Goal: Information Seeking & Learning: Find specific fact

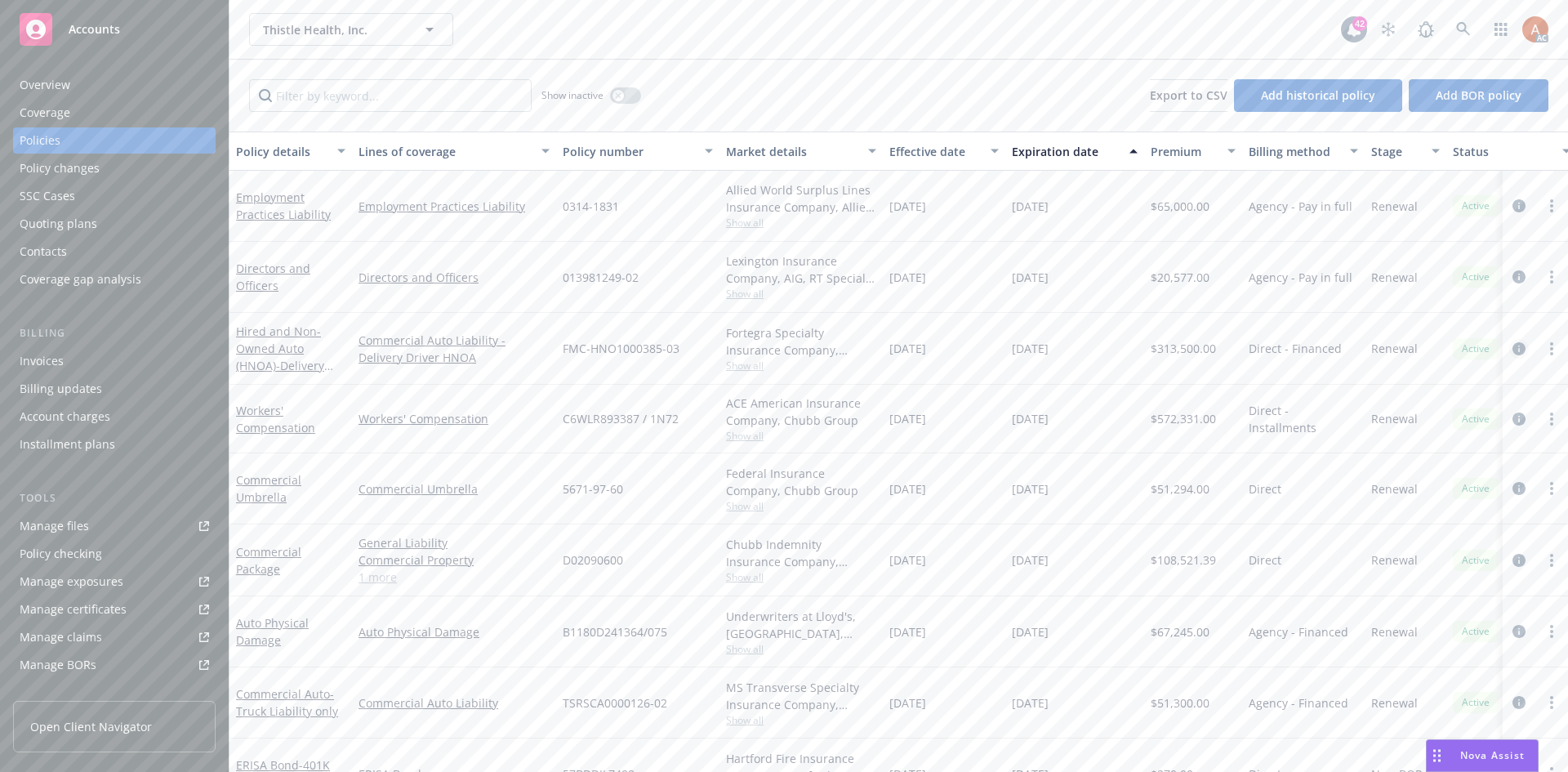
click at [1513, 345] on icon "circleInformation" at bounding box center [1520, 349] width 13 height 13
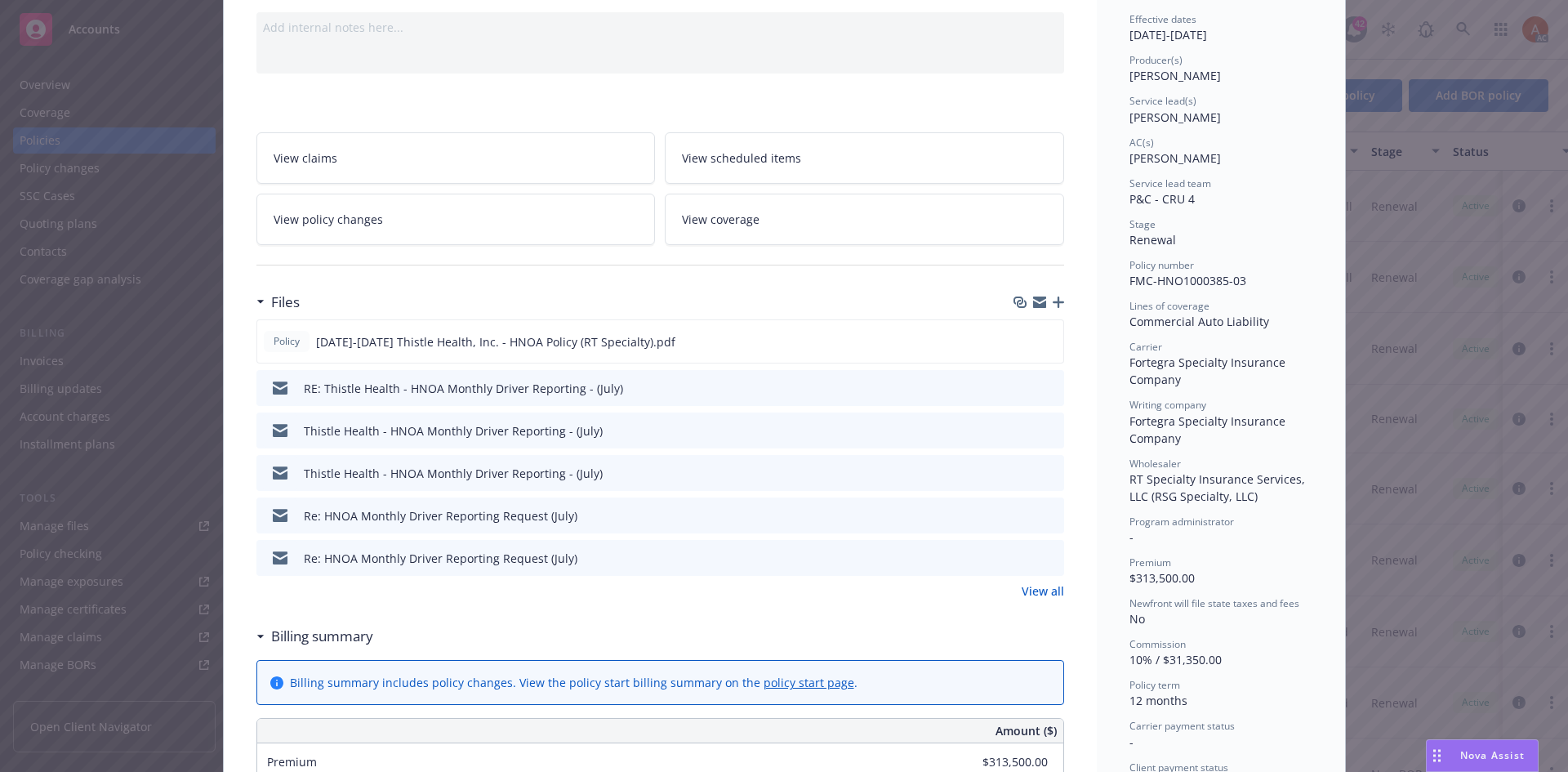
scroll to position [163, 0]
click at [1035, 588] on link "View all" at bounding box center [1043, 590] width 42 height 17
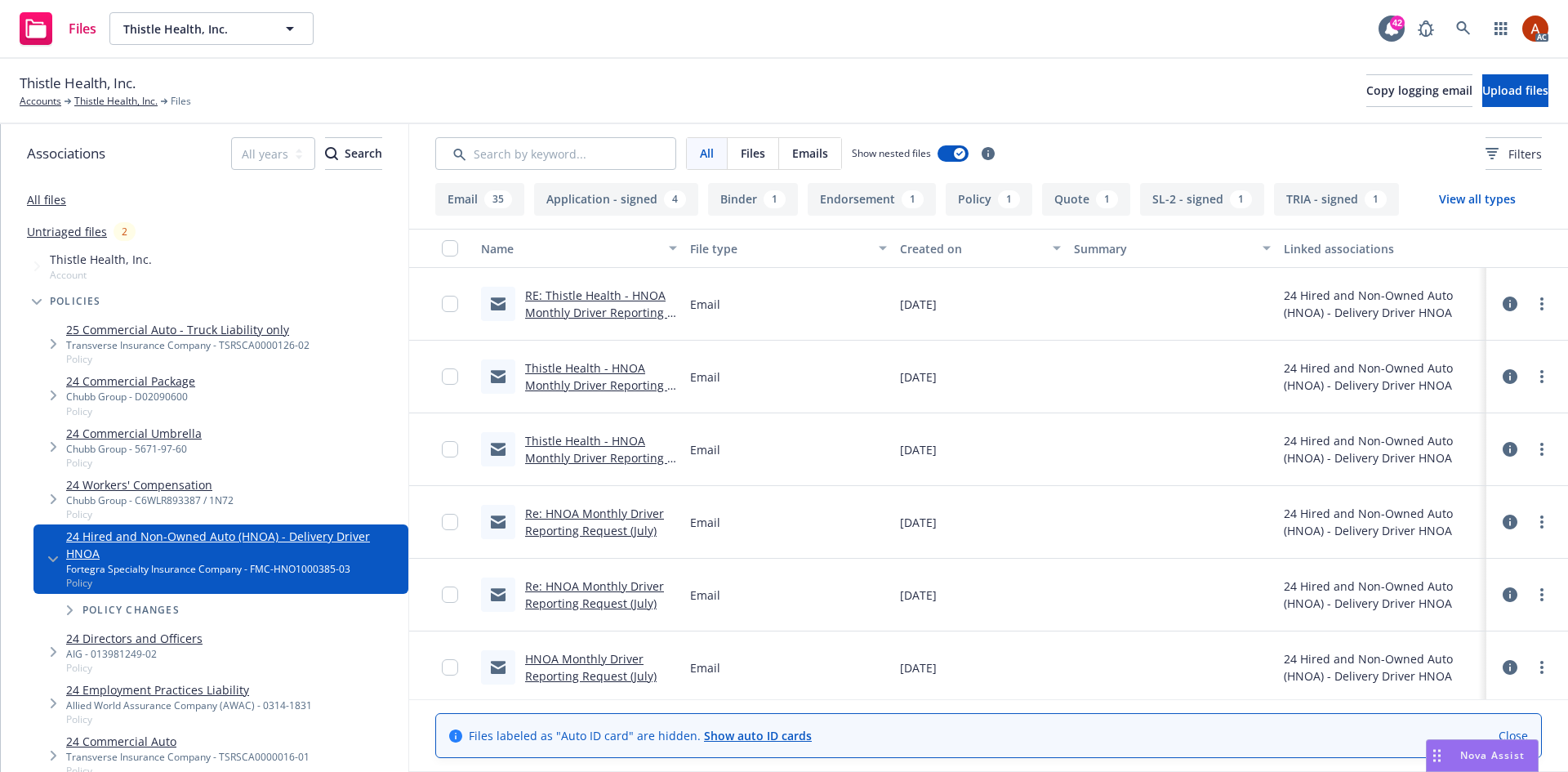
click at [654, 204] on button "Application - signed 4" at bounding box center [616, 199] width 164 height 32
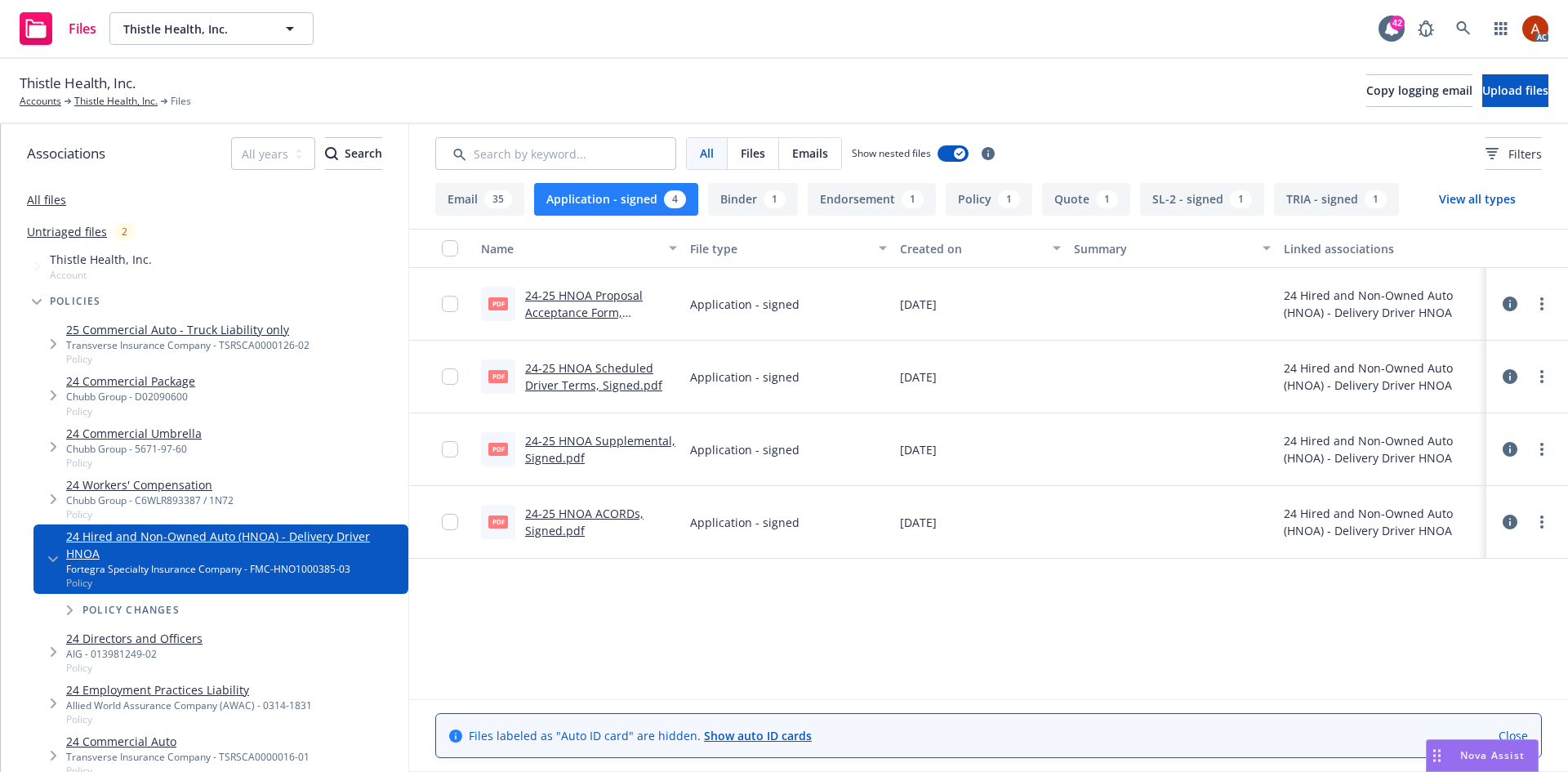
click at [561, 514] on link "24-25 HNOA ACORDs, Signed.pdf" at bounding box center [585, 521] width 118 height 32
click at [590, 293] on link "24-25 HNOA Proposal Acceptance Form, Signed.pdf" at bounding box center [584, 312] width 117 height 50
click at [610, 372] on link "24-25 HNOA Scheduled Driver Terms, Signed.pdf" at bounding box center [594, 376] width 137 height 32
click at [588, 446] on link "24-25 HNOA Supplemental, Signed.pdf" at bounding box center [600, 449] width 151 height 32
click at [892, 207] on button "Endorsement 1" at bounding box center [872, 199] width 128 height 32
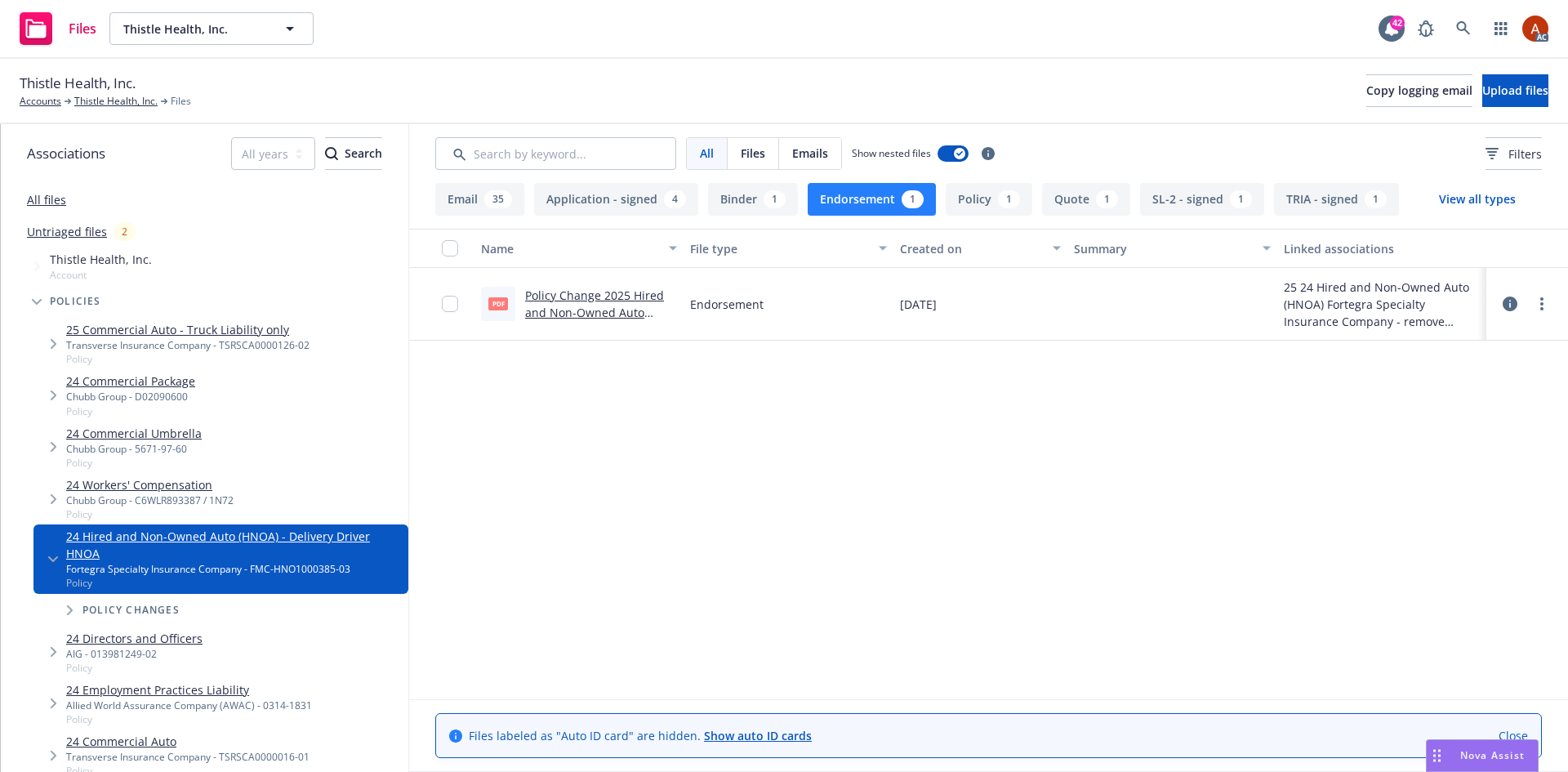
click at [592, 291] on link "Policy Change 2025 Hired and Non-Owned Auto (HNOA) ENDT # 1 - remove driver Bra…" at bounding box center [600, 321] width 150 height 67
click at [865, 199] on button "Endorsement 1" at bounding box center [872, 199] width 128 height 32
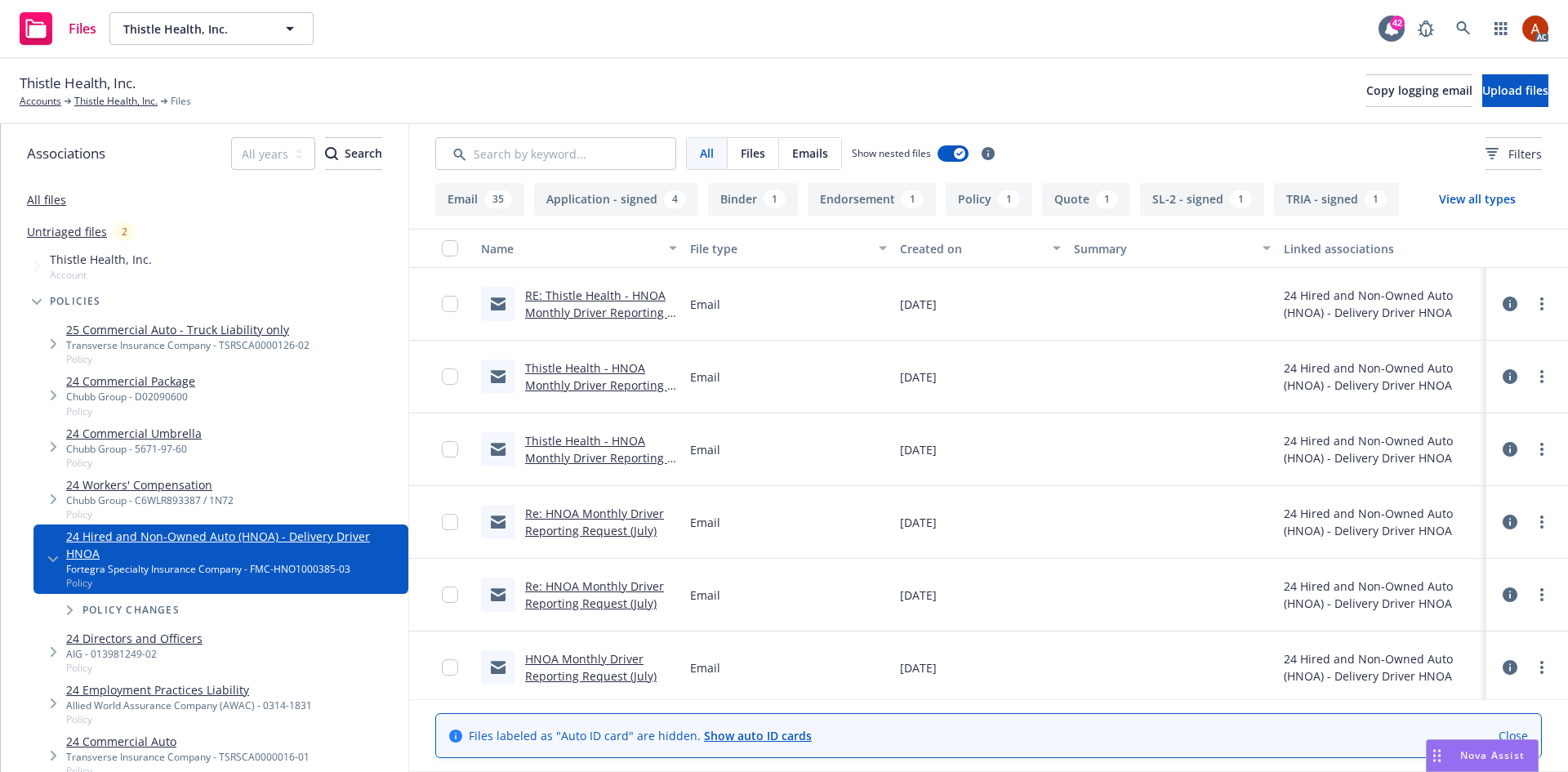
click at [966, 200] on button "Policy 1" at bounding box center [989, 199] width 87 height 32
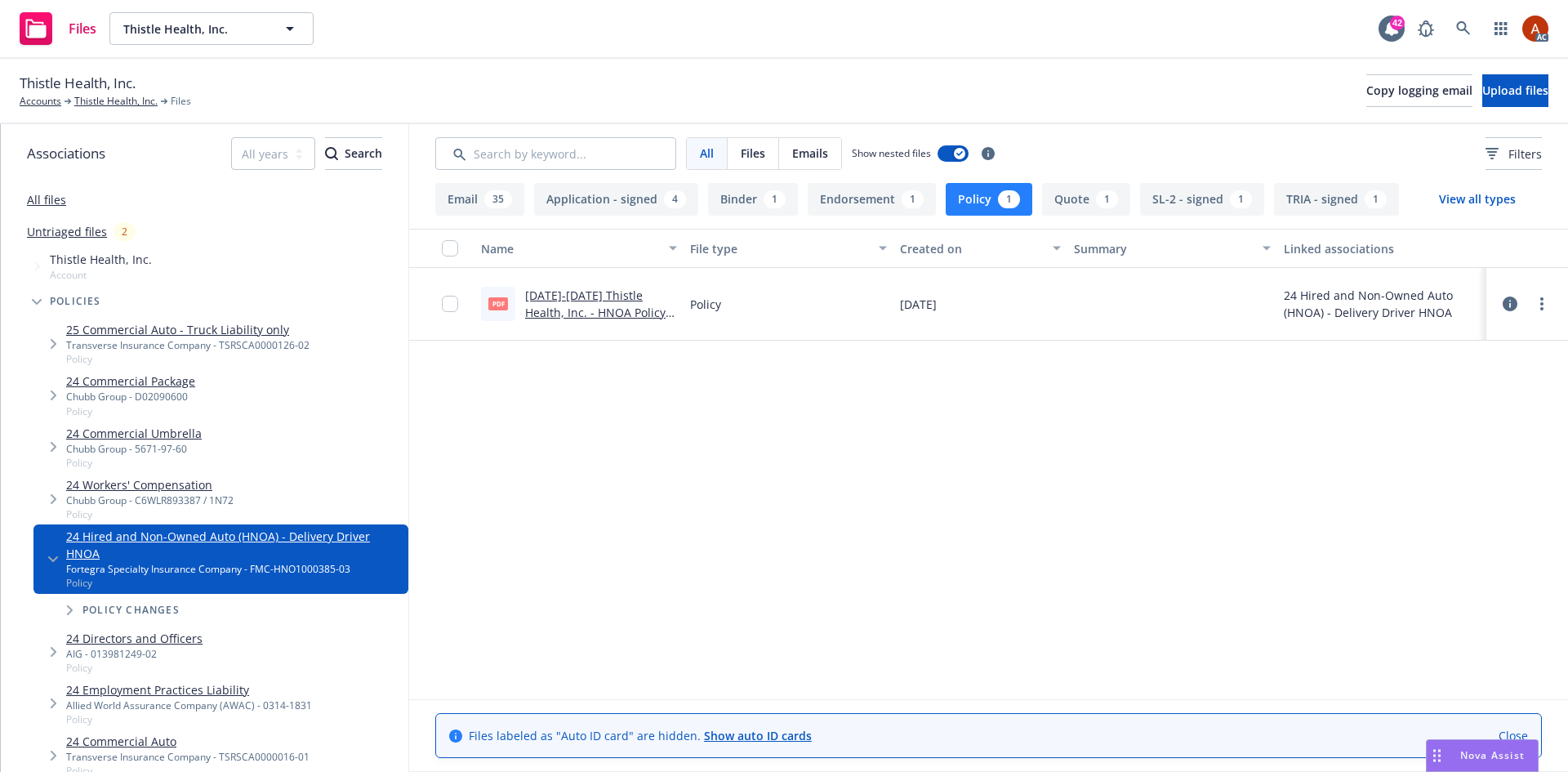
click at [600, 295] on link "2024-2025 Thistle Health, Inc. - HNOA Policy (RT Specialty).pdf" at bounding box center [595, 312] width 141 height 50
click at [120, 104] on link "Thistle Health, Inc." at bounding box center [116, 102] width 83 height 15
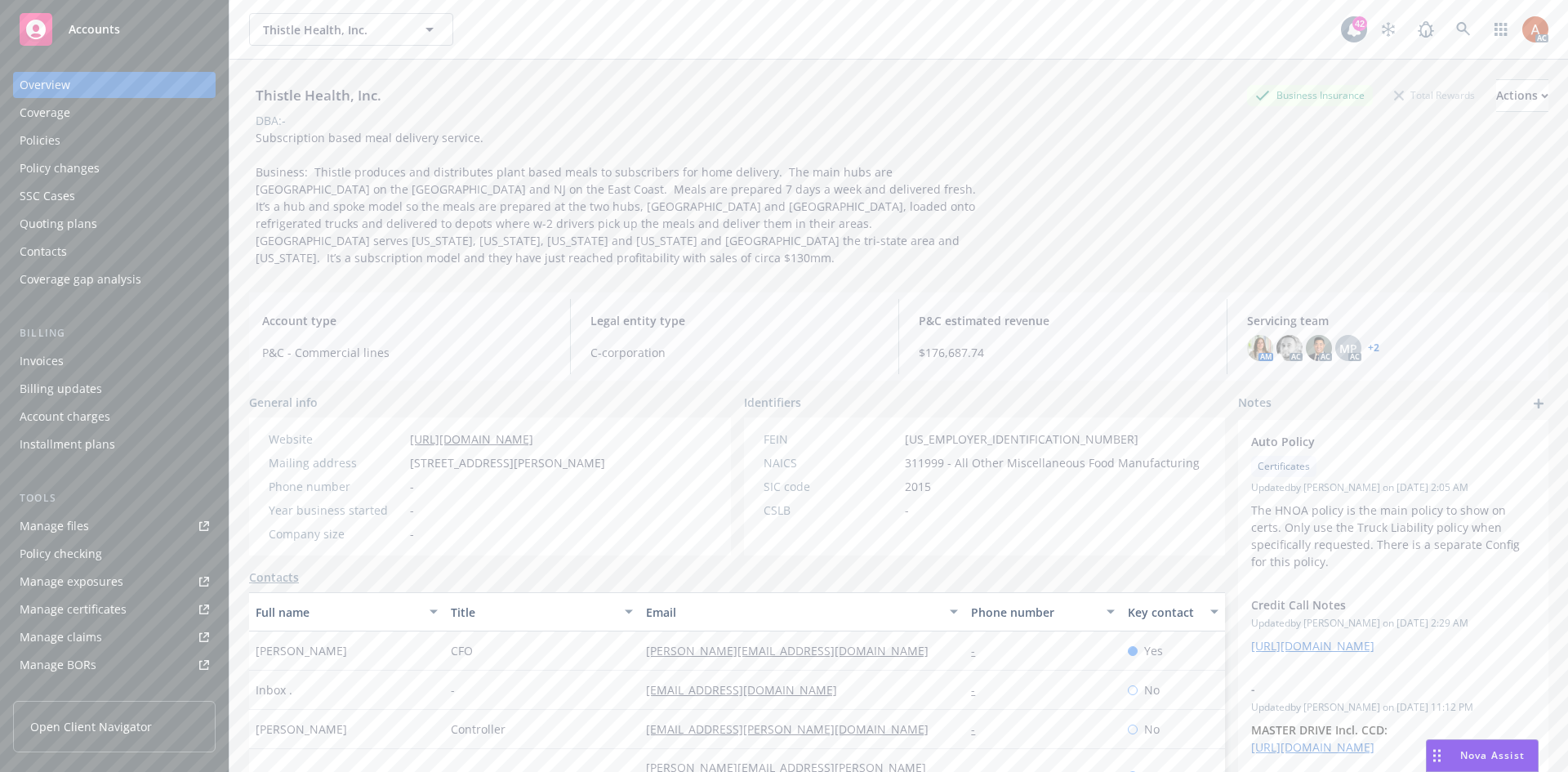
click at [35, 145] on div "Policies" at bounding box center [40, 140] width 41 height 26
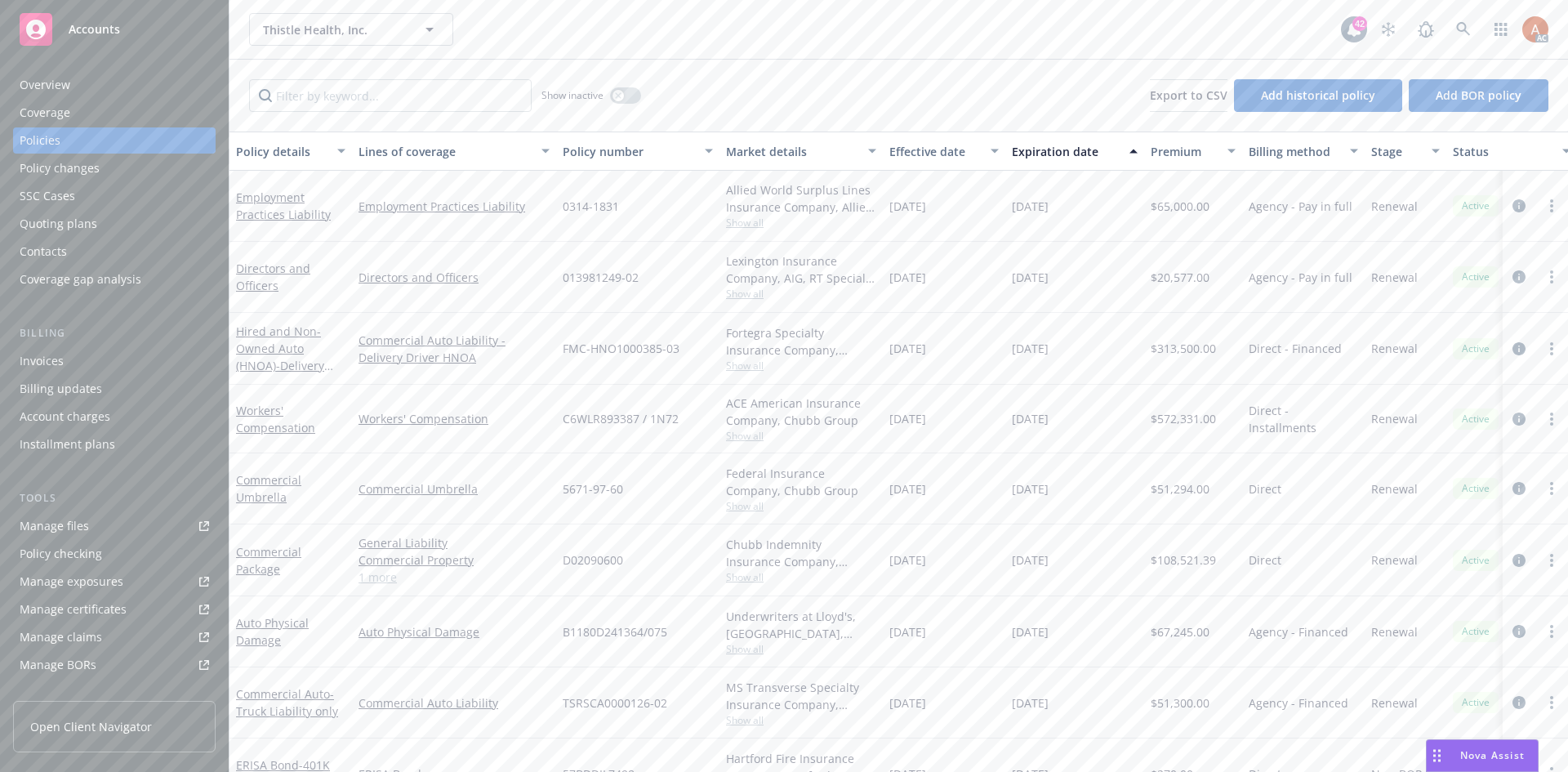
click at [53, 82] on div "Overview" at bounding box center [45, 84] width 51 height 26
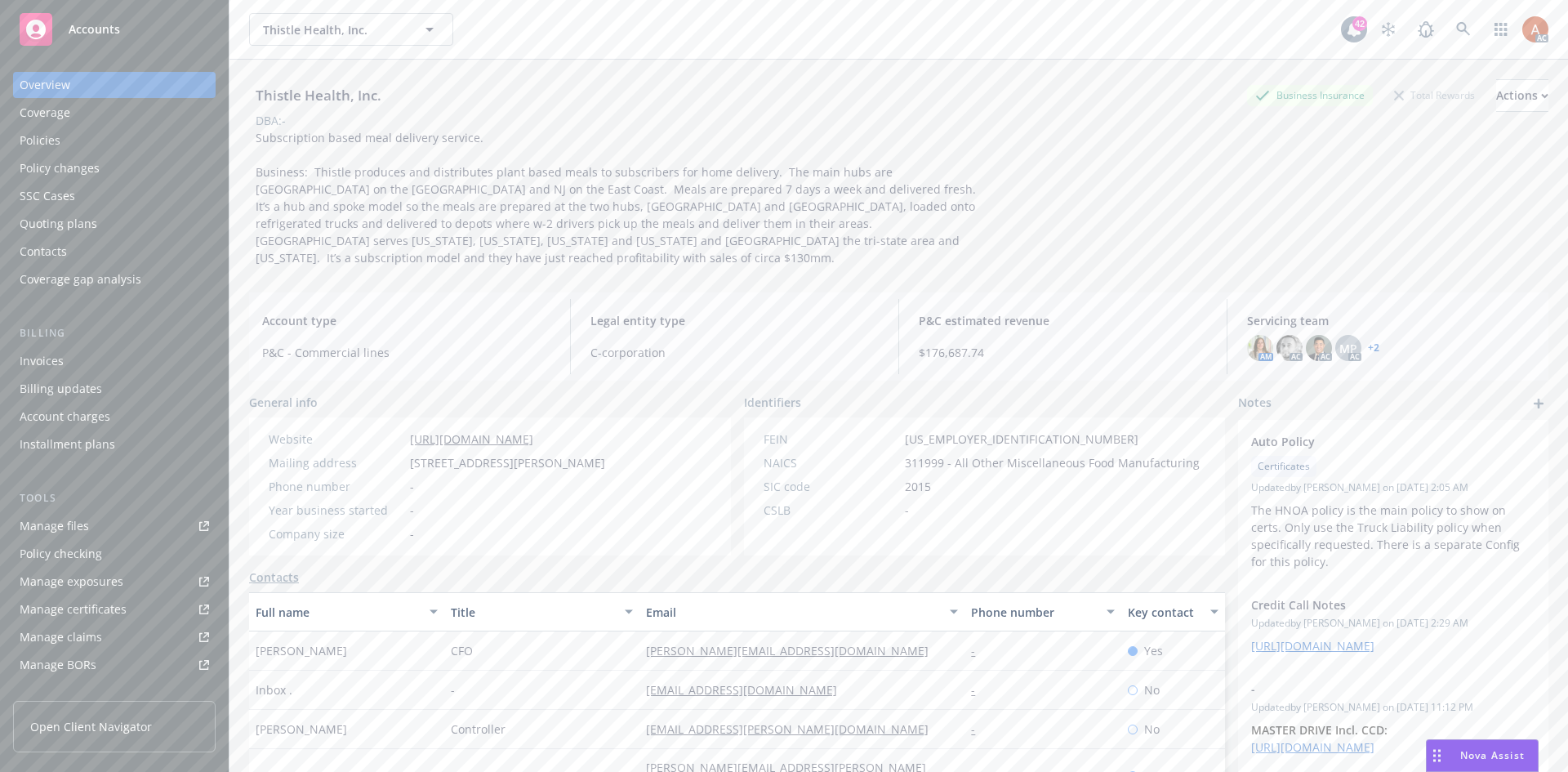
click at [255, 167] on div "Subscription based meal delivery service. Business: Thistle produces and distri…" at bounding box center [616, 197] width 735 height 137
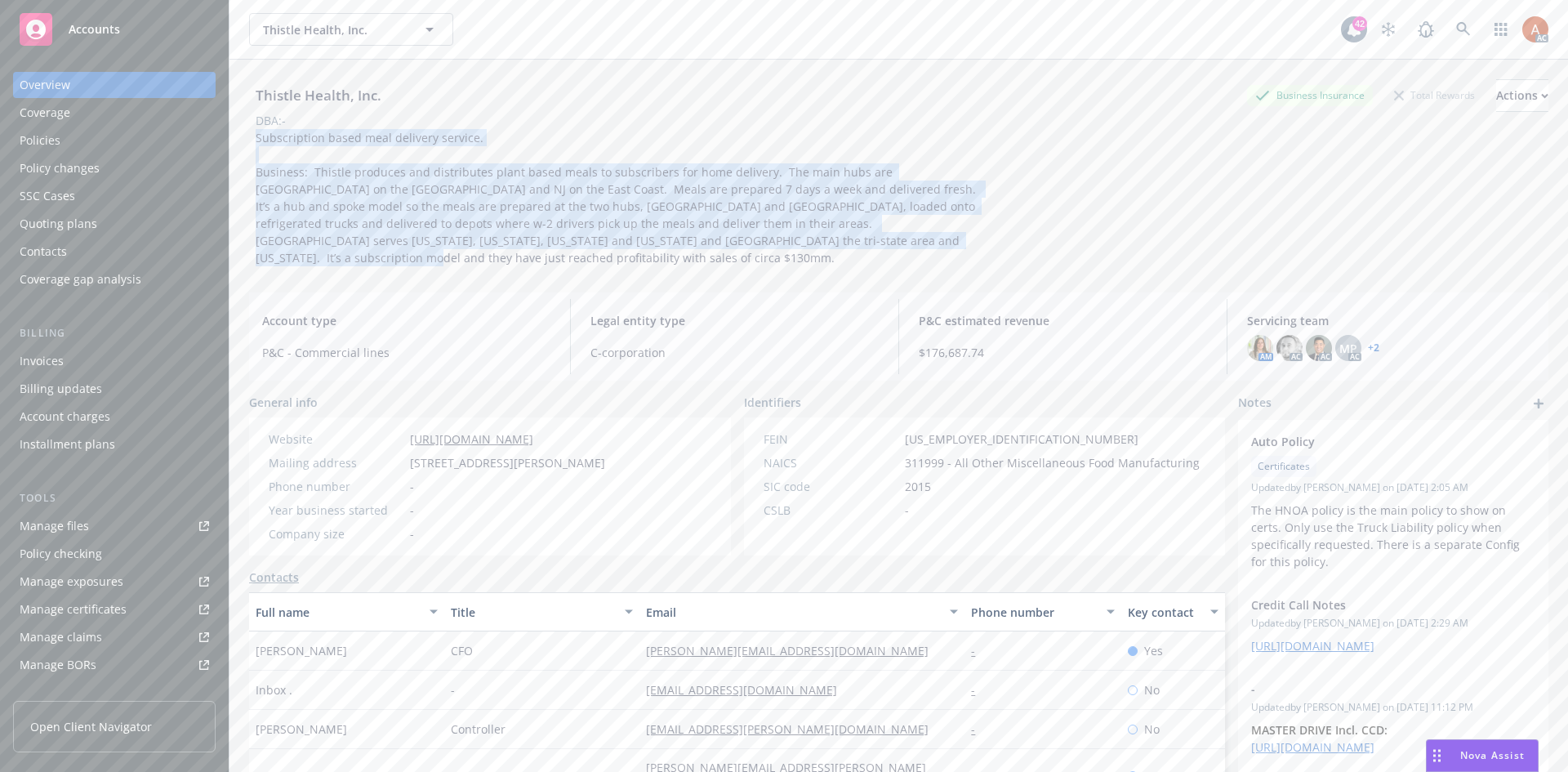
drag, startPoint x: 254, startPoint y: 136, endPoint x: 891, endPoint y: 245, distance: 646.3
click at [891, 245] on div "Subscription based meal delivery service. Business: Thistle produces and distri…" at bounding box center [616, 197] width 735 height 137
copy span "Subscription based meal delivery service. Business: Thistle produces and distri…"
click at [682, 245] on span "Subscription based meal delivery service. Business: Thistle produces and distri…" at bounding box center [619, 197] width 727 height 136
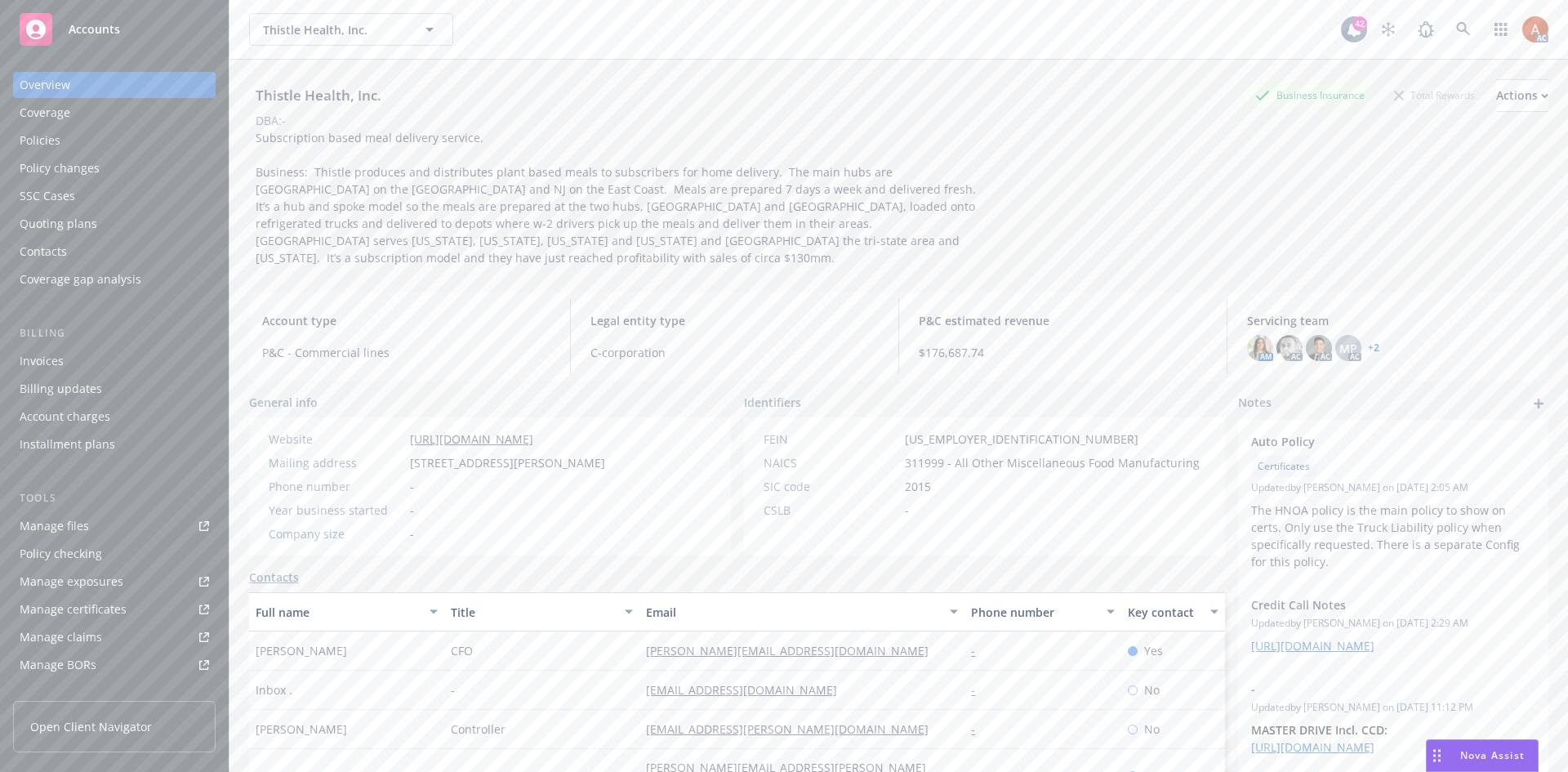
click at [1241, 222] on div "Thistle Health, Inc. Business Insurance Total Rewards Actions DBA: - Subscripti…" at bounding box center [898, 172] width 1300 height 187
click at [52, 143] on div "Policies" at bounding box center [40, 140] width 41 height 26
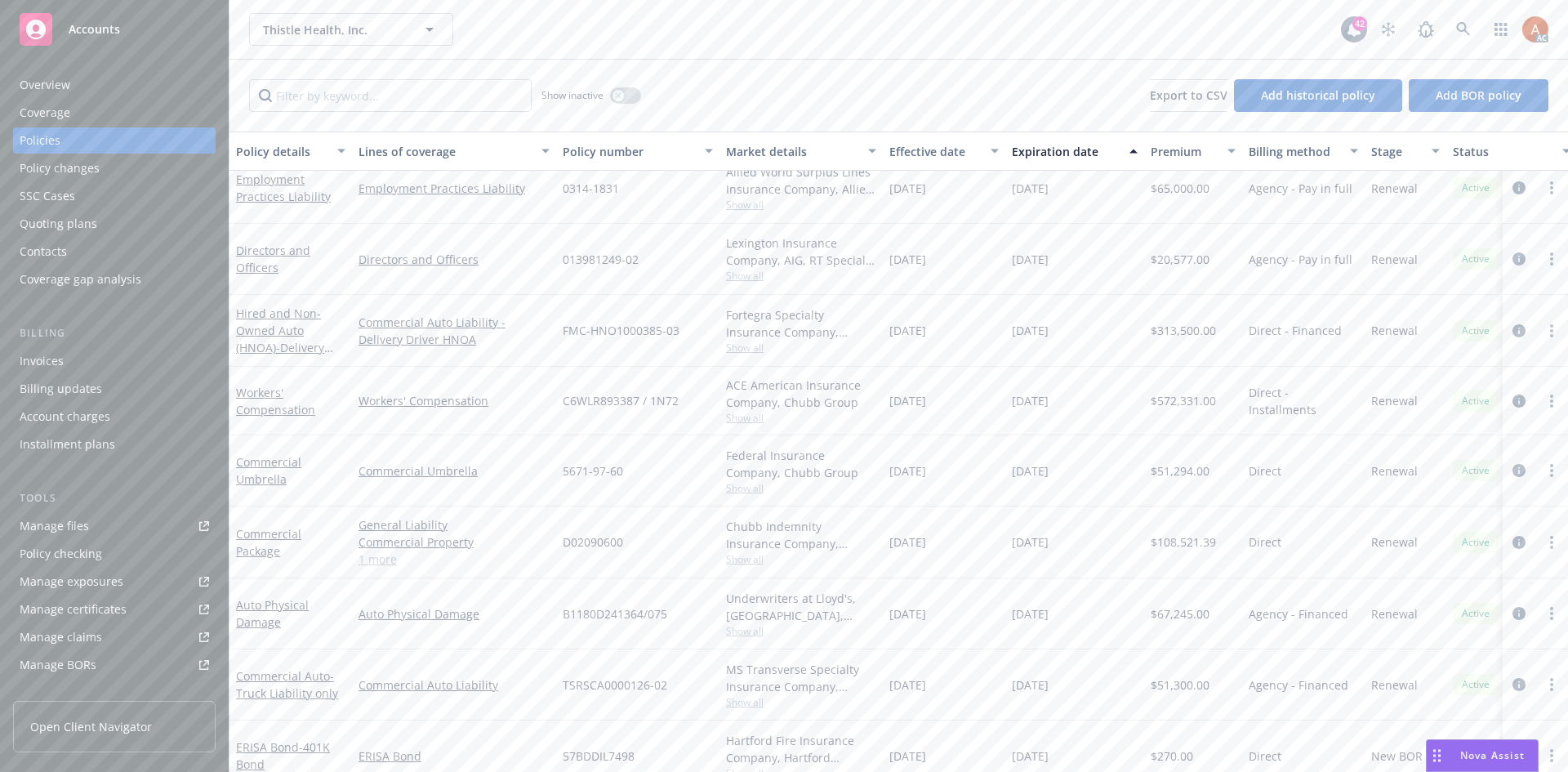
scroll to position [50, 0]
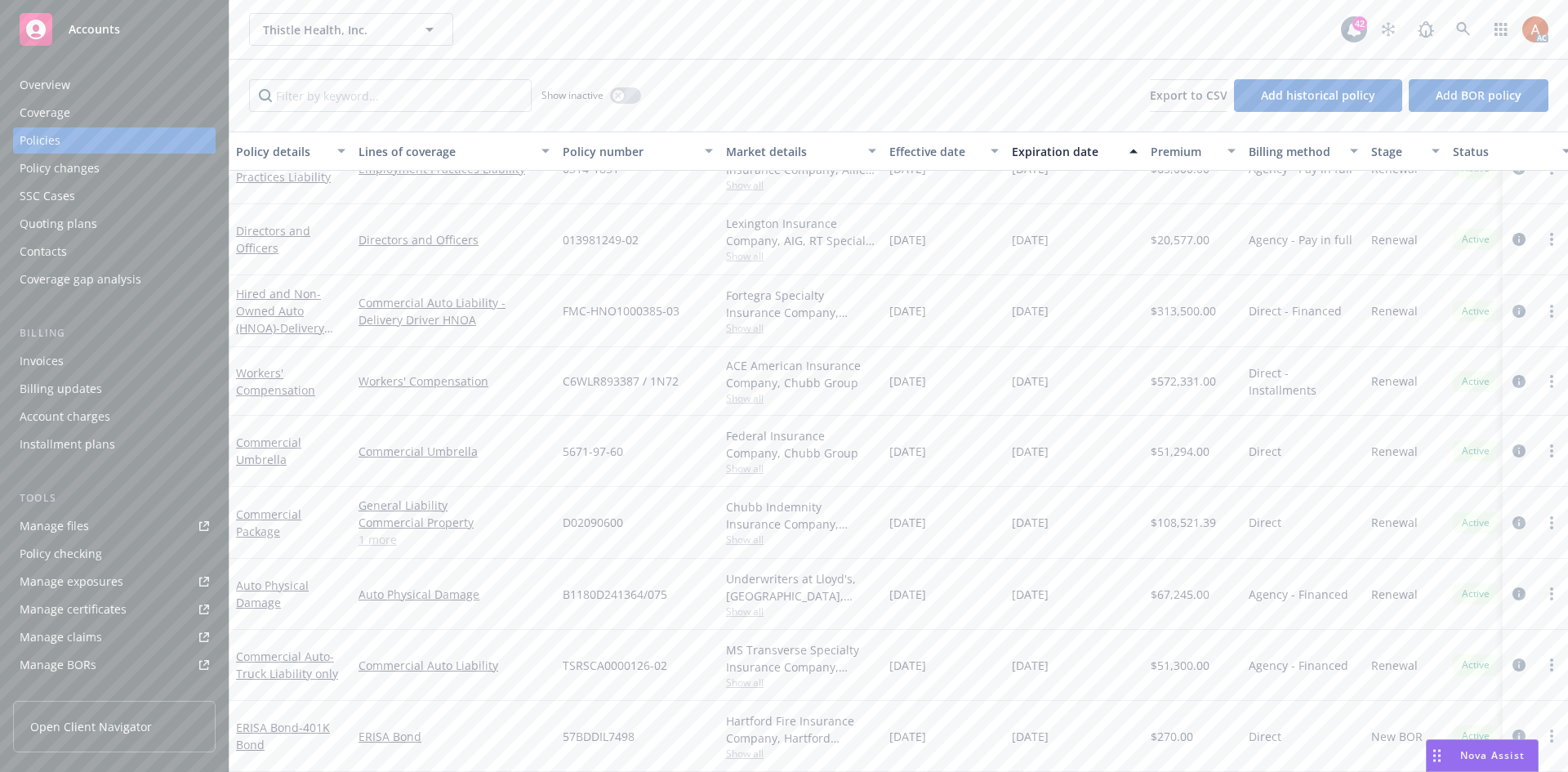
click at [757, 321] on span "Show all" at bounding box center [801, 328] width 151 height 14
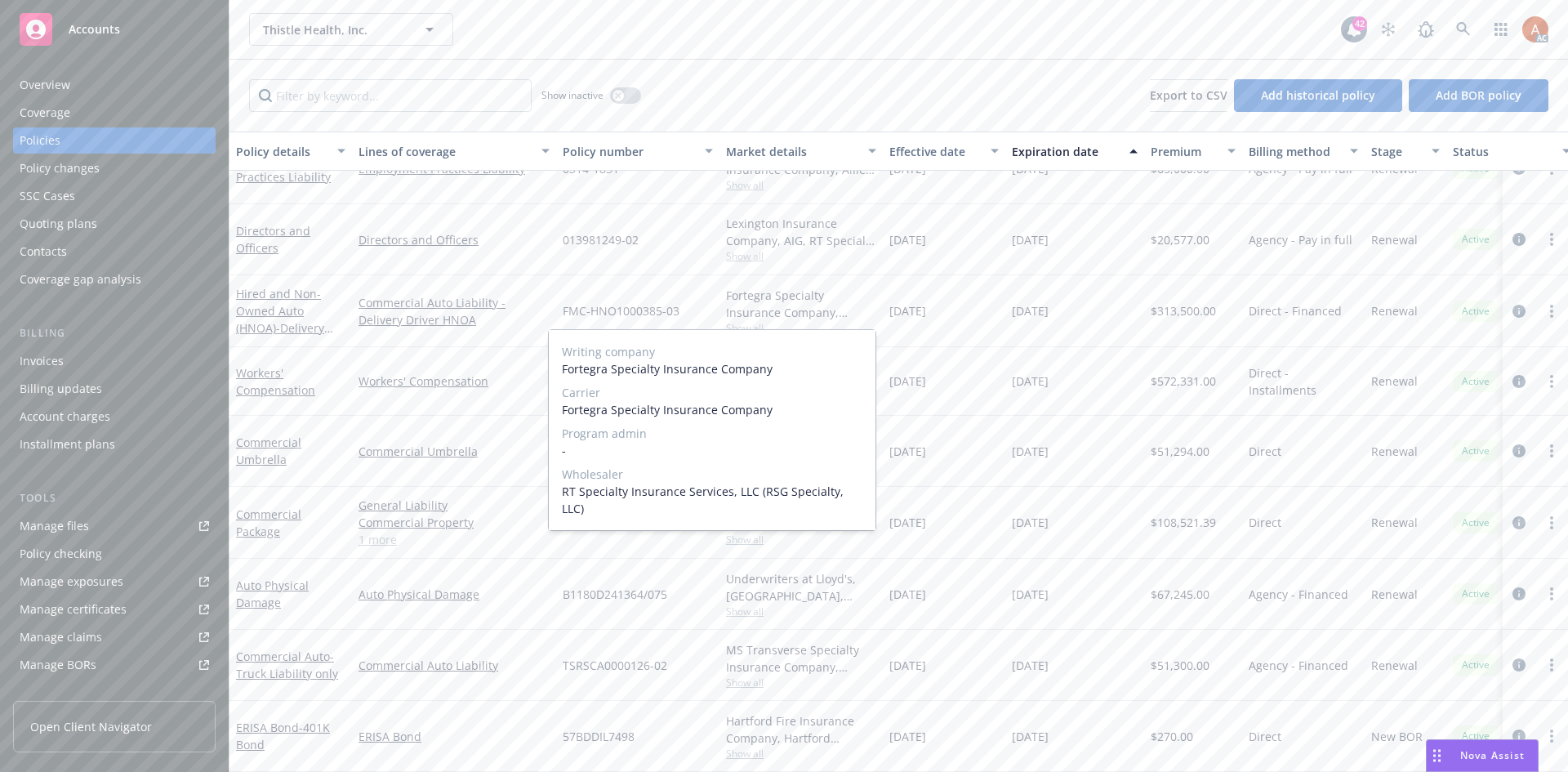
click at [757, 321] on span "Show all" at bounding box center [801, 328] width 151 height 14
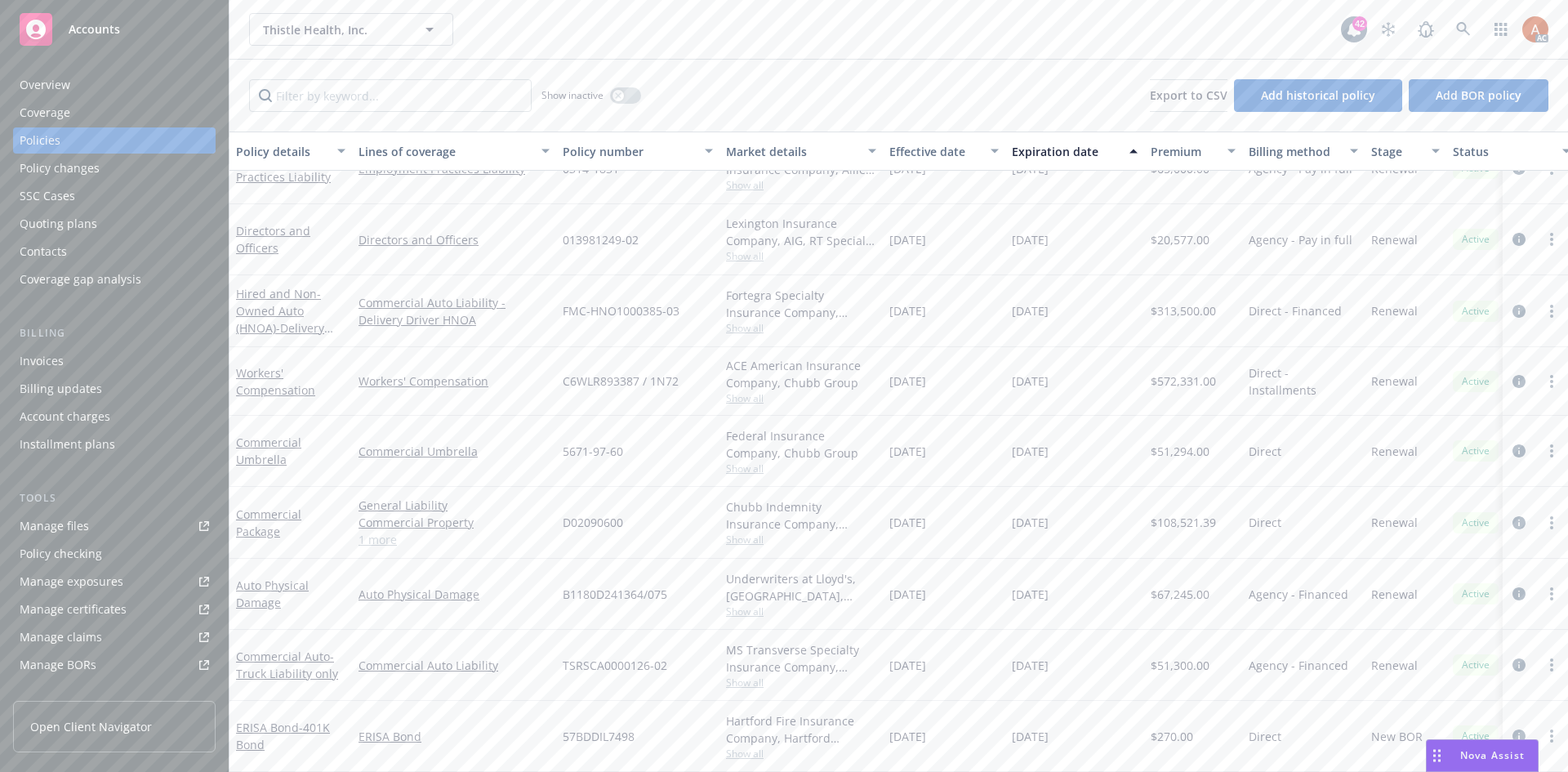
click at [741, 321] on span "Show all" at bounding box center [801, 328] width 151 height 14
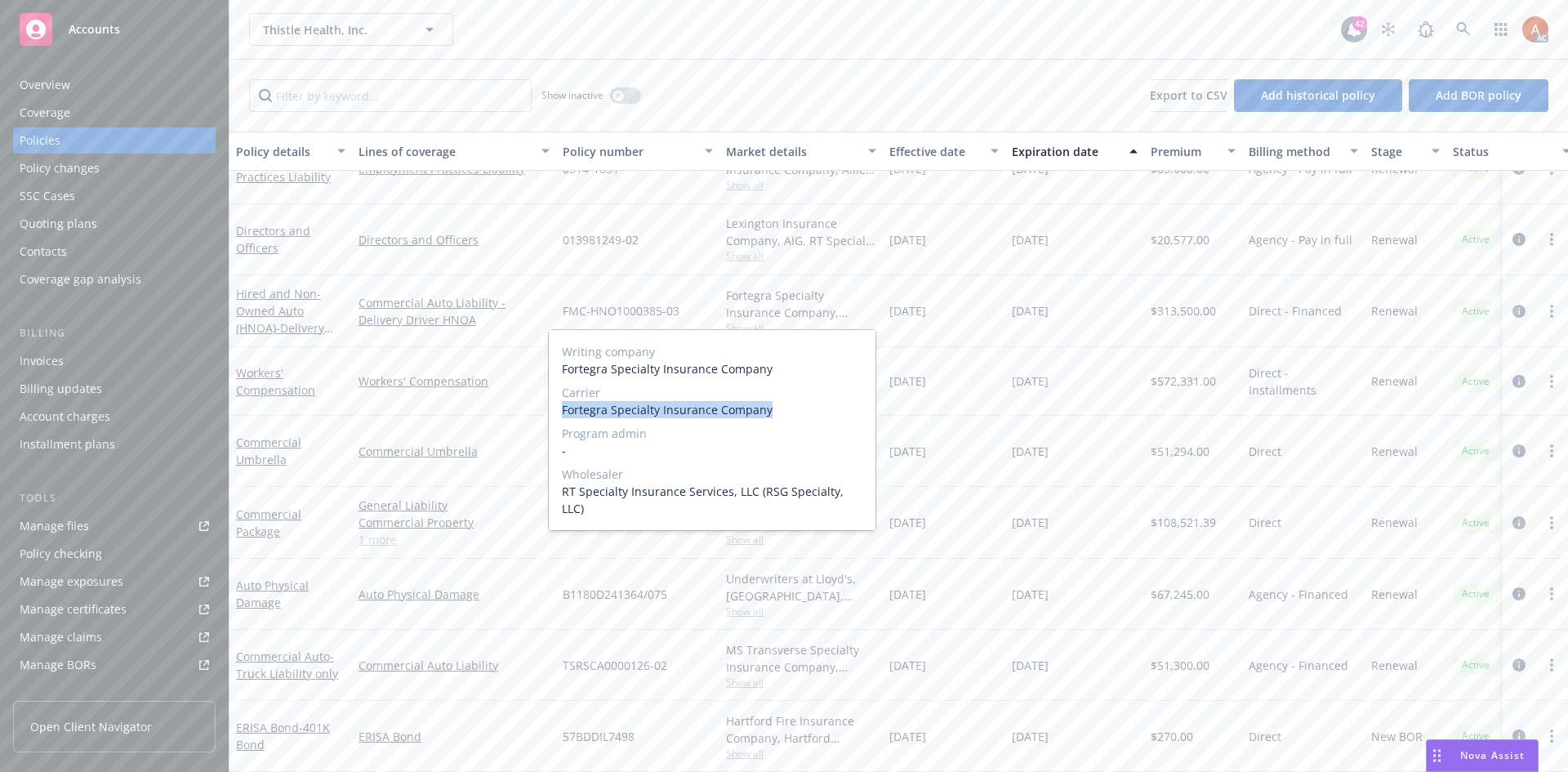
drag, startPoint x: 557, startPoint y: 411, endPoint x: 802, endPoint y: 419, distance: 245.1
click at [802, 419] on div "Writing company Fortegra Specialty Insurance Company Carrier Fortegra Specialty…" at bounding box center [712, 430] width 326 height 200
copy span "Fortegra Specialty Insurance Company"
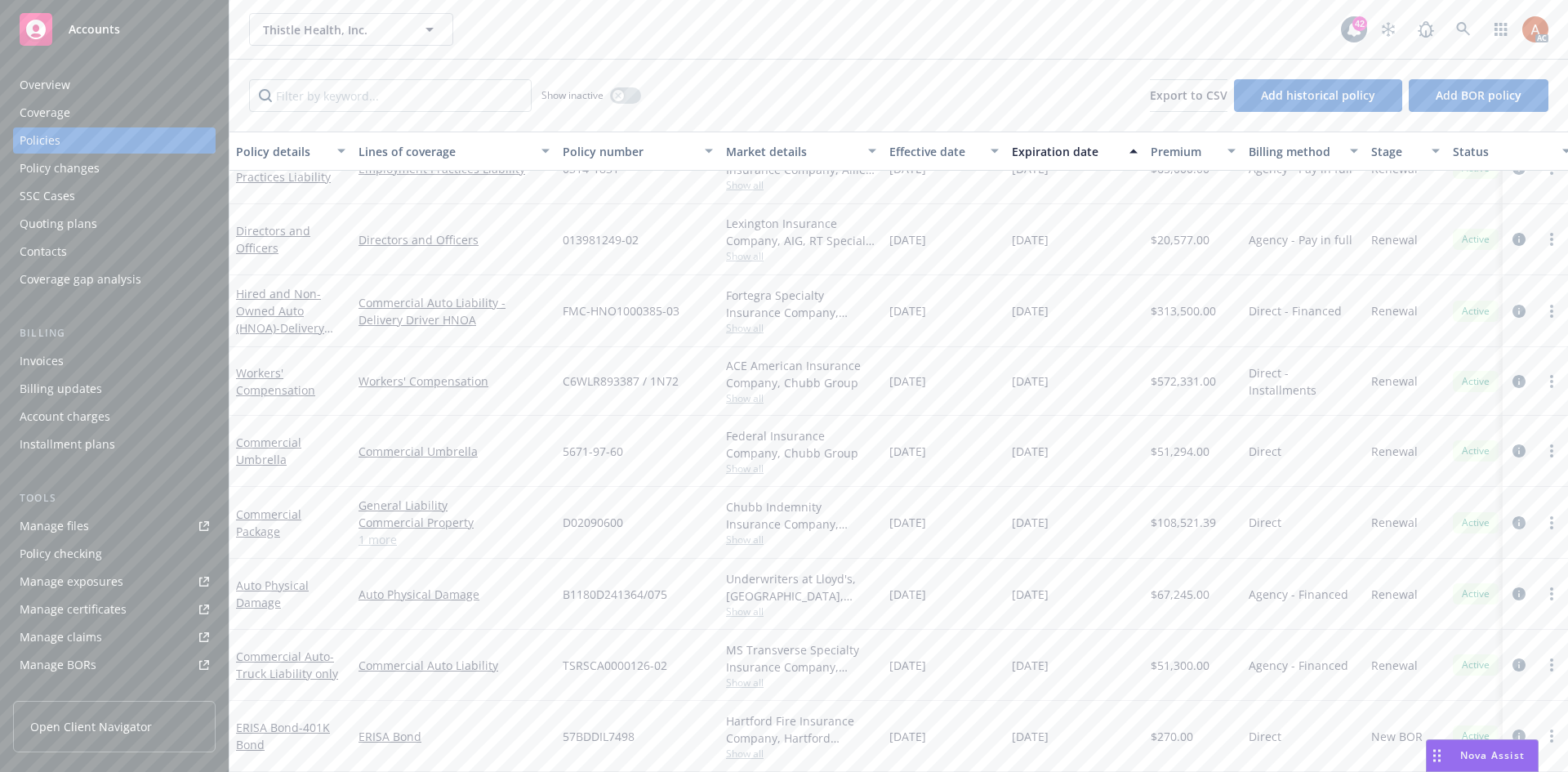
click at [869, 293] on div "Fortegra Specialty Insurance Company, Fortegra Specialty Insurance Company, RT …" at bounding box center [801, 303] width 151 height 34
drag, startPoint x: 562, startPoint y: 302, endPoint x: 695, endPoint y: 299, distance: 133.0
click at [695, 299] on div "FMC-HNO1000385-03" at bounding box center [638, 311] width 163 height 72
copy span "FMC-HNO1000385-03"
click at [1173, 302] on span "$313,500.00" at bounding box center [1183, 311] width 65 height 17
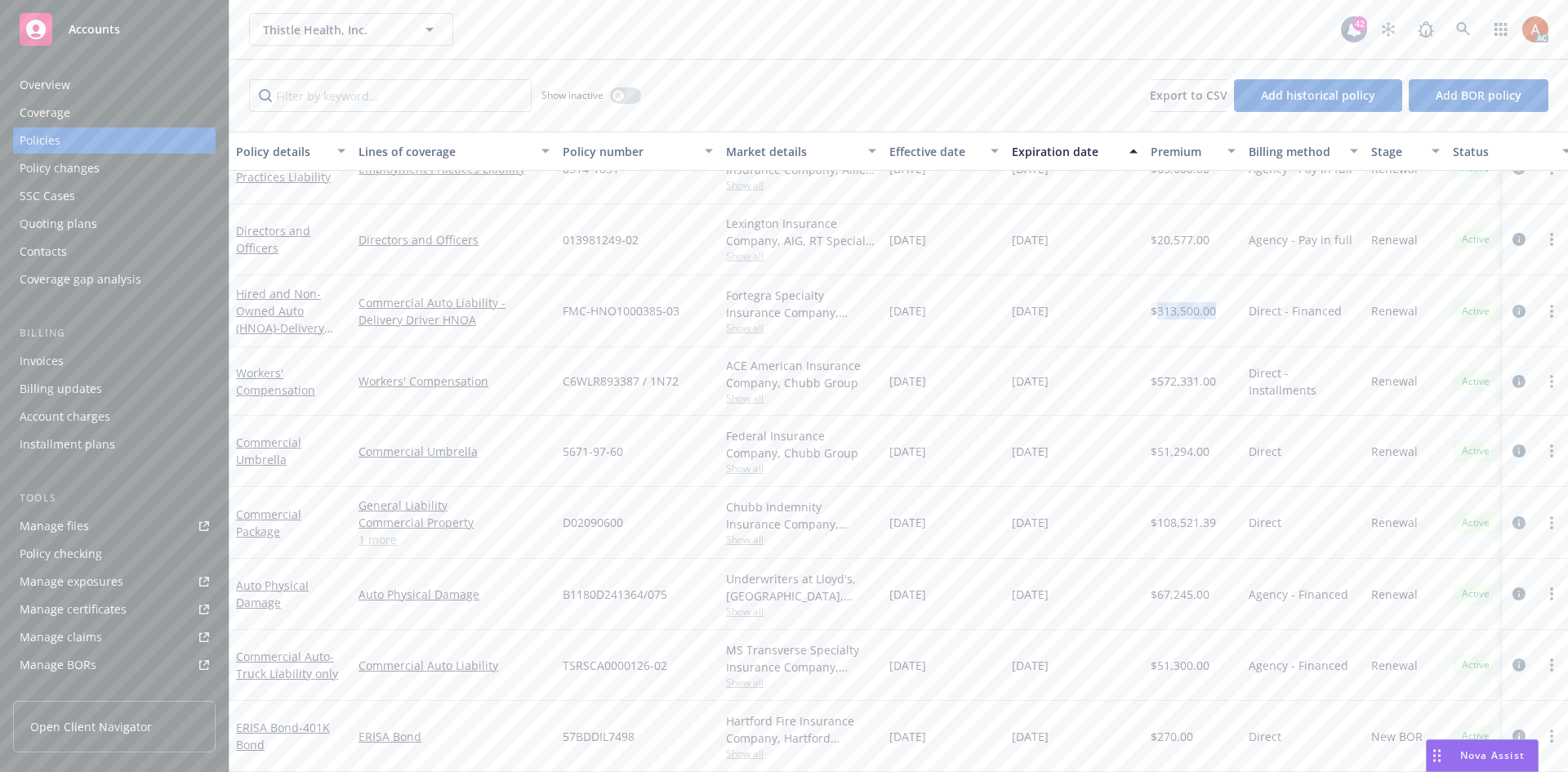
click at [1173, 302] on span "$313,500.00" at bounding box center [1183, 311] width 65 height 17
copy span "313,500.00"
drag, startPoint x: 889, startPoint y: 301, endPoint x: 958, endPoint y: 298, distance: 69.1
click at [958, 298] on div "12/15/2024" at bounding box center [943, 311] width 122 height 72
copy span "12/15/2024"
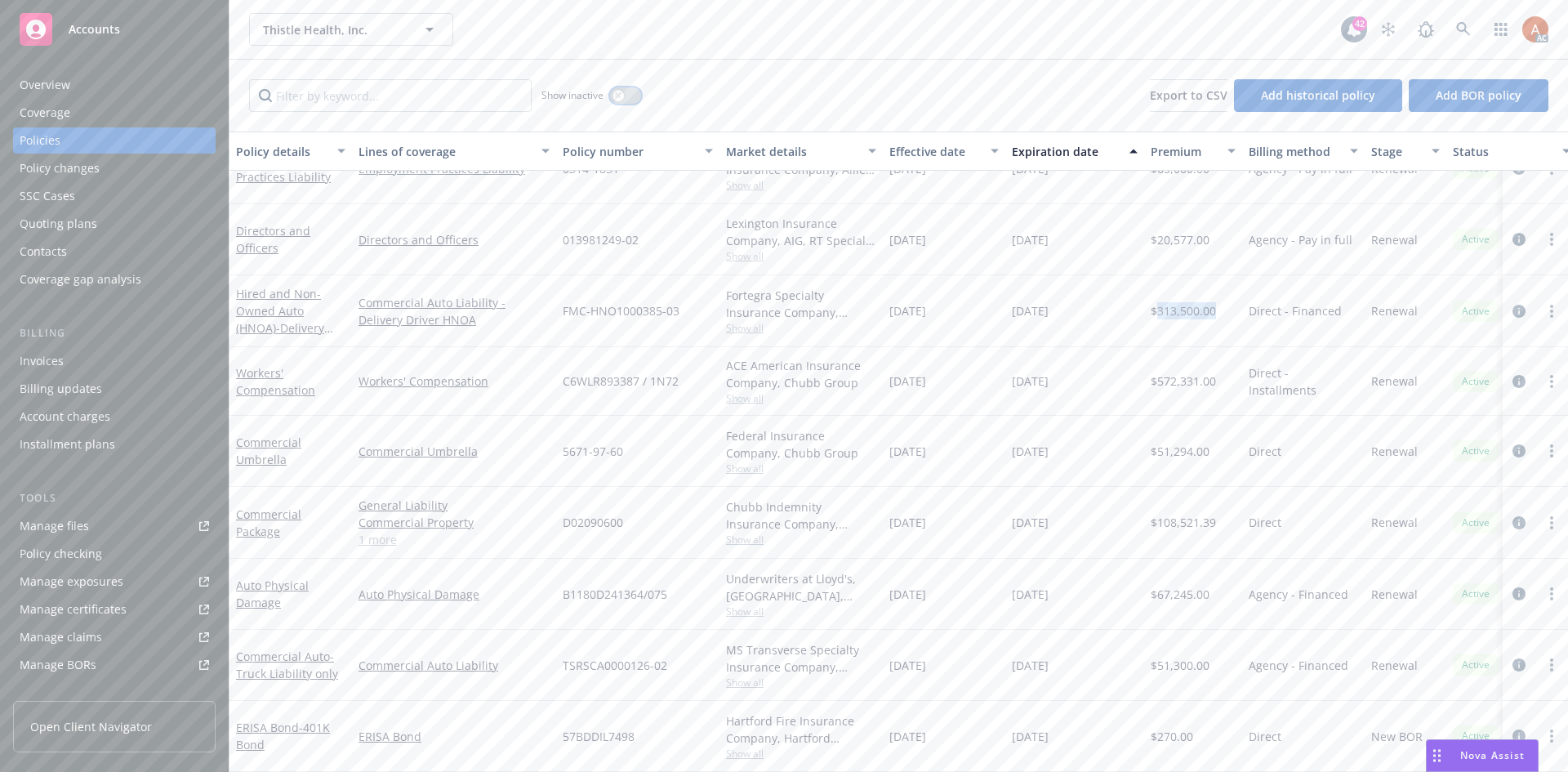
click at [625, 94] on button "button" at bounding box center [625, 96] width 31 height 17
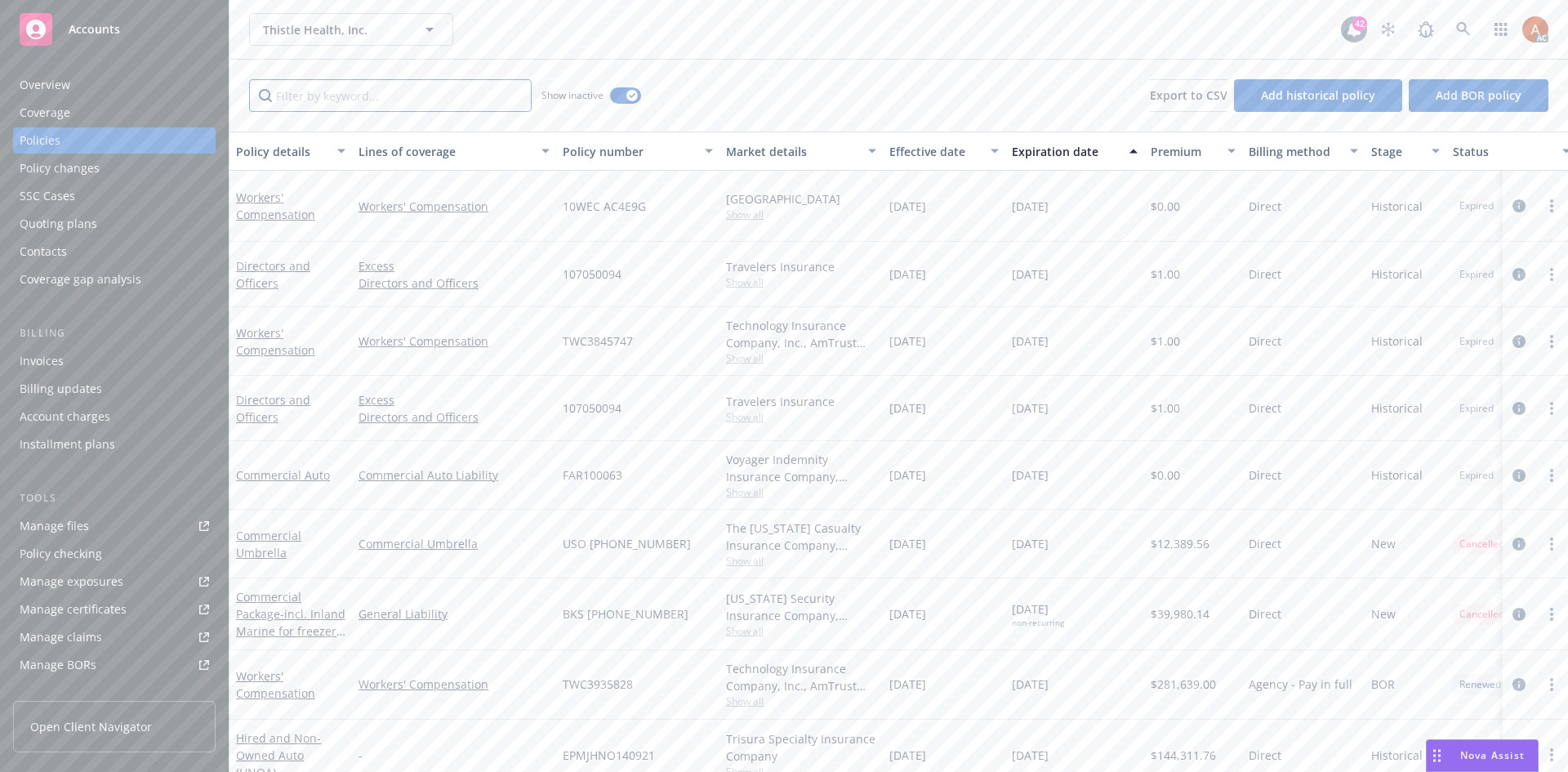
click at [400, 99] on input "Filter by keyword..." at bounding box center [390, 95] width 282 height 32
click at [928, 153] on div "Effective date" at bounding box center [935, 152] width 92 height 17
drag, startPoint x: 928, startPoint y: 153, endPoint x: 505, endPoint y: 94, distance: 427.1
click at [922, 153] on div "Effective date" at bounding box center [935, 152] width 92 height 17
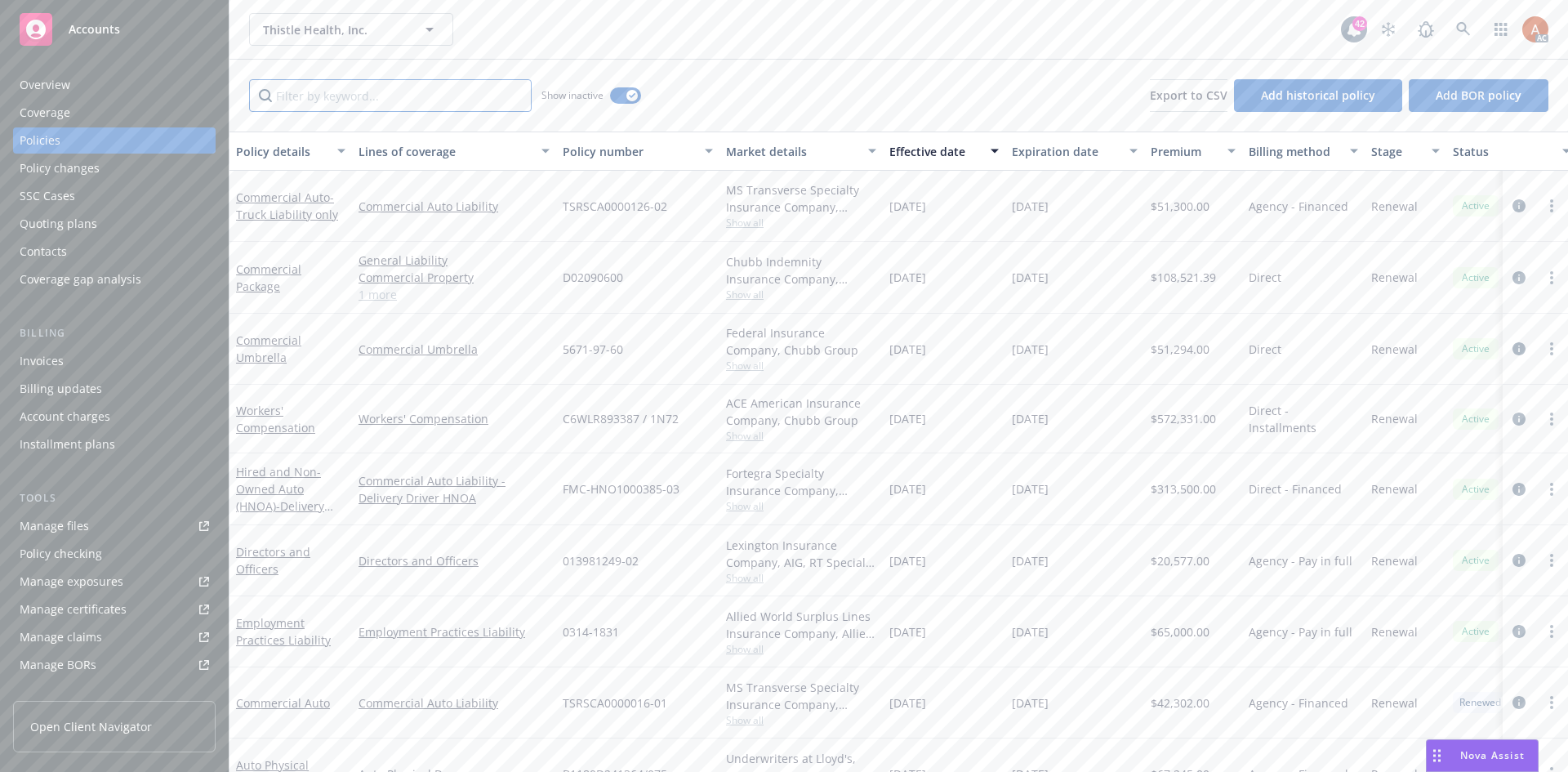
click at [487, 97] on input "Filter by keyword..." at bounding box center [390, 95] width 282 height 32
click at [329, 102] on input "auto" at bounding box center [390, 95] width 282 height 32
drag, startPoint x: 310, startPoint y: 107, endPoint x: 83, endPoint y: 58, distance: 232.2
click at [85, 89] on div "Accounts Overview Coverage Policies Policy changes SSC Cases Quoting plans Cont…" at bounding box center [784, 386] width 1568 height 772
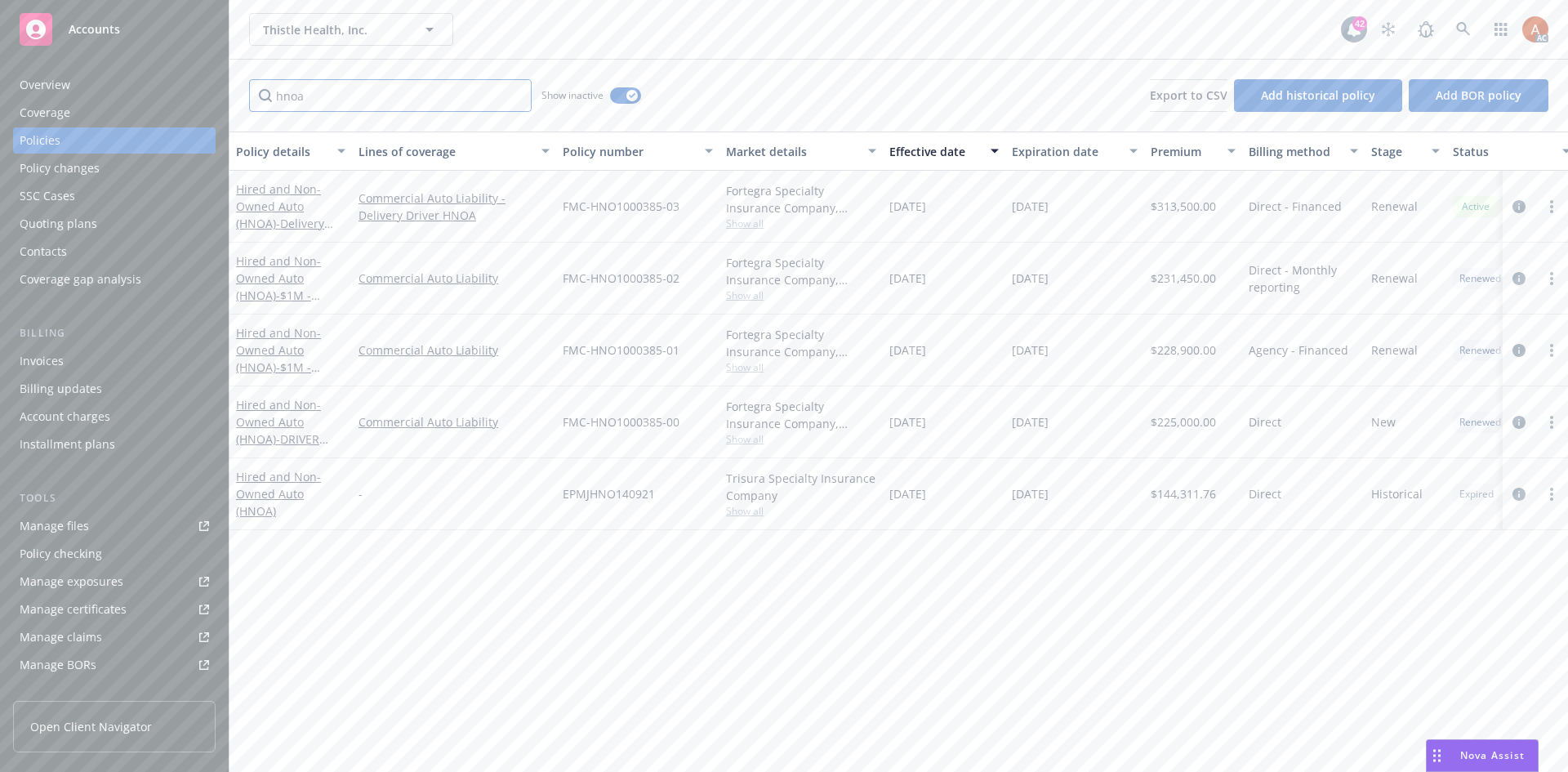
type input "hnoa"
click at [731, 301] on span "Show all" at bounding box center [801, 295] width 151 height 14
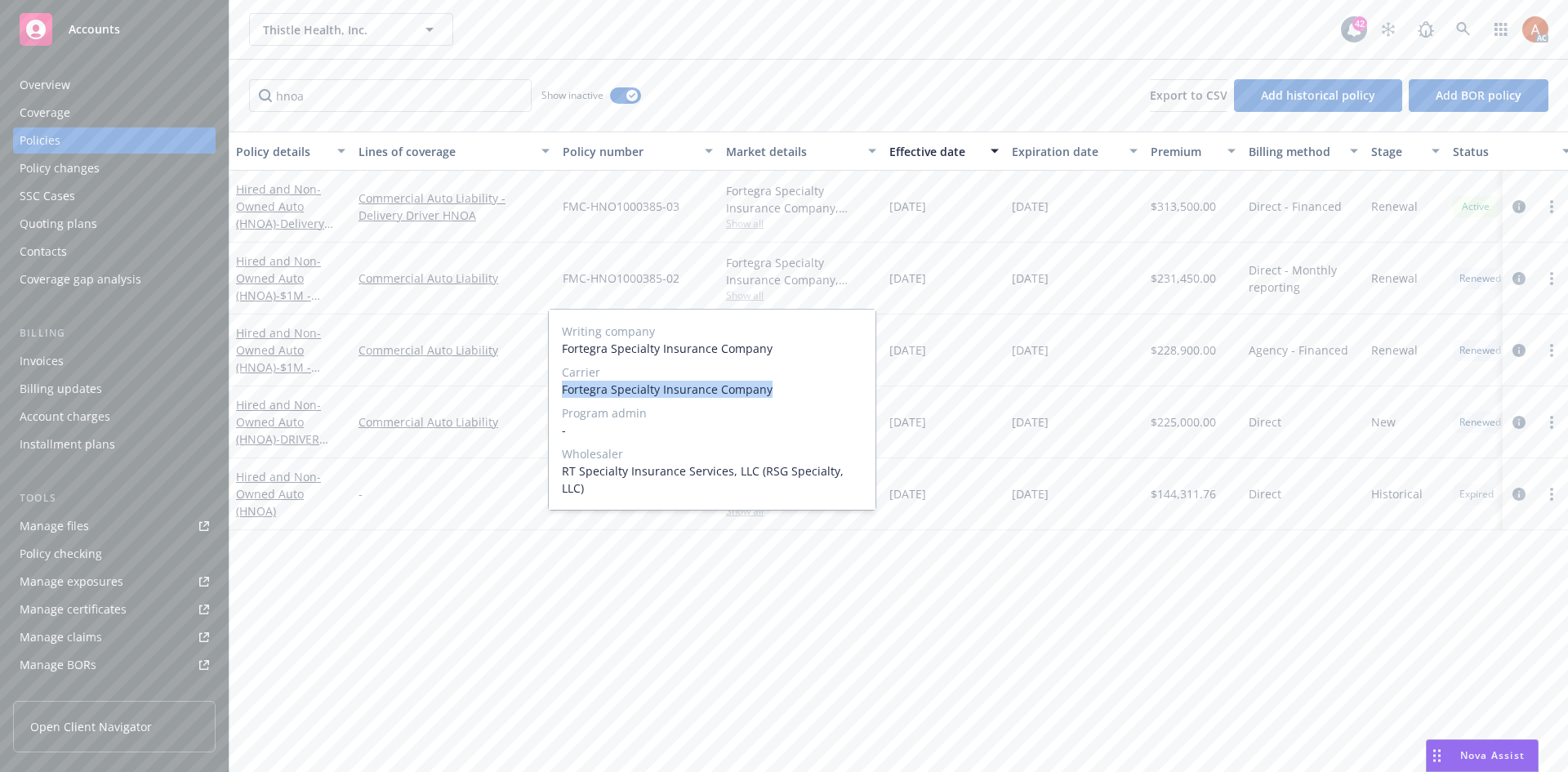
drag, startPoint x: 564, startPoint y: 391, endPoint x: 794, endPoint y: 387, distance: 230.0
click at [794, 387] on span "Fortegra Specialty Insurance Company" at bounding box center [712, 389] width 301 height 17
copy span "Fortegra Specialty Insurance Company"
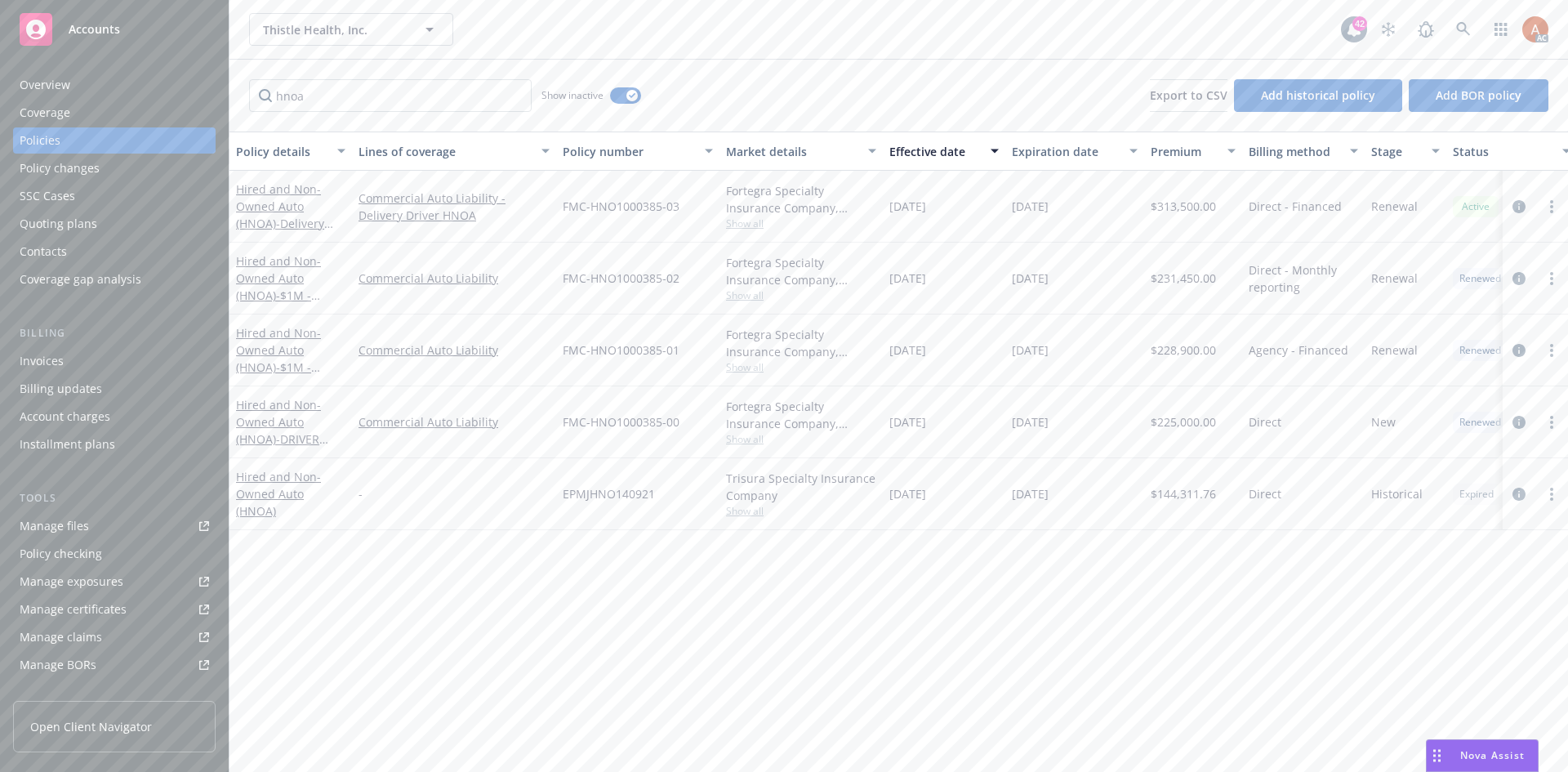
click at [566, 276] on span "FMC-HNO1000385-02" at bounding box center [621, 278] width 117 height 17
drag, startPoint x: 568, startPoint y: 276, endPoint x: 711, endPoint y: 276, distance: 143.0
click at [711, 276] on div "FMC-HNO1000385-02" at bounding box center [638, 278] width 163 height 72
click at [605, 303] on div "FMC-HNO1000385-02" at bounding box center [638, 278] width 163 height 72
drag, startPoint x: 557, startPoint y: 279, endPoint x: 718, endPoint y: 275, distance: 161.0
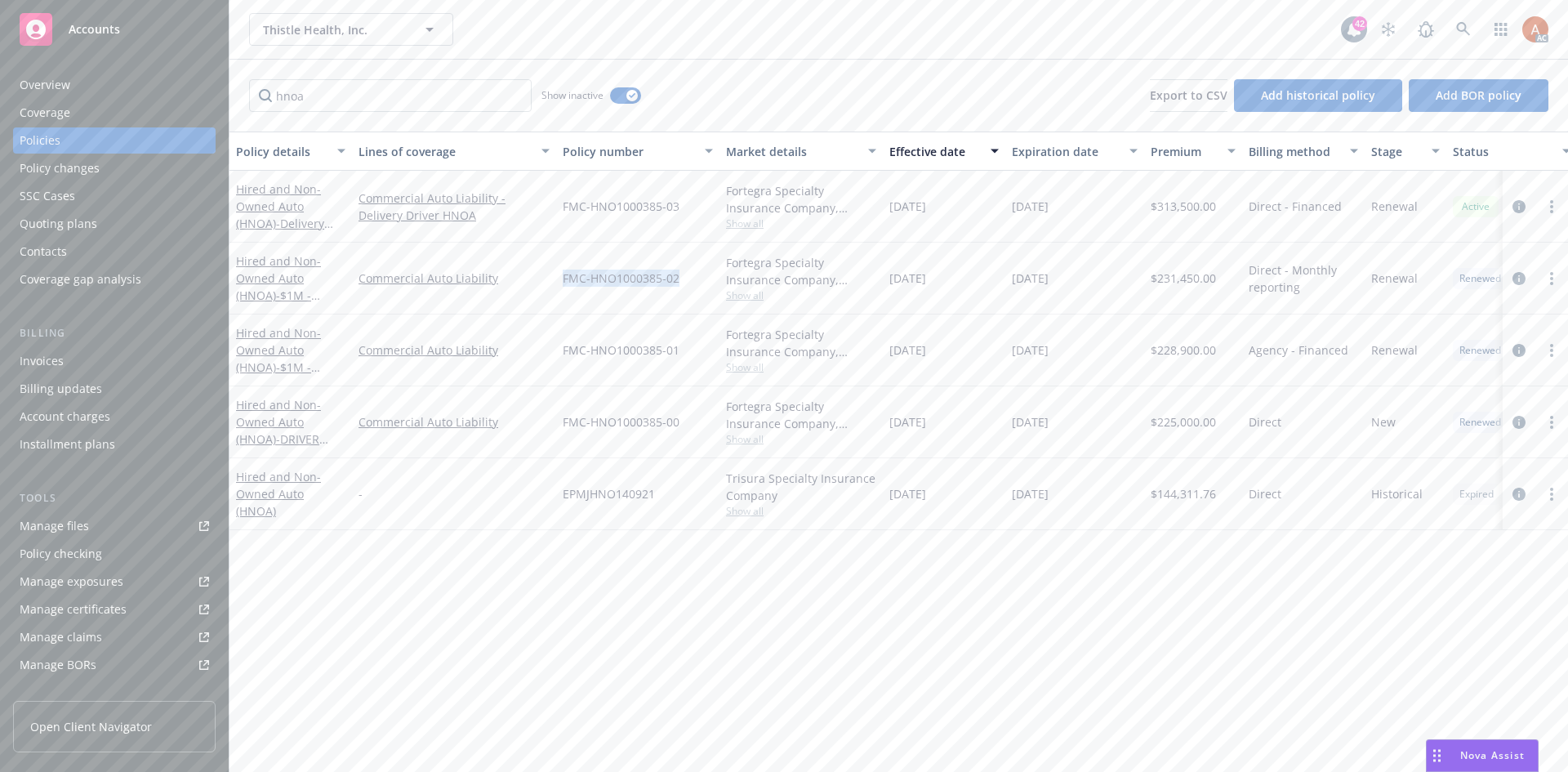
click at [718, 275] on div "FMC-HNO1000385-02" at bounding box center [638, 278] width 163 height 72
copy span "FMC-HNO1000385-02"
click at [1181, 277] on span "$231,450.00" at bounding box center [1183, 278] width 65 height 17
copy span "231,450.00"
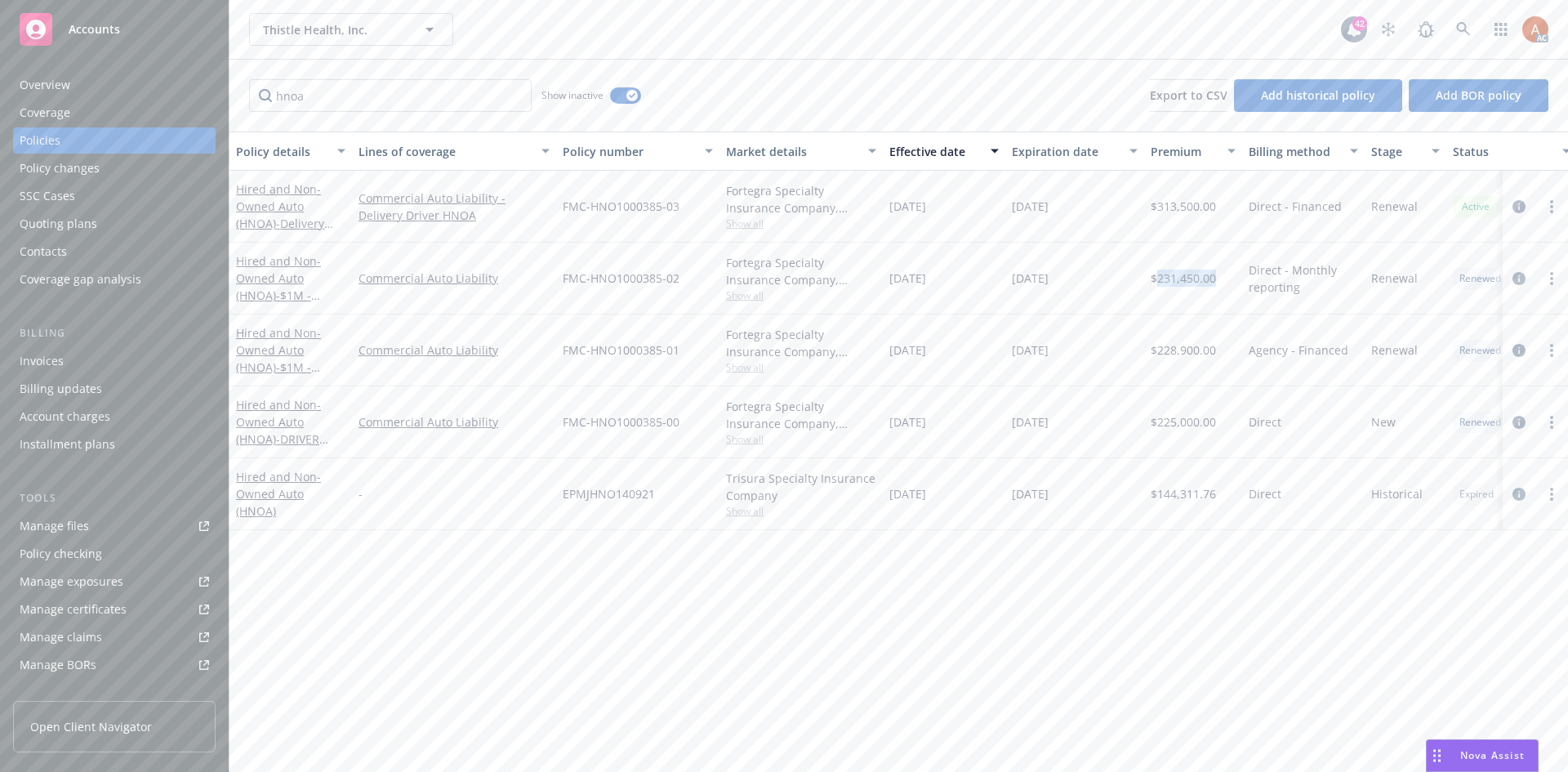
drag, startPoint x: 887, startPoint y: 278, endPoint x: 990, endPoint y: 274, distance: 103.1
click at [990, 274] on div "02/20/2024" at bounding box center [943, 278] width 122 height 72
copy span "02/20/2024"
drag, startPoint x: 1113, startPoint y: 286, endPoint x: 1037, endPoint y: 280, distance: 76.2
click at [1109, 286] on div "12/15/2024" at bounding box center [1075, 278] width 139 height 72
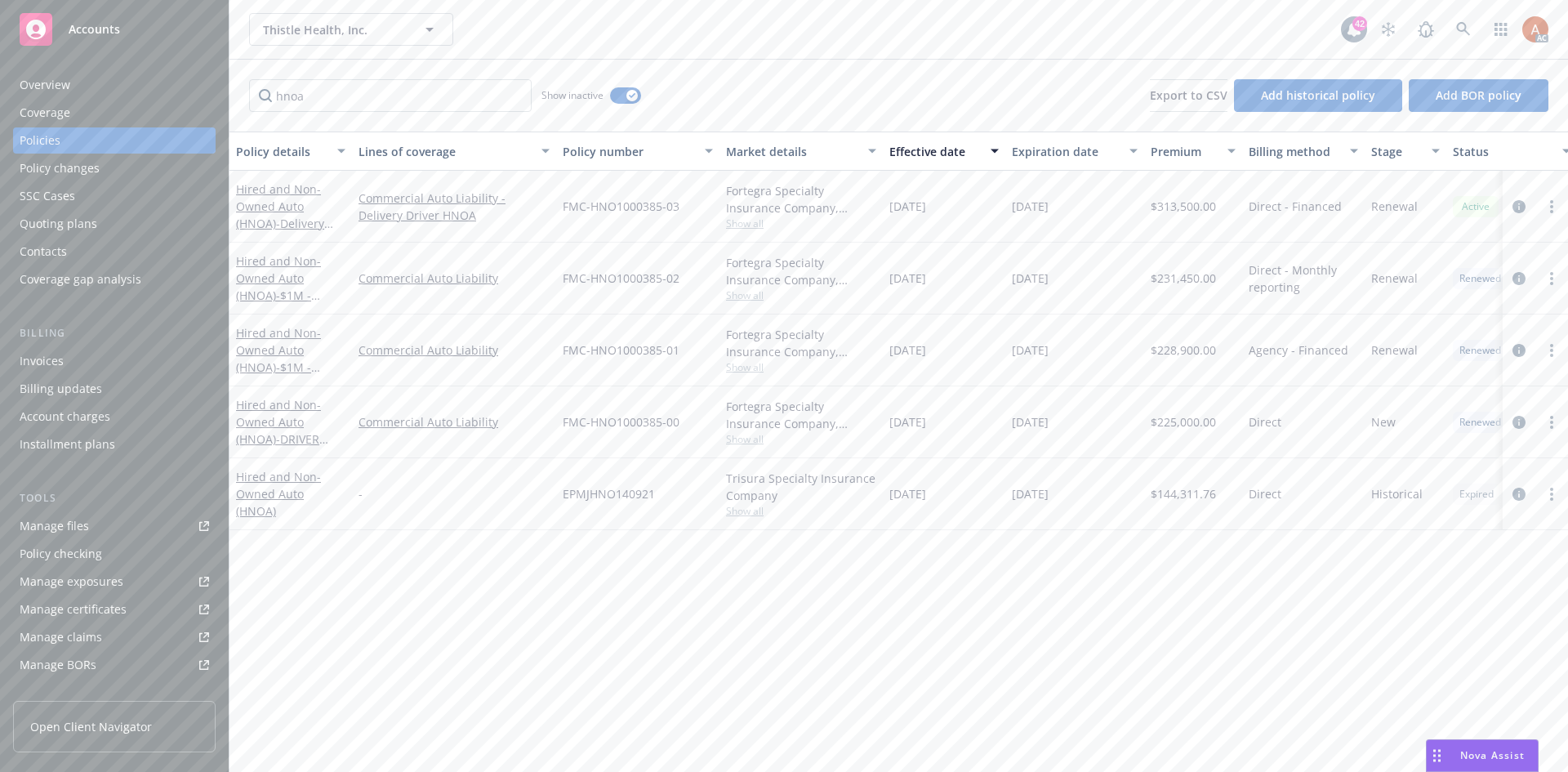
drag, startPoint x: 1009, startPoint y: 277, endPoint x: 1089, endPoint y: 277, distance: 80.0
click at [1089, 277] on div "12/15/2024" at bounding box center [1075, 278] width 139 height 72
copy span "12/15/2024"
click at [745, 371] on span "Show all" at bounding box center [801, 367] width 151 height 14
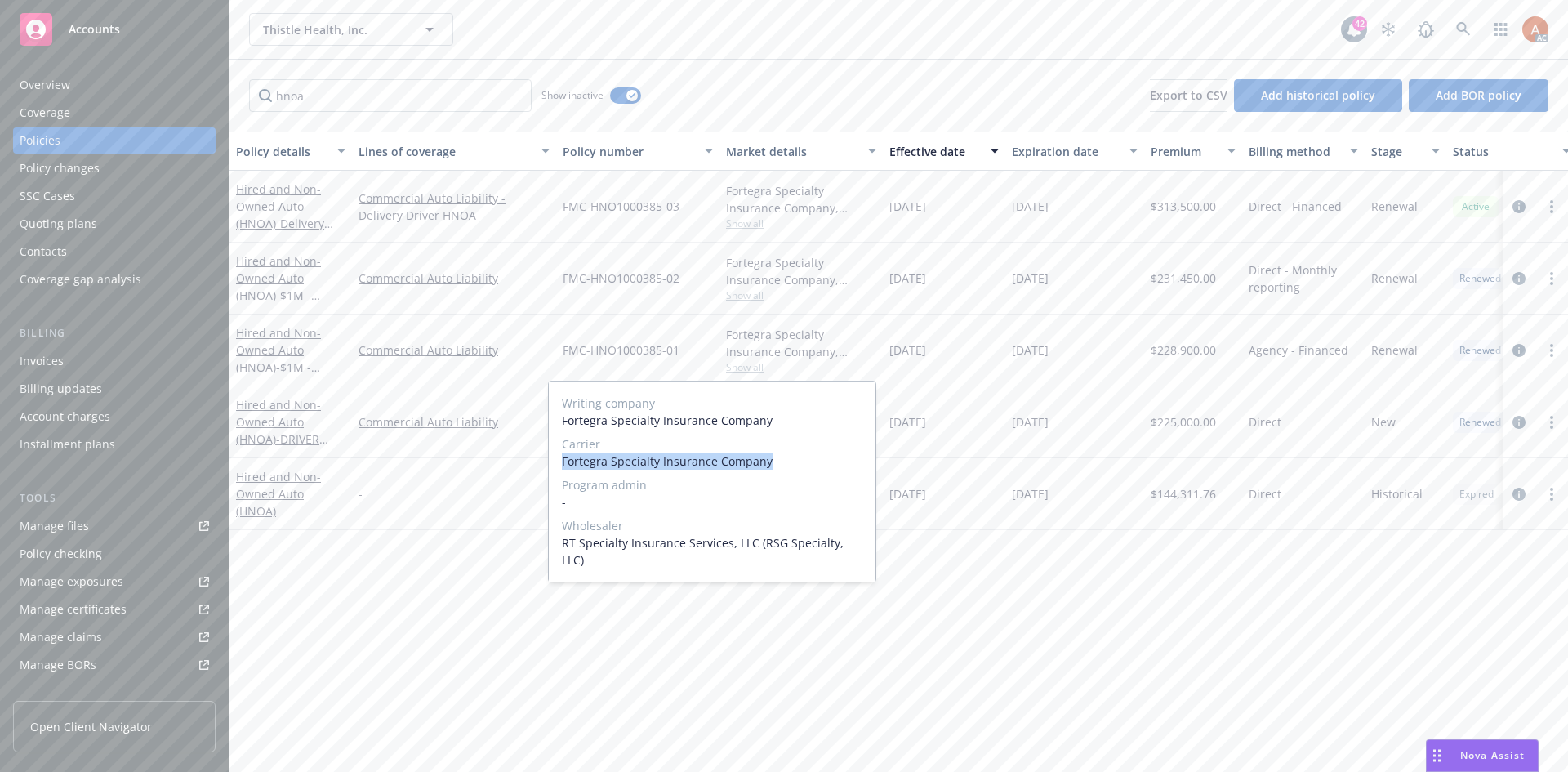
drag, startPoint x: 564, startPoint y: 462, endPoint x: 827, endPoint y: 457, distance: 263.0
click at [827, 457] on span "Fortegra Specialty Insurance Company" at bounding box center [712, 461] width 301 height 17
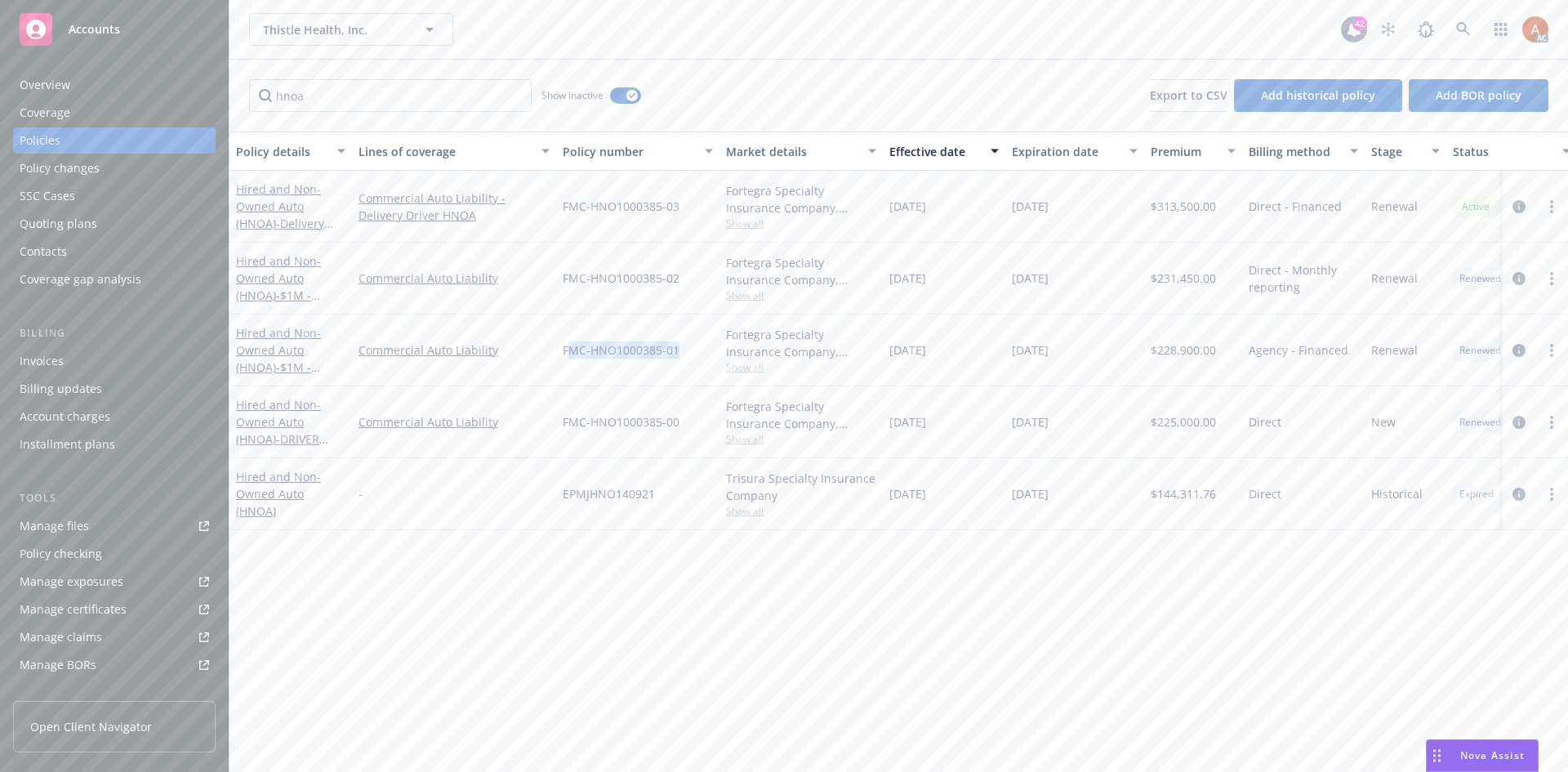
drag, startPoint x: 566, startPoint y: 346, endPoint x: 702, endPoint y: 351, distance: 136.1
click at [702, 351] on div "FMC-HNO1000385-01" at bounding box center [638, 351] width 163 height 72
click at [610, 392] on div "FMC-HNO1000385-00" at bounding box center [638, 422] width 163 height 72
drag, startPoint x: 556, startPoint y: 351, endPoint x: 704, endPoint y: 352, distance: 148.0
click at [704, 352] on div "FMC-HNO1000385-01" at bounding box center [638, 351] width 163 height 72
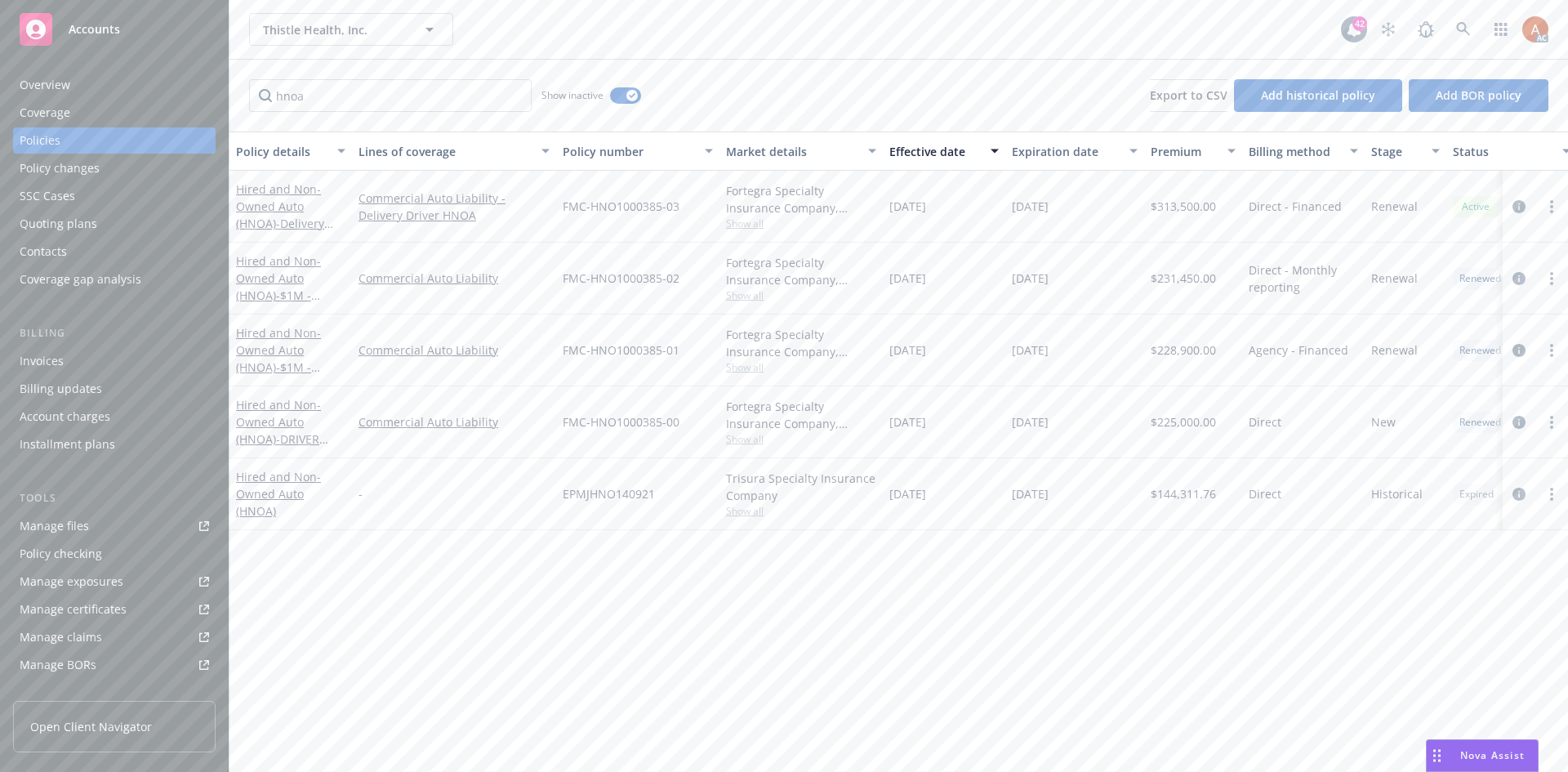
click at [1191, 359] on div "$228,900.00" at bounding box center [1193, 351] width 98 height 72
drag, startPoint x: 890, startPoint y: 346, endPoint x: 1017, endPoint y: 352, distance: 127.1
click at [1017, 352] on div "Hired and Non-Owned Auto (HNOA) - $1M - Hired/Non-Owned Only Commercial Auto Li…" at bounding box center [1018, 351] width 1576 height 72
drag, startPoint x: 1018, startPoint y: 369, endPoint x: 996, endPoint y: 366, distance: 22.2
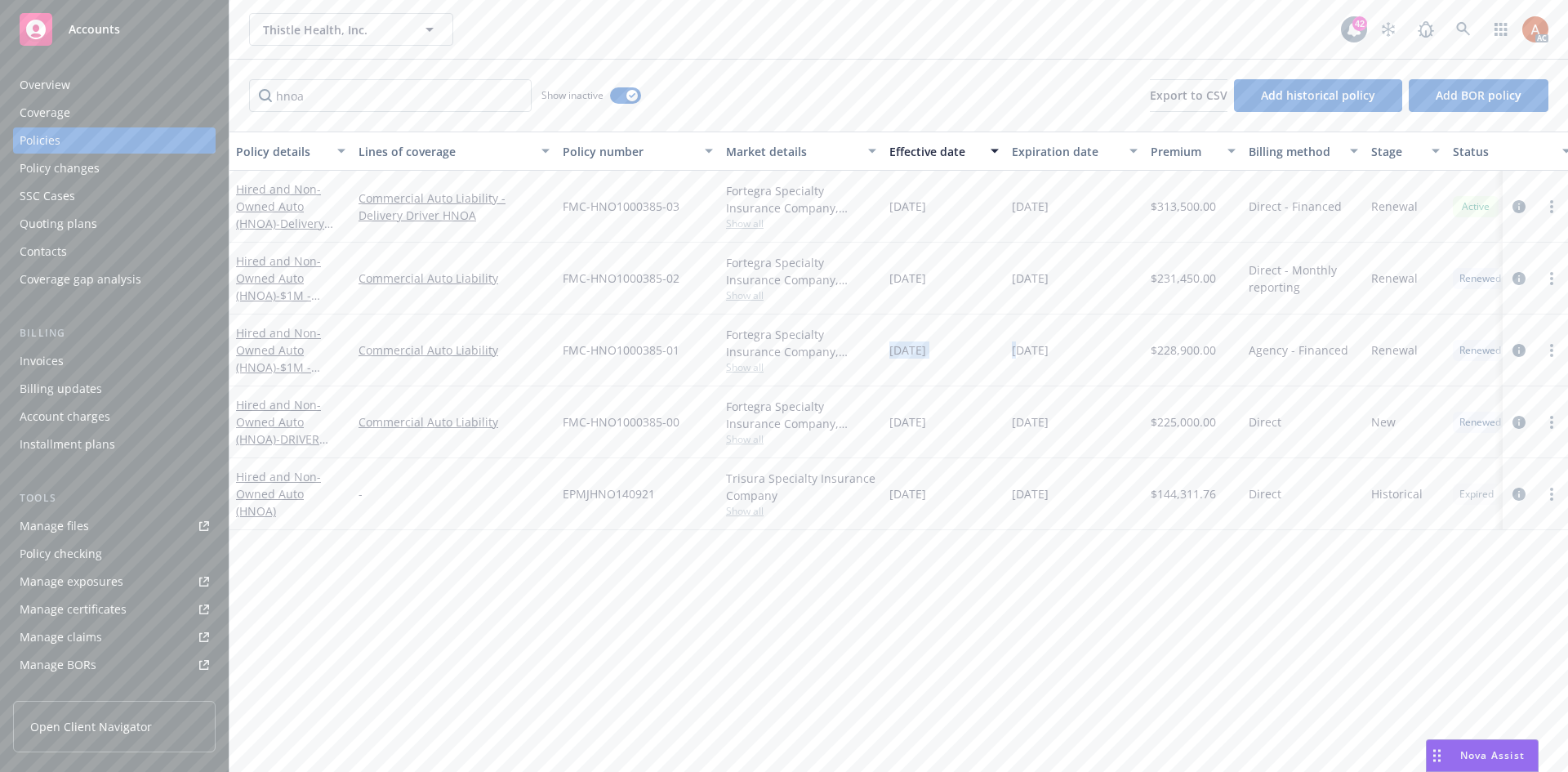
click at [1017, 368] on div "02/20/2024" at bounding box center [1075, 351] width 139 height 72
click at [899, 356] on span "02/20/2023" at bounding box center [908, 350] width 37 height 17
drag, startPoint x: 885, startPoint y: 344, endPoint x: 954, endPoint y: 343, distance: 69.0
click at [954, 343] on div "02/20/2023" at bounding box center [943, 351] width 122 height 72
drag, startPoint x: 1041, startPoint y: 360, endPoint x: 1029, endPoint y: 358, distance: 12.2
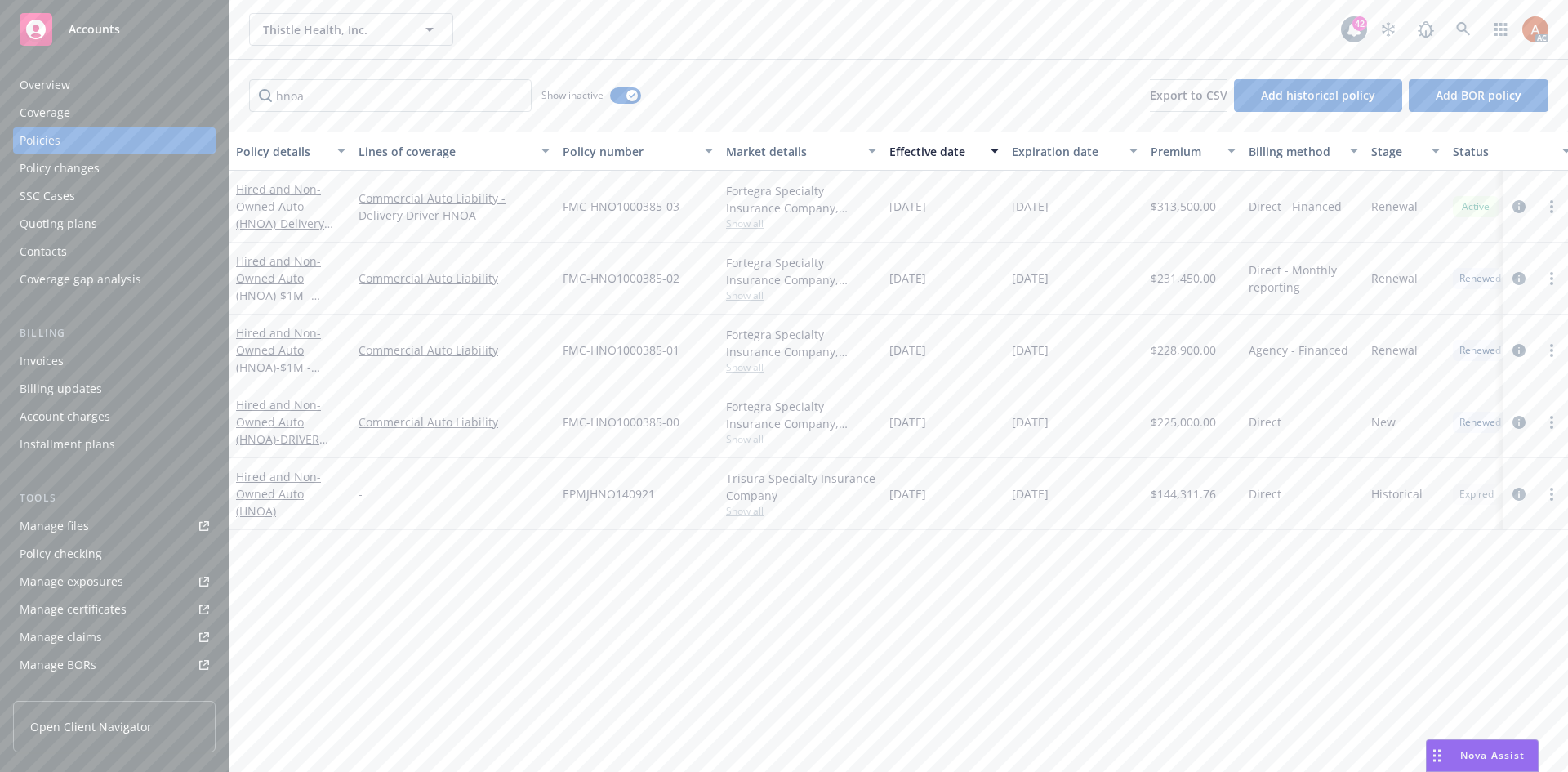
click at [1041, 360] on div "02/20/2024" at bounding box center [1075, 351] width 139 height 72
drag, startPoint x: 1013, startPoint y: 345, endPoint x: 1083, endPoint y: 345, distance: 70.0
click at [1083, 345] on div "02/20/2024" at bounding box center [1075, 351] width 139 height 72
click at [58, 565] on div "Service team" at bounding box center [55, 563] width 70 height 26
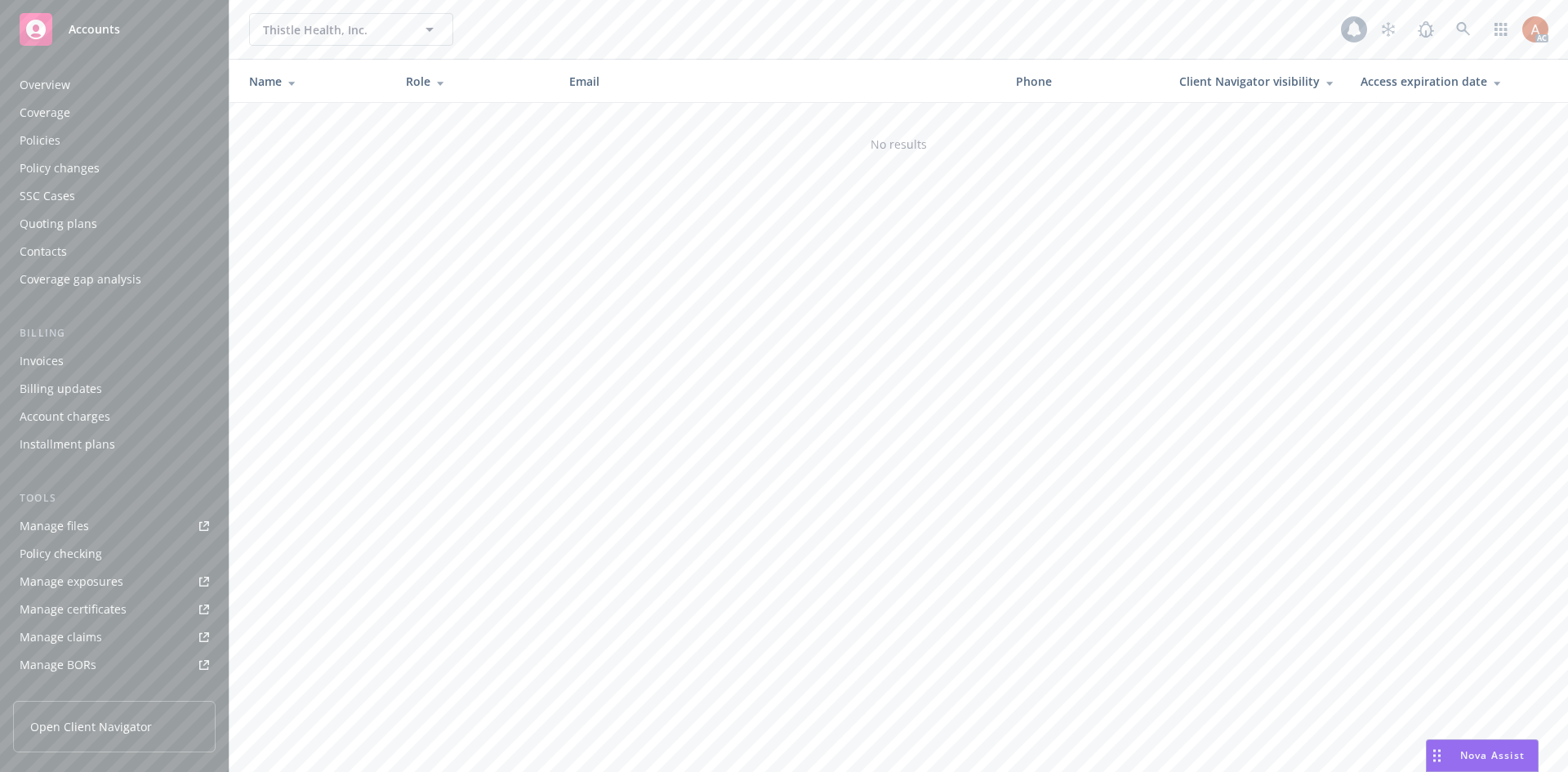
scroll to position [292, 0]
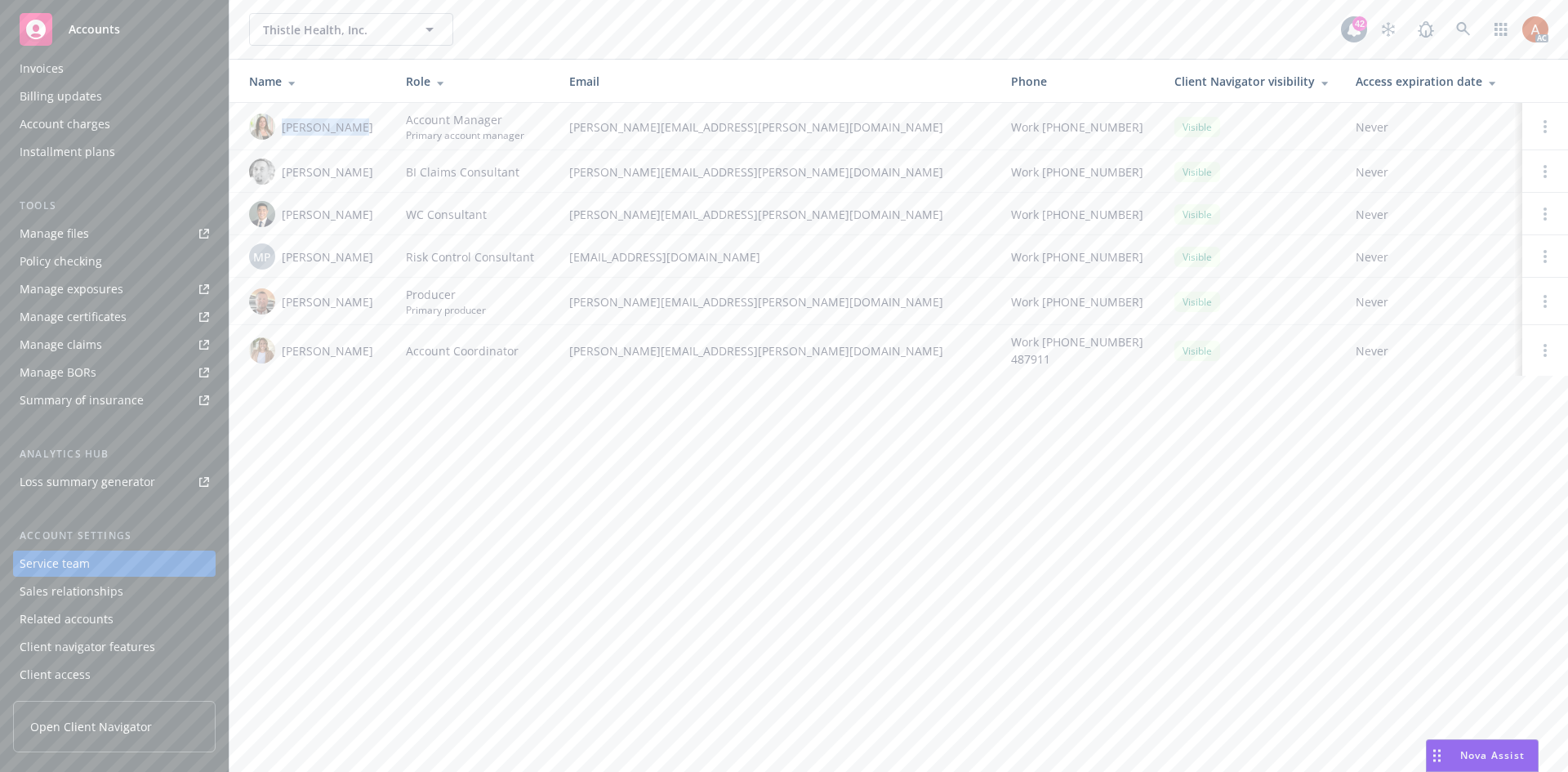
drag, startPoint x: 284, startPoint y: 121, endPoint x: 371, endPoint y: 120, distance: 87.0
click at [371, 120] on div "[PERSON_NAME]" at bounding box center [314, 126] width 131 height 26
drag, startPoint x: 567, startPoint y: 127, endPoint x: 778, endPoint y: 135, distance: 211.2
click at [778, 135] on td "holly.alessi@newfront.com" at bounding box center [777, 127] width 442 height 47
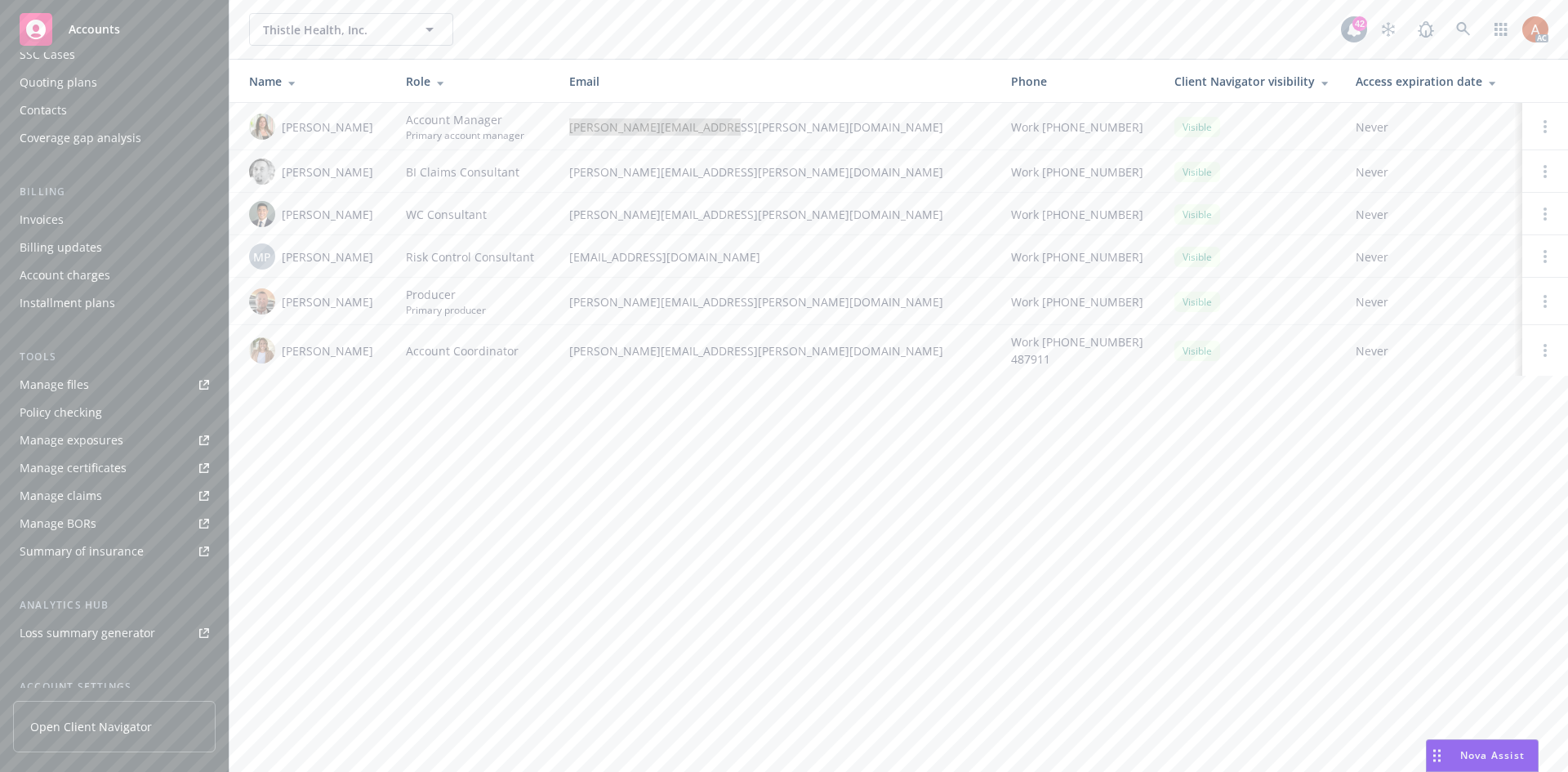
scroll to position [0, 0]
click at [41, 82] on div "Overview" at bounding box center [45, 84] width 51 height 26
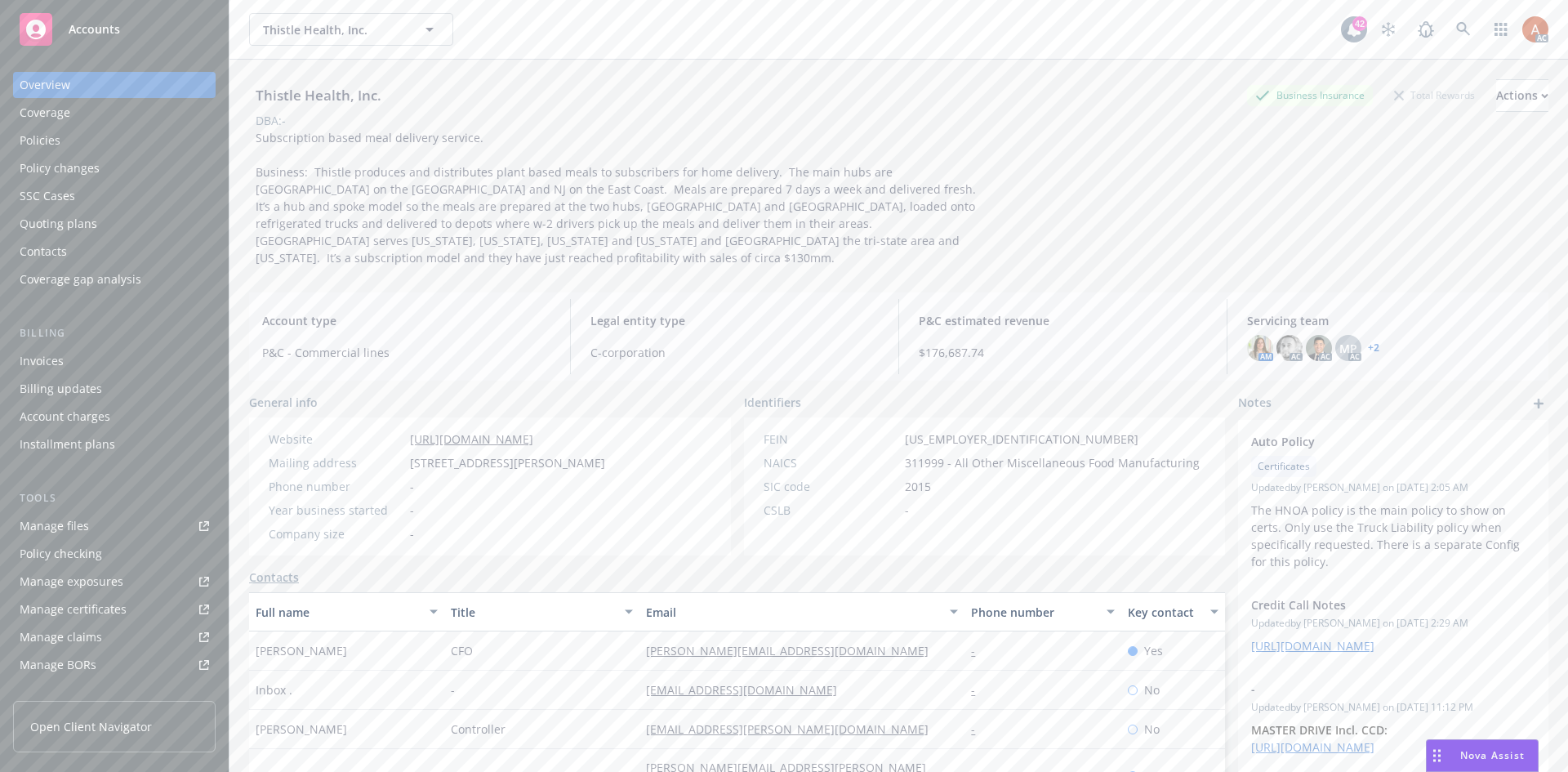
click at [834, 153] on div "Subscription based meal delivery service. Business: Thistle produces and distri…" at bounding box center [616, 197] width 735 height 137
click at [52, 564] on div "Service team" at bounding box center [55, 563] width 70 height 26
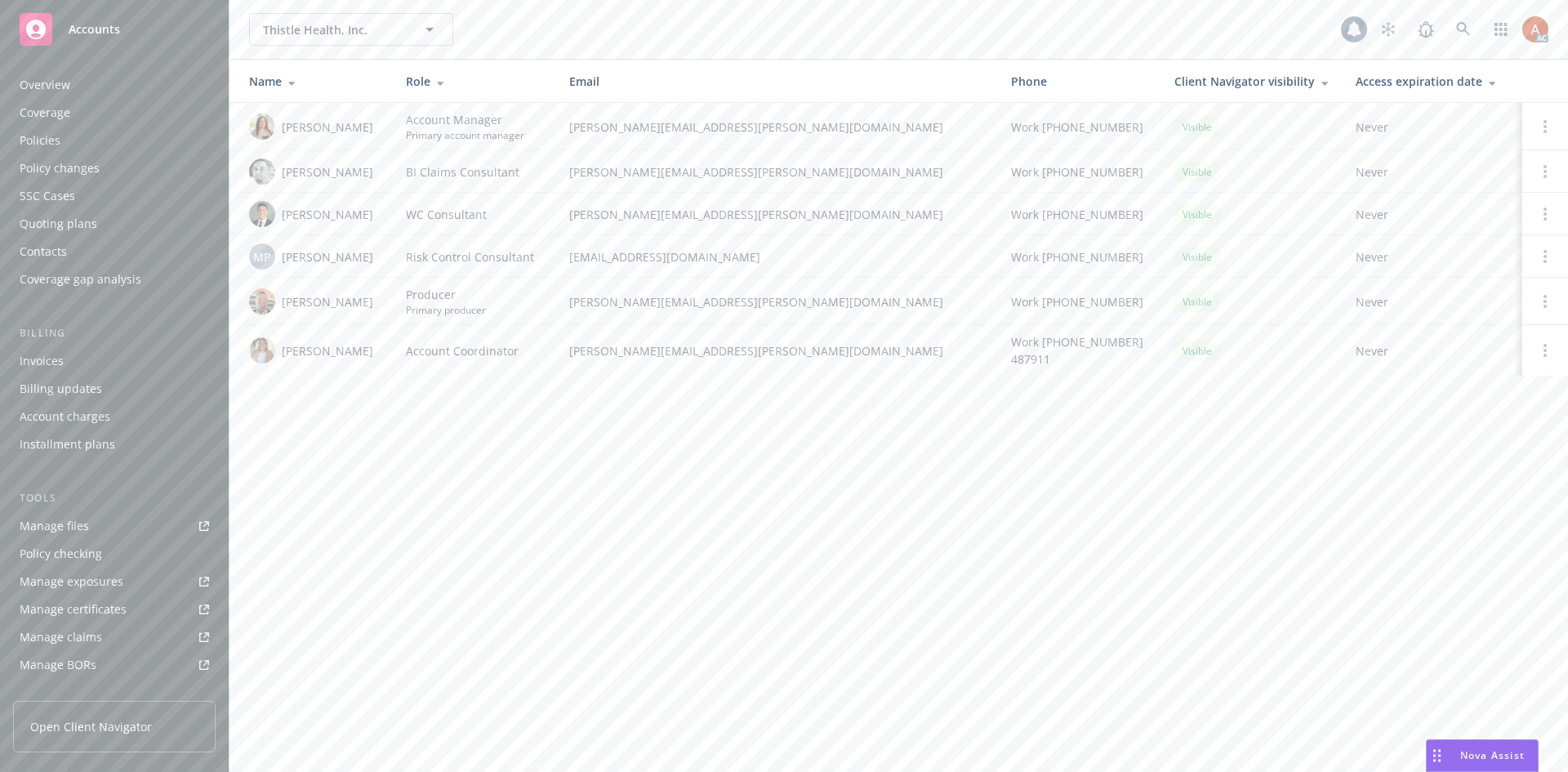
scroll to position [292, 0]
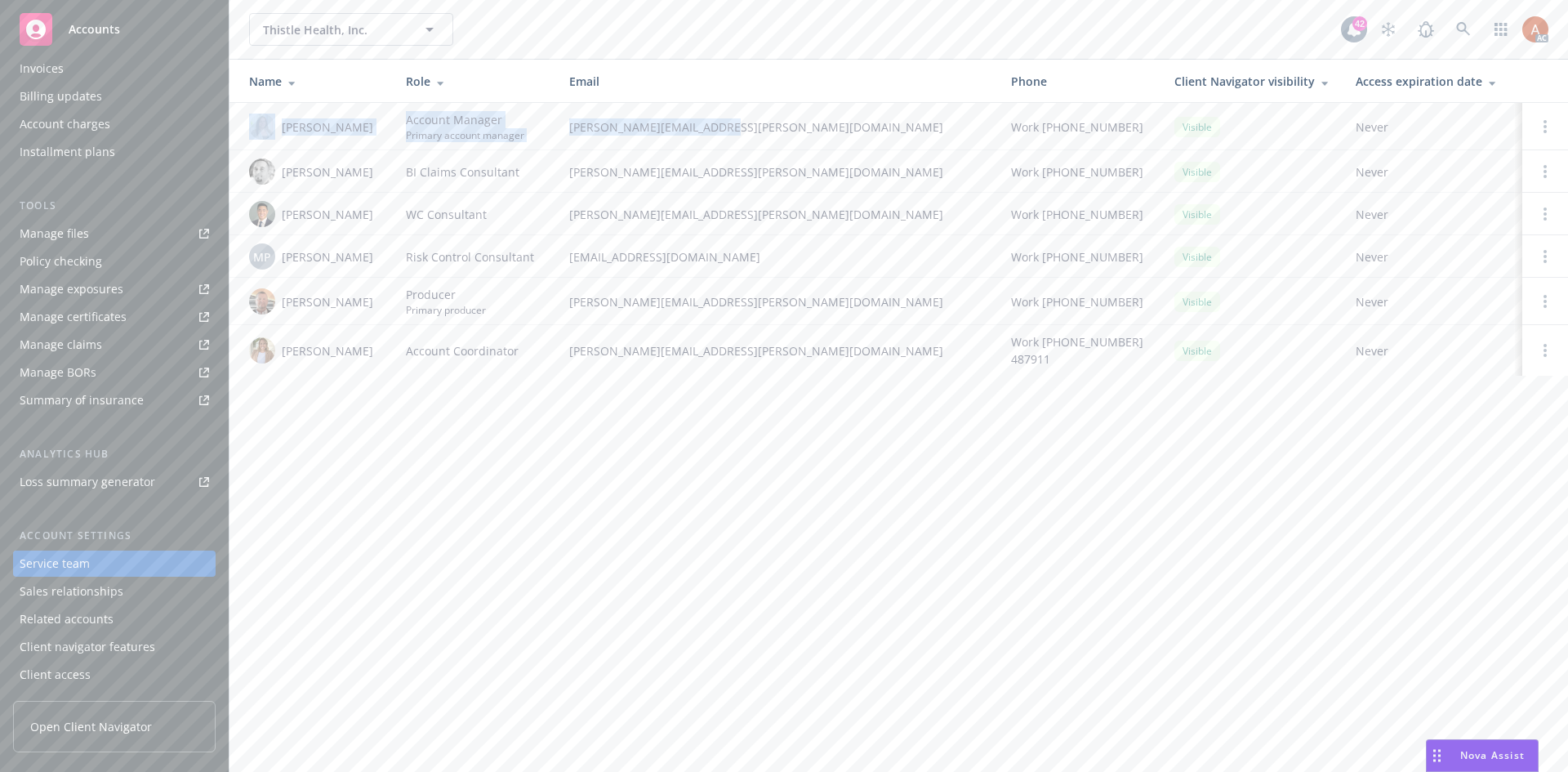
drag, startPoint x: 288, startPoint y: 122, endPoint x: 728, endPoint y: 125, distance: 440.0
click at [728, 125] on tr "Holly Alessi Account Manager Primary account manager holly.alessi@newfront.com …" at bounding box center [899, 127] width 1339 height 47
click at [38, 80] on div "Overview" at bounding box center [45, 84] width 51 height 26
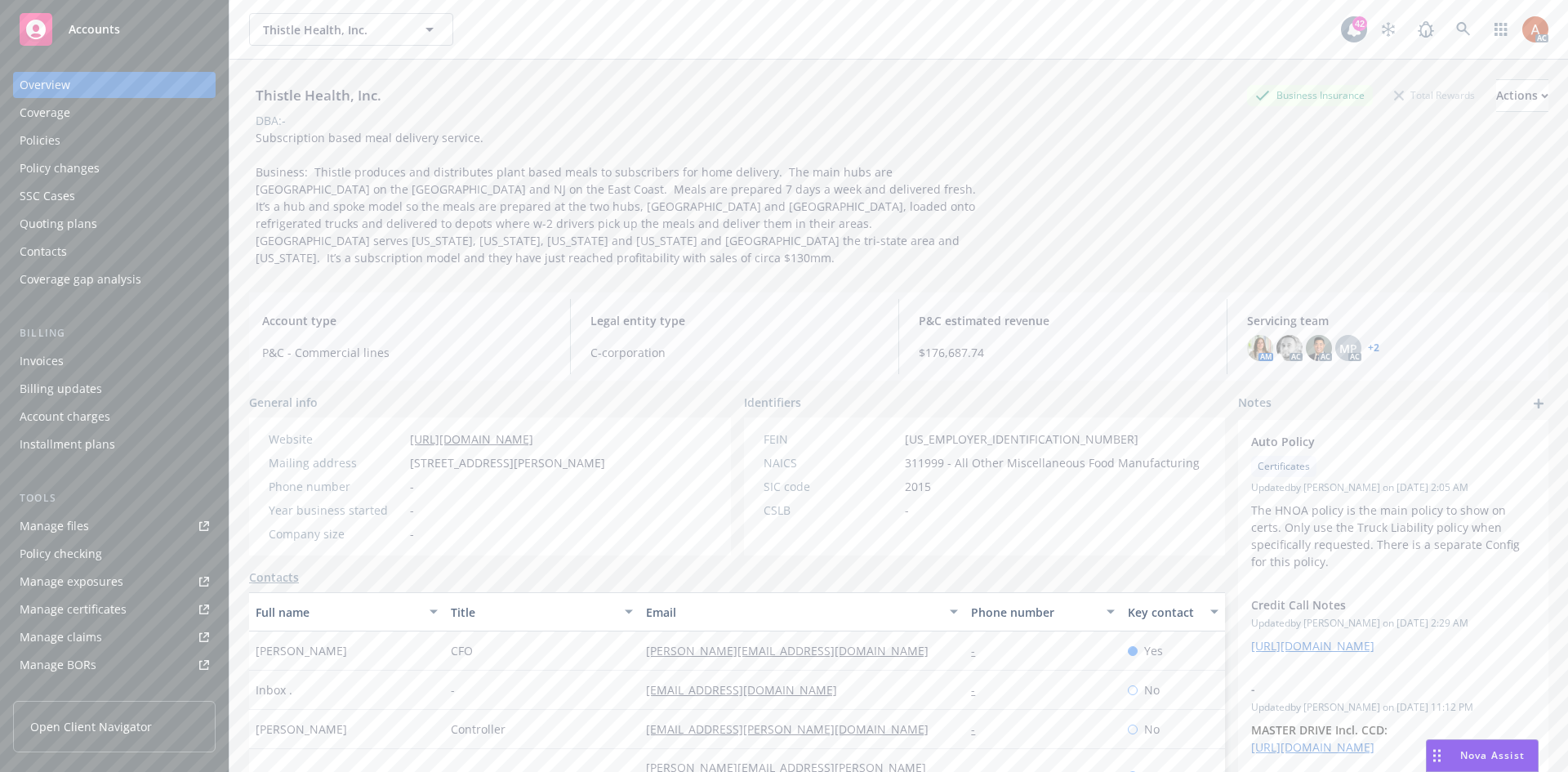
click at [34, 147] on div "Policies" at bounding box center [40, 140] width 41 height 26
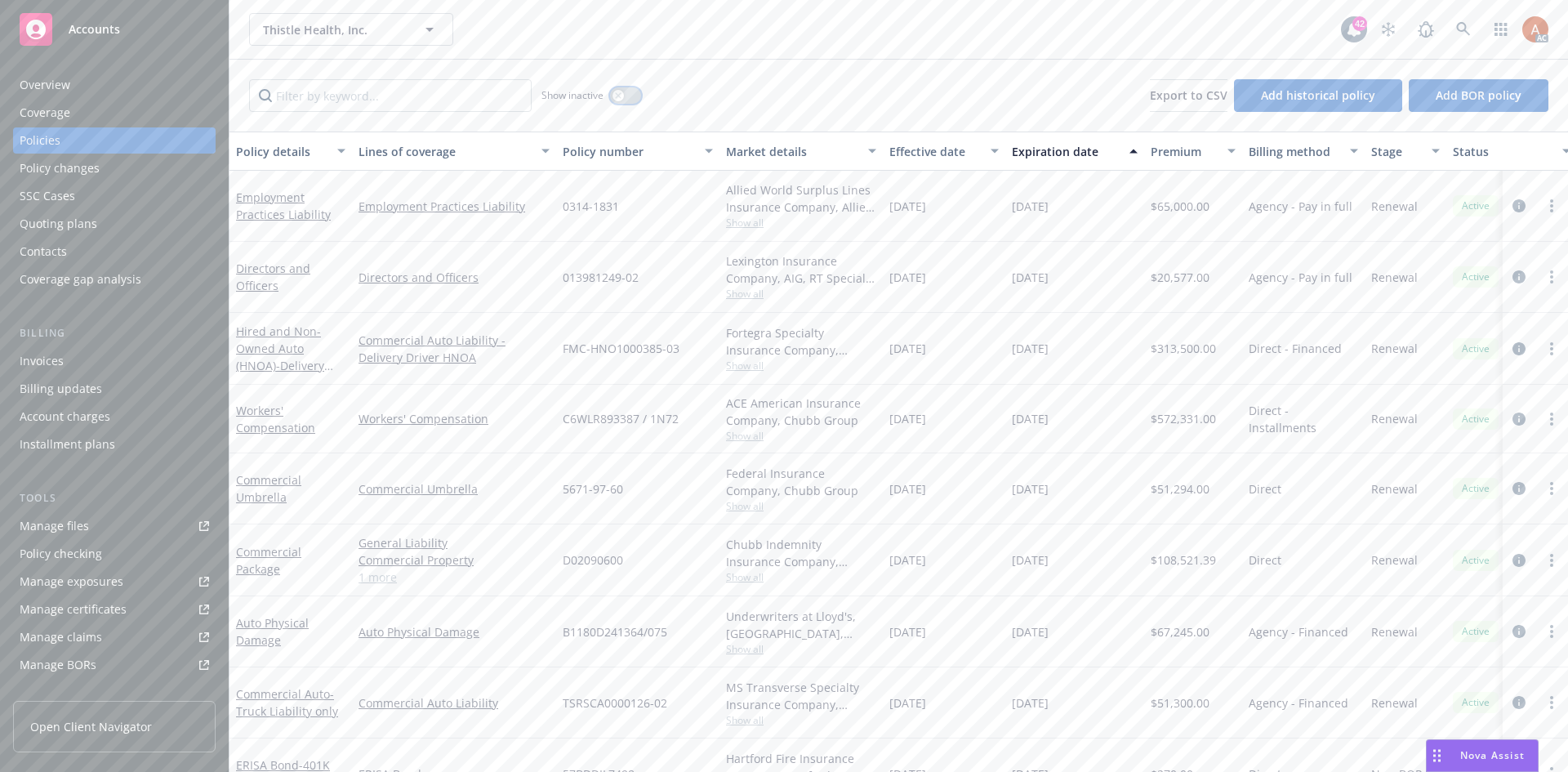
click at [627, 89] on button "button" at bounding box center [625, 96] width 31 height 17
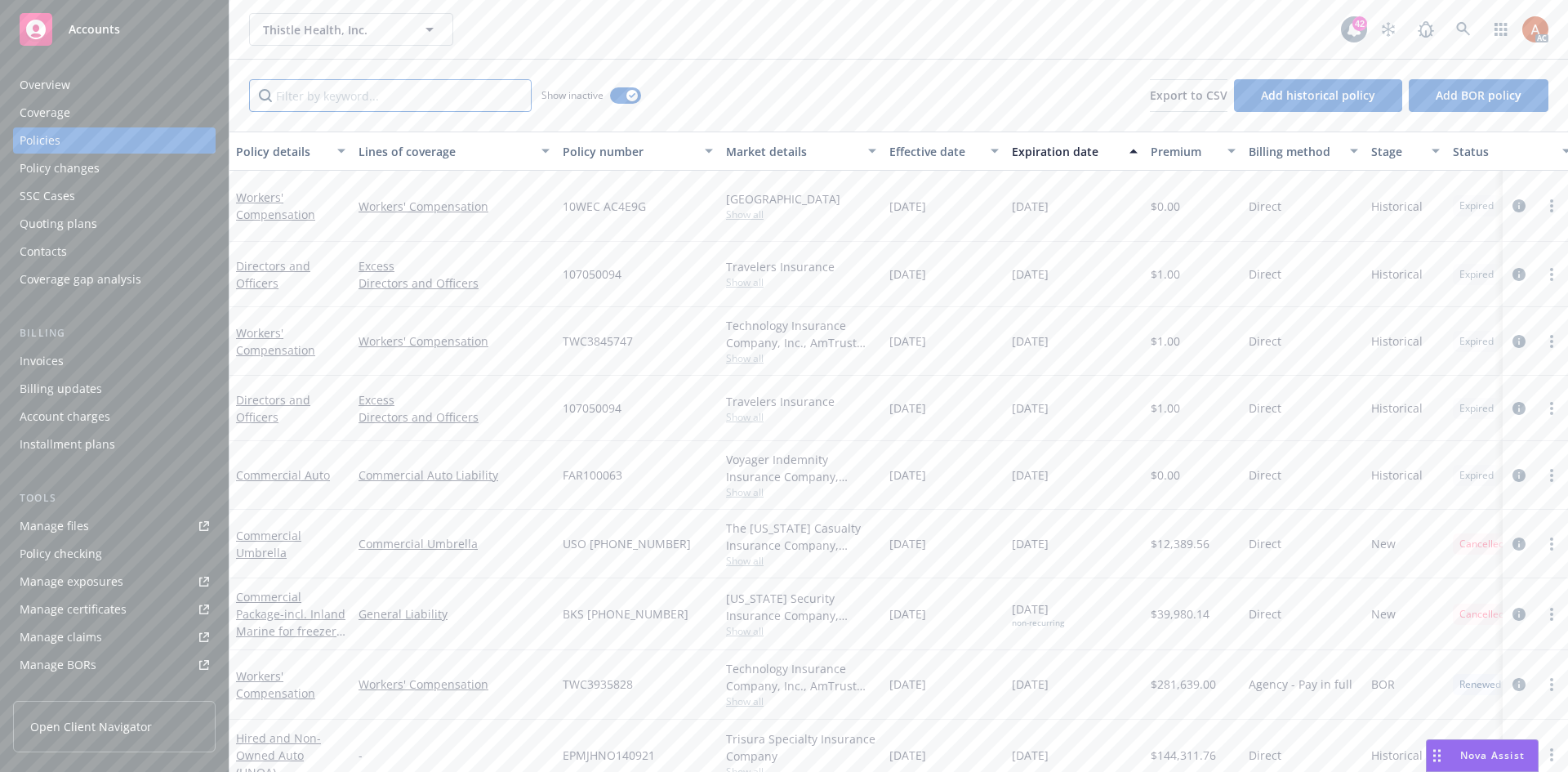
click at [403, 93] on input "Filter by keyword..." at bounding box center [390, 95] width 282 height 32
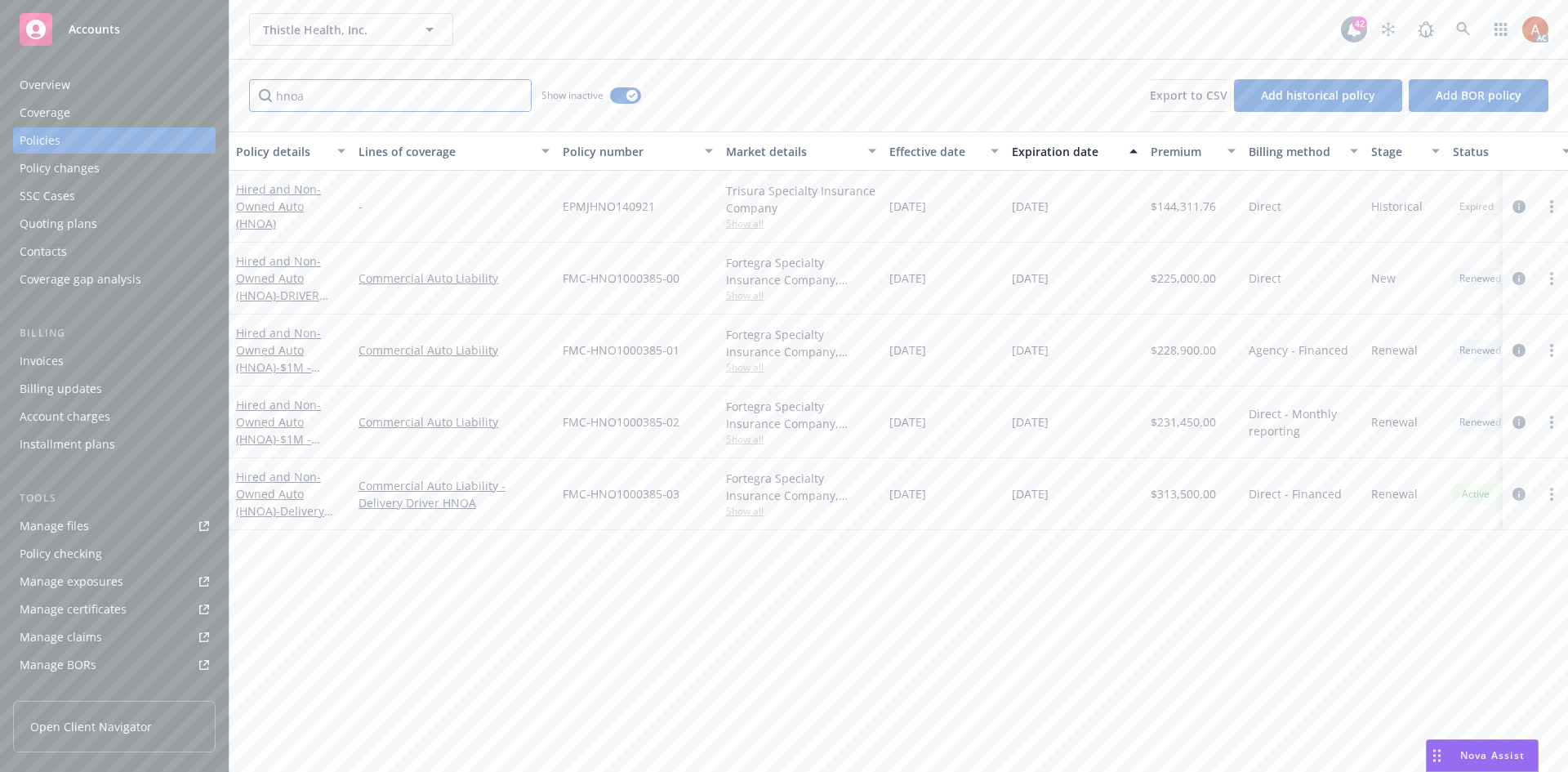
type input "hnoa"
click at [908, 156] on div "Effective date" at bounding box center [935, 152] width 92 height 17
drag, startPoint x: 910, startPoint y: 205, endPoint x: 1128, endPoint y: 203, distance: 218.0
click at [1128, 203] on div "Hired and Non-Owned Auto (HNOA) - Delivery Driver HNOA Commercial Auto Liabilit…" at bounding box center [1018, 207] width 1576 height 72
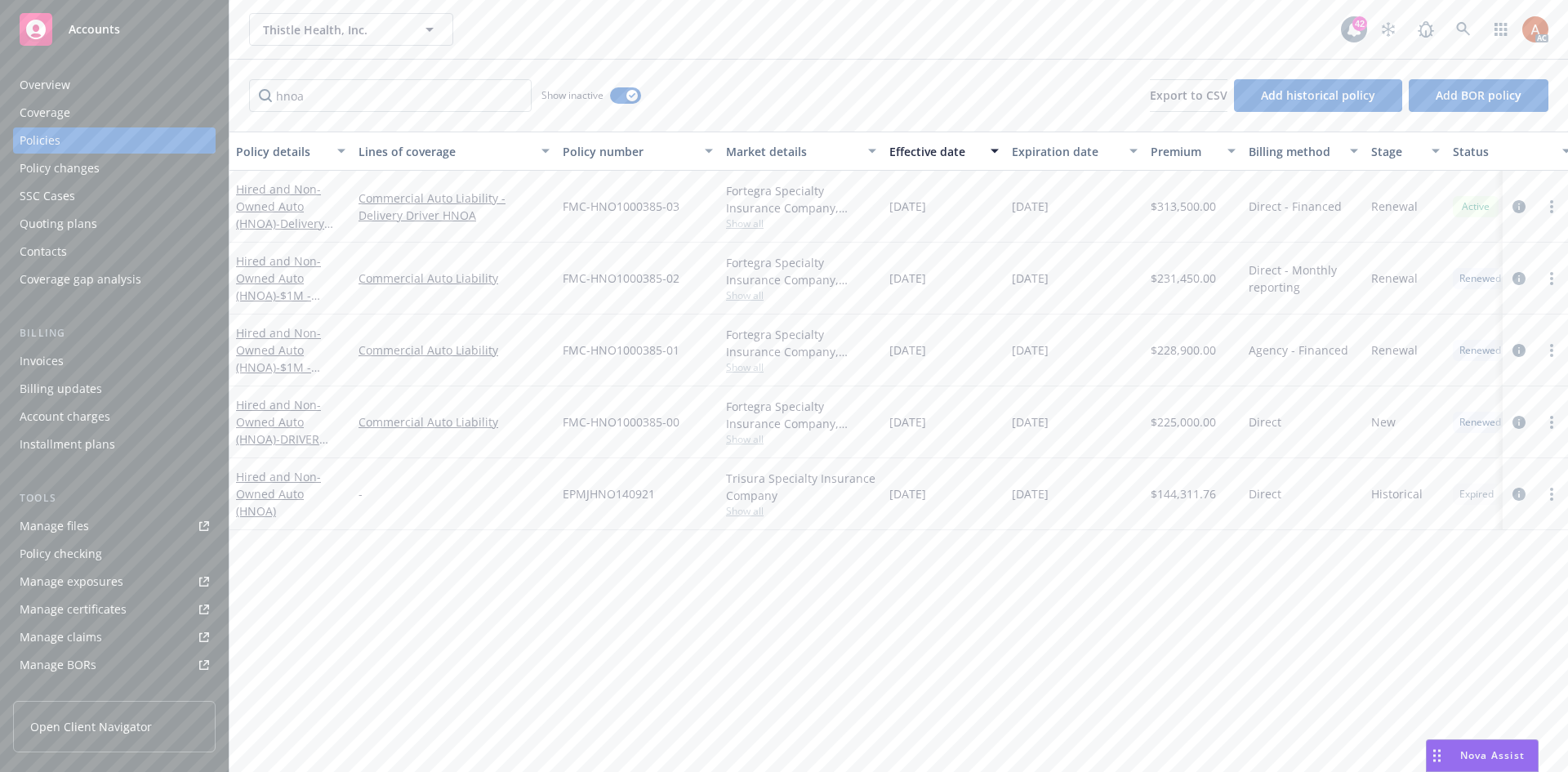
drag, startPoint x: 898, startPoint y: 273, endPoint x: 1091, endPoint y: 288, distance: 193.6
click at [1091, 288] on div "Hired and Non-Owned Auto (HNOA) - $1M - Hired/Non-Owned Only Commercial Auto Li…" at bounding box center [1018, 278] width 1576 height 72
drag, startPoint x: 914, startPoint y: 354, endPoint x: 1216, endPoint y: 351, distance: 302.0
click at [1216, 351] on div "Hired and Non-Owned Auto (HNOA) - $1M - Hired/Non-Owned Only Commercial Auto Li…" at bounding box center [1018, 351] width 1576 height 72
click at [27, 87] on div "Overview" at bounding box center [45, 84] width 51 height 26
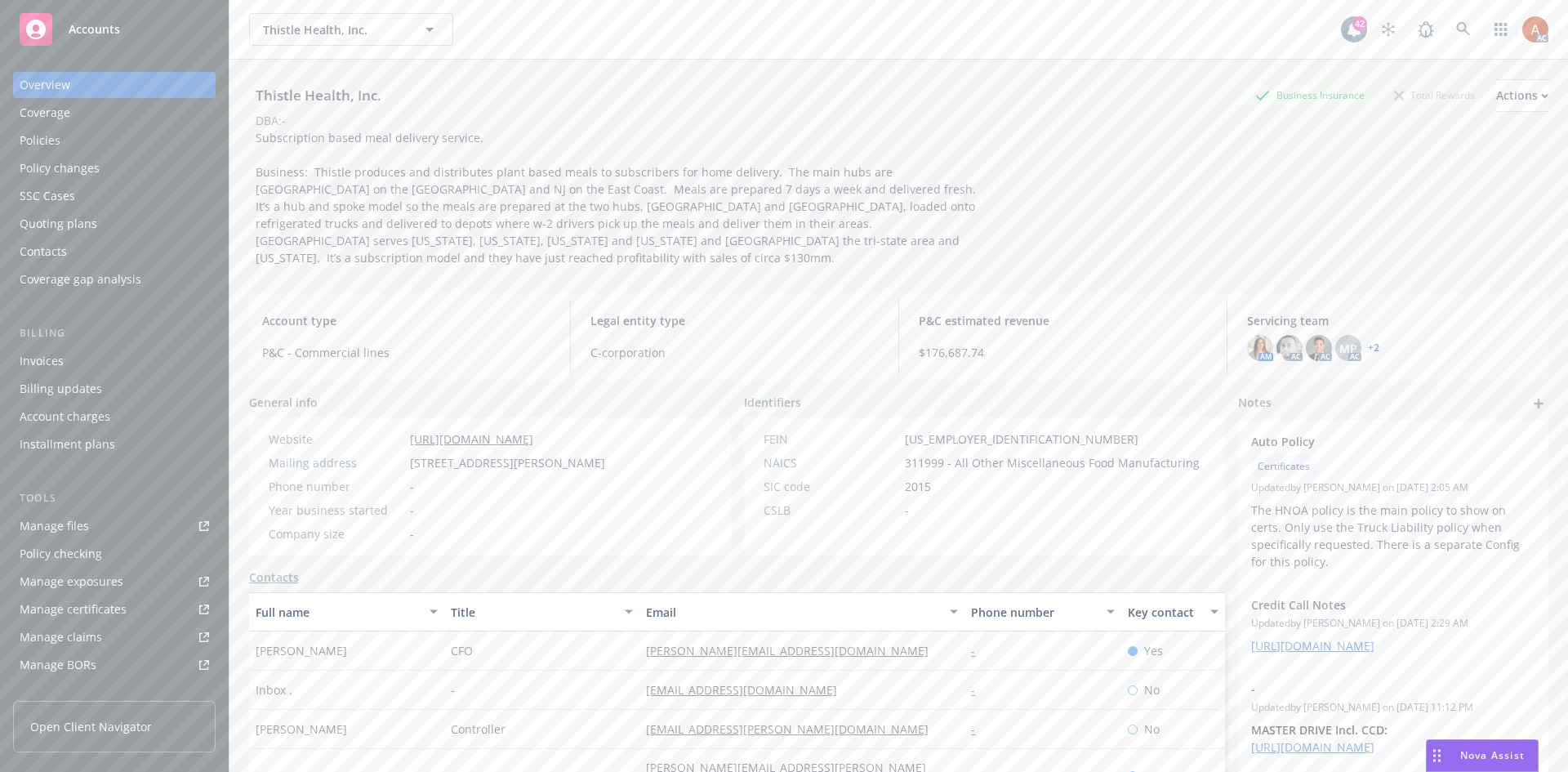
click at [32, 137] on div "Policies" at bounding box center [40, 140] width 41 height 26
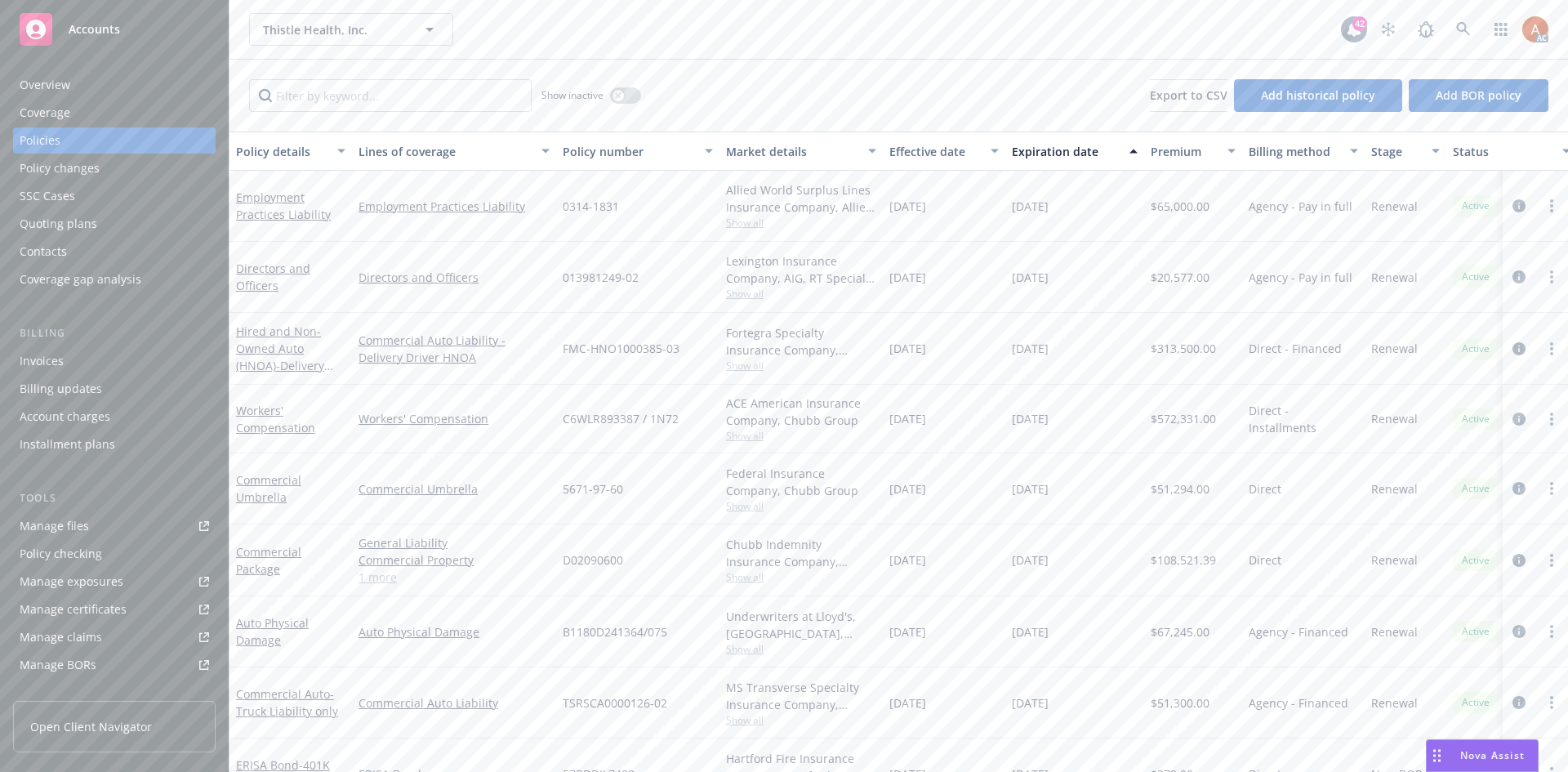
click at [1184, 351] on span "$313,500.00" at bounding box center [1183, 348] width 65 height 17
click at [632, 96] on button "button" at bounding box center [625, 96] width 31 height 17
click at [376, 92] on input "Filter by keyword..." at bounding box center [390, 95] width 282 height 32
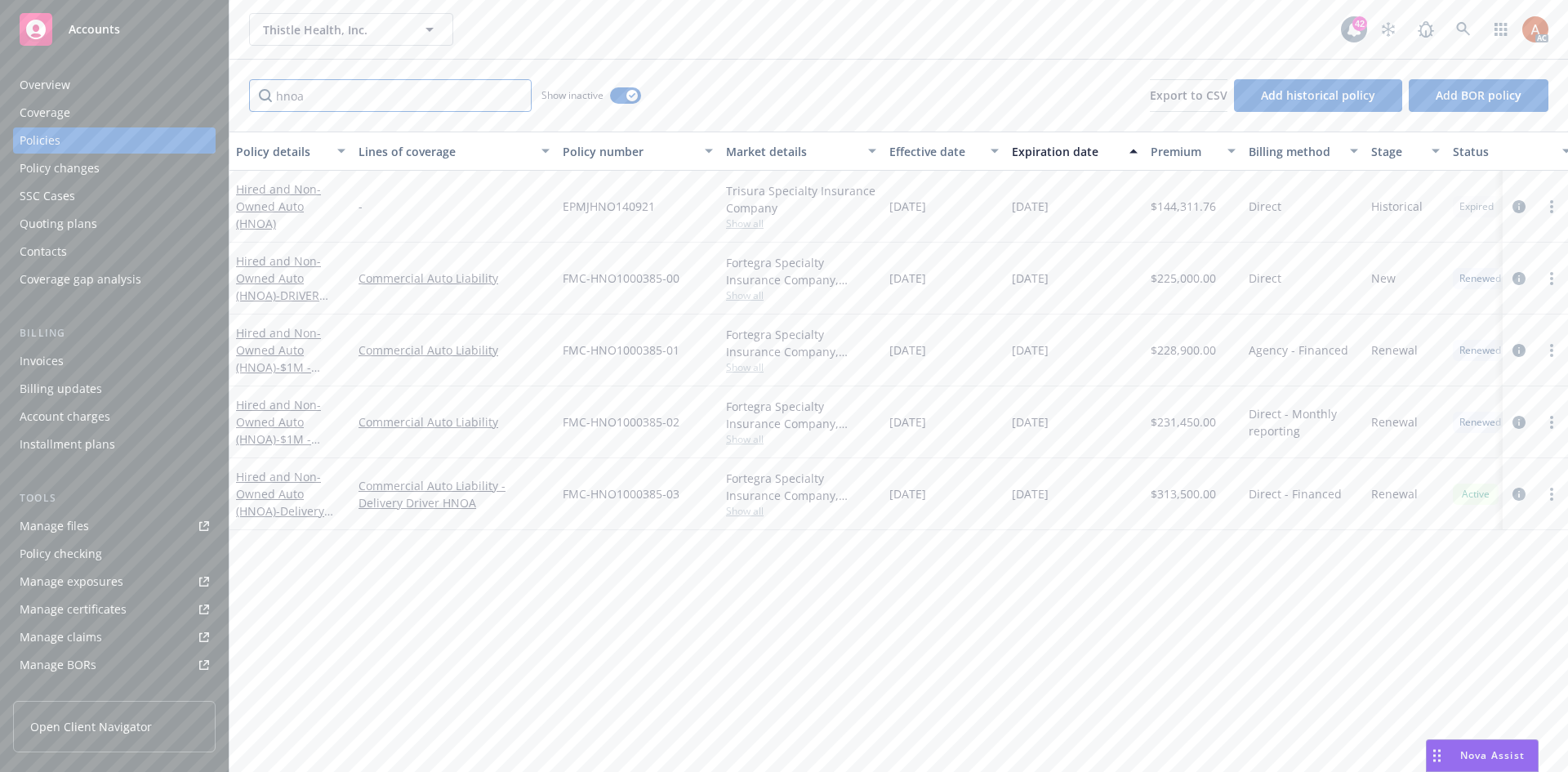
type input "hnoa"
click at [918, 152] on div "Effective date" at bounding box center [935, 152] width 92 height 17
click at [758, 227] on span "Show all" at bounding box center [801, 223] width 151 height 14
click at [50, 81] on div "Overview" at bounding box center [45, 84] width 51 height 26
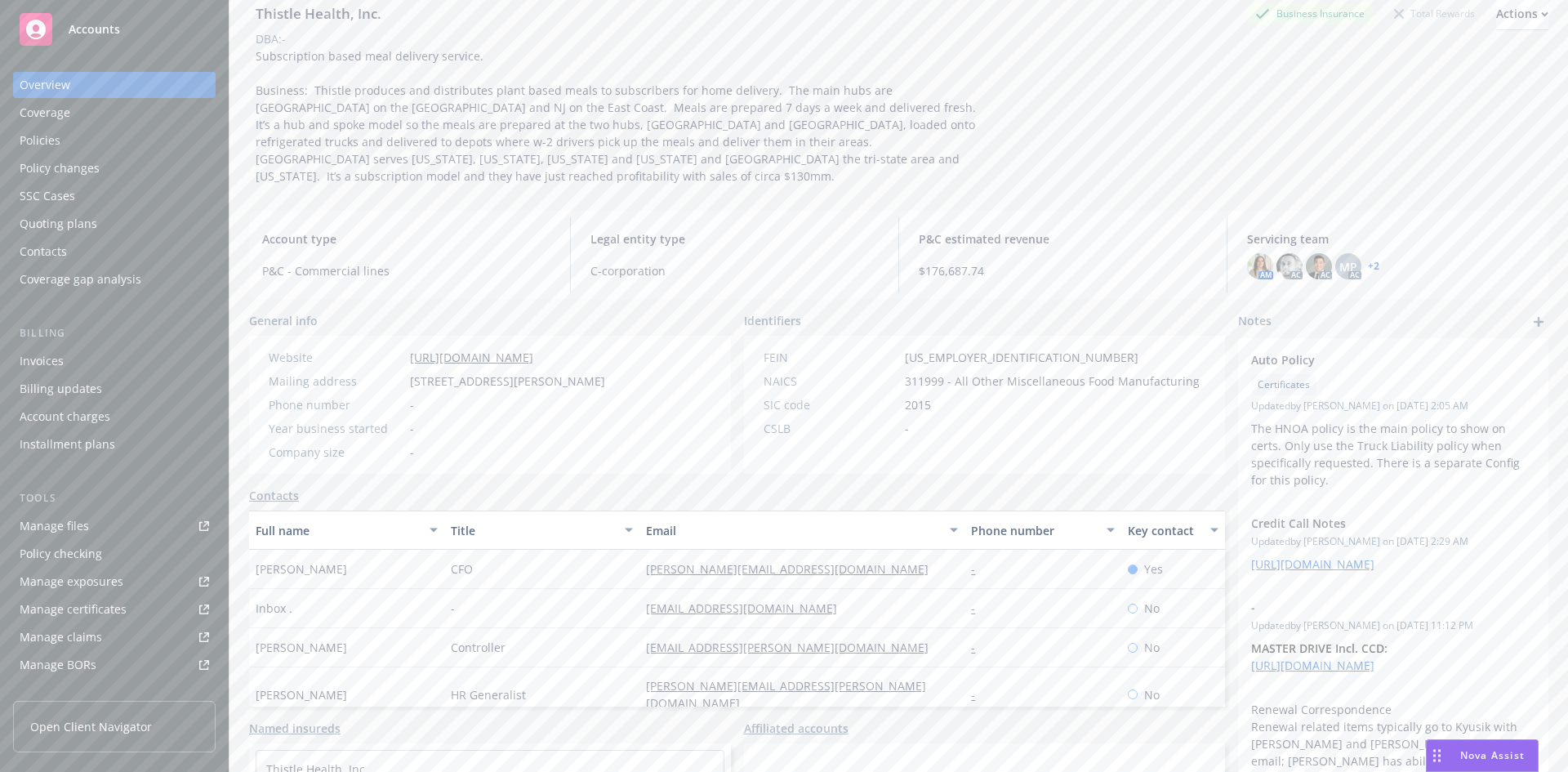
drag, startPoint x: 251, startPoint y: 549, endPoint x: 370, endPoint y: 558, distance: 119.3
click at [365, 555] on div "[PERSON_NAME]" at bounding box center [346, 569] width 195 height 39
drag, startPoint x: 442, startPoint y: 570, endPoint x: 436, endPoint y: 559, distance: 12.5
click at [445, 570] on div "CFO" at bounding box center [542, 569] width 195 height 39
drag, startPoint x: 466, startPoint y: 550, endPoint x: 485, endPoint y: 550, distance: 19.0
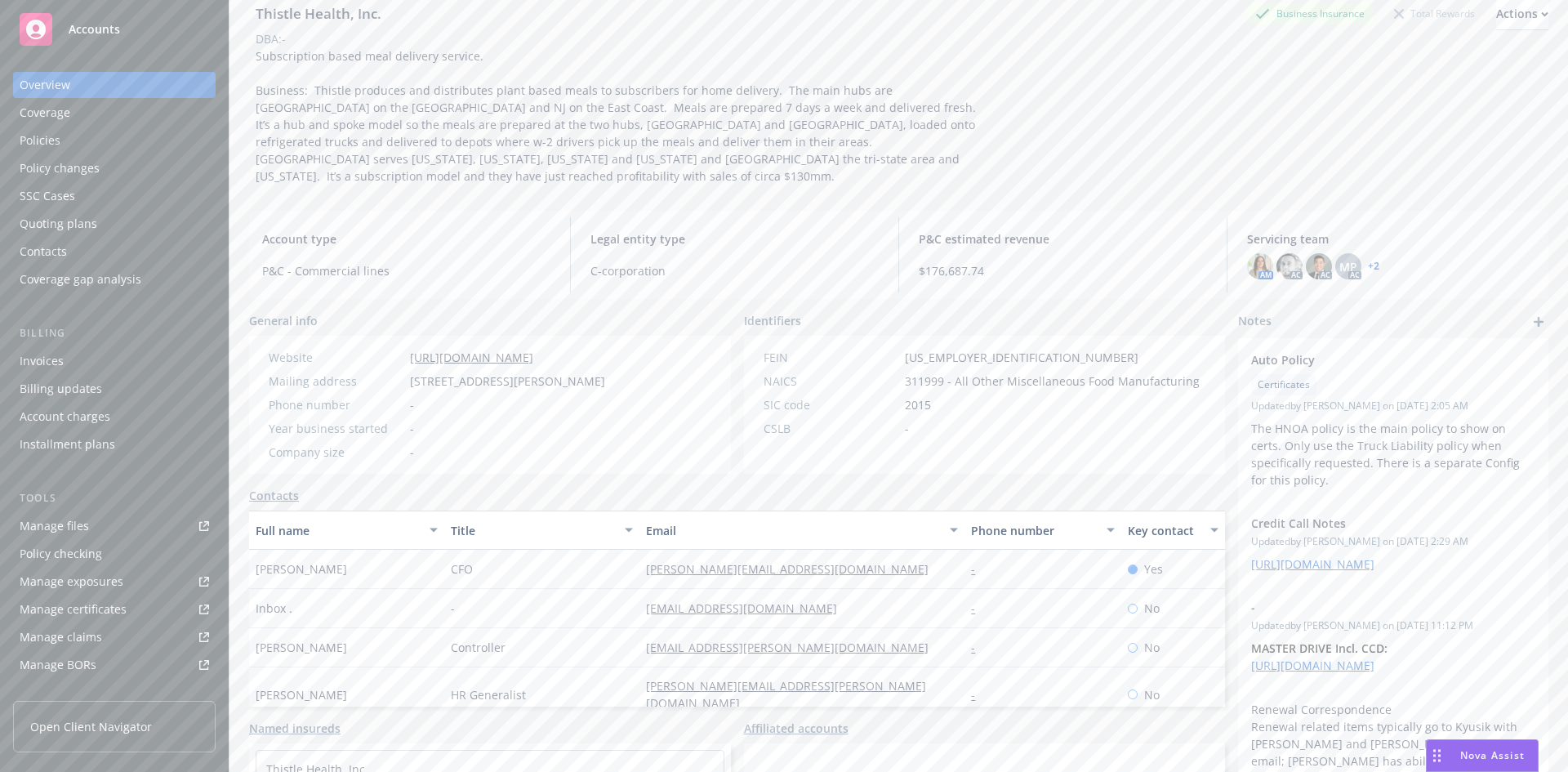
click at [485, 550] on div "Sally Leisegang CFO sally.leisegang@thistle.co - Yes" at bounding box center [737, 569] width 976 height 39
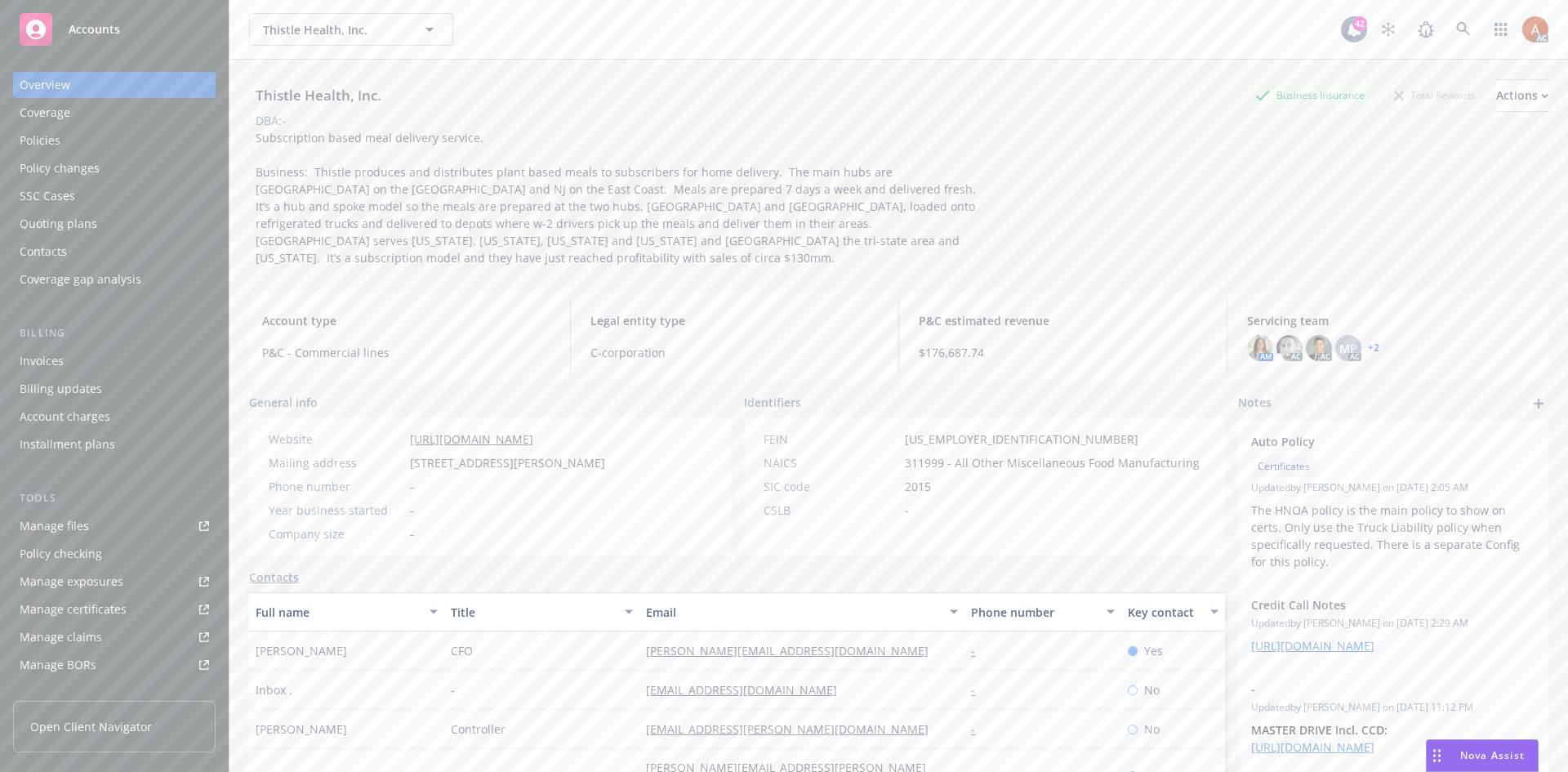
click at [54, 134] on div "Policies" at bounding box center [40, 140] width 41 height 26
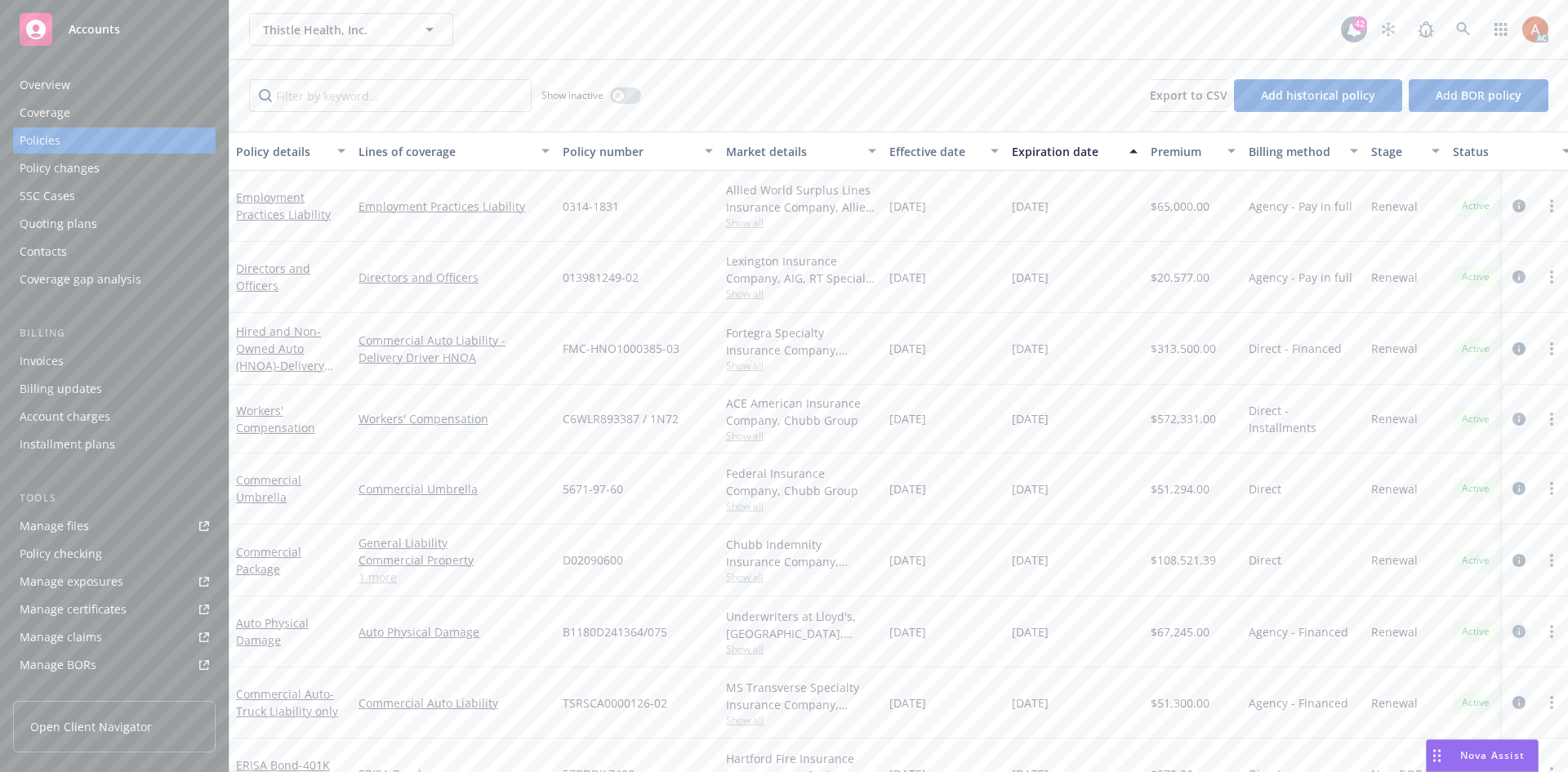
click at [1510, 630] on link "circleInformation" at bounding box center [1520, 632] width 20 height 20
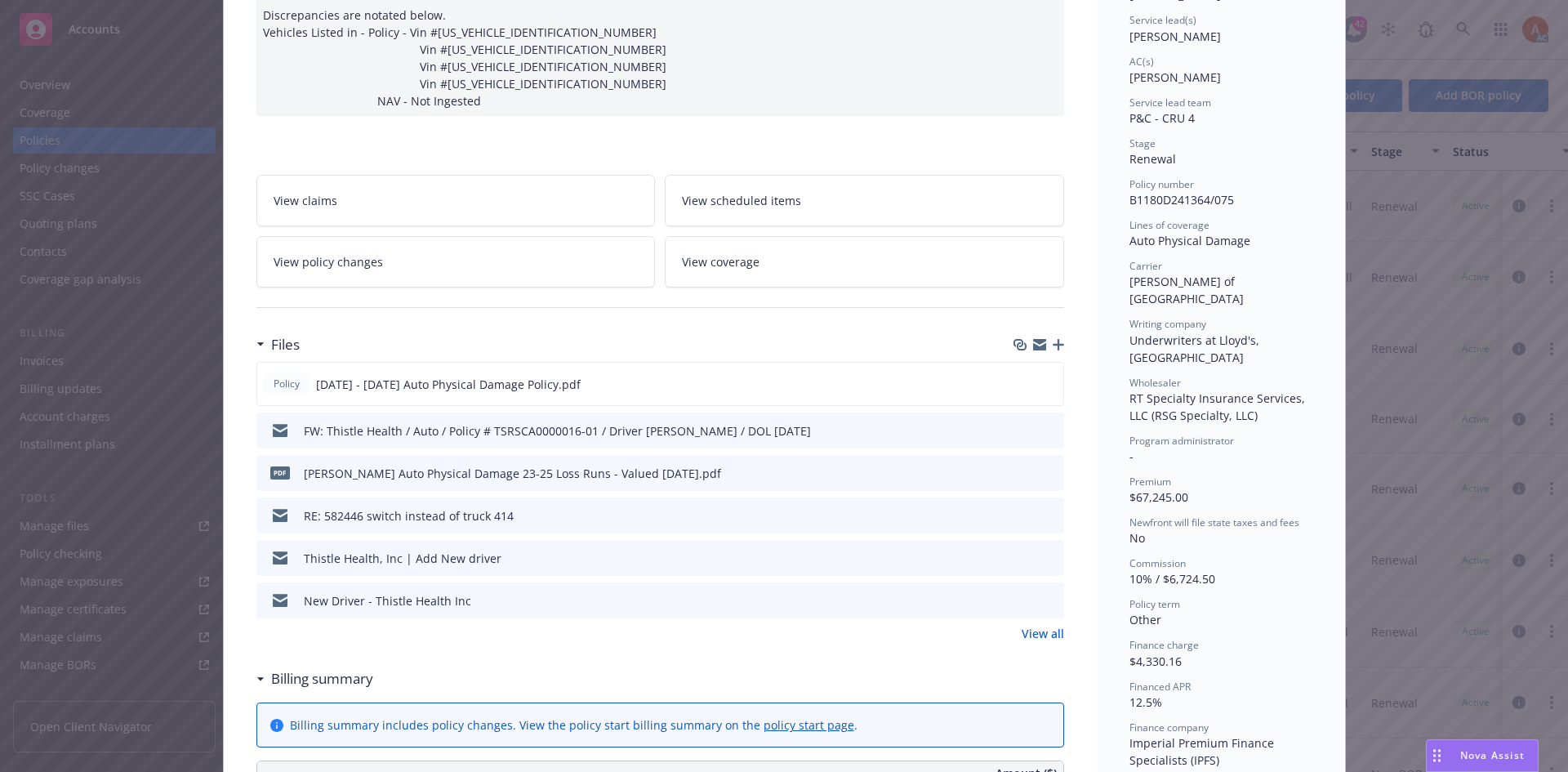
scroll to position [245, 0]
click at [1038, 640] on link "View all" at bounding box center [1043, 631] width 42 height 17
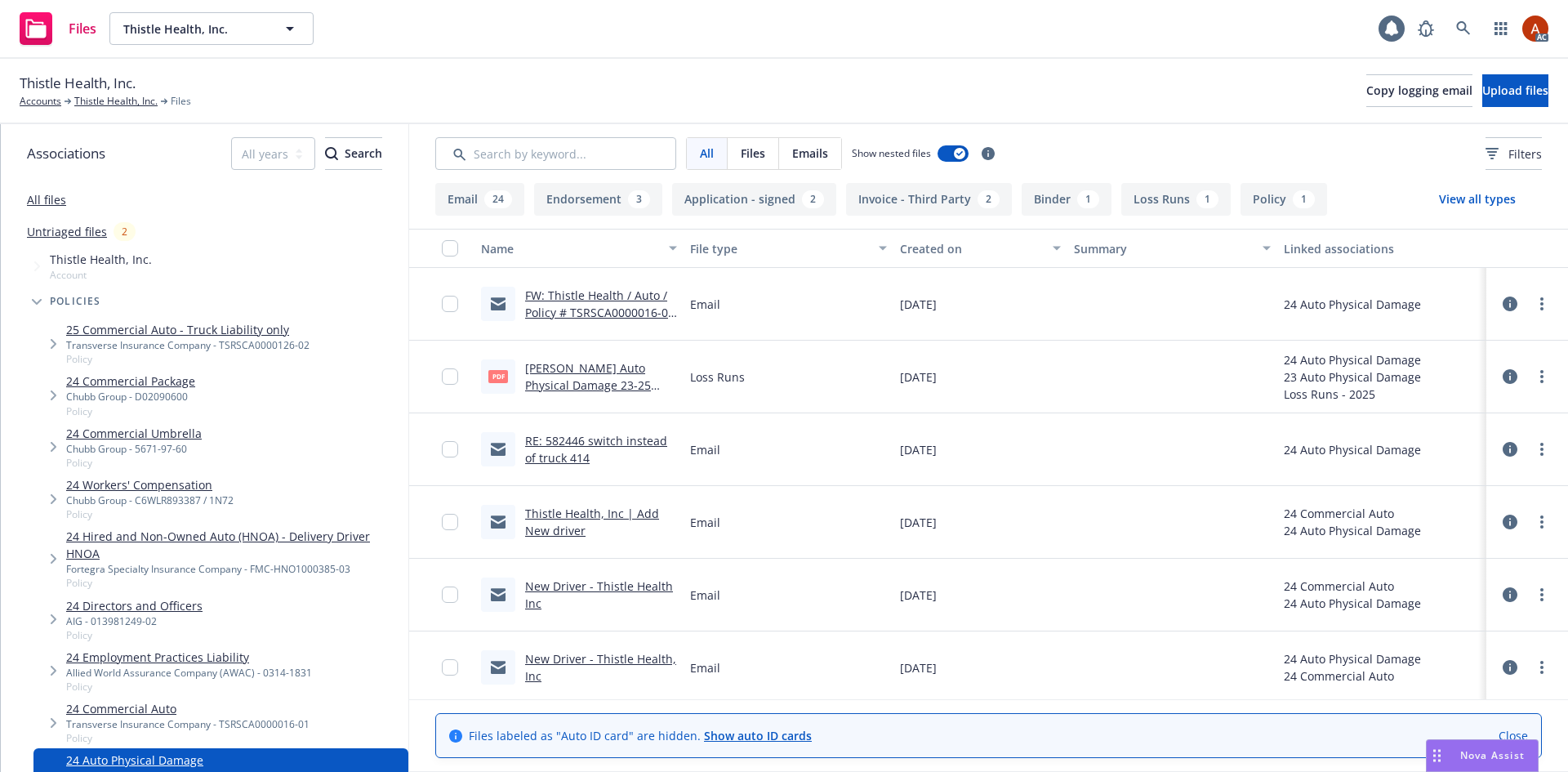
click at [613, 200] on button "Endorsement 3" at bounding box center [599, 199] width 128 height 32
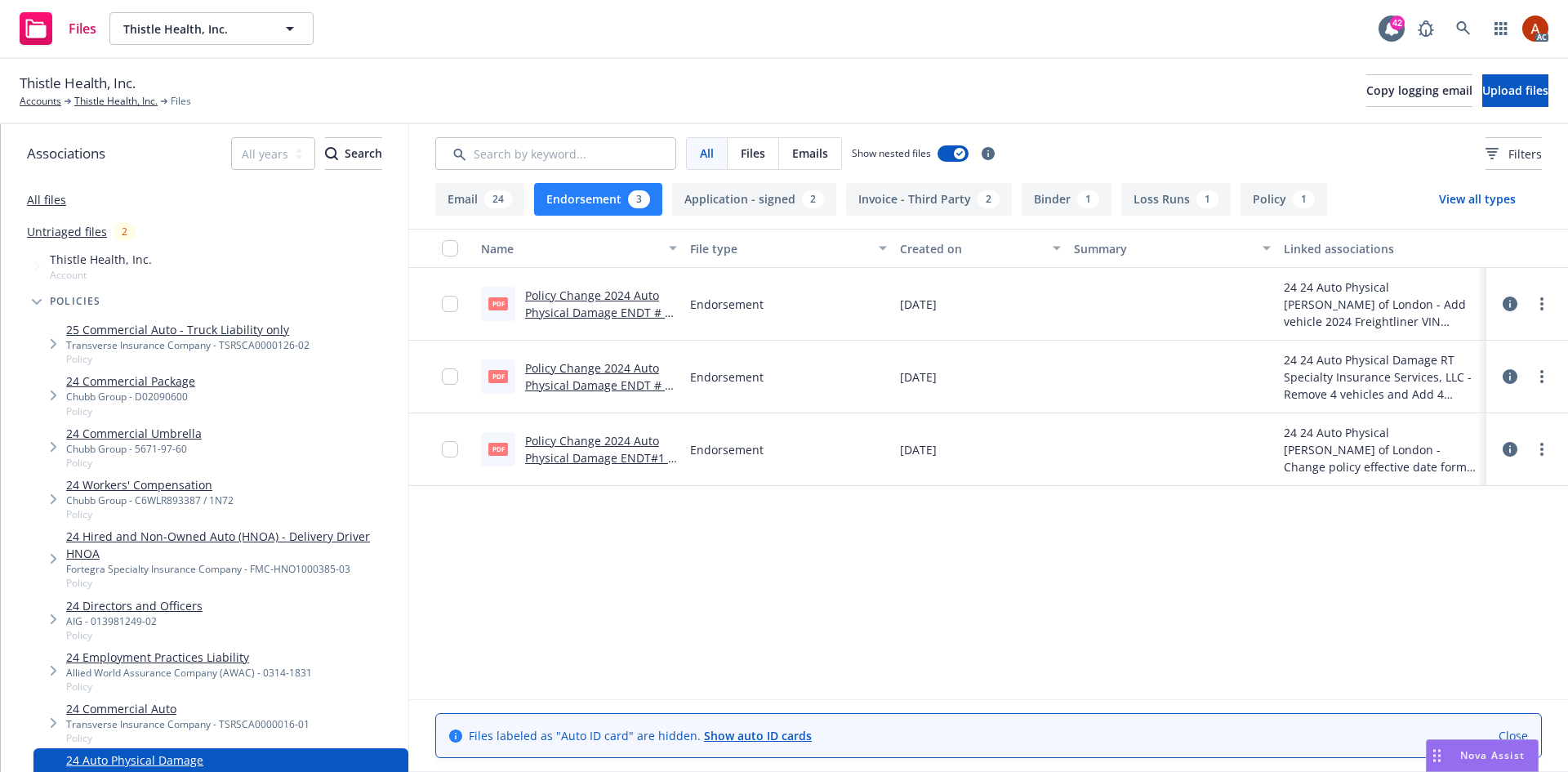
click at [580, 295] on link "Policy Change 2024 Auto Physical Damage ENDT # 3 - Add vehicle 2024 Freightline…" at bounding box center [599, 338] width 147 height 102
click at [805, 204] on div "2" at bounding box center [813, 200] width 22 height 18
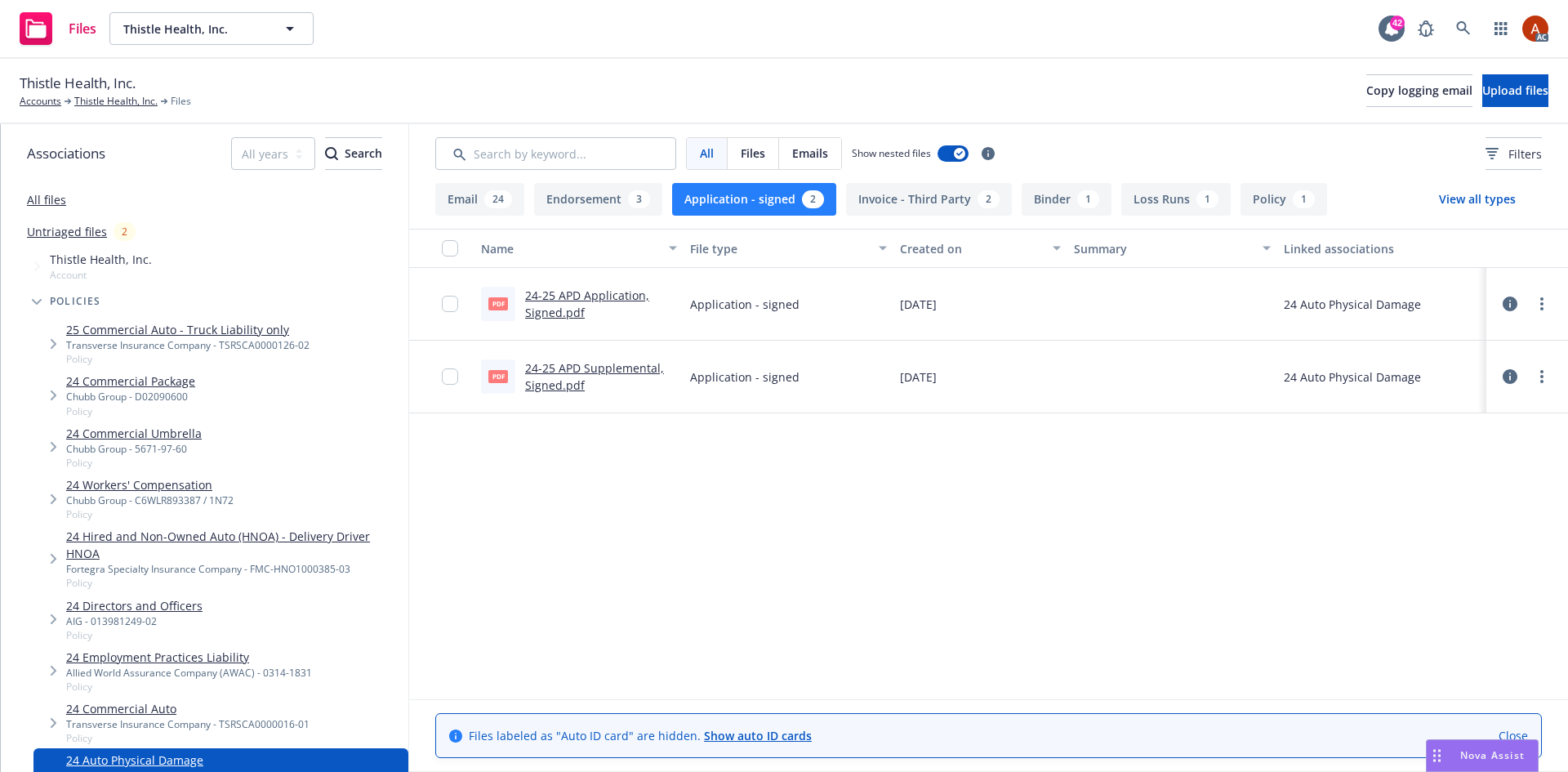
click at [600, 299] on link "24-25 APD Application, Signed.pdf" at bounding box center [587, 303] width 124 height 32
click at [1281, 202] on button "Policy 1" at bounding box center [1284, 199] width 87 height 32
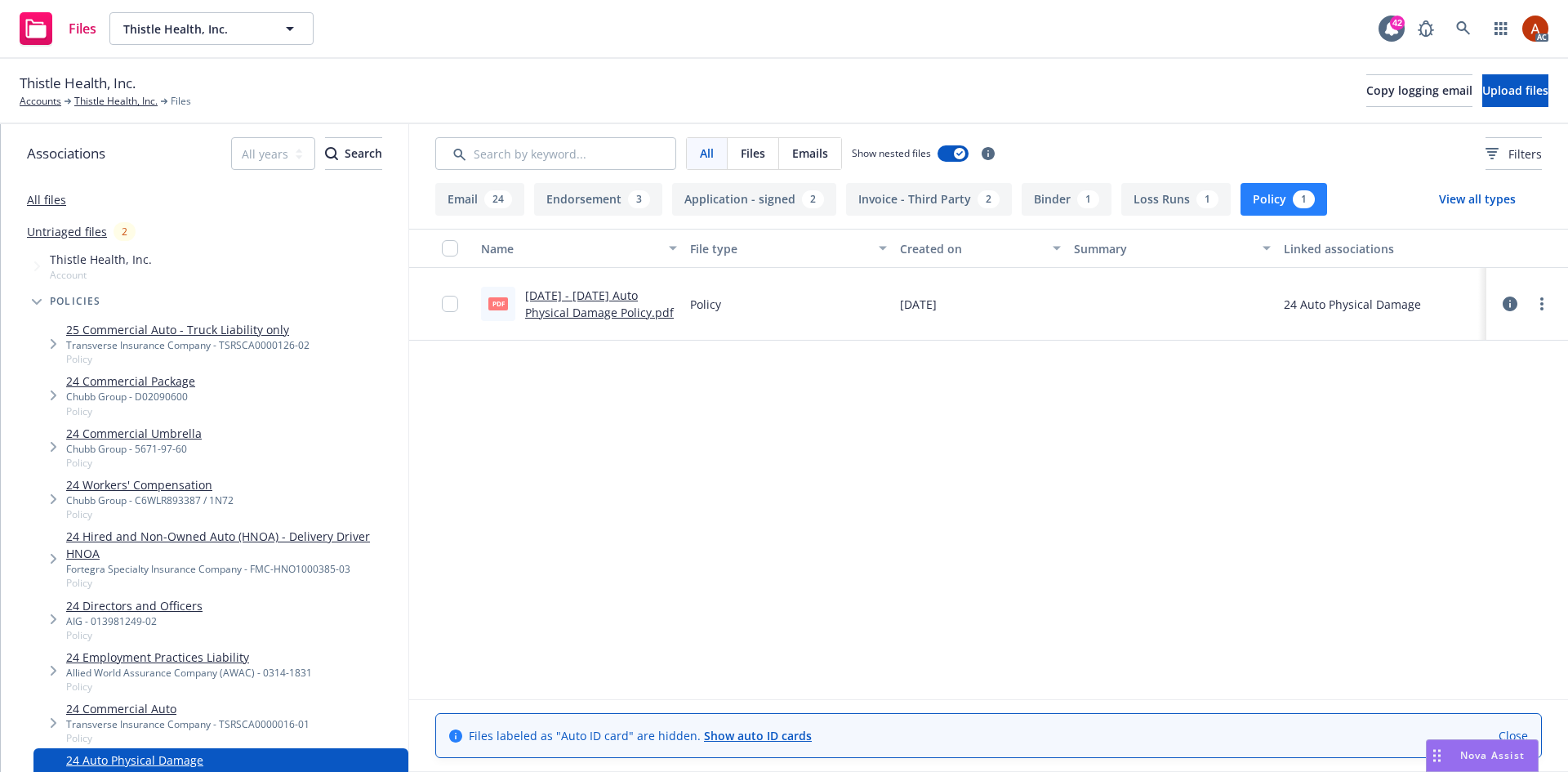
click at [579, 299] on link "[DATE] - [DATE] Auto Physical Damage Policy.pdf" at bounding box center [600, 303] width 149 height 32
click at [117, 101] on link "Thistle Health, Inc." at bounding box center [116, 102] width 83 height 15
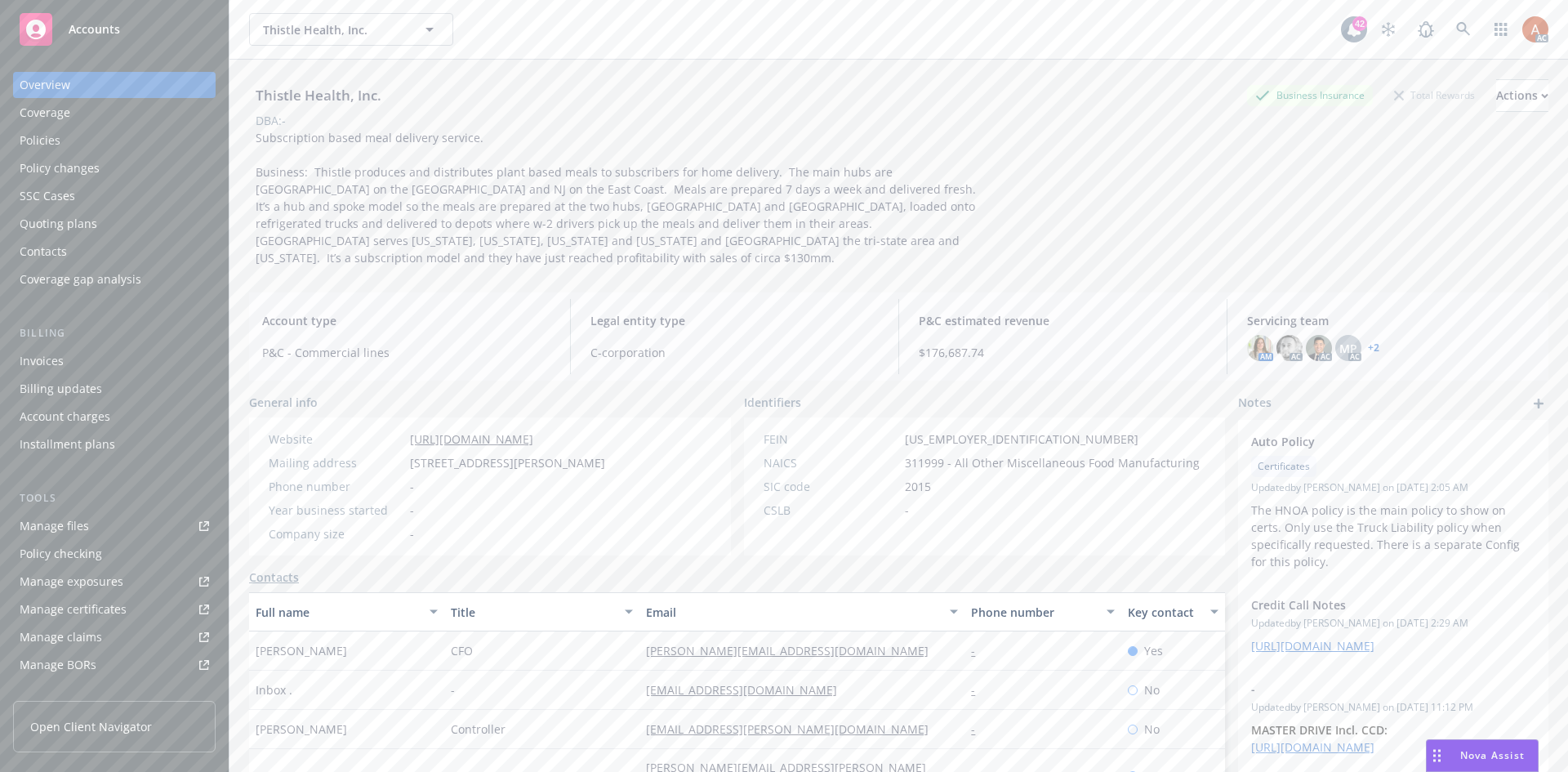
click at [56, 133] on div "Policies" at bounding box center [40, 140] width 41 height 26
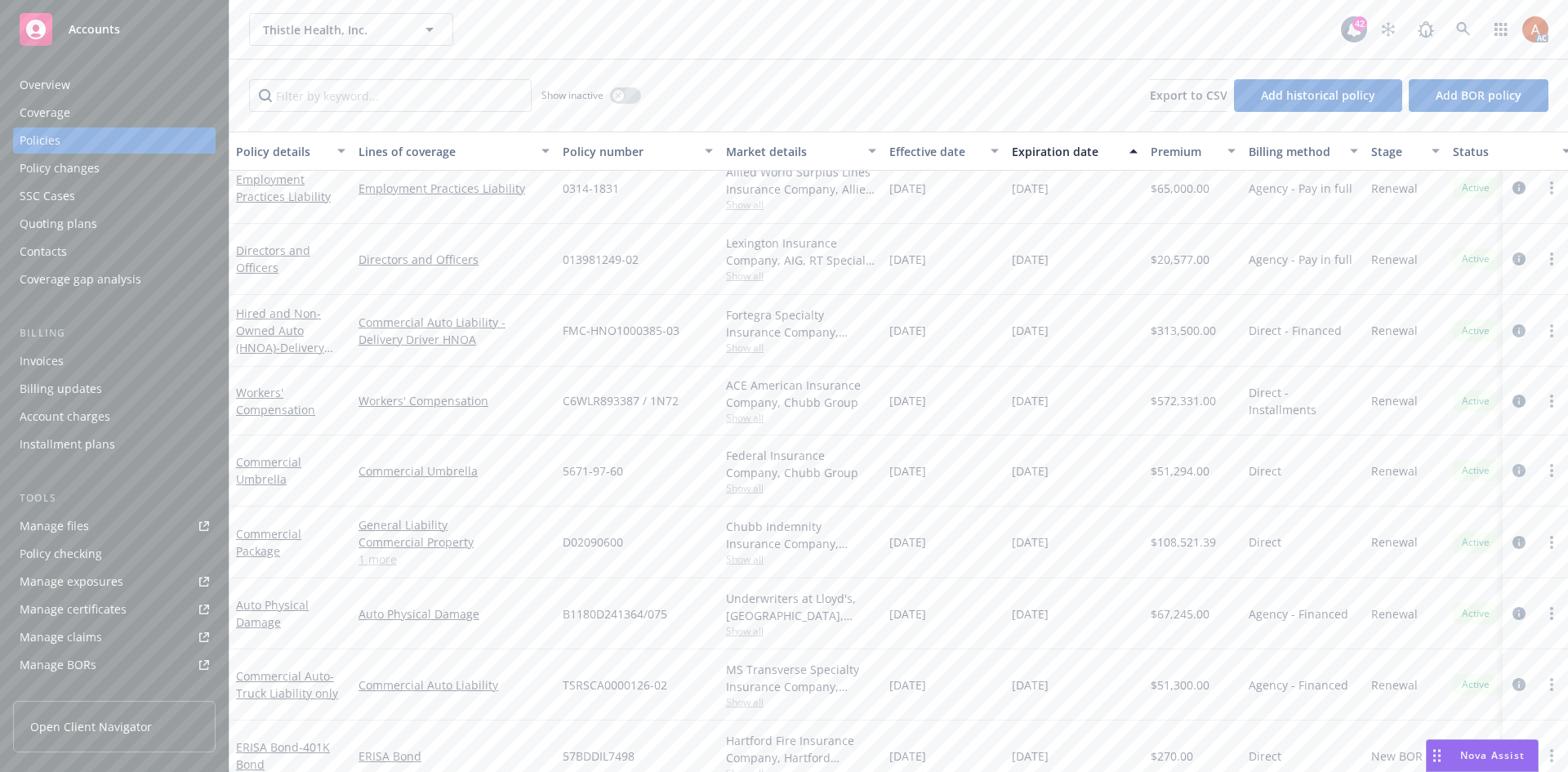
scroll to position [50, 0]
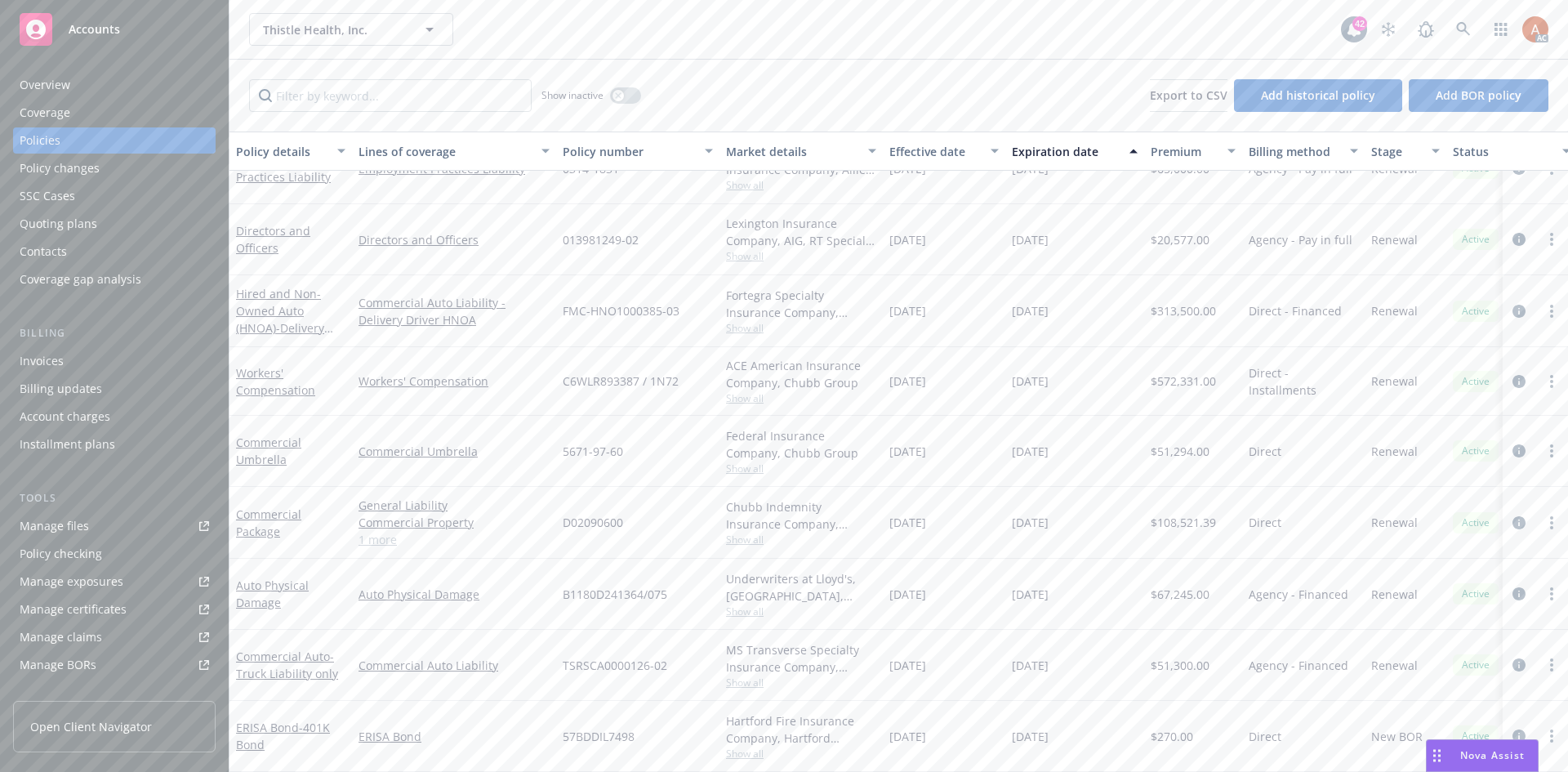
click at [744, 605] on span "Show all" at bounding box center [801, 611] width 151 height 14
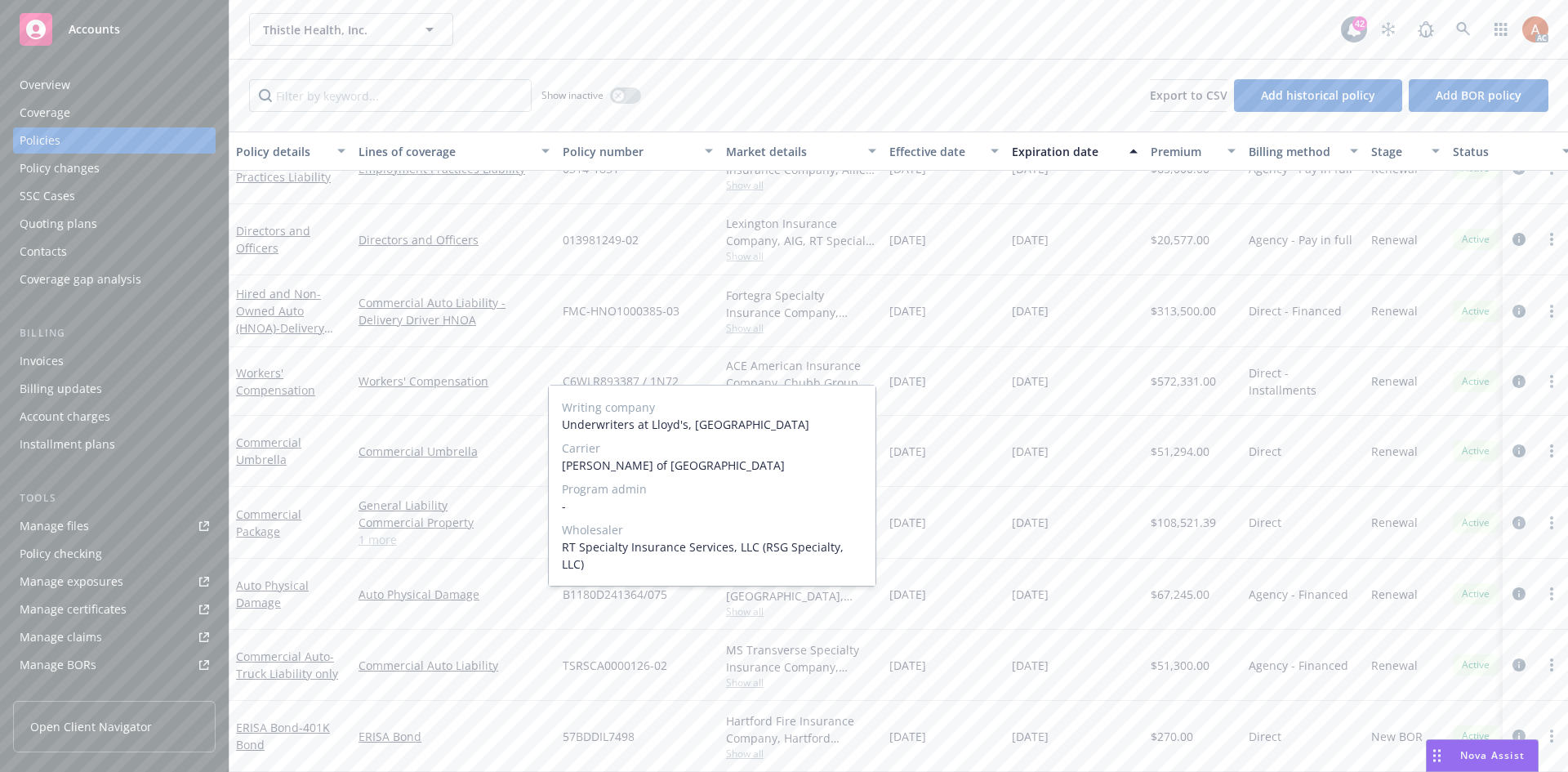
scroll to position [0, 0]
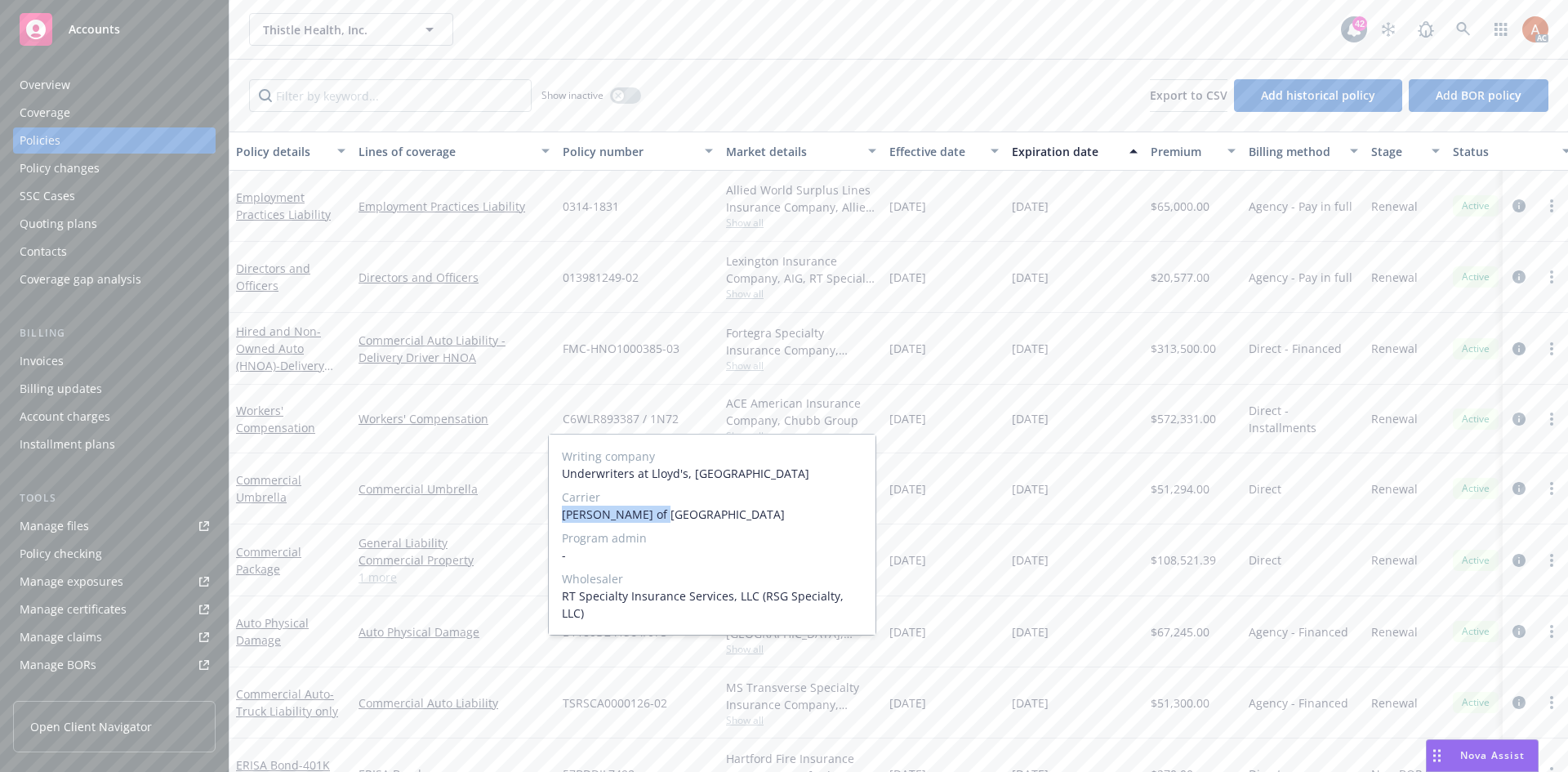
drag, startPoint x: 561, startPoint y: 531, endPoint x: 660, endPoint y: 533, distance: 99.0
click at [660, 533] on div "Writing company Underwriters at Lloyd's, London Carrier Lloyd's of London Progr…" at bounding box center [712, 535] width 326 height 200
copy span "Lloyd's of London"
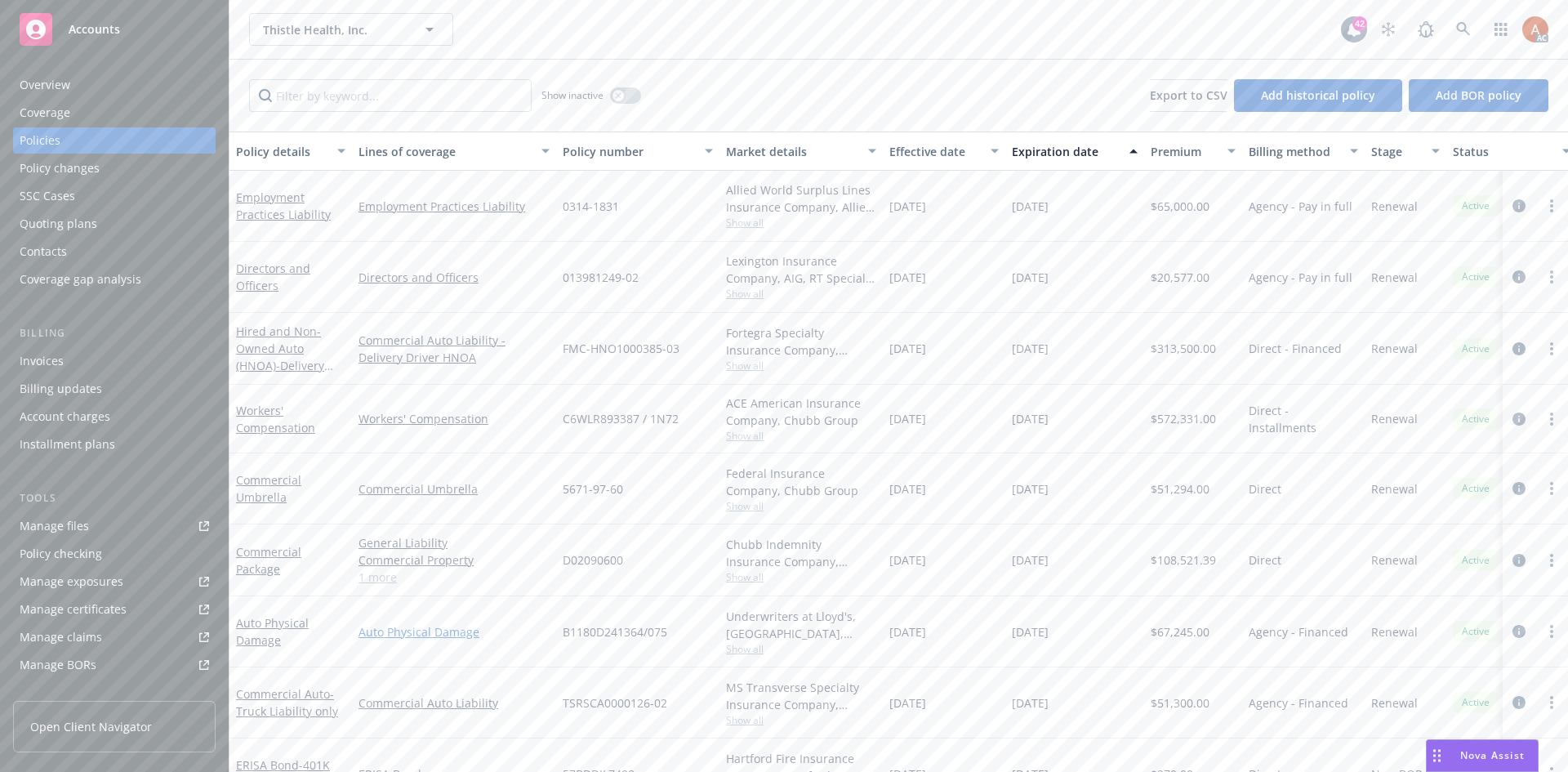
click at [529, 639] on link "Auto Physical Damage" at bounding box center [455, 631] width 192 height 17
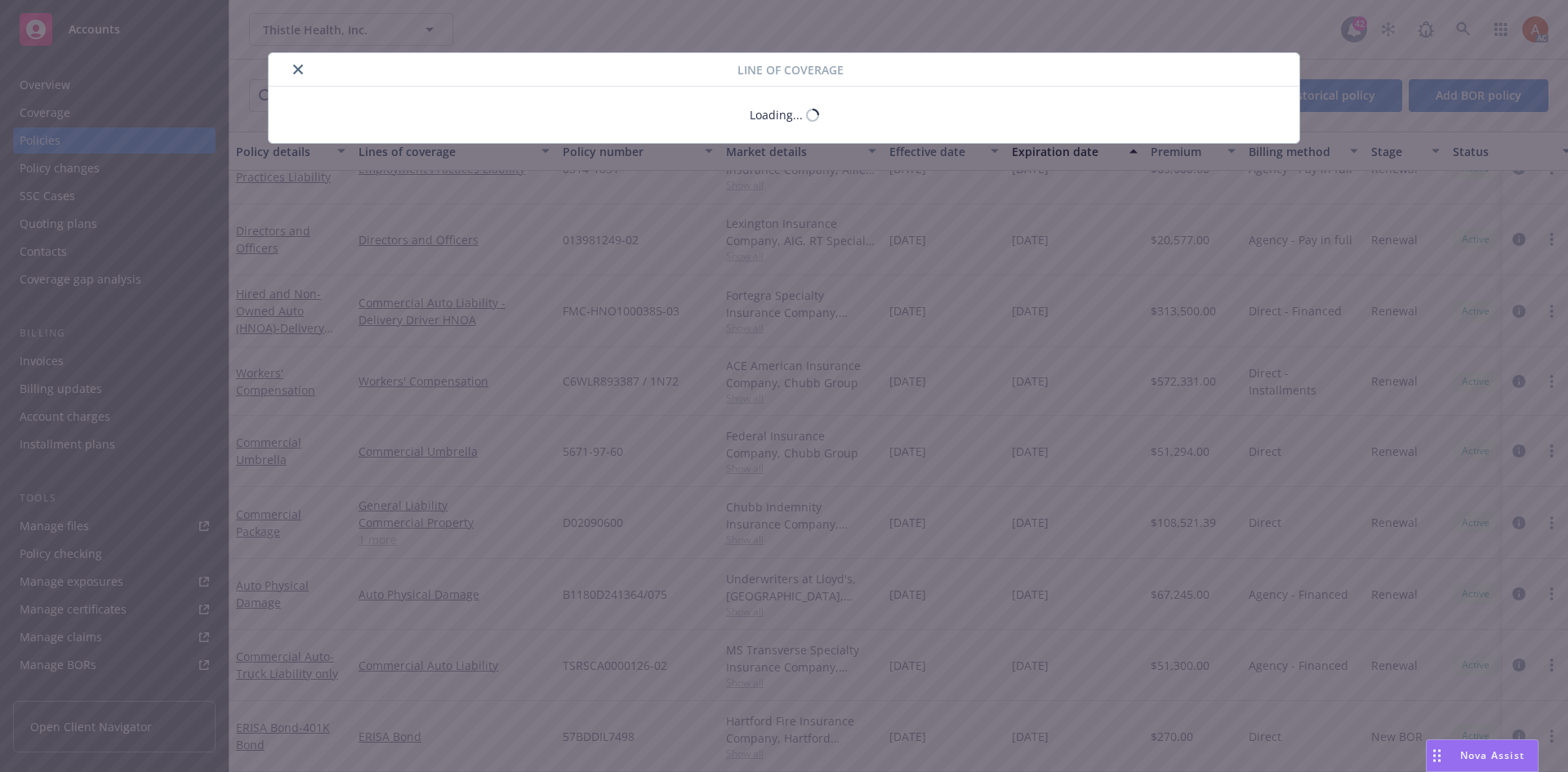
click at [749, 603] on div "Line of coverage Loading..." at bounding box center [784, 386] width 1568 height 772
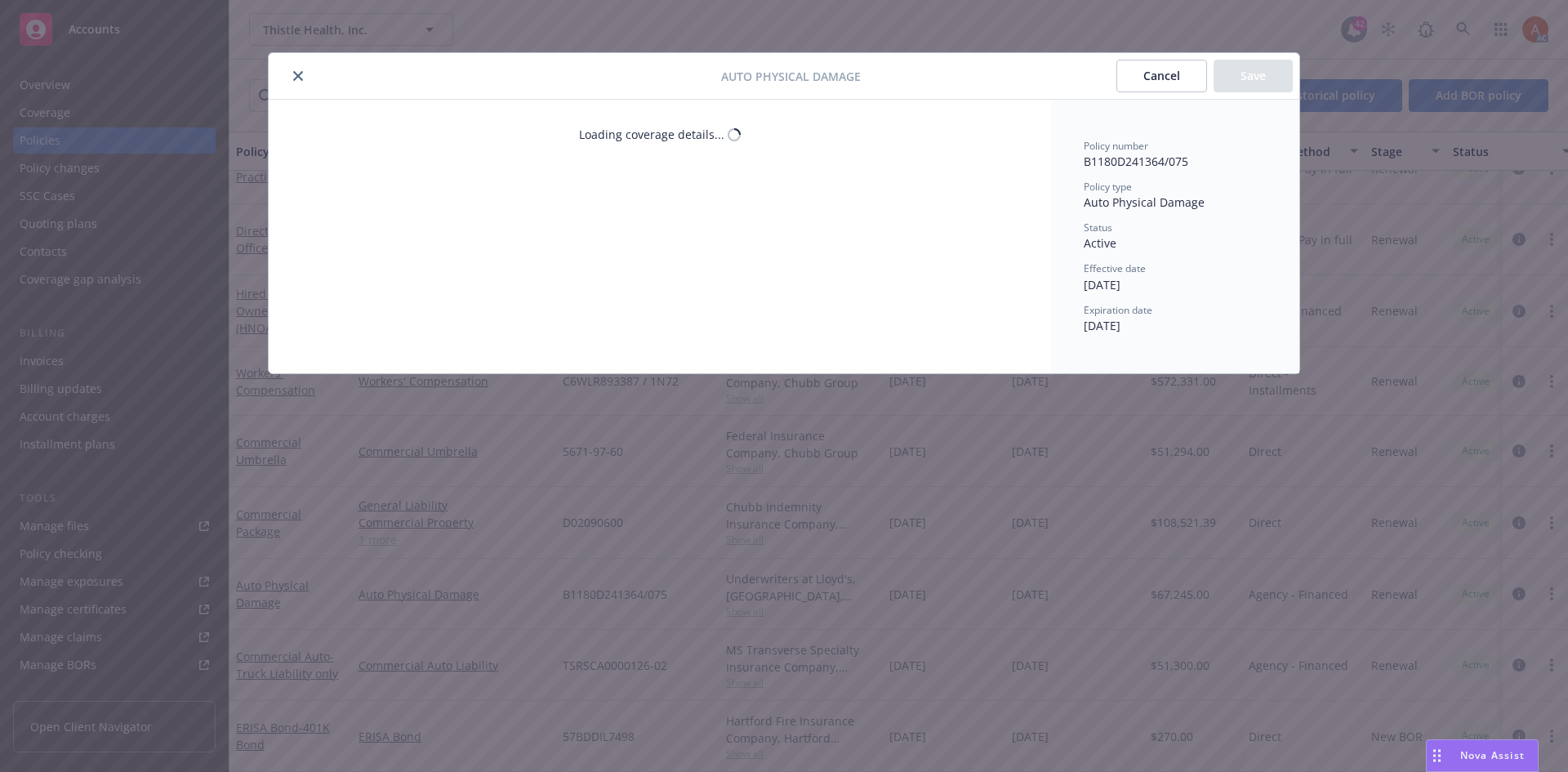
click at [297, 78] on icon "close" at bounding box center [298, 76] width 10 height 10
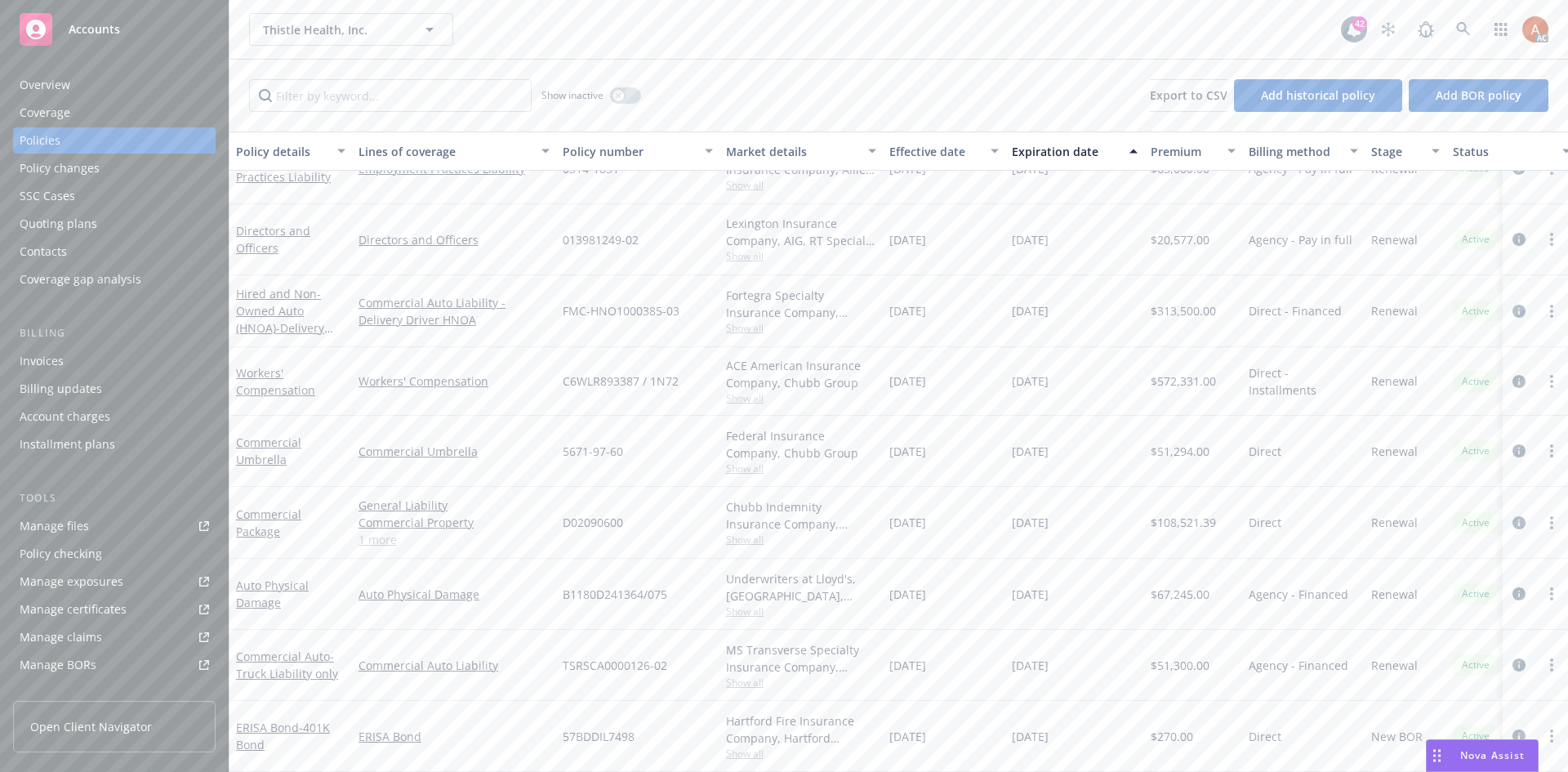
click at [763, 605] on span "Show all" at bounding box center [801, 611] width 151 height 14
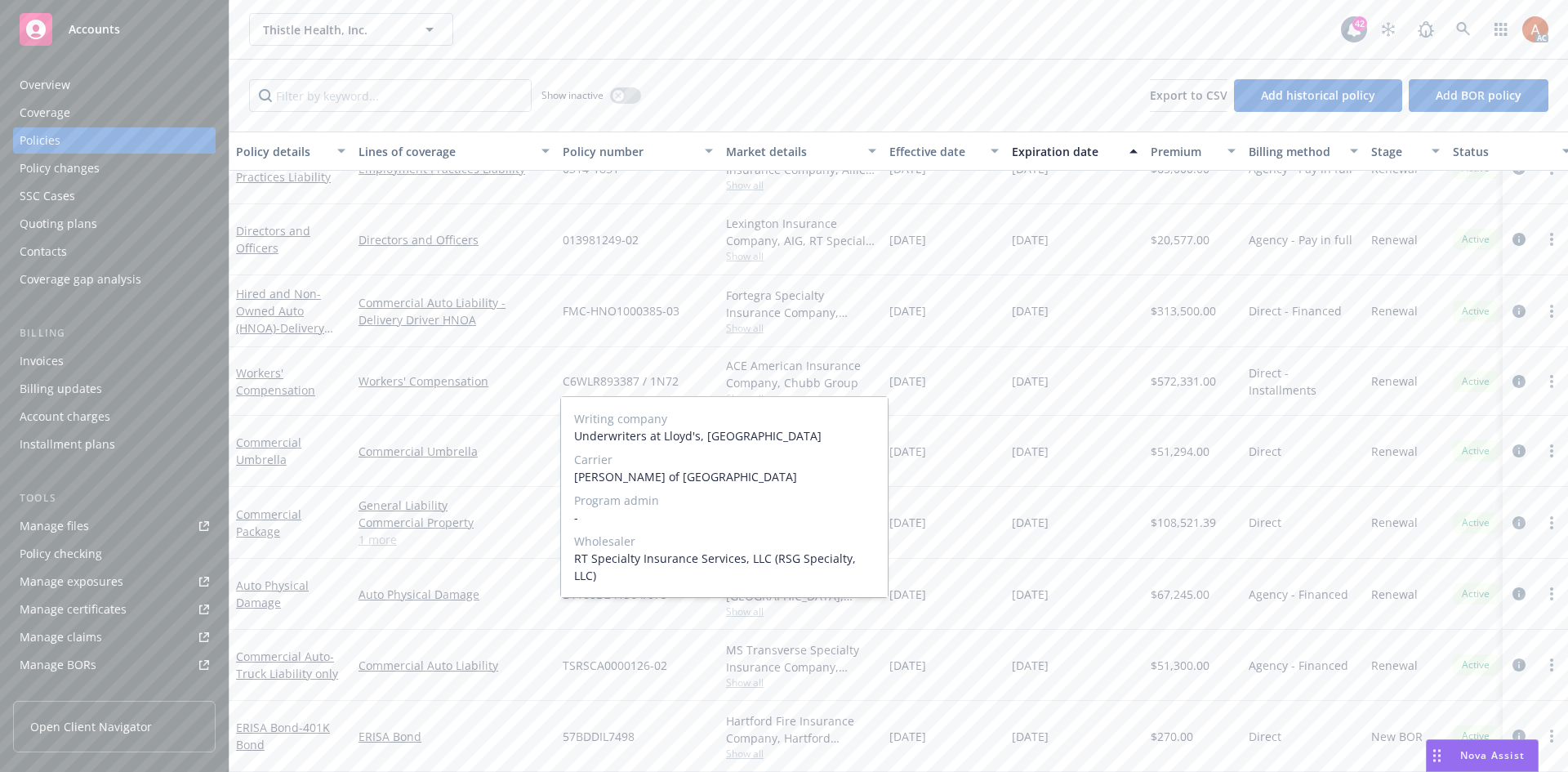
click at [763, 605] on span "Show all" at bounding box center [801, 611] width 151 height 14
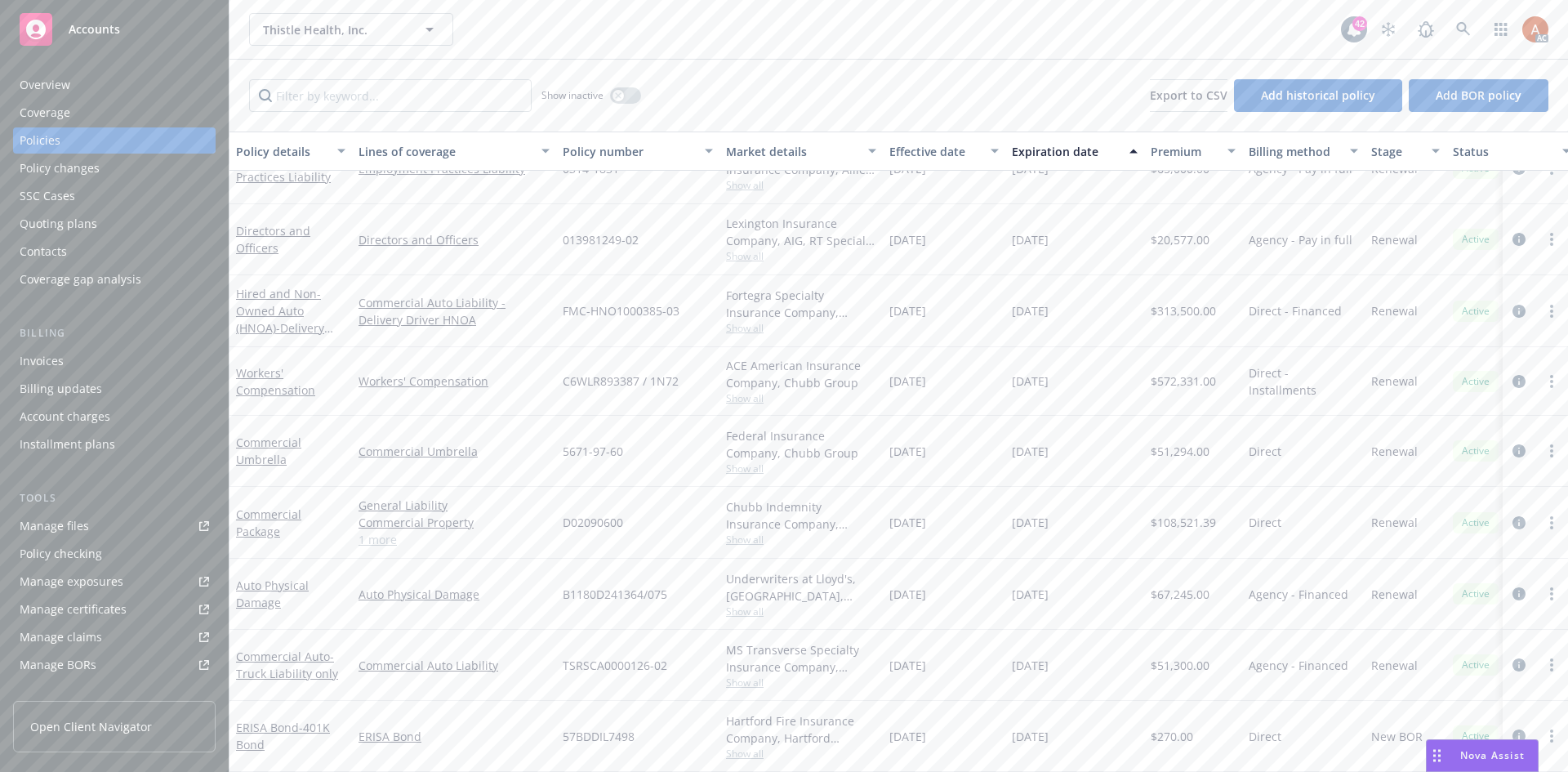
click at [32, 91] on div "Overview" at bounding box center [45, 84] width 51 height 26
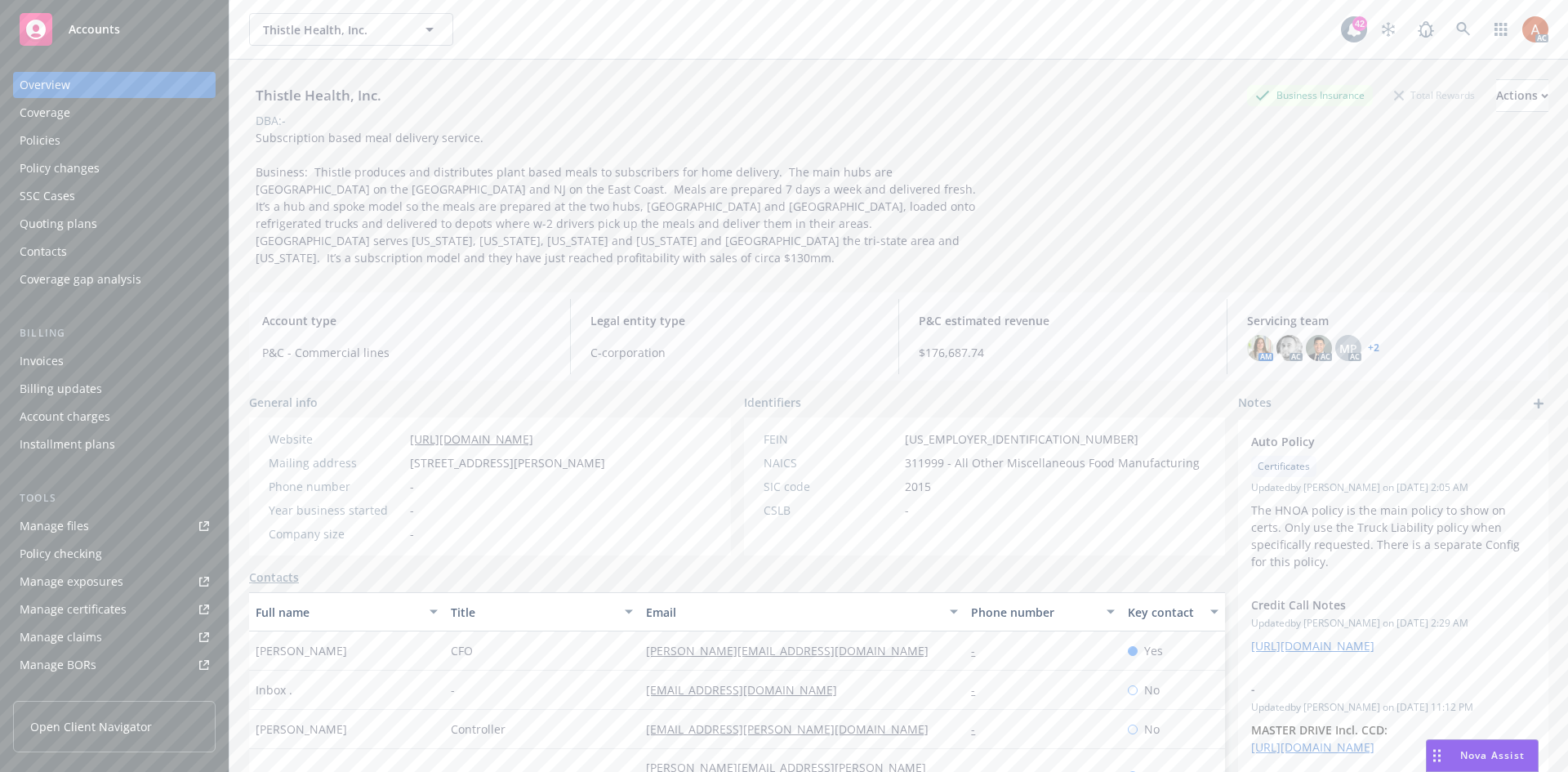
drag, startPoint x: 256, startPoint y: 631, endPoint x: 346, endPoint y: 637, distance: 90.2
click at [346, 637] on div "Sally Leisegang" at bounding box center [346, 650] width 195 height 39
copy span "Sally Leisegang"
click at [451, 642] on span "CFO" at bounding box center [462, 650] width 22 height 17
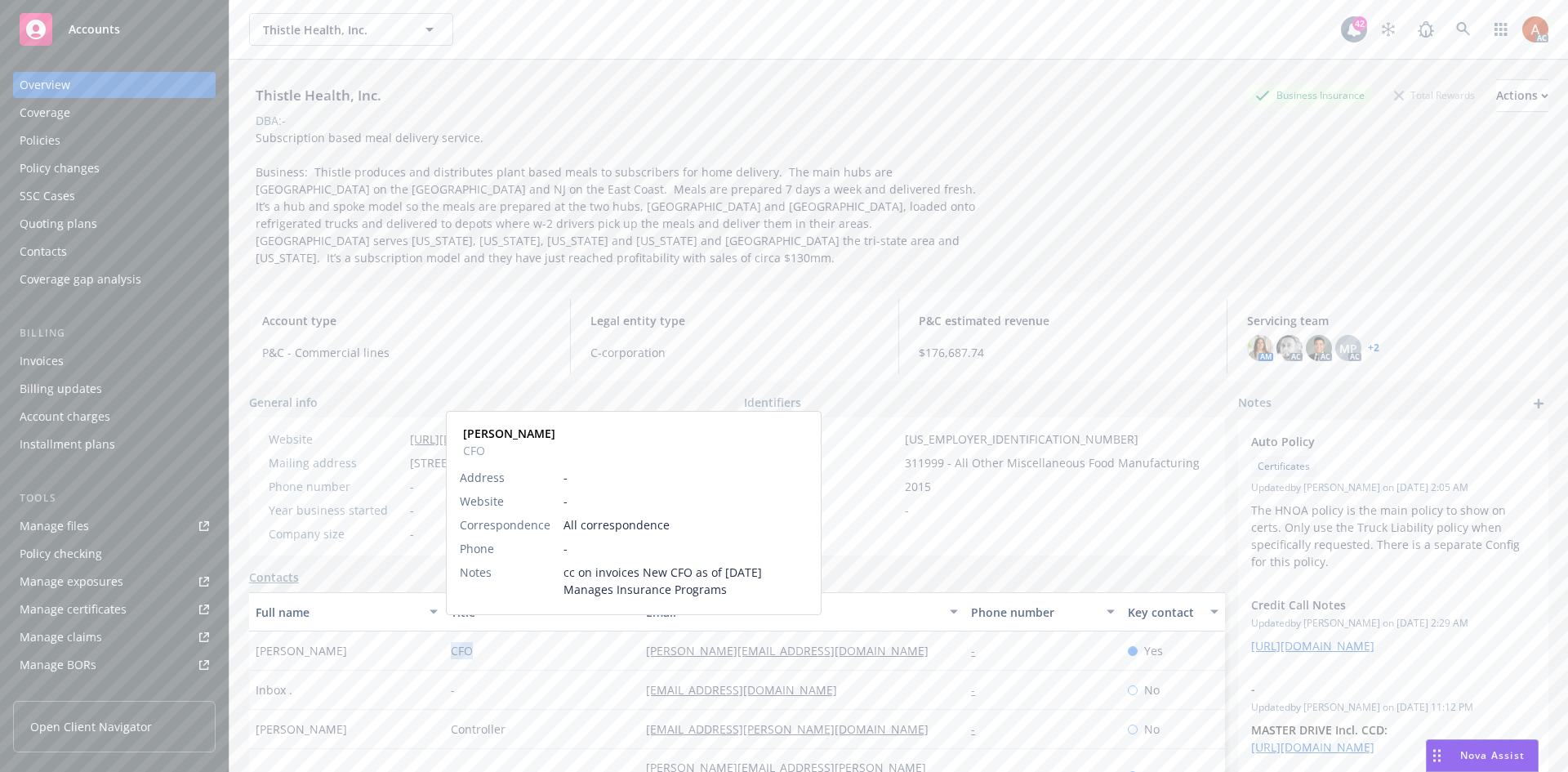
copy span "CFO"
click at [46, 142] on div "Policies" at bounding box center [40, 140] width 41 height 26
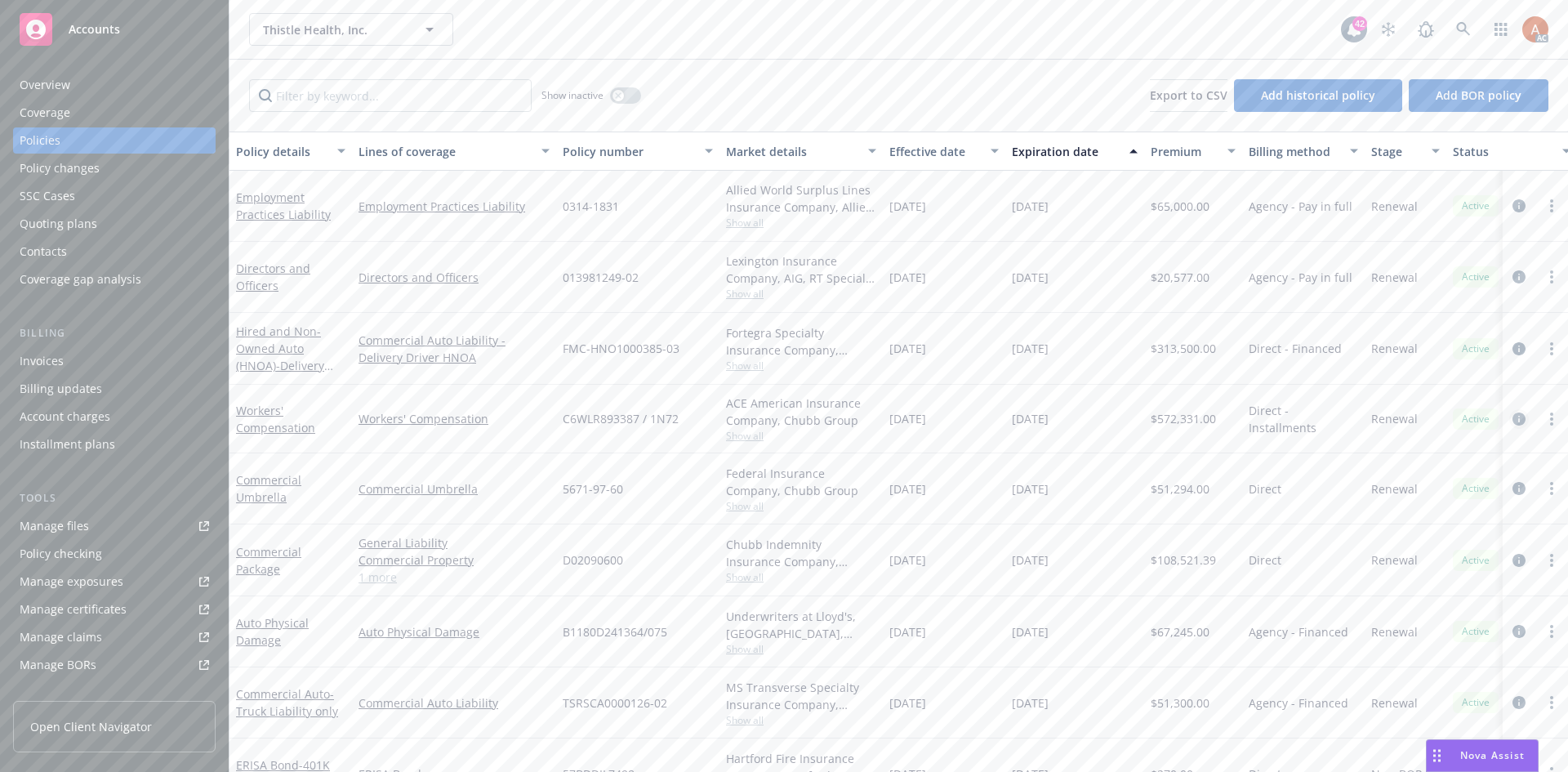
click at [1513, 421] on icon "circleInformation" at bounding box center [1520, 419] width 13 height 13
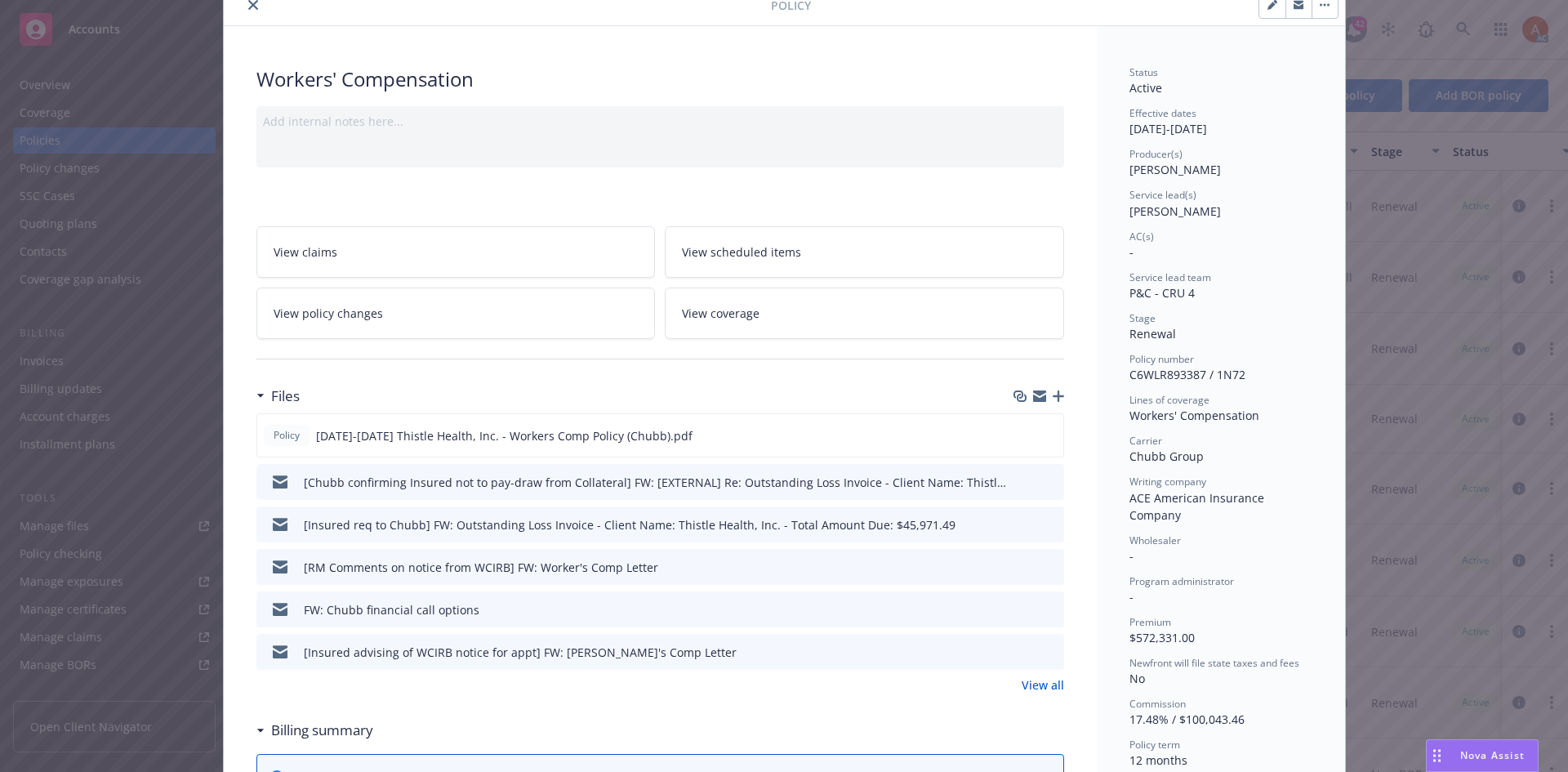
scroll to position [163, 0]
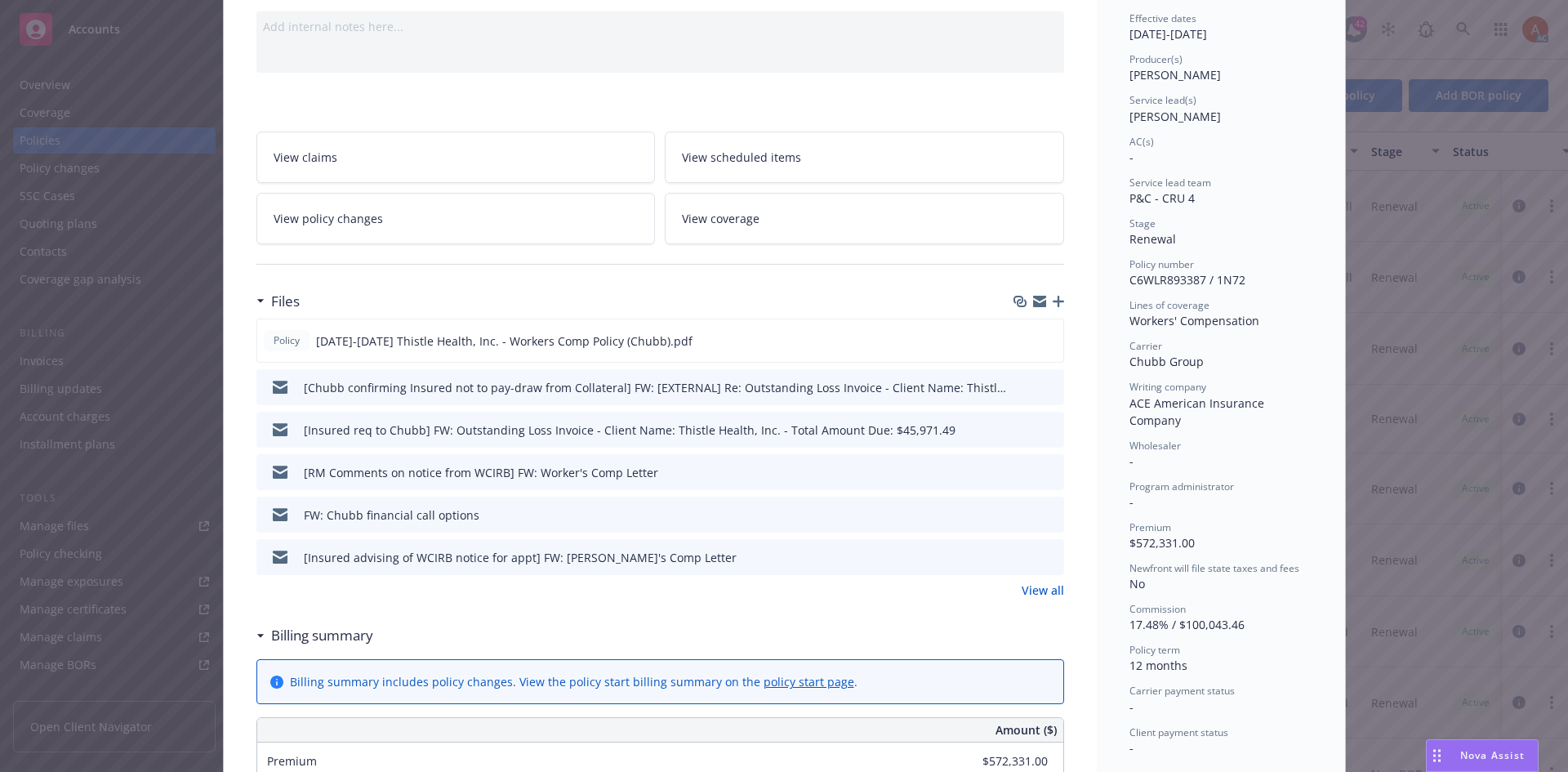
click at [1039, 598] on link "View all" at bounding box center [1043, 590] width 42 height 17
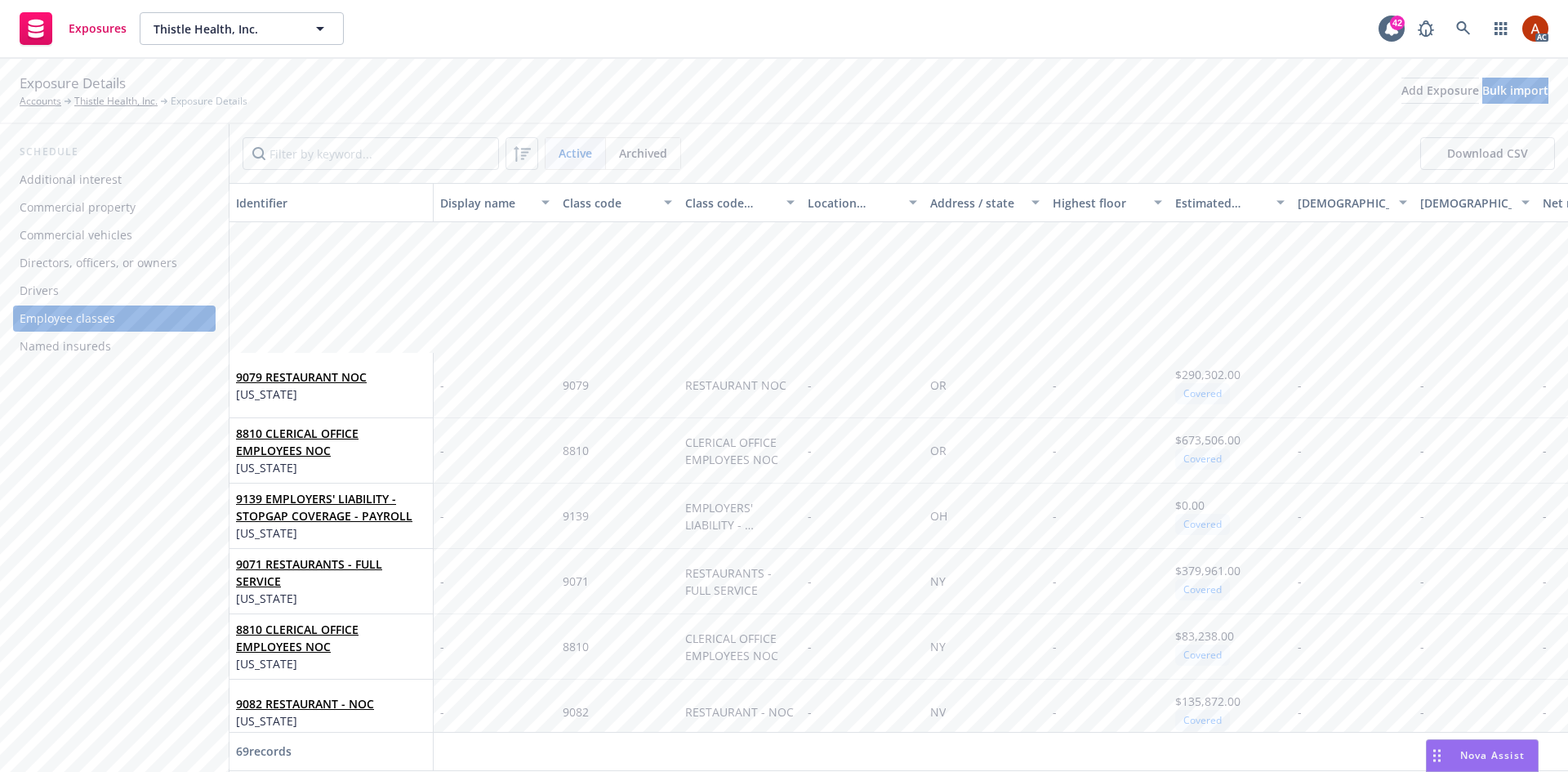
scroll to position [572, 0]
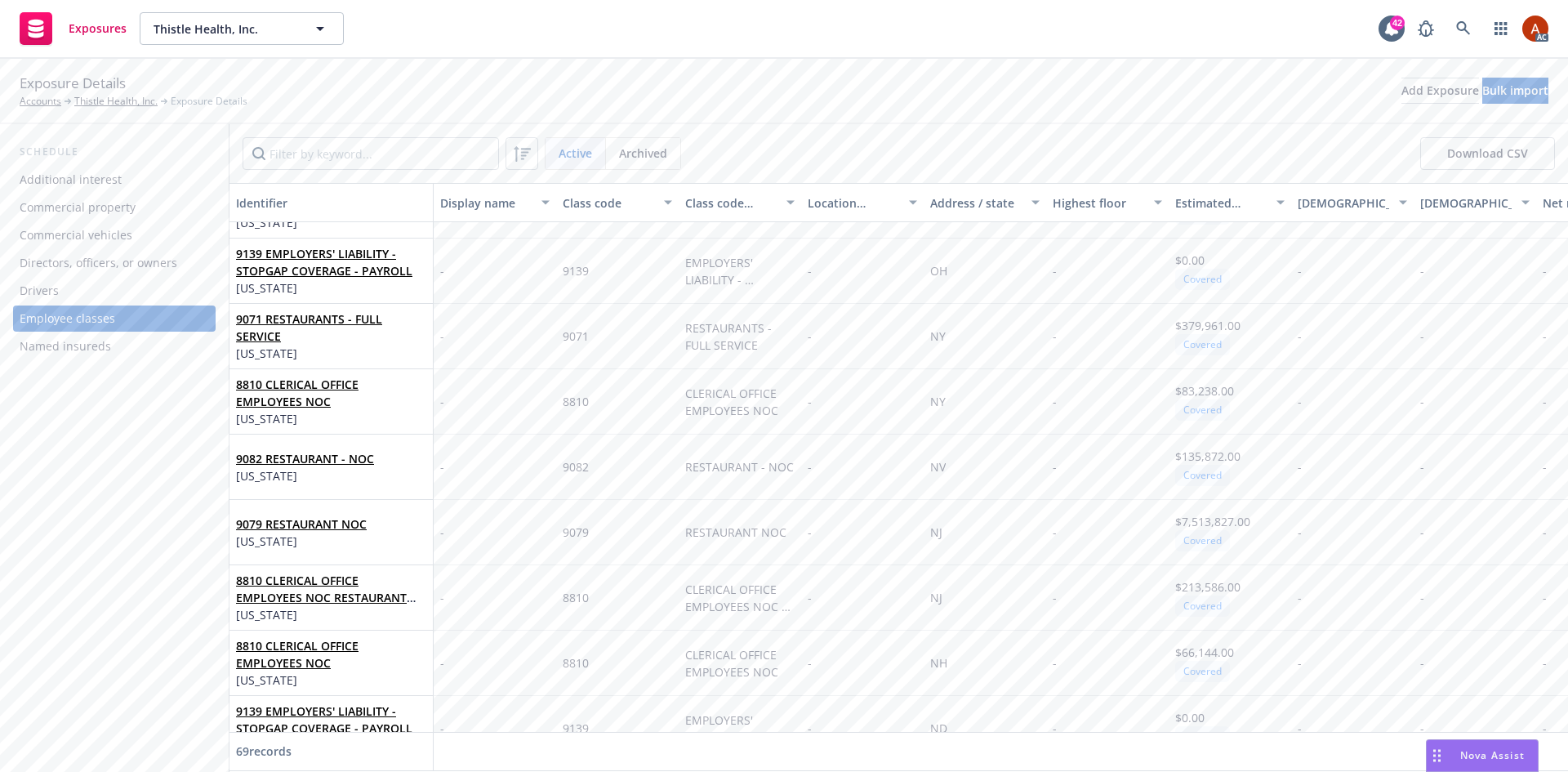
click at [67, 297] on div "Drivers" at bounding box center [115, 291] width 190 height 26
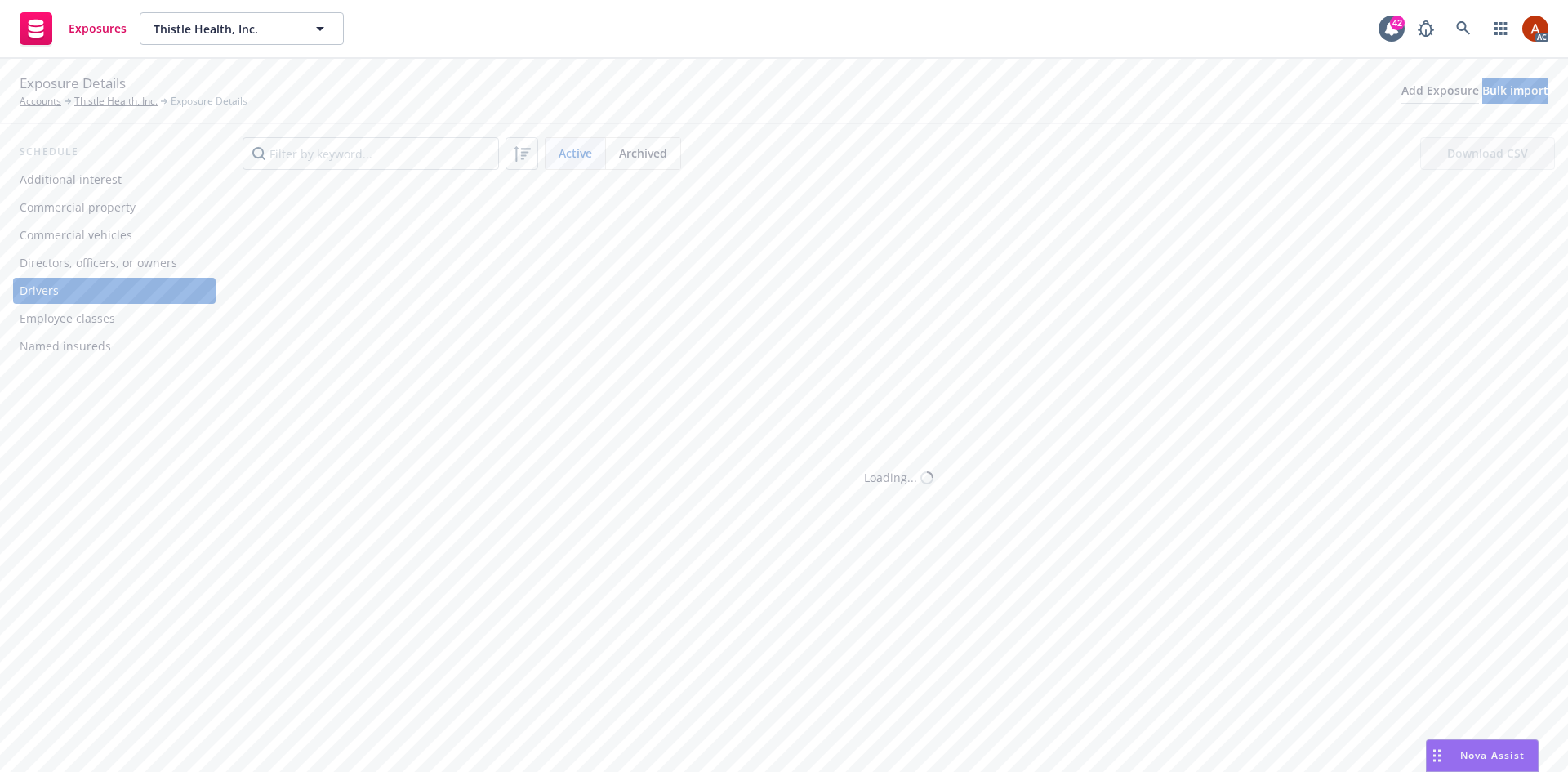
click at [122, 260] on div "Directors, officers, or owners" at bounding box center [98, 262] width 157 height 26
click at [98, 230] on div "Commercial vehicles" at bounding box center [76, 235] width 112 height 26
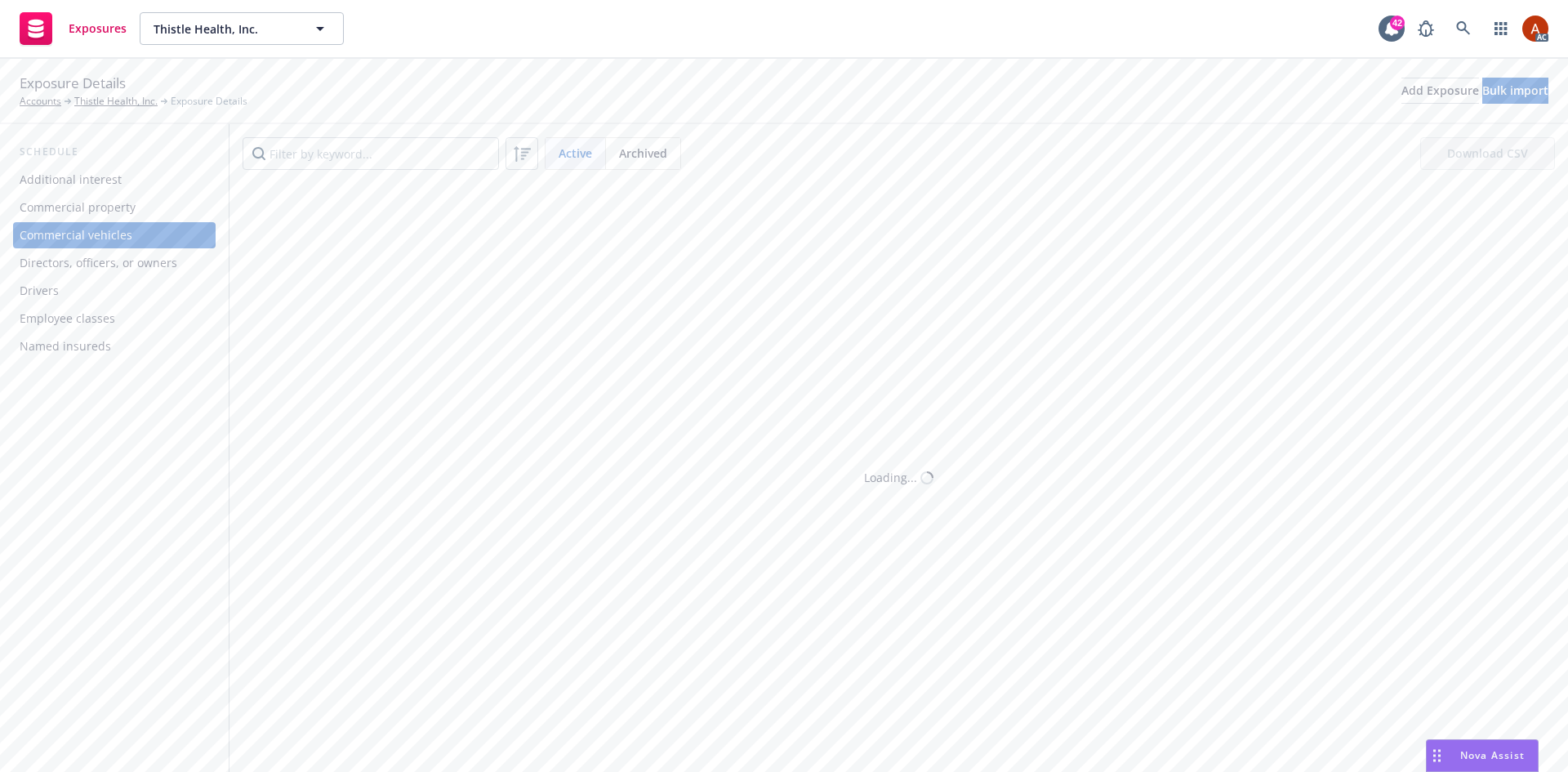
click at [107, 204] on div "Commercial property" at bounding box center [77, 207] width 116 height 26
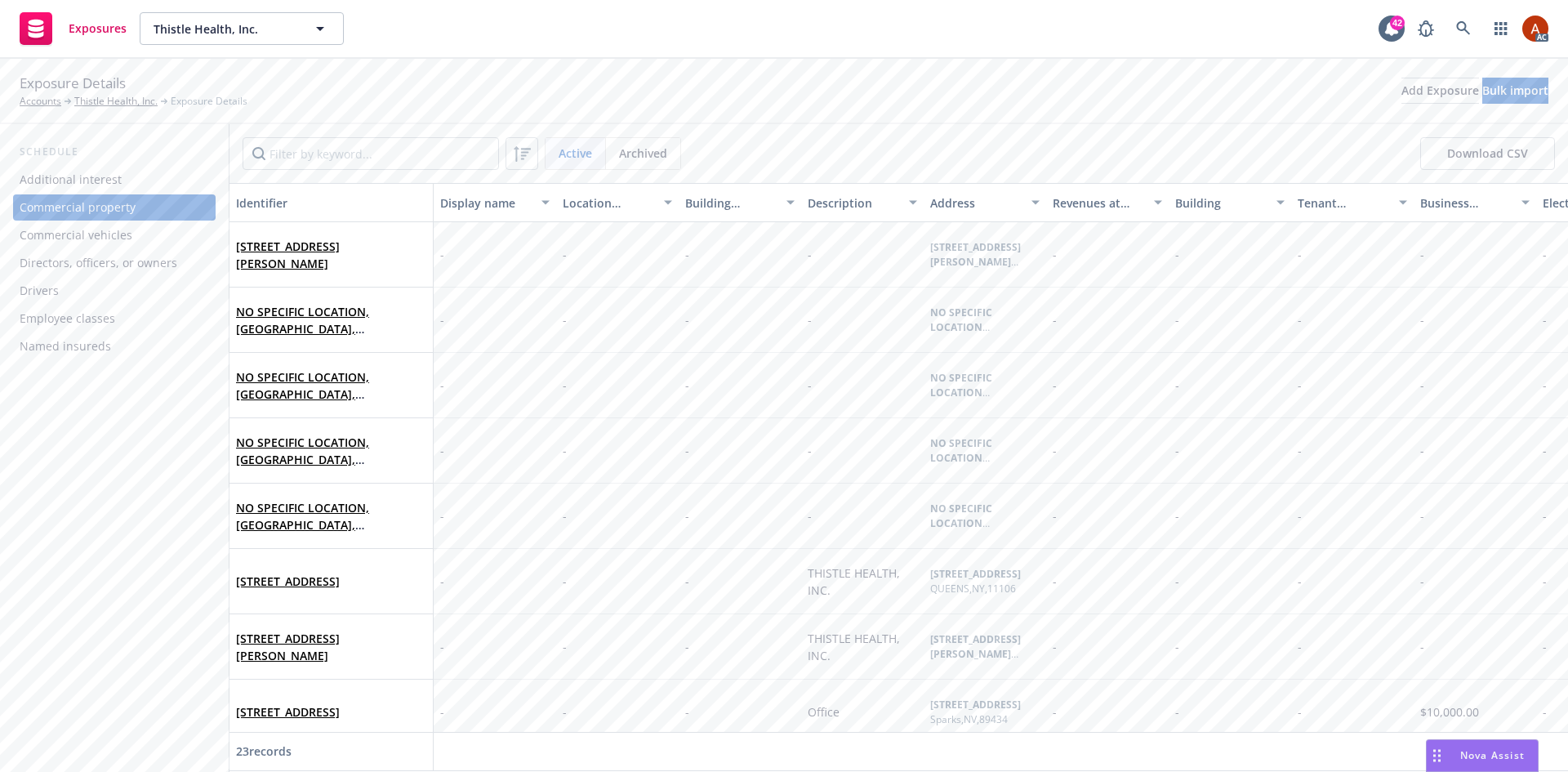
click at [69, 177] on div "Additional interest" at bounding box center [71, 179] width 102 height 26
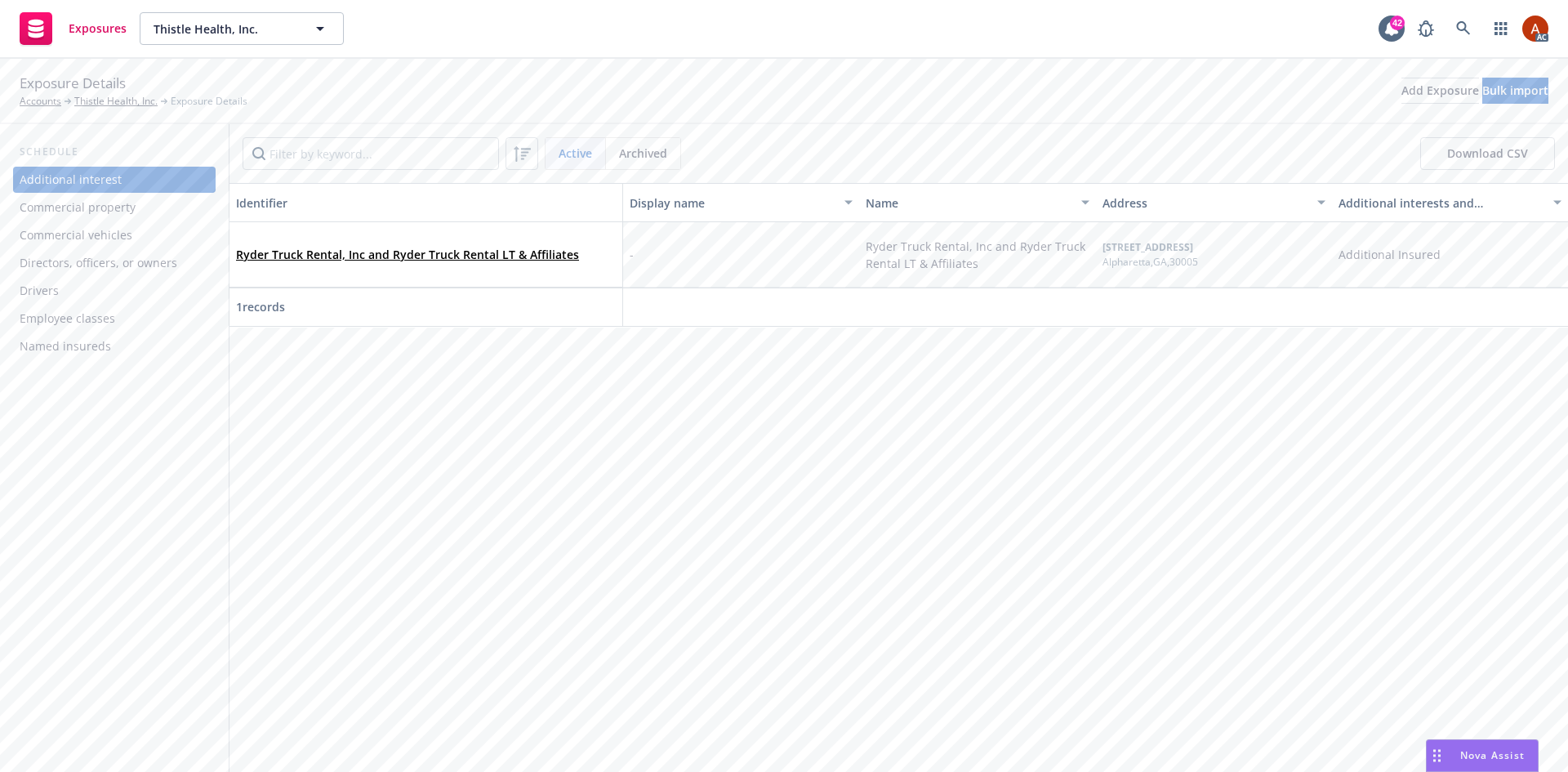
click at [56, 291] on div "Drivers" at bounding box center [39, 291] width 39 height 26
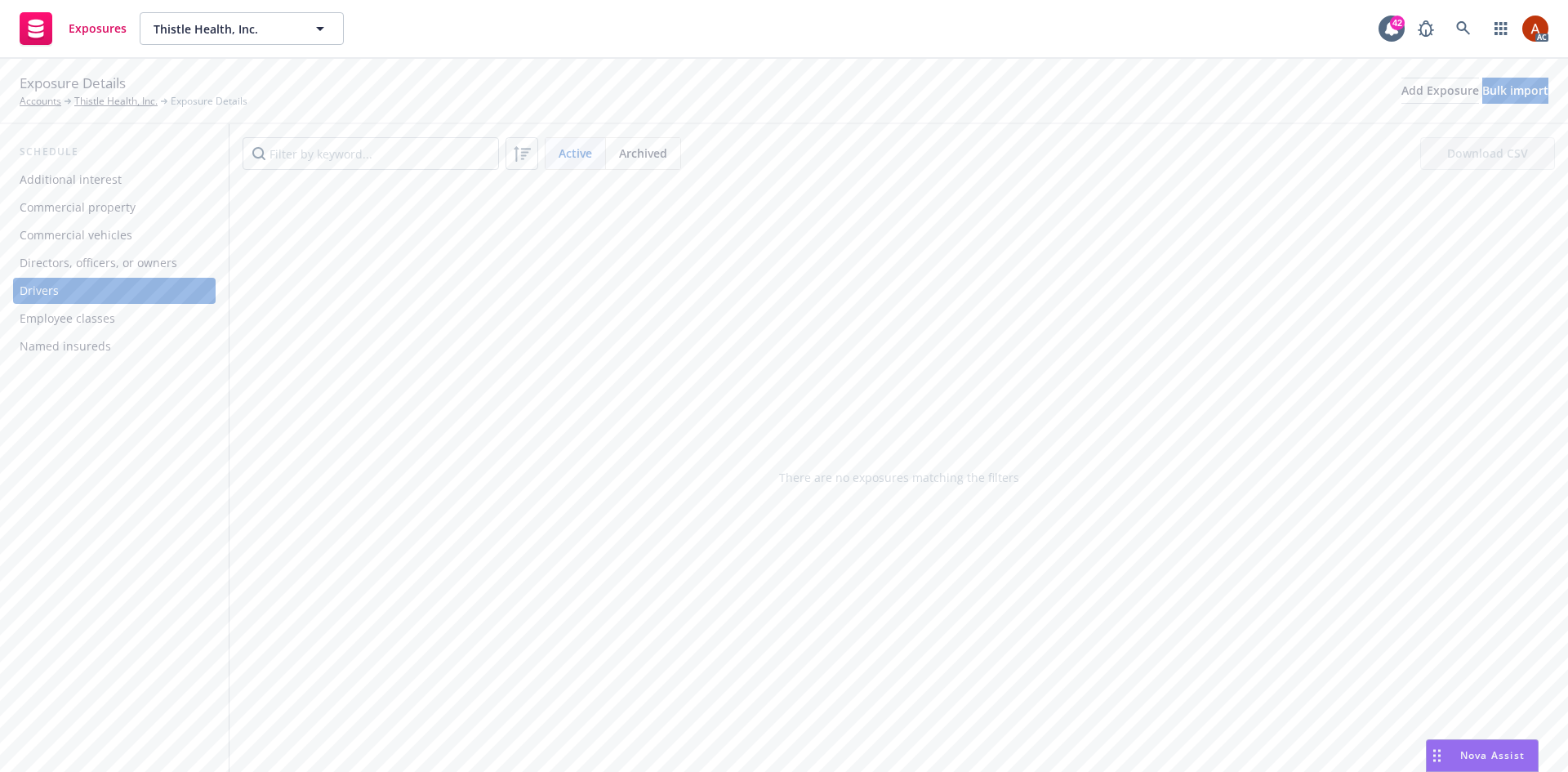
click at [70, 358] on div "Named insureds" at bounding box center [66, 346] width 92 height 26
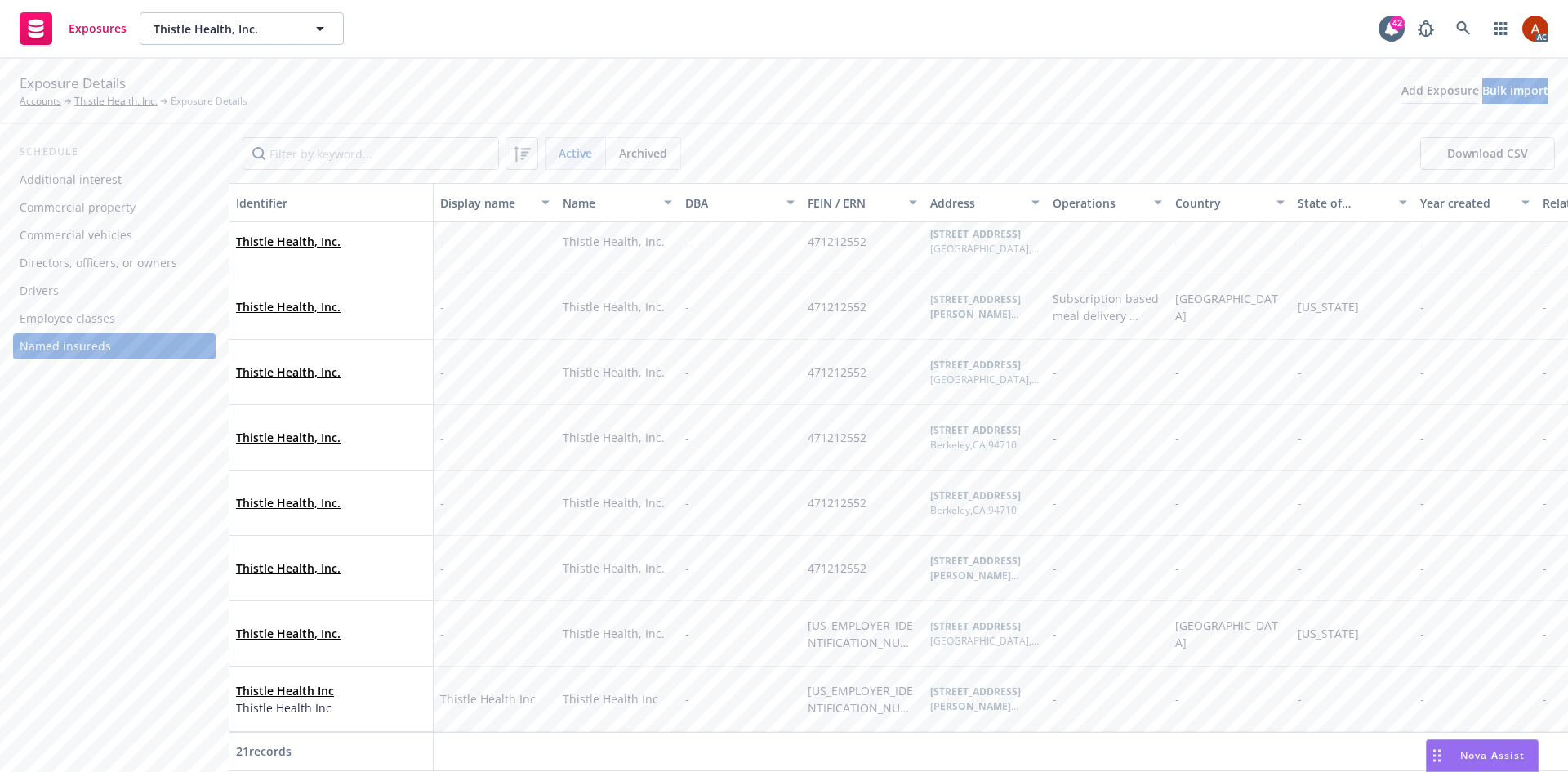
scroll to position [875, 0]
click at [66, 314] on div "Employee classes" at bounding box center [67, 318] width 96 height 26
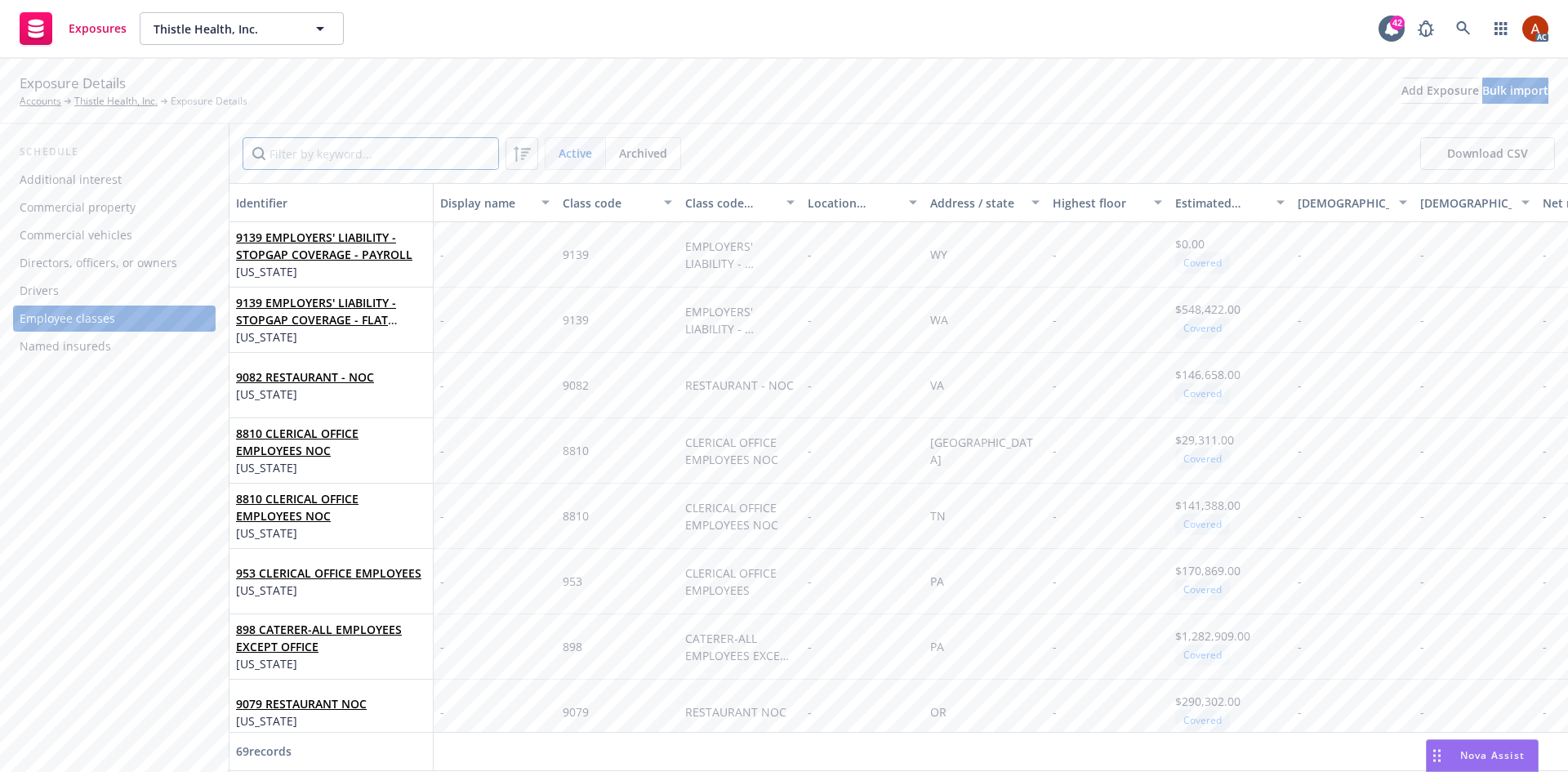
click at [356, 153] on input "Filter by keyword..." at bounding box center [371, 153] width 256 height 32
click at [346, 151] on input "Filter by keyword..." at bounding box center [371, 153] width 256 height 32
click at [362, 152] on input "Filter by keyword..." at bounding box center [371, 153] width 256 height 32
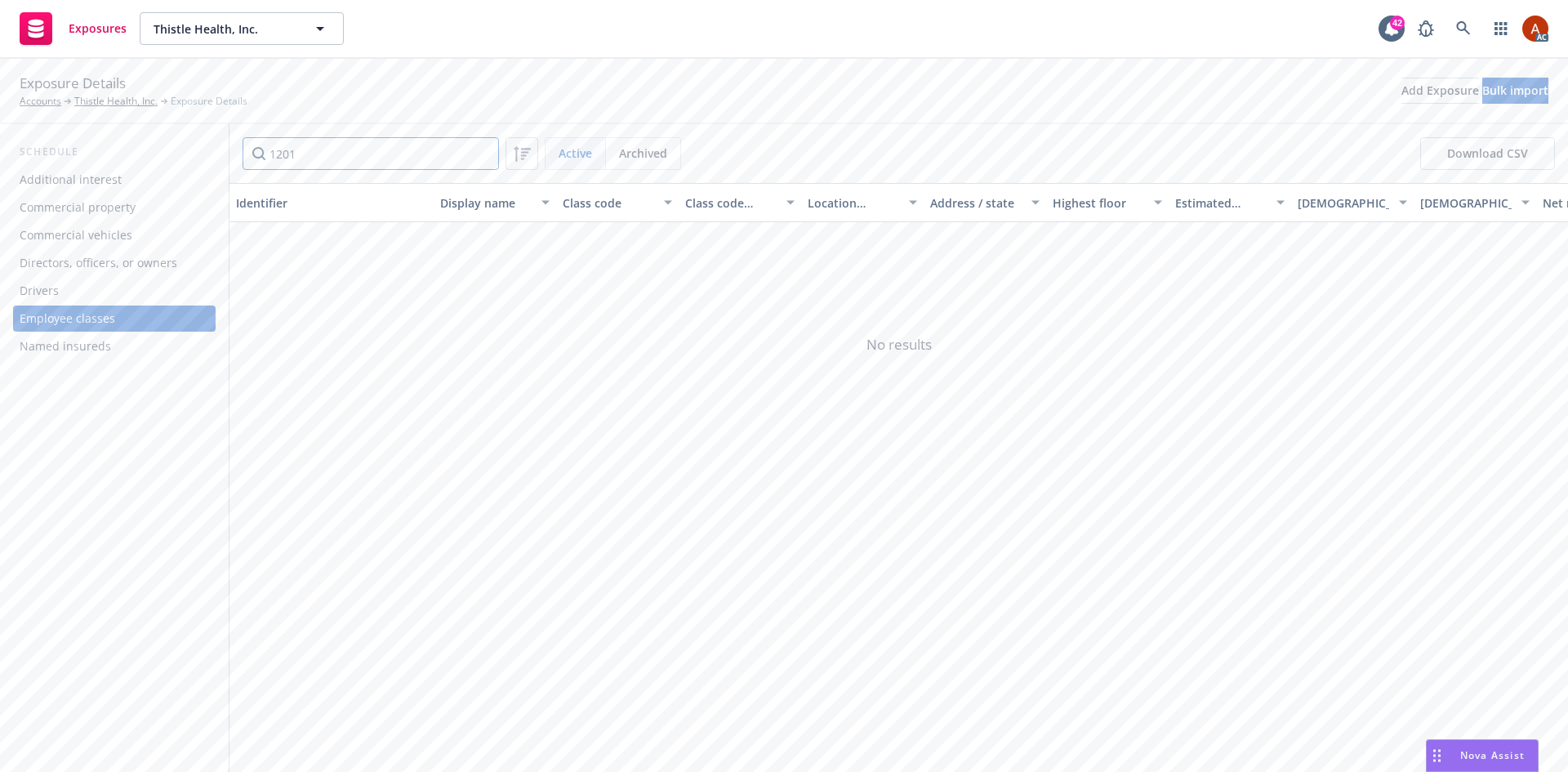
drag, startPoint x: 280, startPoint y: 147, endPoint x: 181, endPoint y: 135, distance: 99.7
click at [181, 135] on div "Schedule Additional interest Commercial property Commercial vehicles Directors,…" at bounding box center [784, 448] width 1568 height 648
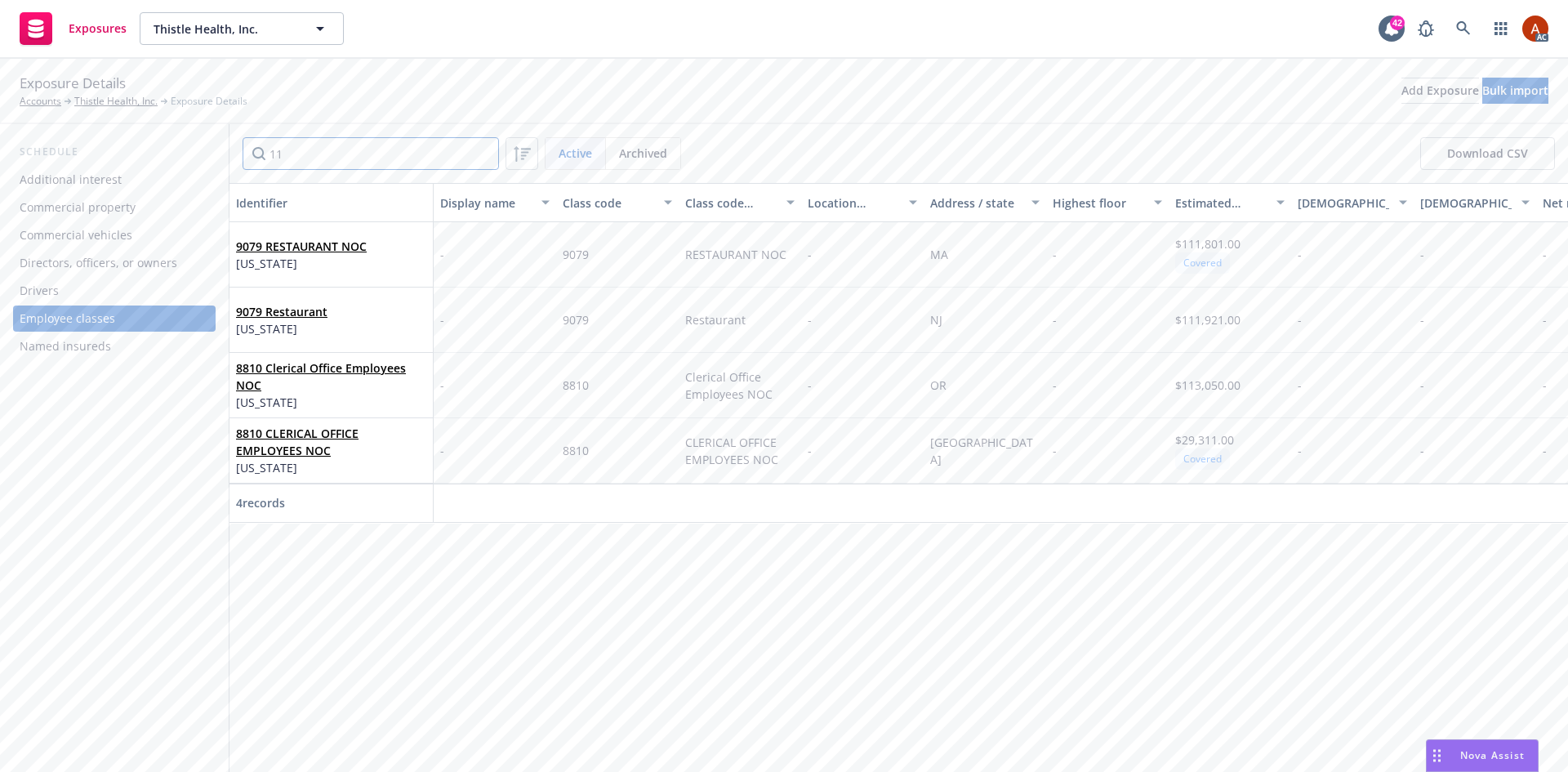
drag, startPoint x: 321, startPoint y: 153, endPoint x: 222, endPoint y: 147, distance: 99.2
click at [222, 147] on div "Schedule Additional interest Commercial property Commercial vehicles Directors,…" at bounding box center [784, 448] width 1568 height 648
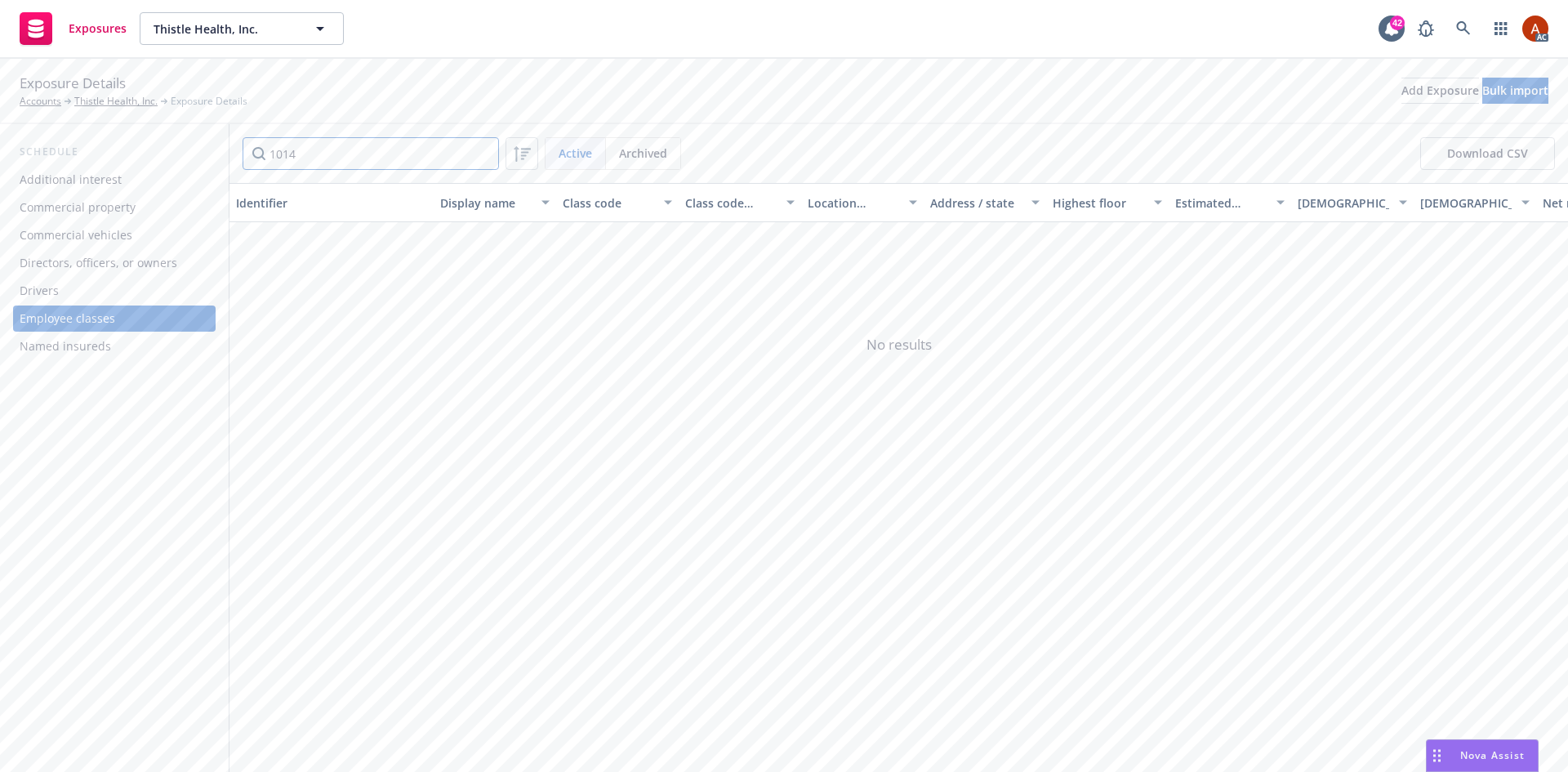
drag, startPoint x: 308, startPoint y: 153, endPoint x: 203, endPoint y: 145, distance: 105.3
click at [203, 145] on div "Schedule Additional interest Commercial property Commercial vehicles Directors,…" at bounding box center [784, 448] width 1568 height 648
type input "1201"
click at [475, 152] on input "1201" at bounding box center [371, 153] width 256 height 32
click at [486, 153] on input "1201" at bounding box center [371, 153] width 256 height 32
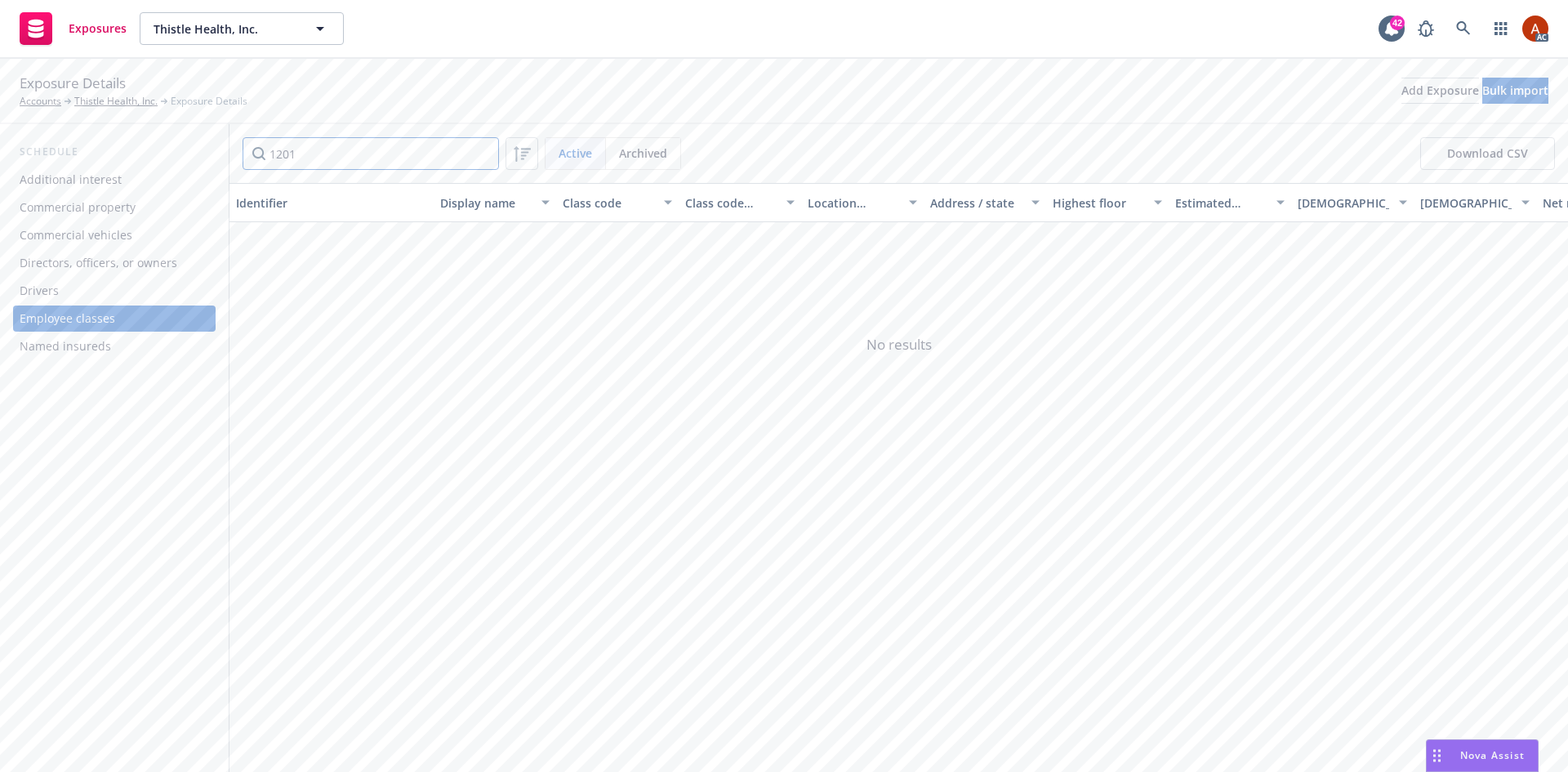
click at [481, 152] on input "1201" at bounding box center [371, 153] width 256 height 32
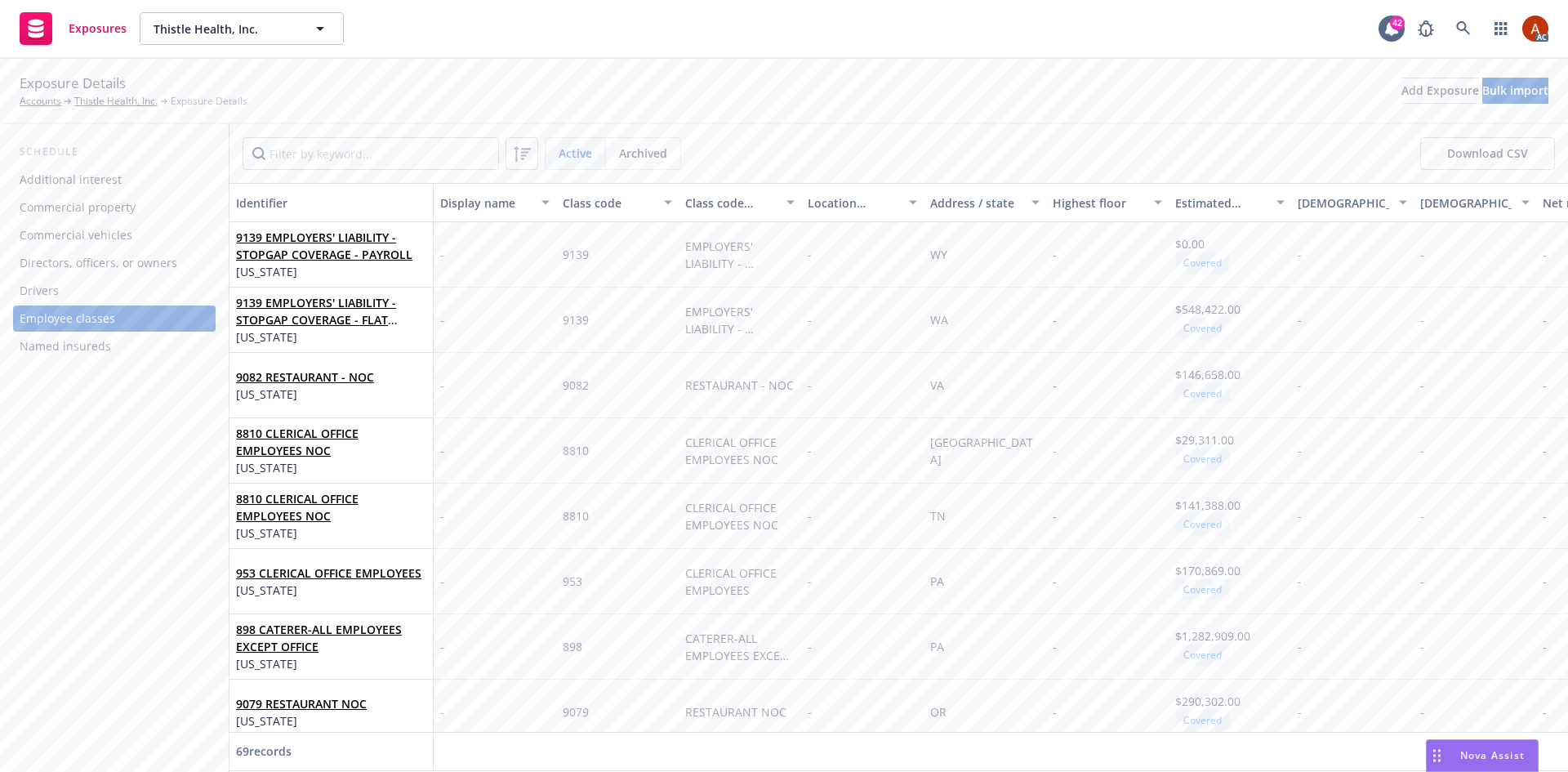
click at [92, 207] on div "Commercial property" at bounding box center [77, 207] width 116 height 26
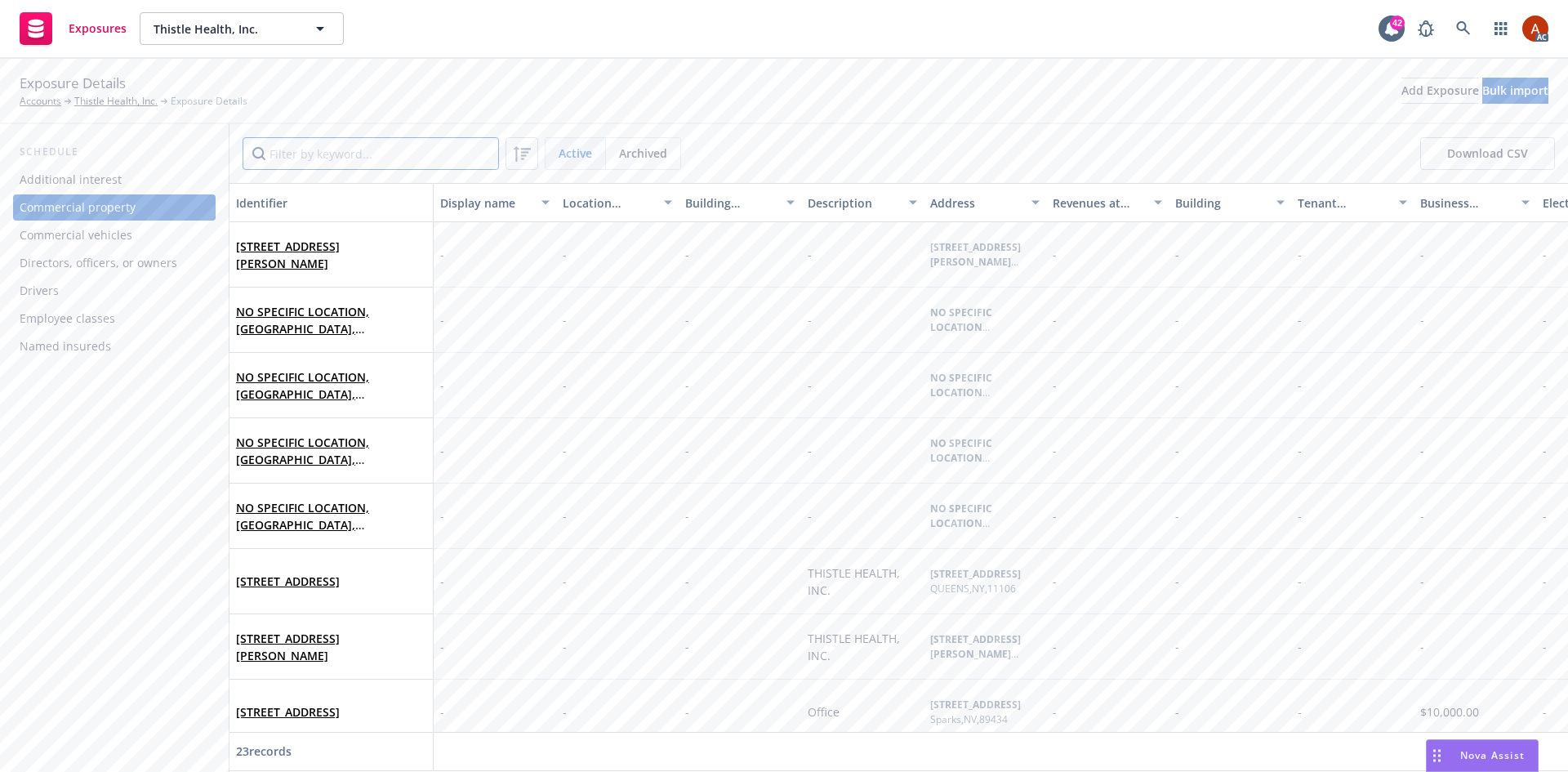
click at [346, 157] on input "Filter by keyword..." at bounding box center [371, 153] width 256 height 32
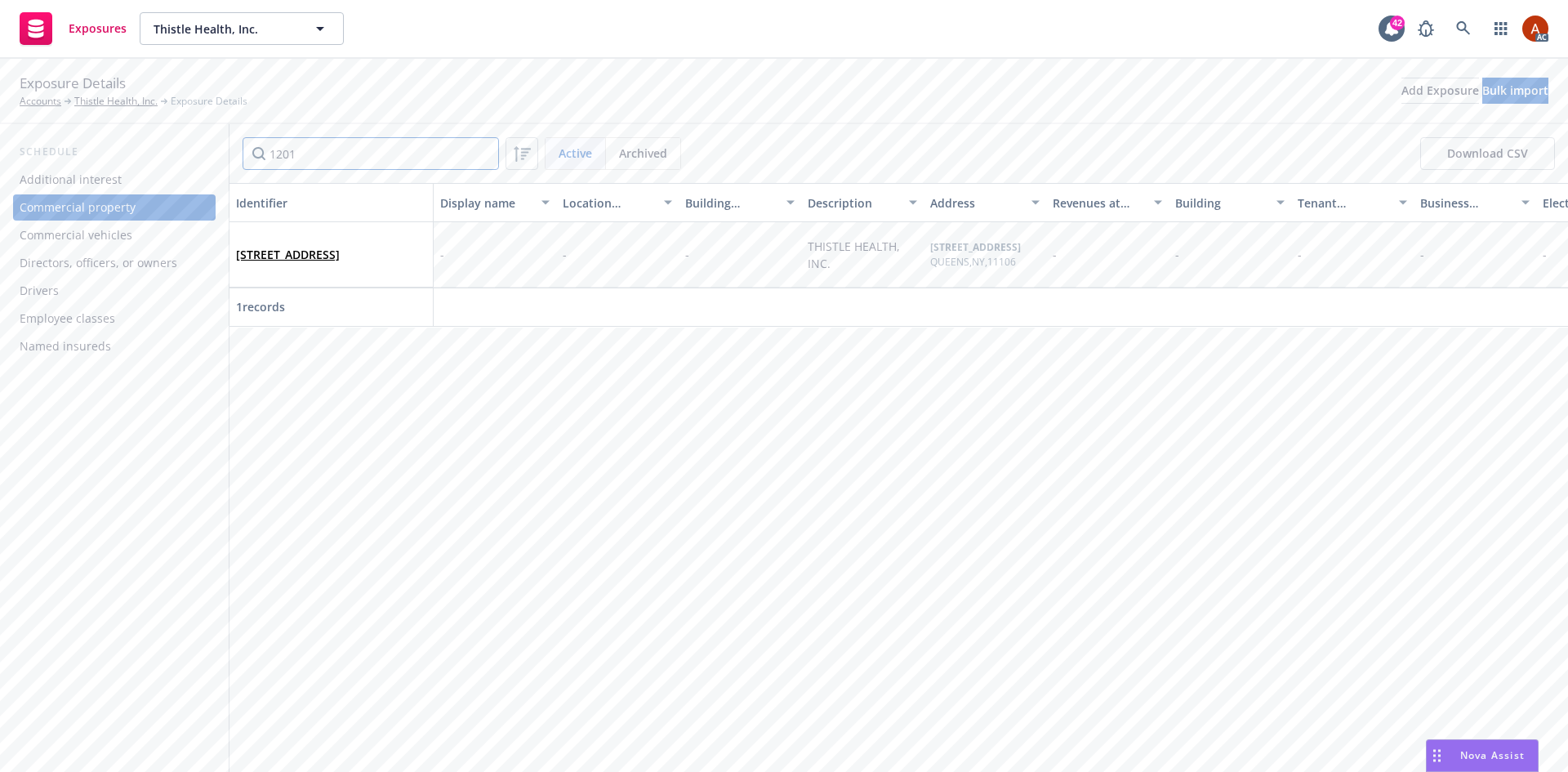
drag, startPoint x: 266, startPoint y: 153, endPoint x: 195, endPoint y: 152, distance: 71.0
click at [195, 152] on div "Schedule Additional interest Commercial property Commercial vehicles Directors,…" at bounding box center [784, 448] width 1568 height 648
drag, startPoint x: 301, startPoint y: 161, endPoint x: 212, endPoint y: 149, distance: 89.8
click at [212, 149] on div "Schedule Additional interest Commercial property Commercial vehicles Directors,…" at bounding box center [784, 448] width 1568 height 648
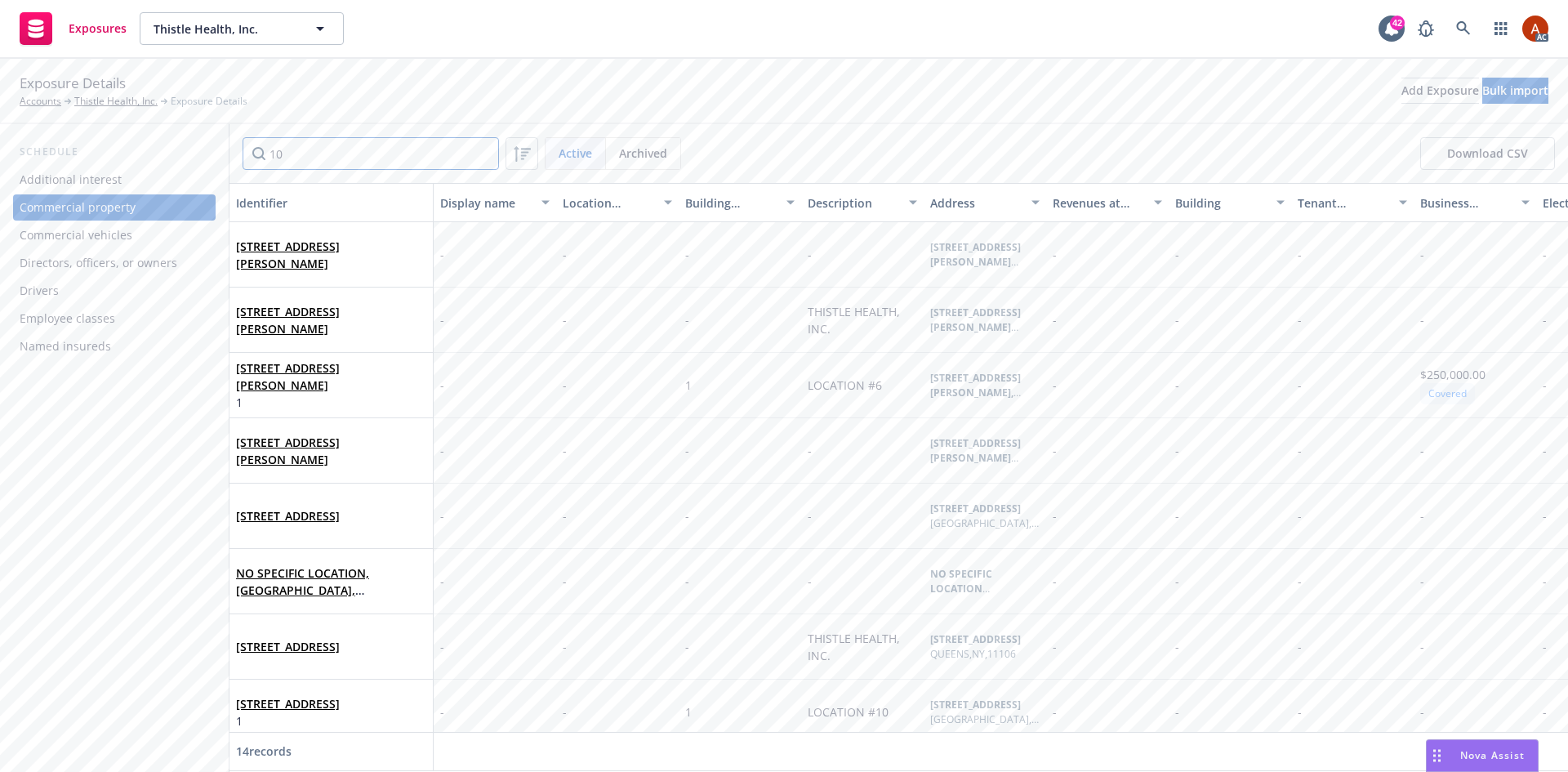
click at [246, 160] on input "10" at bounding box center [371, 153] width 256 height 32
paste input "WATSONVILLE"
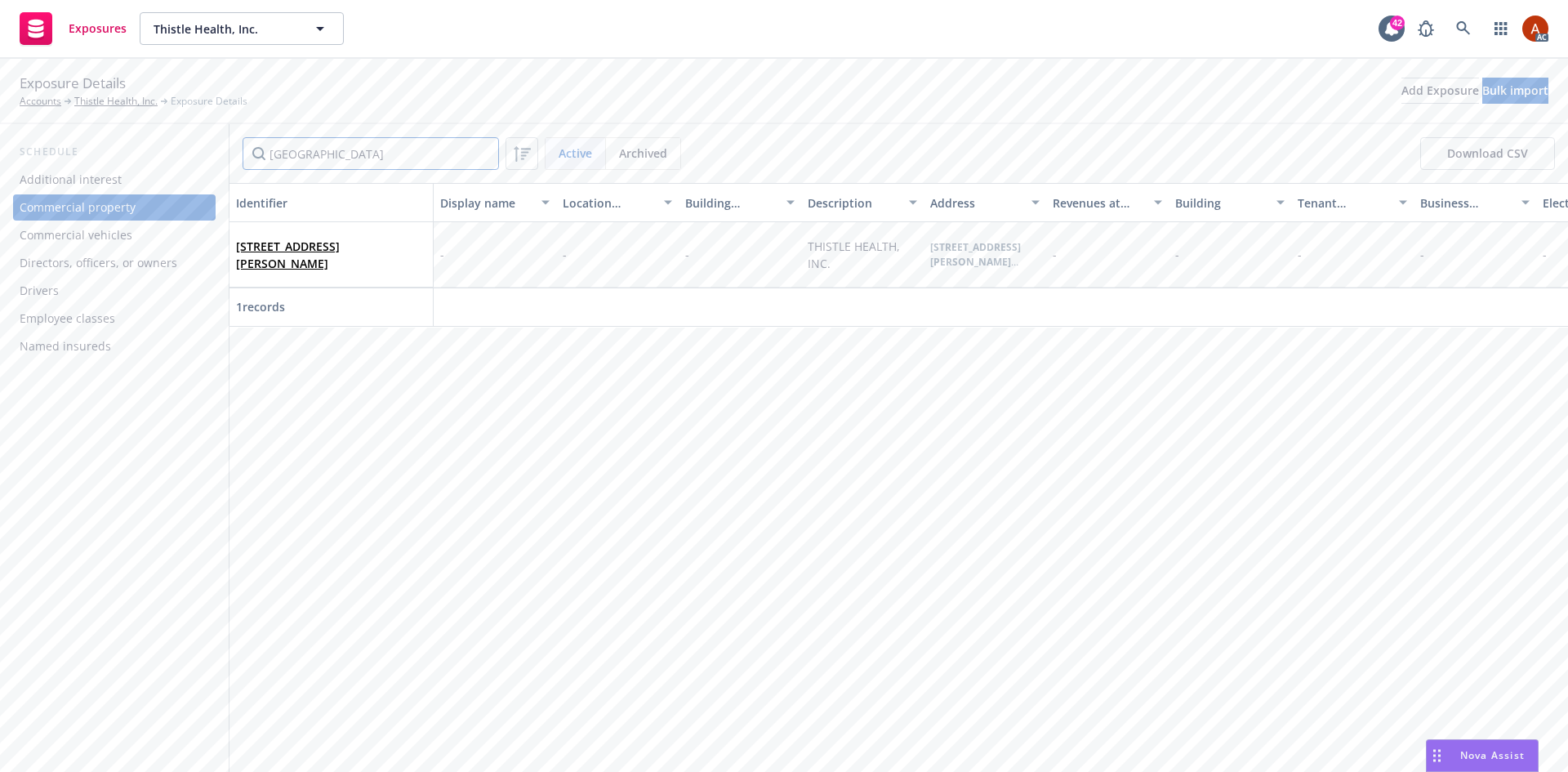
type input "WATSONVILLE"
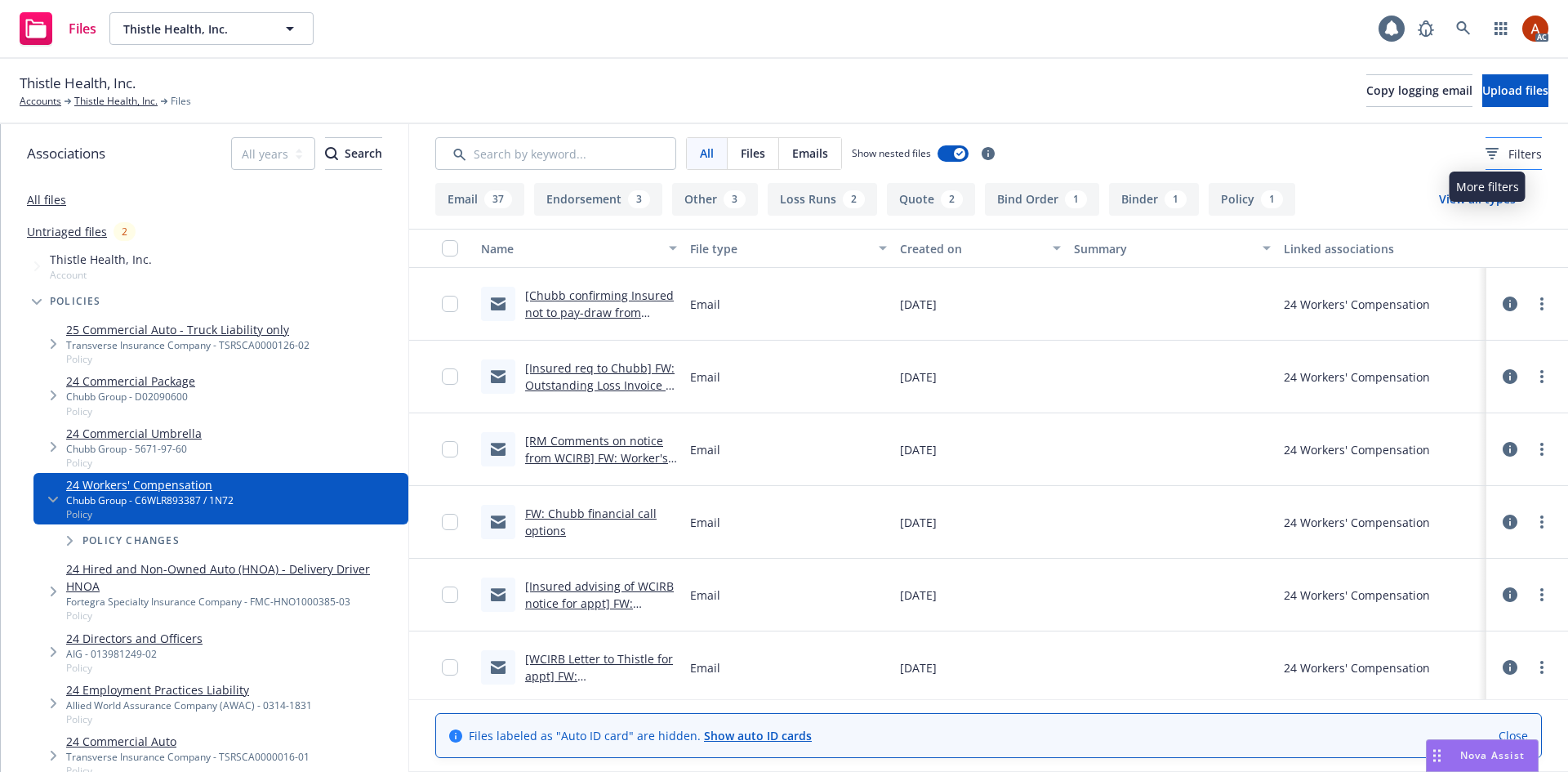
click at [1509, 151] on span "Filters" at bounding box center [1526, 154] width 33 height 17
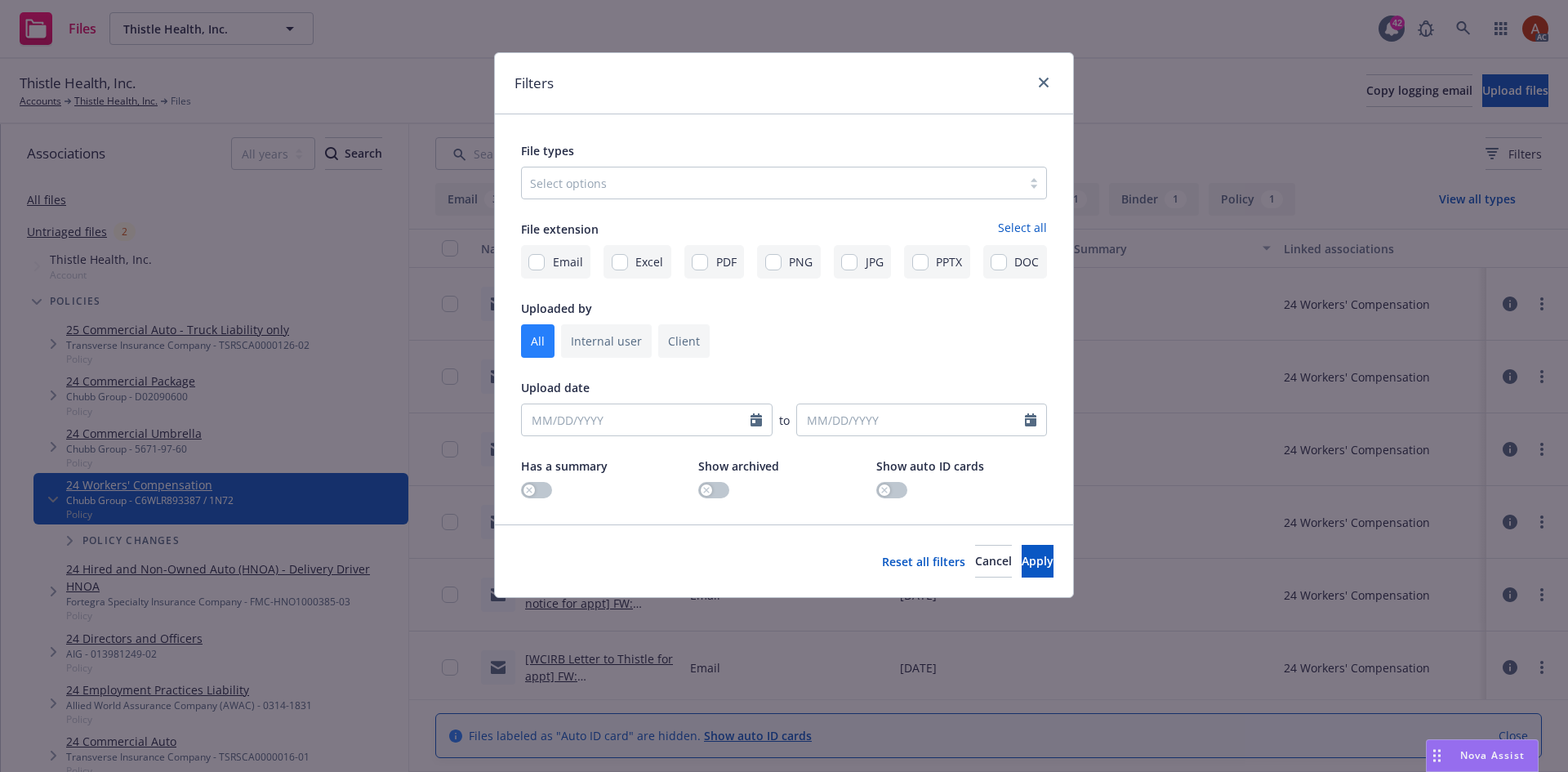
click at [674, 181] on div at bounding box center [772, 183] width 484 height 20
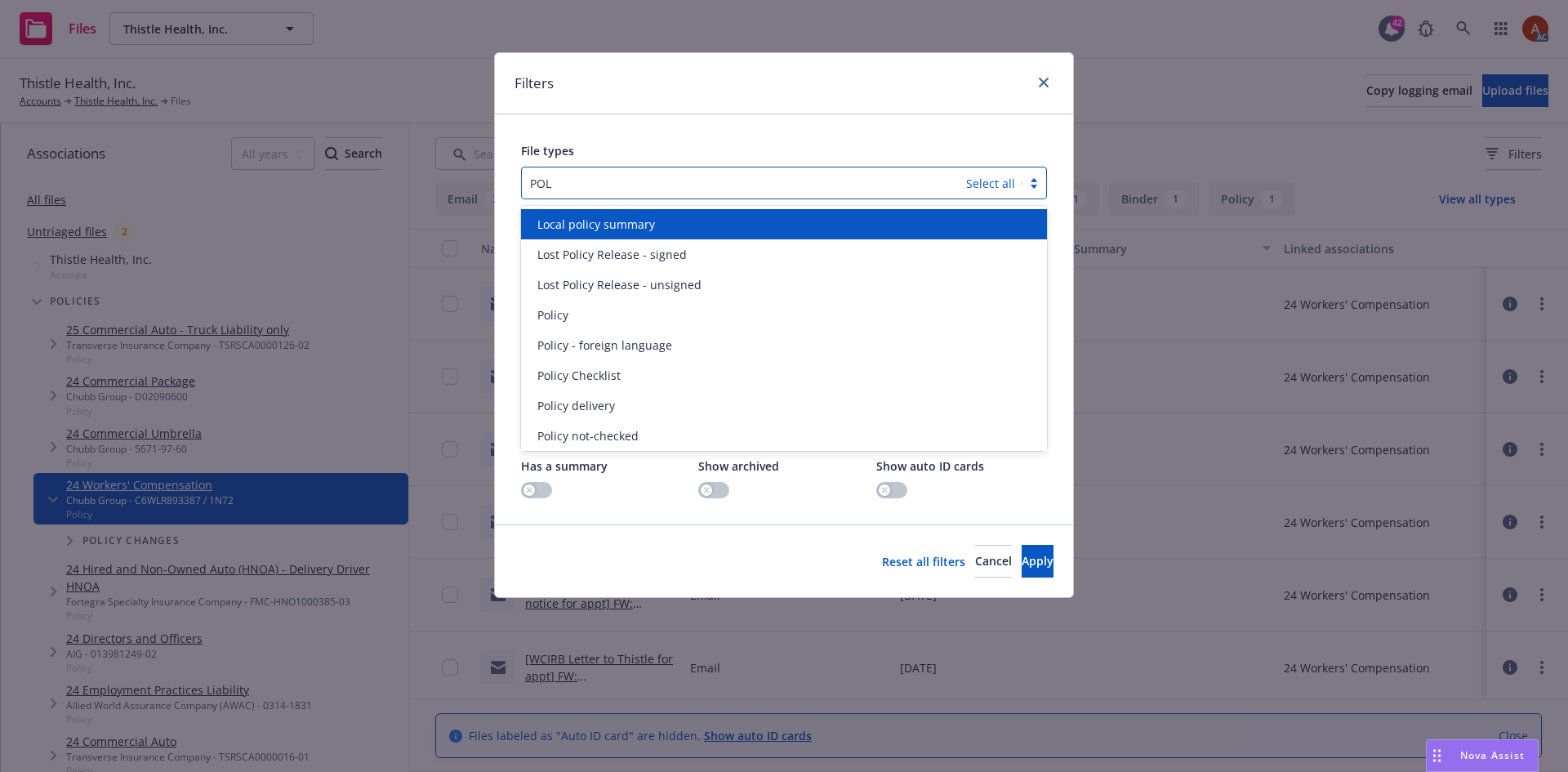
type input "POLI"
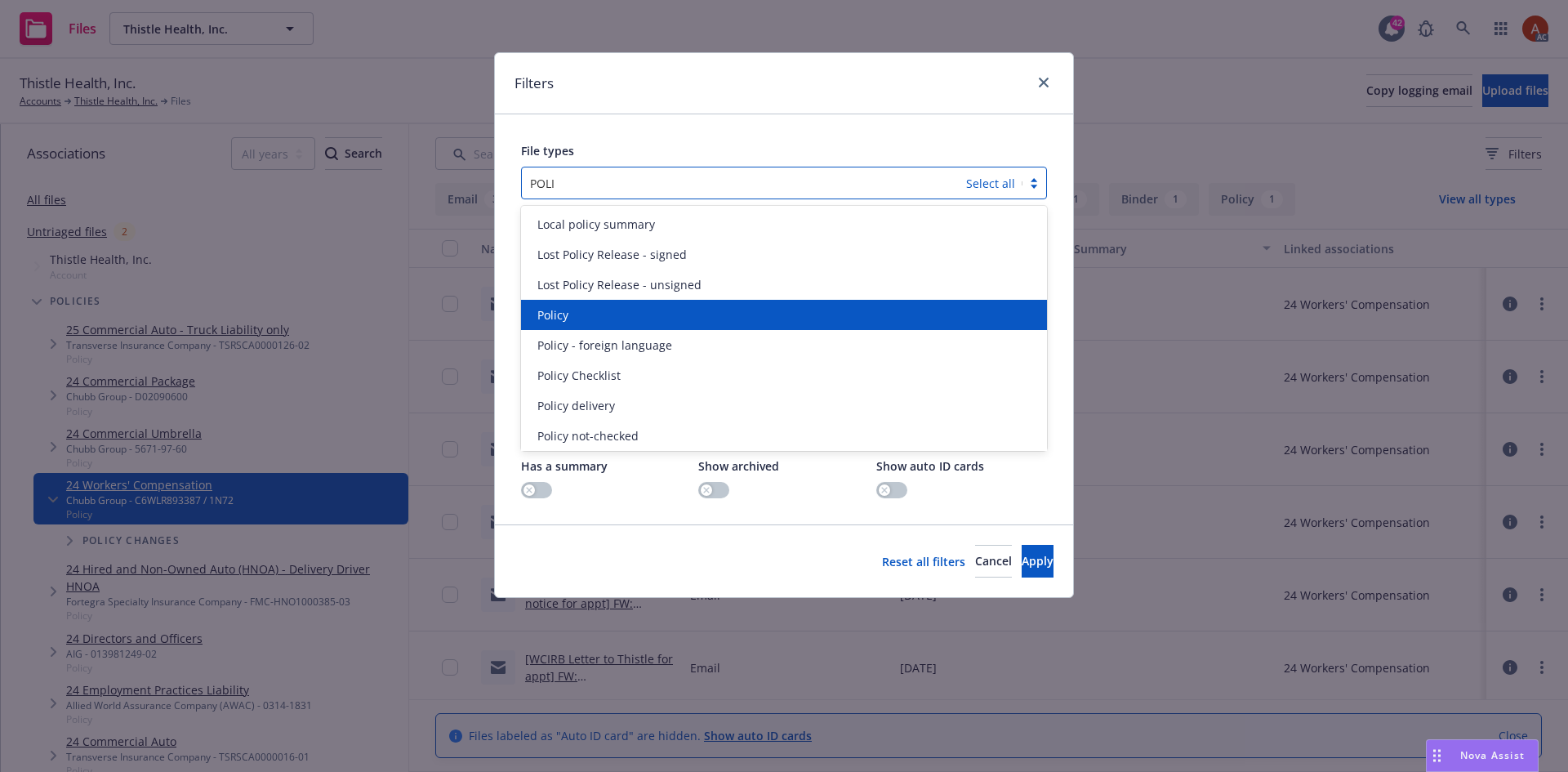
click at [578, 309] on div "Policy" at bounding box center [784, 315] width 506 height 17
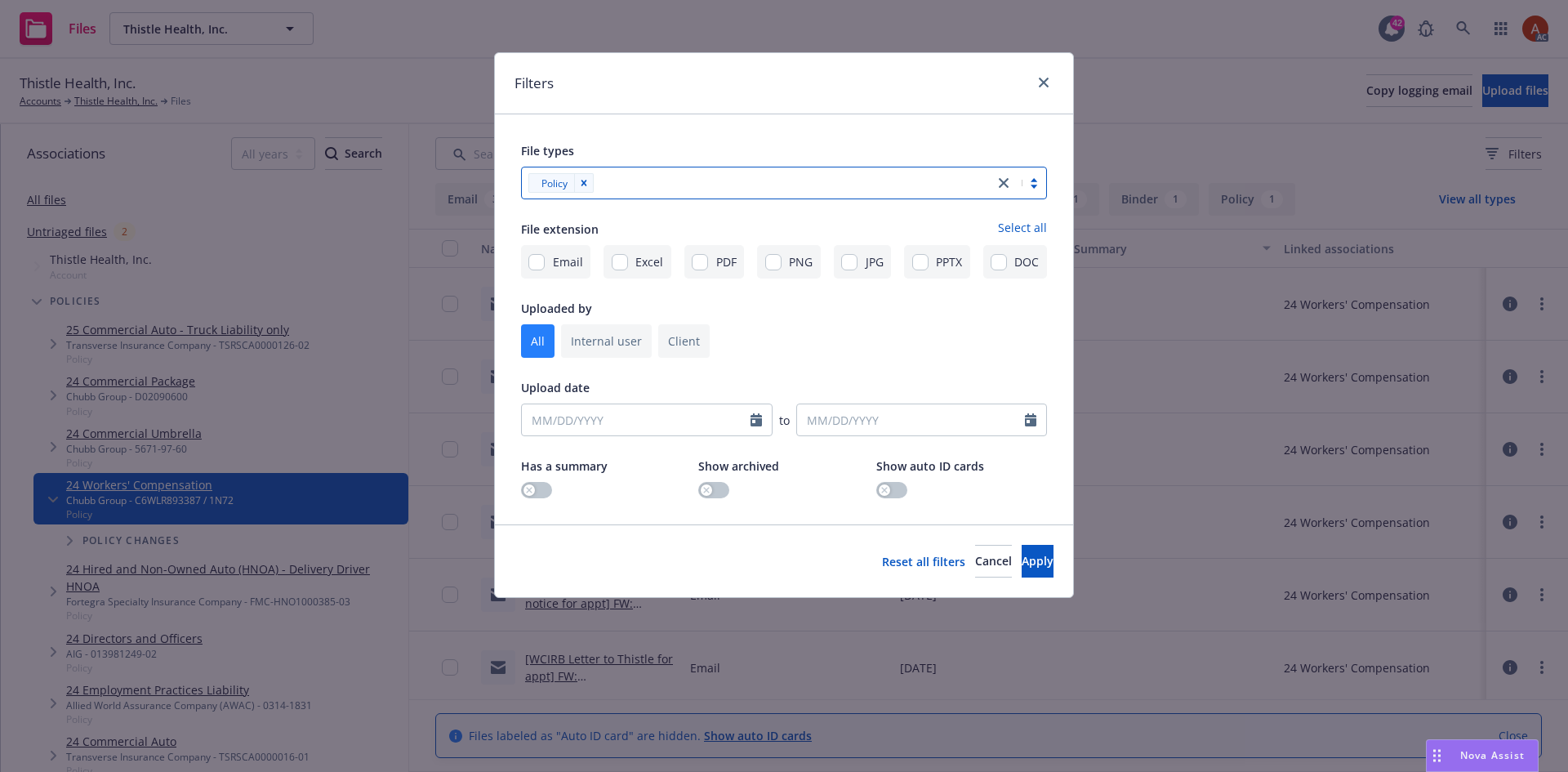
click at [646, 182] on div at bounding box center [792, 183] width 387 height 20
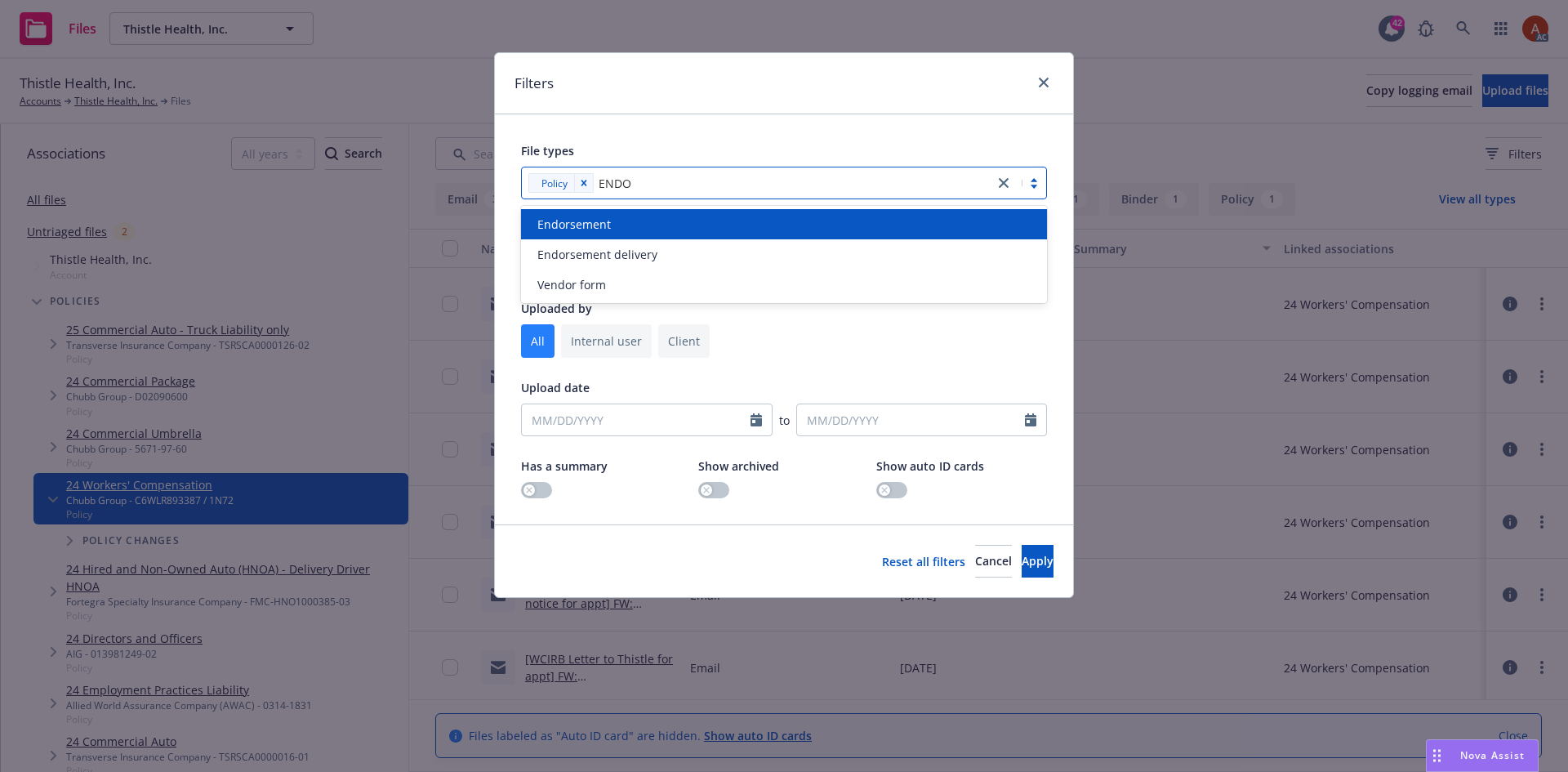
type input "ENDOR"
click at [579, 220] on span "Endorsement" at bounding box center [574, 224] width 73 height 17
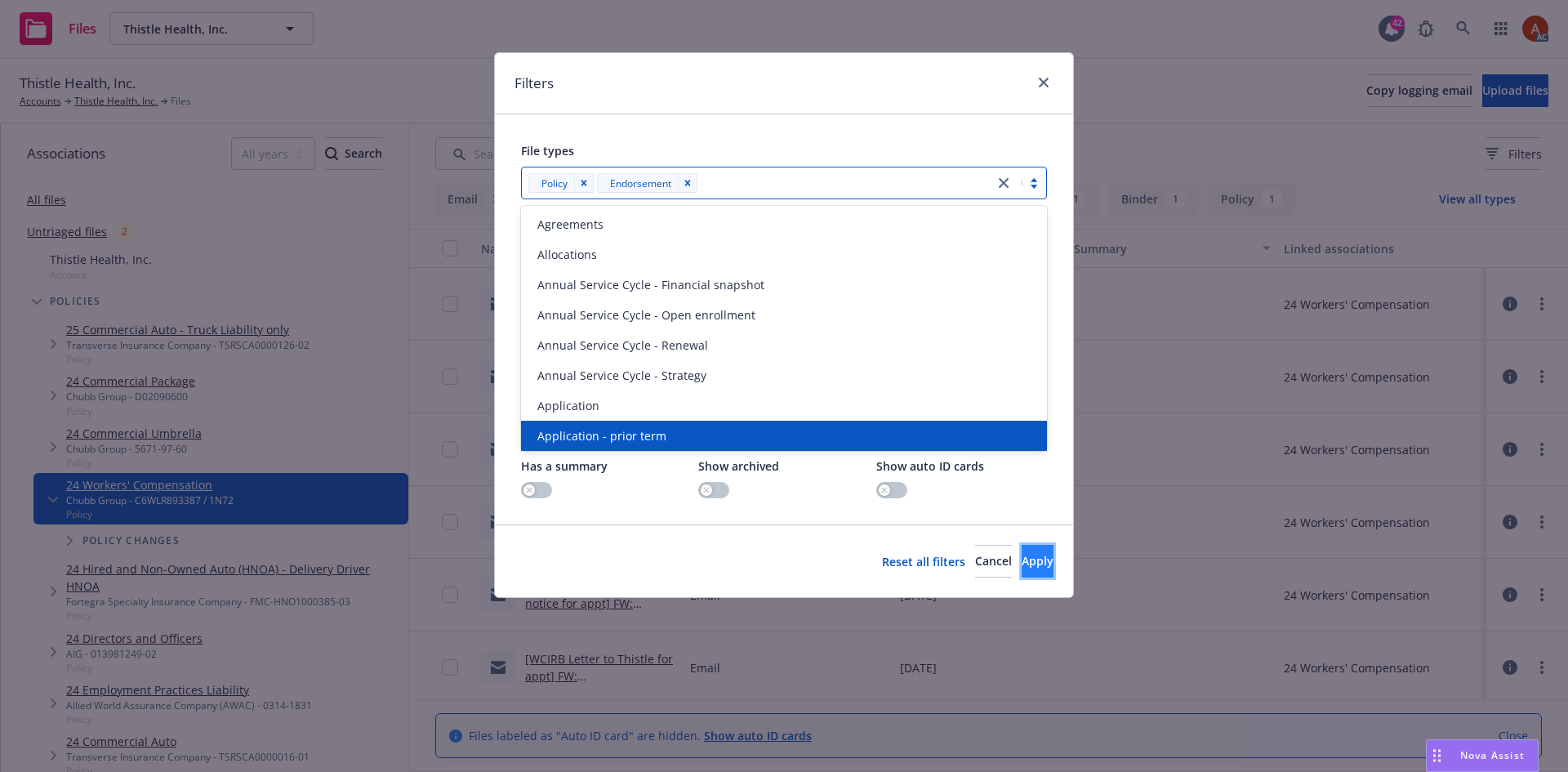
click at [1022, 563] on span "Apply" at bounding box center [1038, 560] width 32 height 16
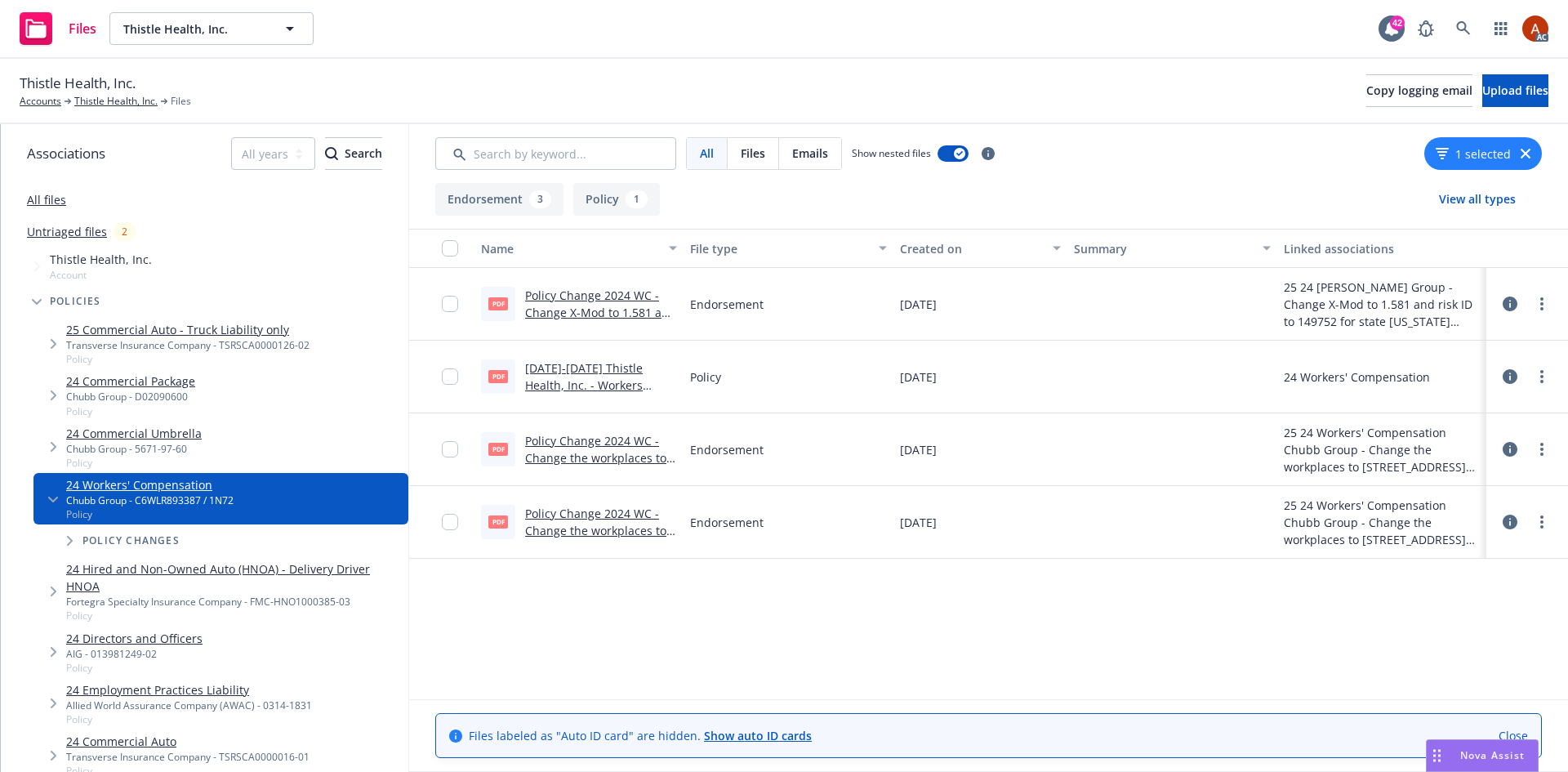
click at [615, 368] on link "[DATE]-[DATE] Thistle Health, Inc. - Workers Comp Policy (Chubb).pdf" at bounding box center [593, 386] width 135 height 50
click at [1506, 306] on icon at bounding box center [1511, 304] width 15 height 15
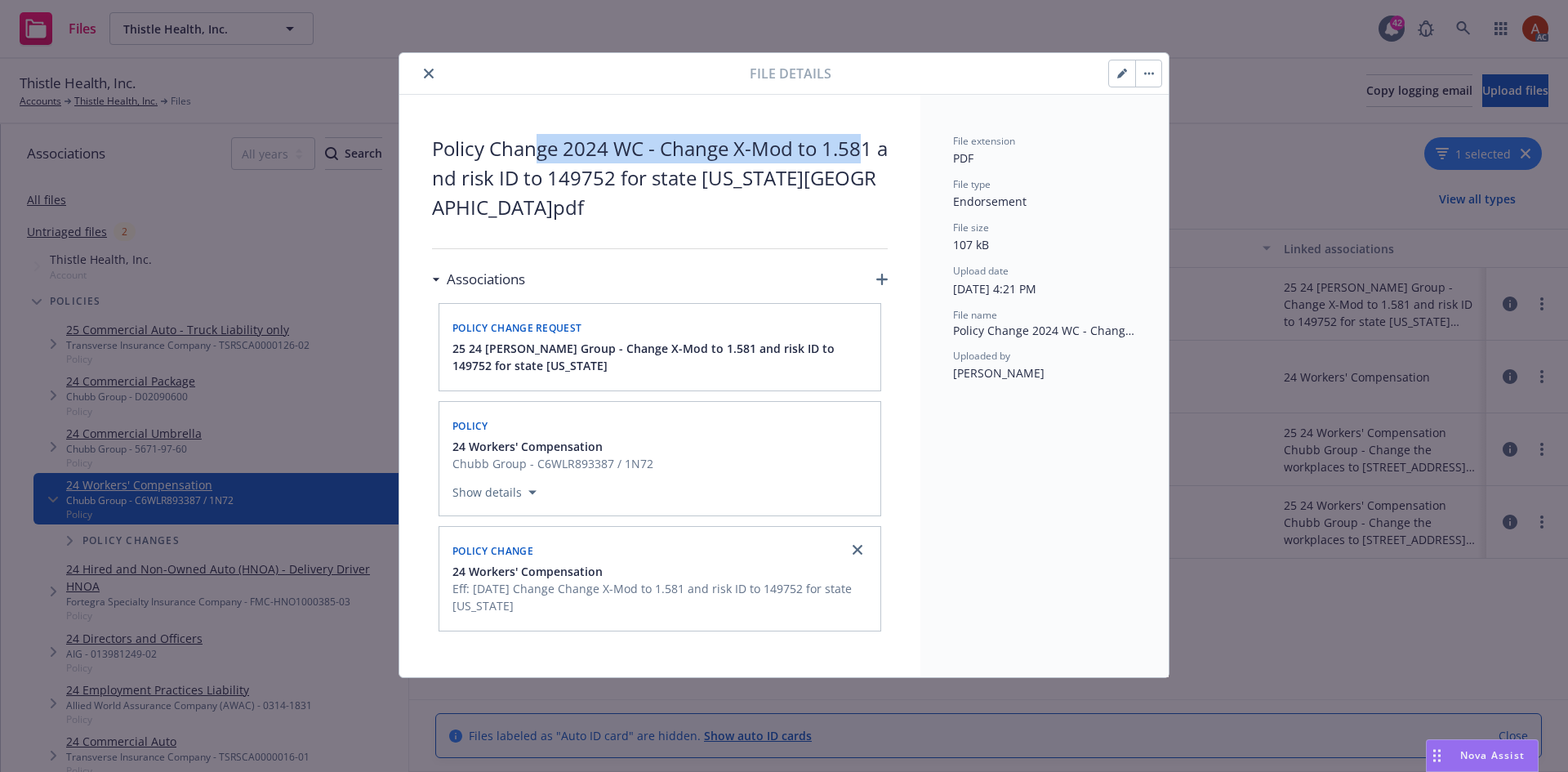
drag, startPoint x: 540, startPoint y: 147, endPoint x: 863, endPoint y: 148, distance: 323.0
click at [862, 147] on span "Policy Change 2024 WC - Change X-Mod to 1.581 and risk ID to 149752 for state […" at bounding box center [660, 178] width 455 height 88
click at [428, 72] on icon "close" at bounding box center [429, 73] width 10 height 10
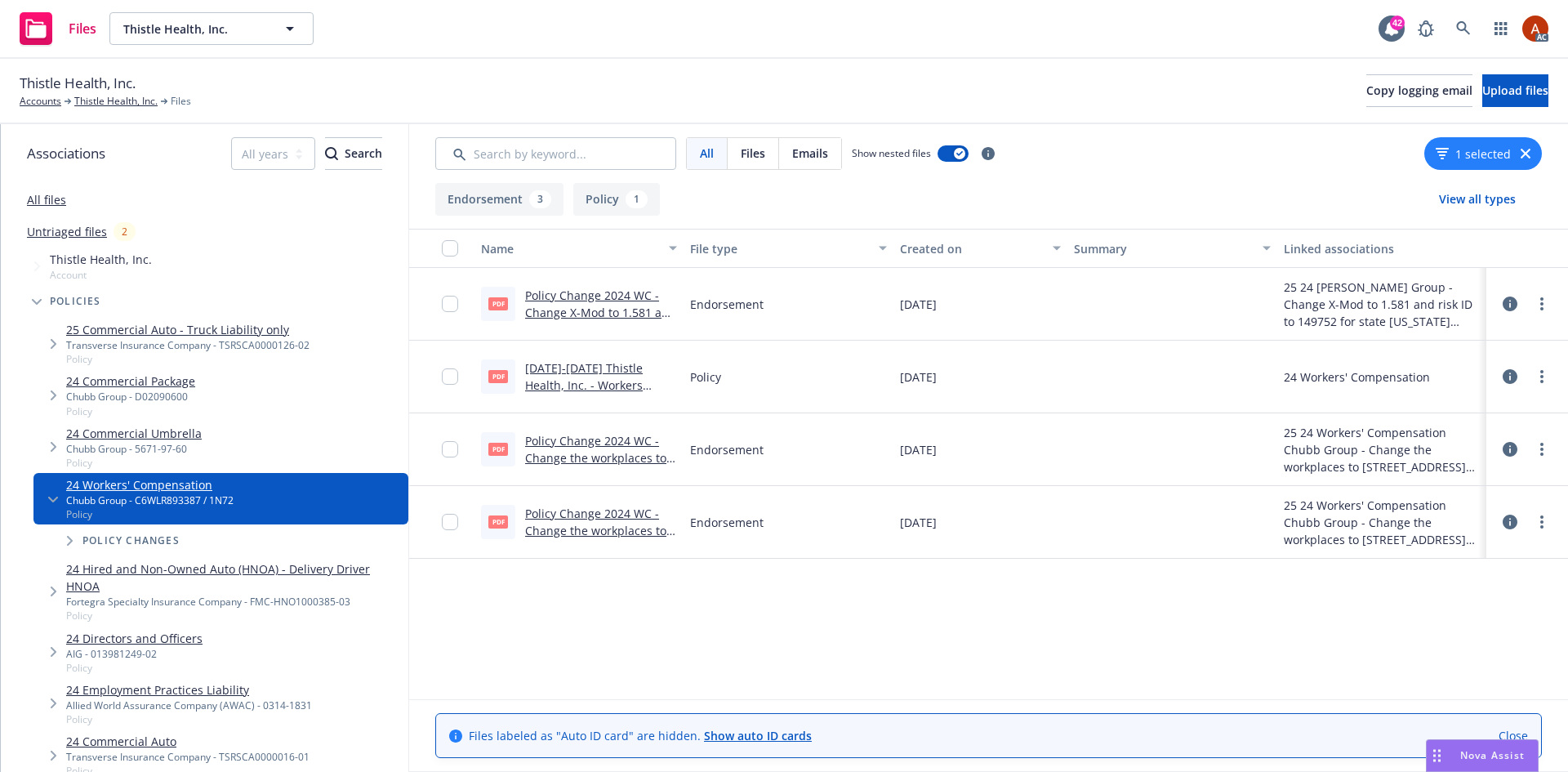
click at [580, 295] on link "Policy Change 2024 WC - Change X-Mod to 1.581 and risk ID to 149752 for state […" at bounding box center [600, 329] width 151 height 84
click at [455, 376] on input "checkbox" at bounding box center [450, 376] width 17 height 17
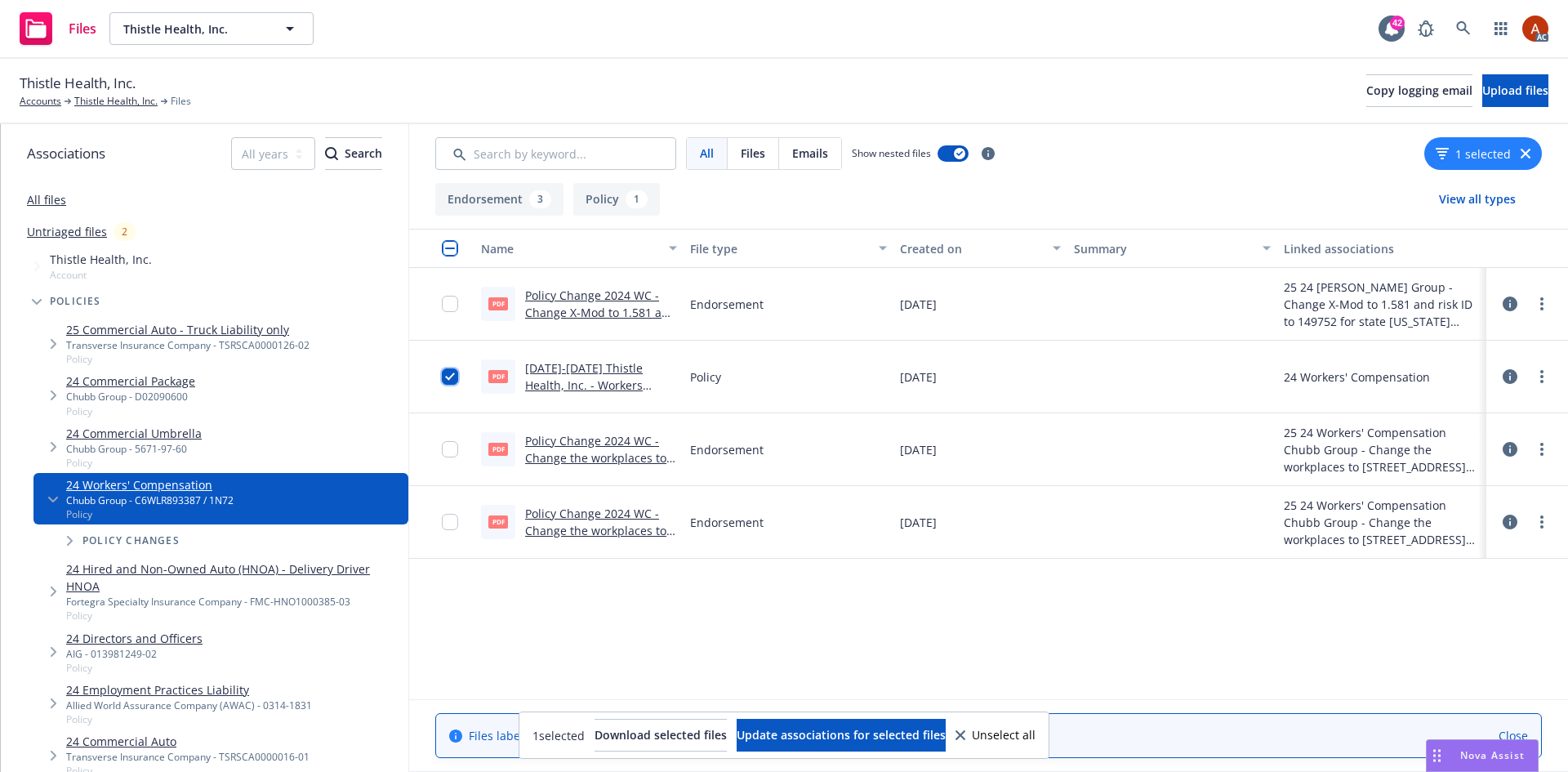
click at [450, 380] on input "checkbox" at bounding box center [450, 376] width 17 height 17
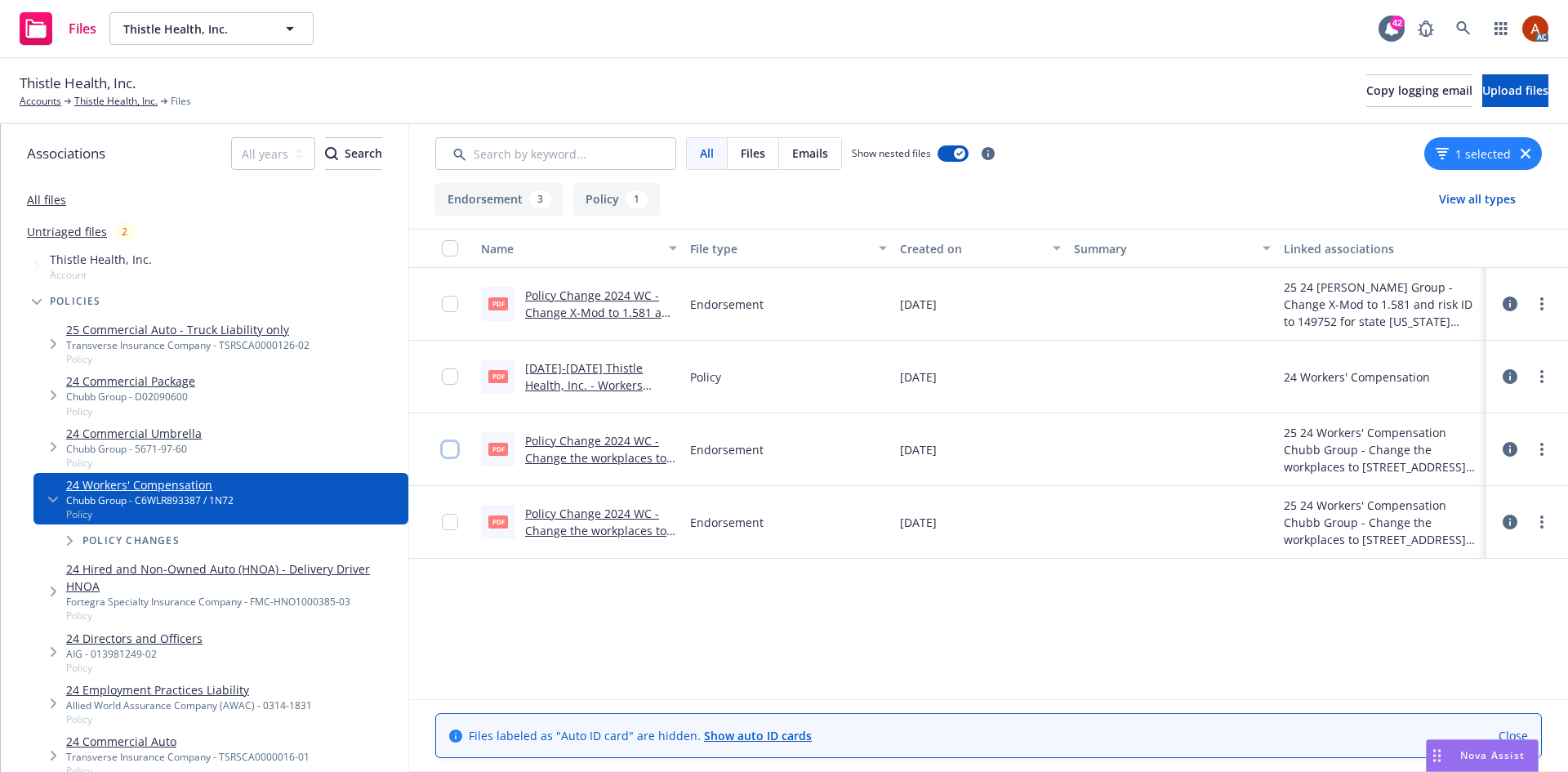
click at [449, 455] on input "checkbox" at bounding box center [450, 450] width 17 height 17
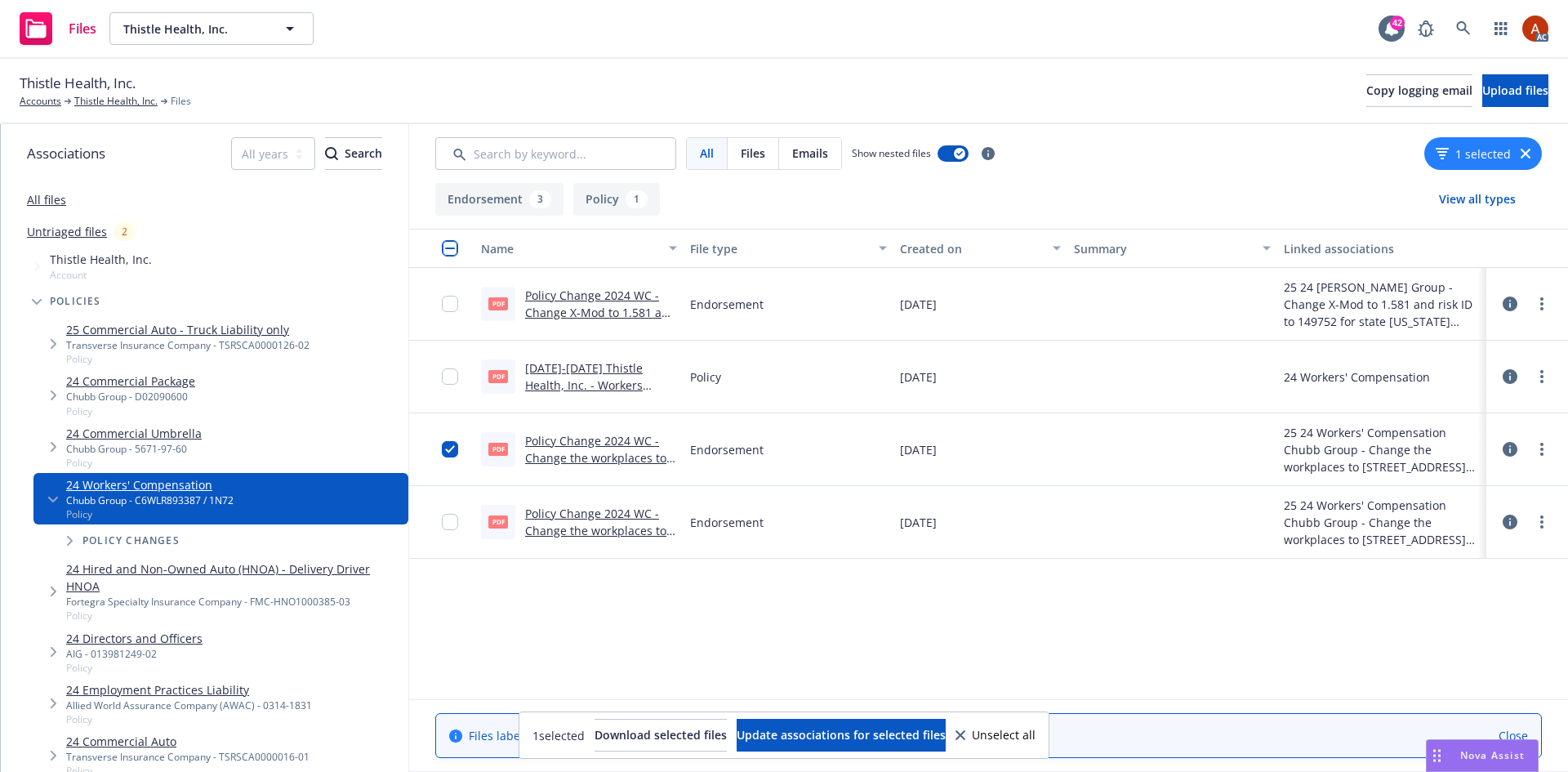
click at [1517, 446] on icon at bounding box center [1511, 450] width 15 height 15
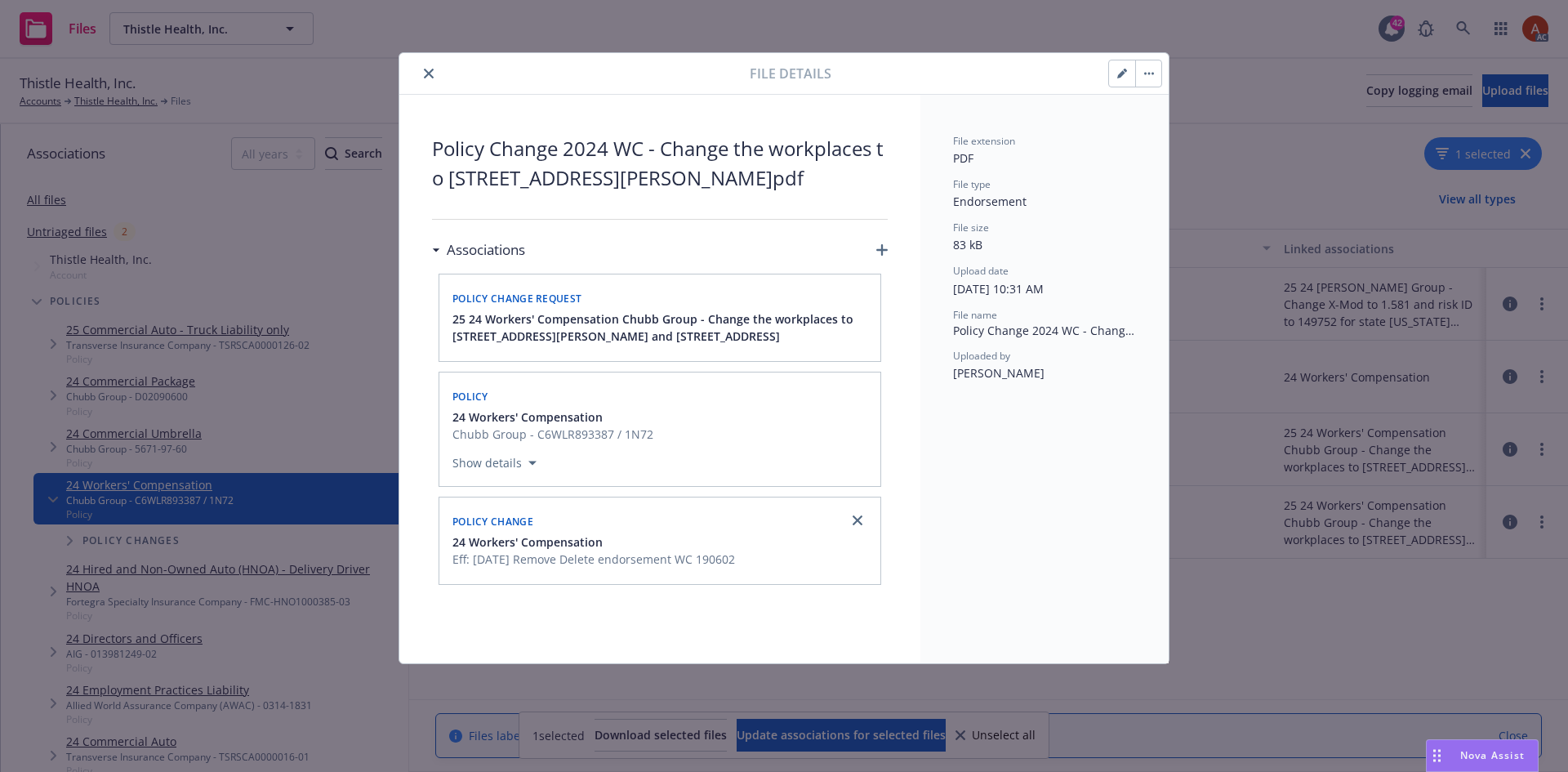
drag, startPoint x: 455, startPoint y: 178, endPoint x: 707, endPoint y: 221, distance: 255.6
click at [707, 193] on span "Policy Change 2024 WC - Change the workplaces to [STREET_ADDRESS][PERSON_NAME]p…" at bounding box center [660, 163] width 455 height 59
click at [427, 73] on icon "close" at bounding box center [429, 73] width 10 height 10
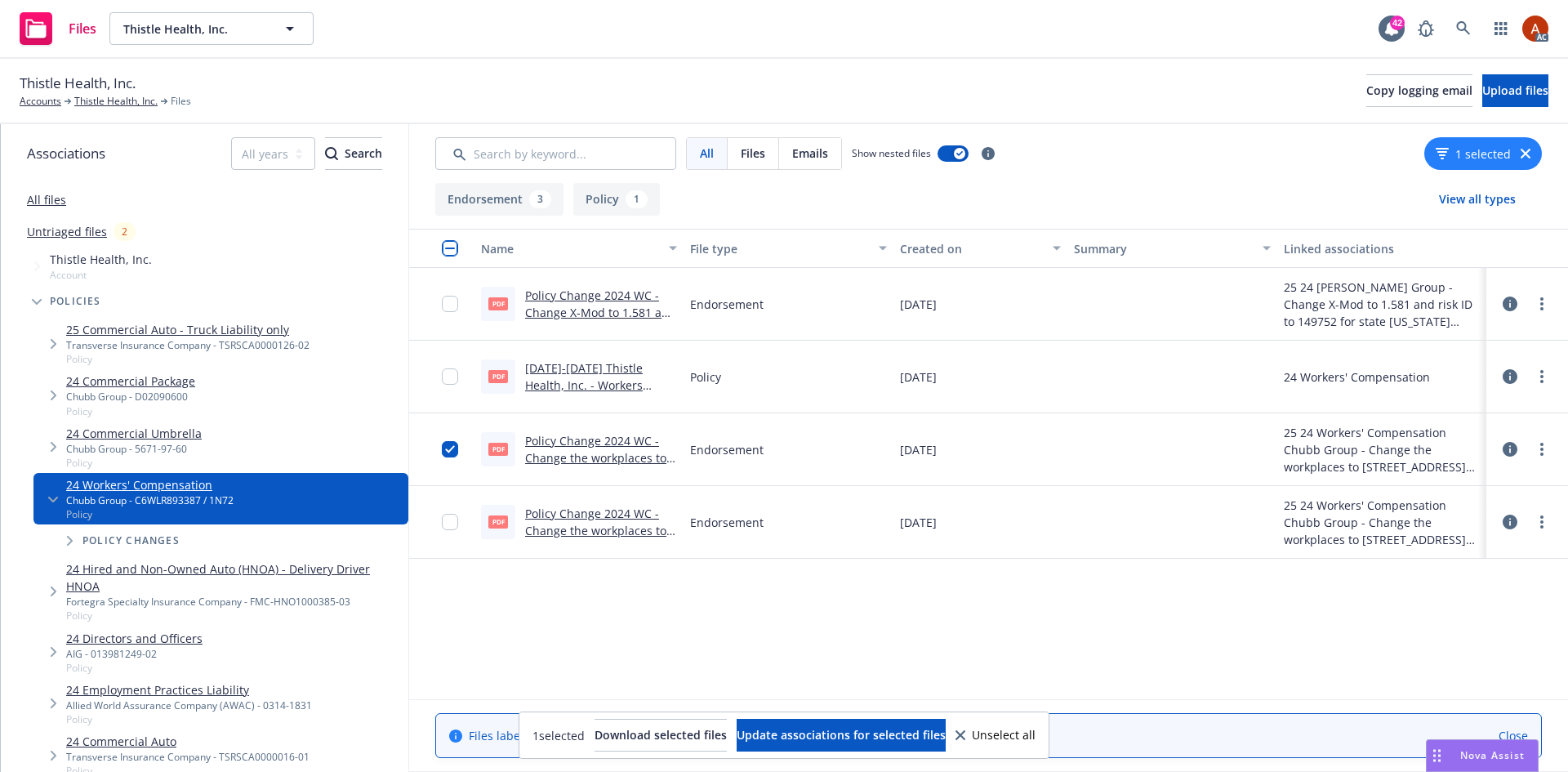
click at [558, 441] on link "Policy Change 2024 WC - Change the workplaces to [STREET_ADDRESS][PERSON_NAME]p…" at bounding box center [596, 466] width 142 height 67
click at [1511, 451] on icon at bounding box center [1511, 450] width 15 height 15
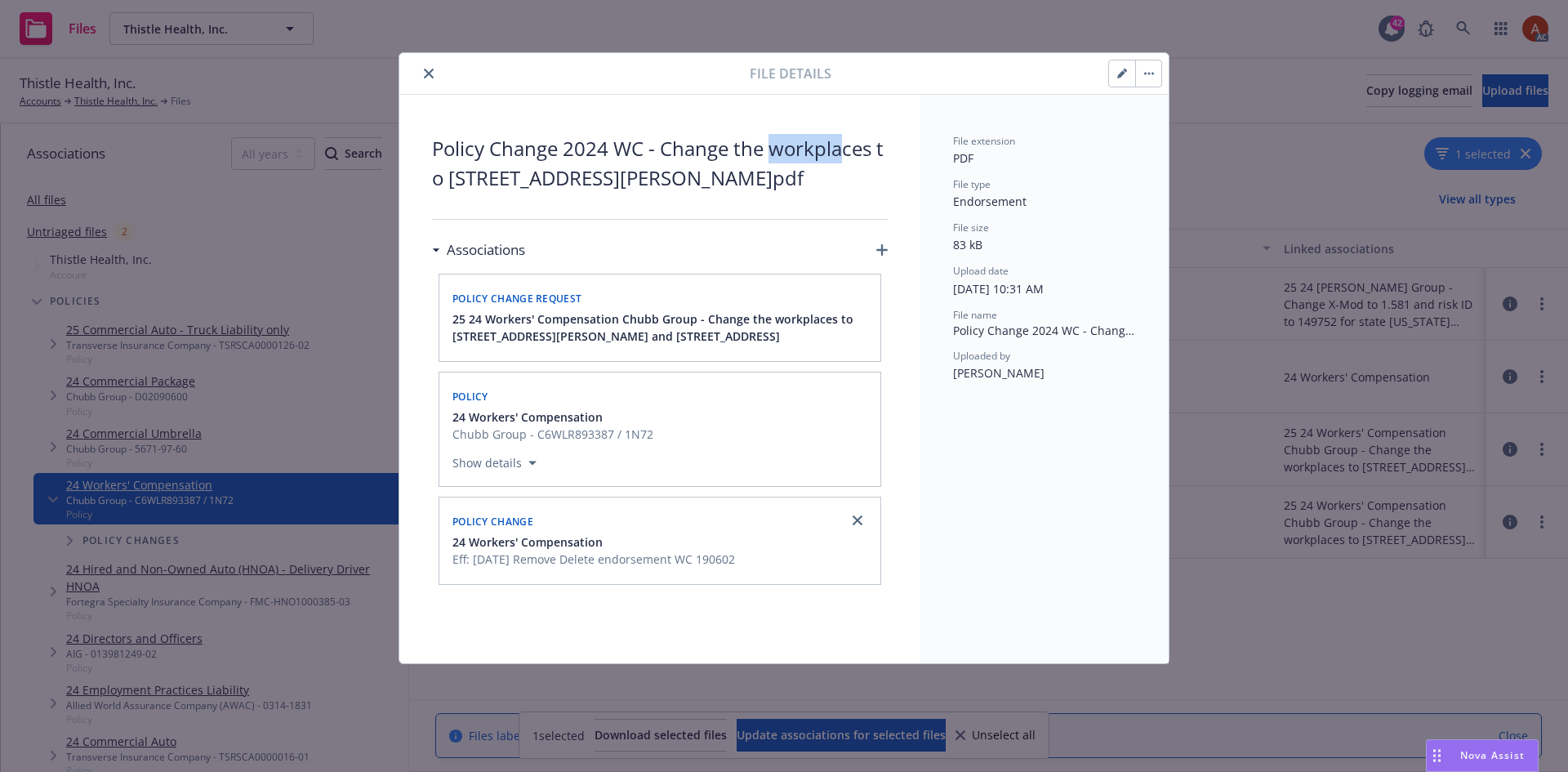
drag, startPoint x: 777, startPoint y: 149, endPoint x: 847, endPoint y: 147, distance: 70.0
click at [847, 147] on span "Policy Change 2024 WC - Change the workplaces to [STREET_ADDRESS][PERSON_NAME]p…" at bounding box center [660, 163] width 455 height 59
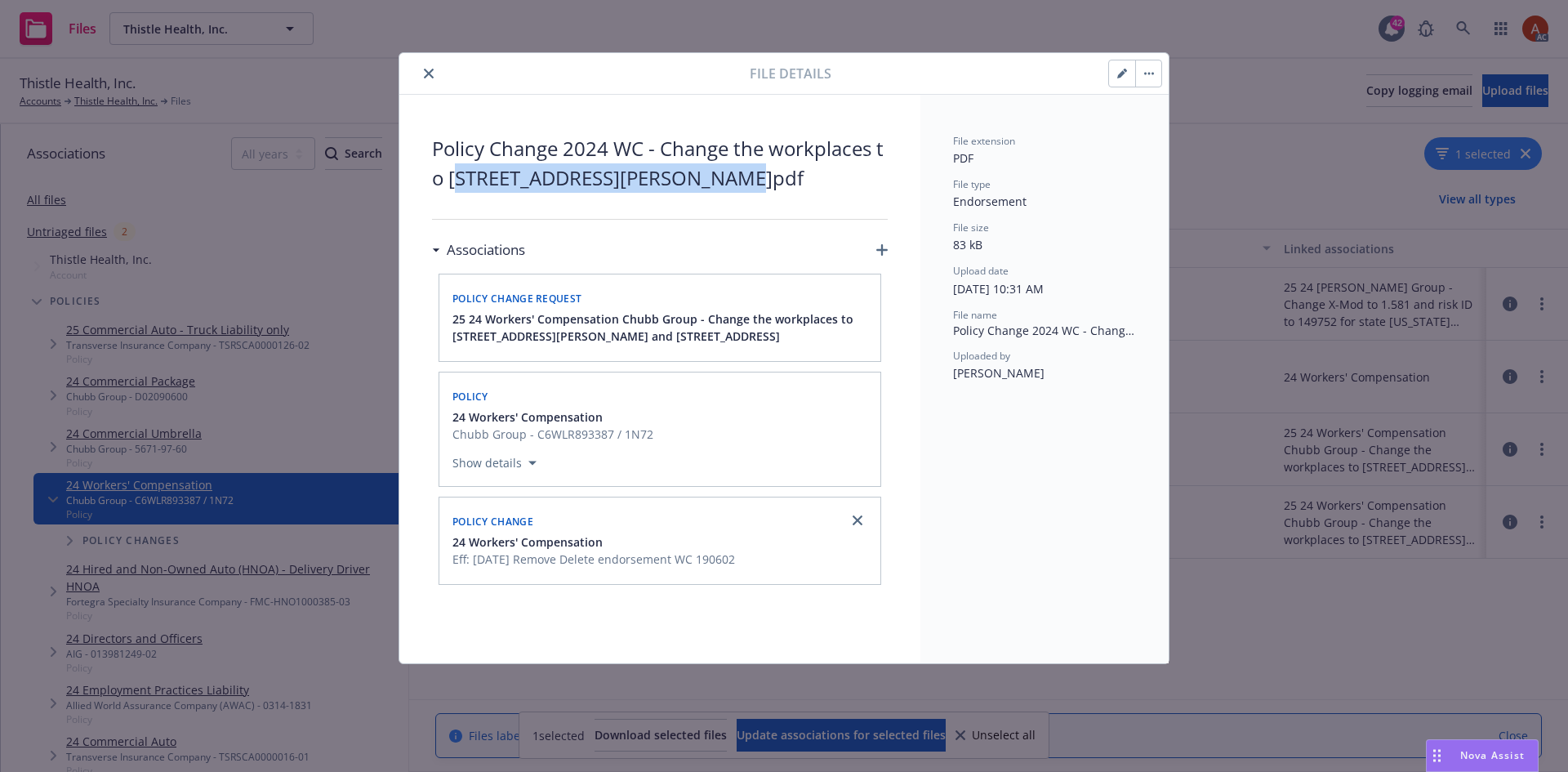
drag, startPoint x: 455, startPoint y: 178, endPoint x: 749, endPoint y: 182, distance: 294.0
click at [749, 182] on span "Policy Change 2024 WC - Change the workplaces to [STREET_ADDRESS][PERSON_NAME]p…" at bounding box center [660, 163] width 455 height 59
click at [425, 74] on icon "close" at bounding box center [429, 73] width 10 height 10
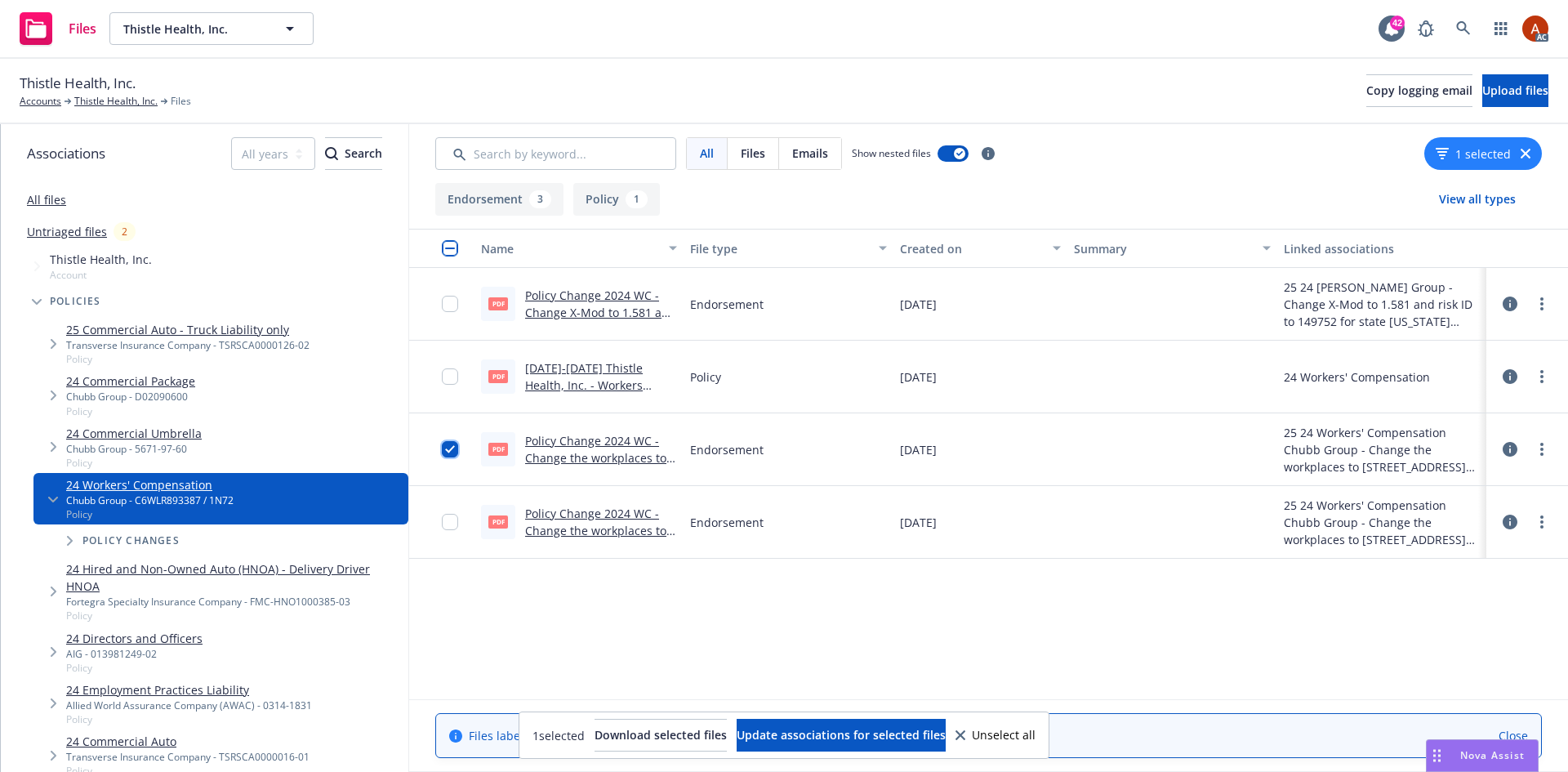
click at [448, 450] on input "checkbox" at bounding box center [450, 450] width 17 height 17
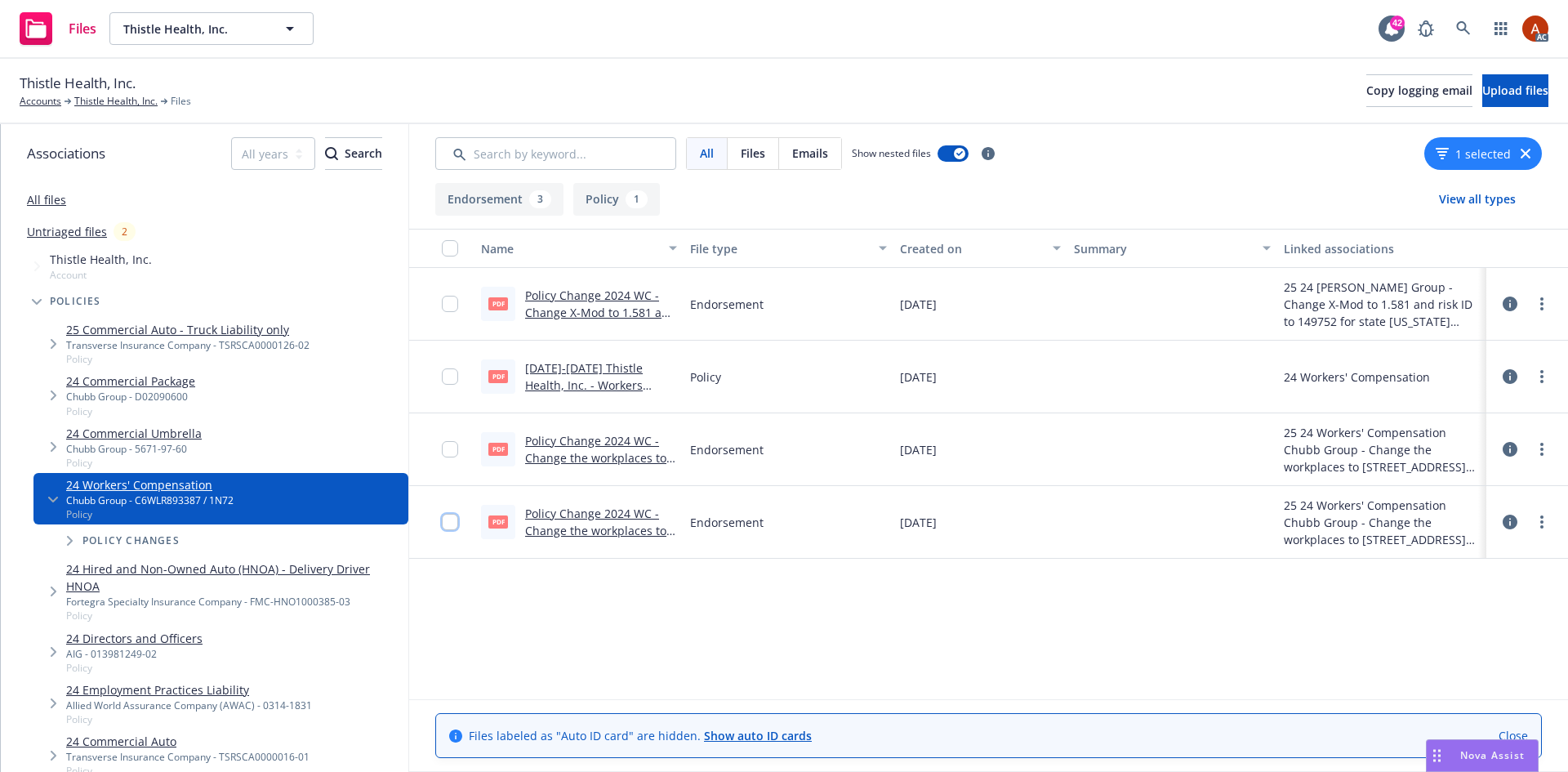
click at [448, 527] on input "checkbox" at bounding box center [450, 522] width 17 height 17
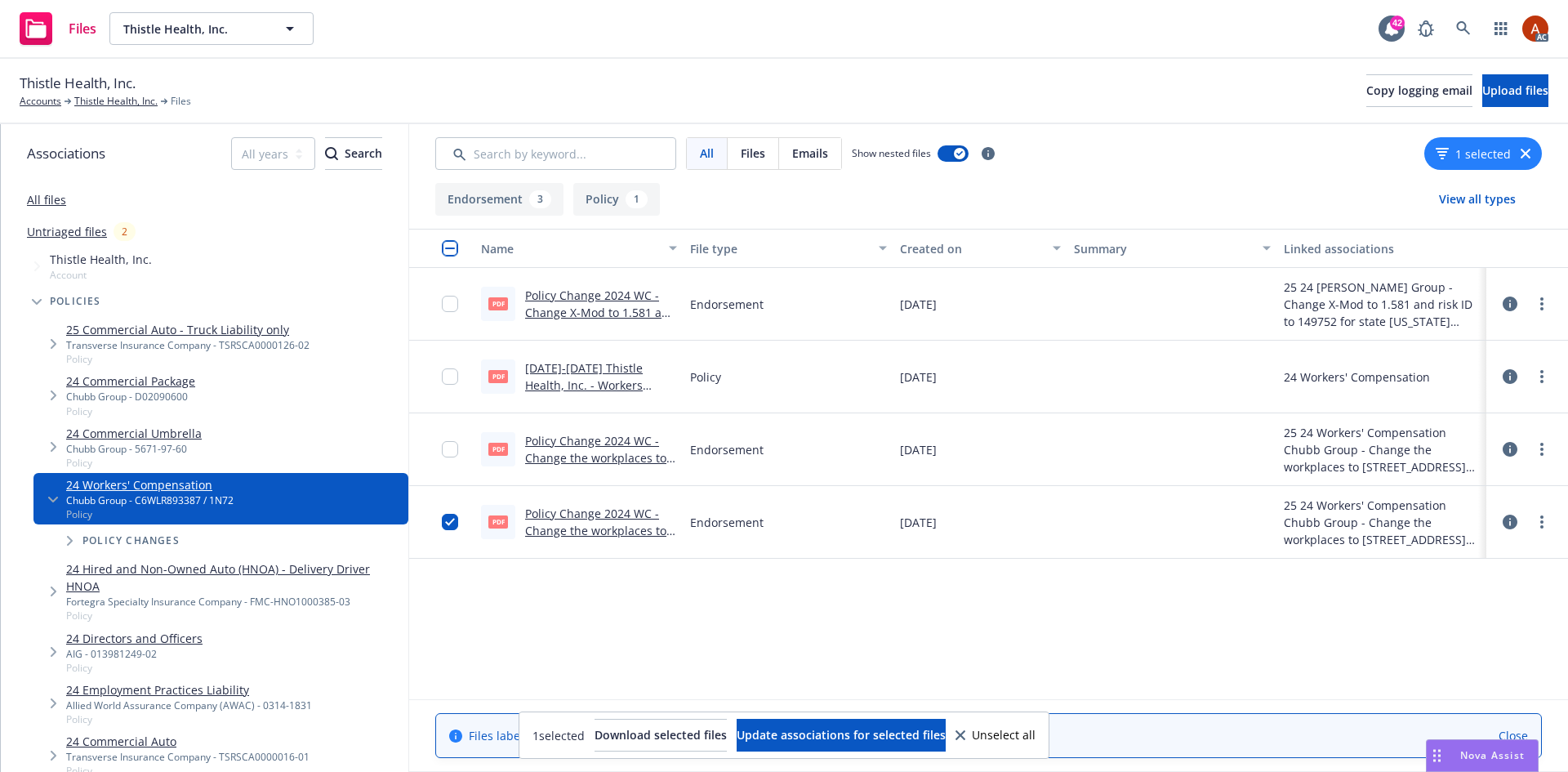
click at [1509, 519] on icon at bounding box center [1511, 522] width 15 height 15
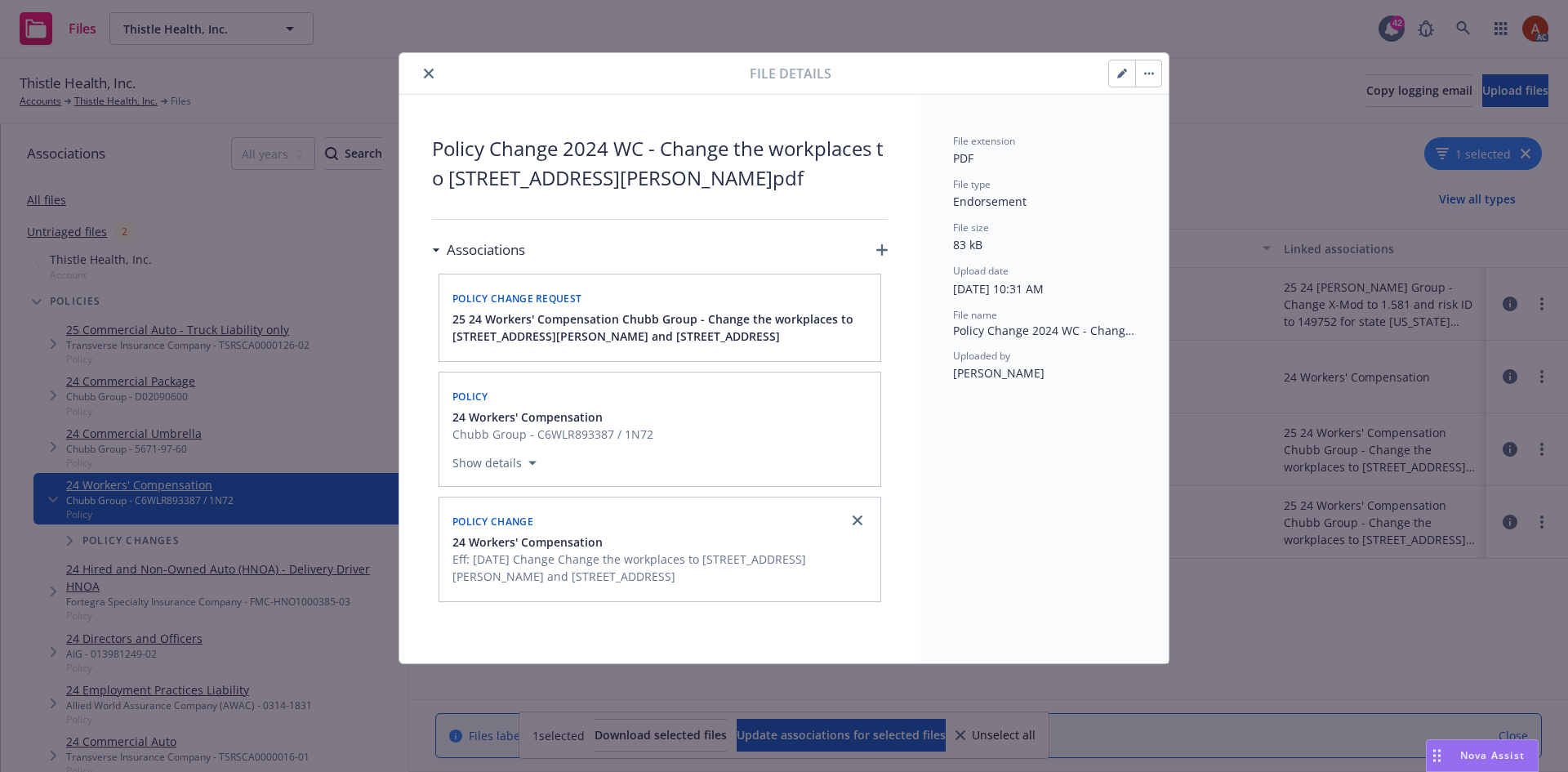
drag, startPoint x: 511, startPoint y: 152, endPoint x: 858, endPoint y: 193, distance: 349.4
click at [858, 193] on span "Policy Change 2024 WC - Change the workplaces to [STREET_ADDRESS][PERSON_NAME]p…" at bounding box center [660, 163] width 455 height 59
click at [426, 74] on icon "close" at bounding box center [429, 73] width 10 height 10
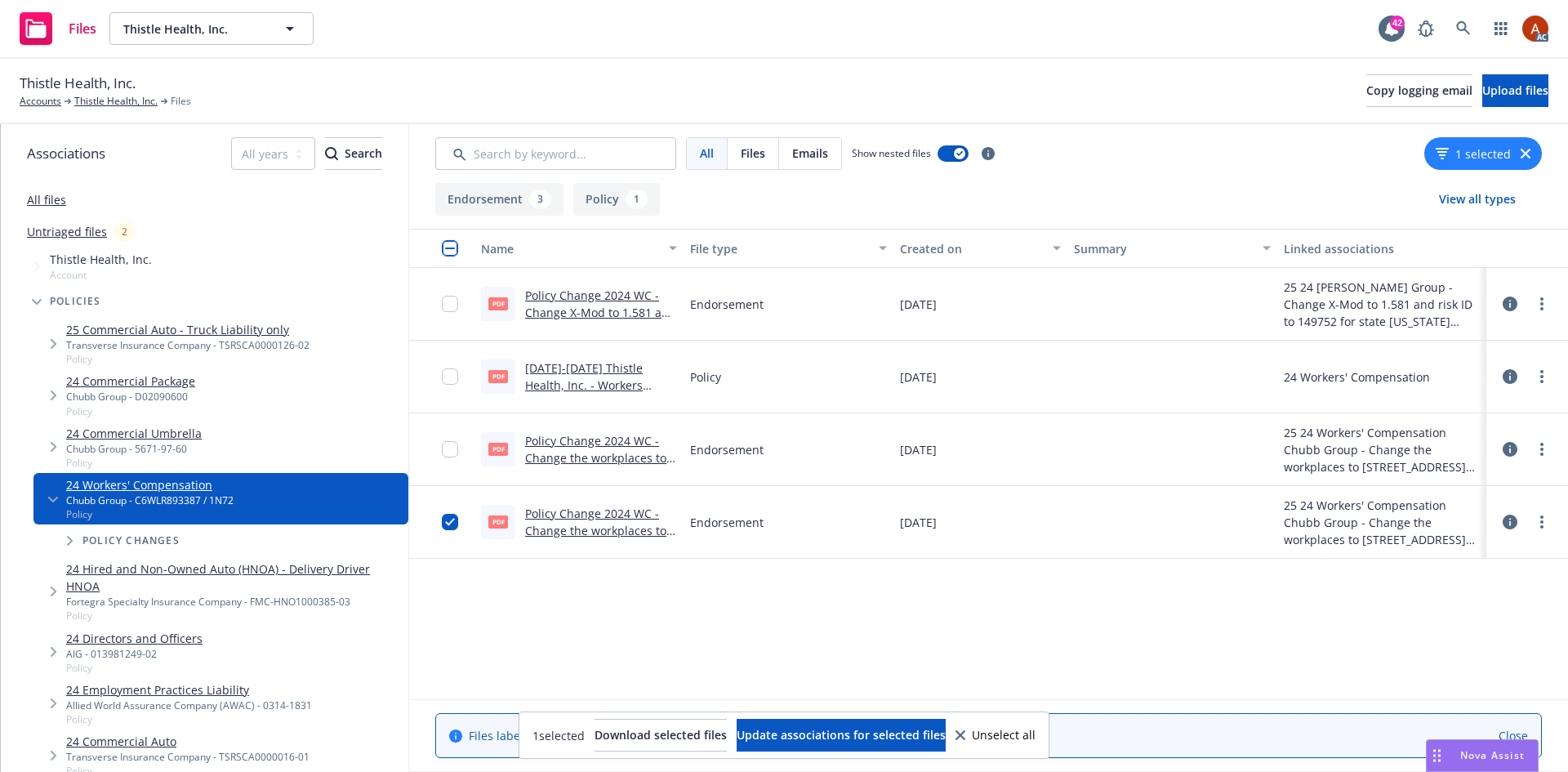
click at [565, 514] on link "Policy Change 2024 WC - Change the workplaces to [STREET_ADDRESS][PERSON_NAME]p…" at bounding box center [596, 539] width 142 height 67
click at [115, 102] on link "Thistle Health, Inc." at bounding box center [116, 102] width 83 height 15
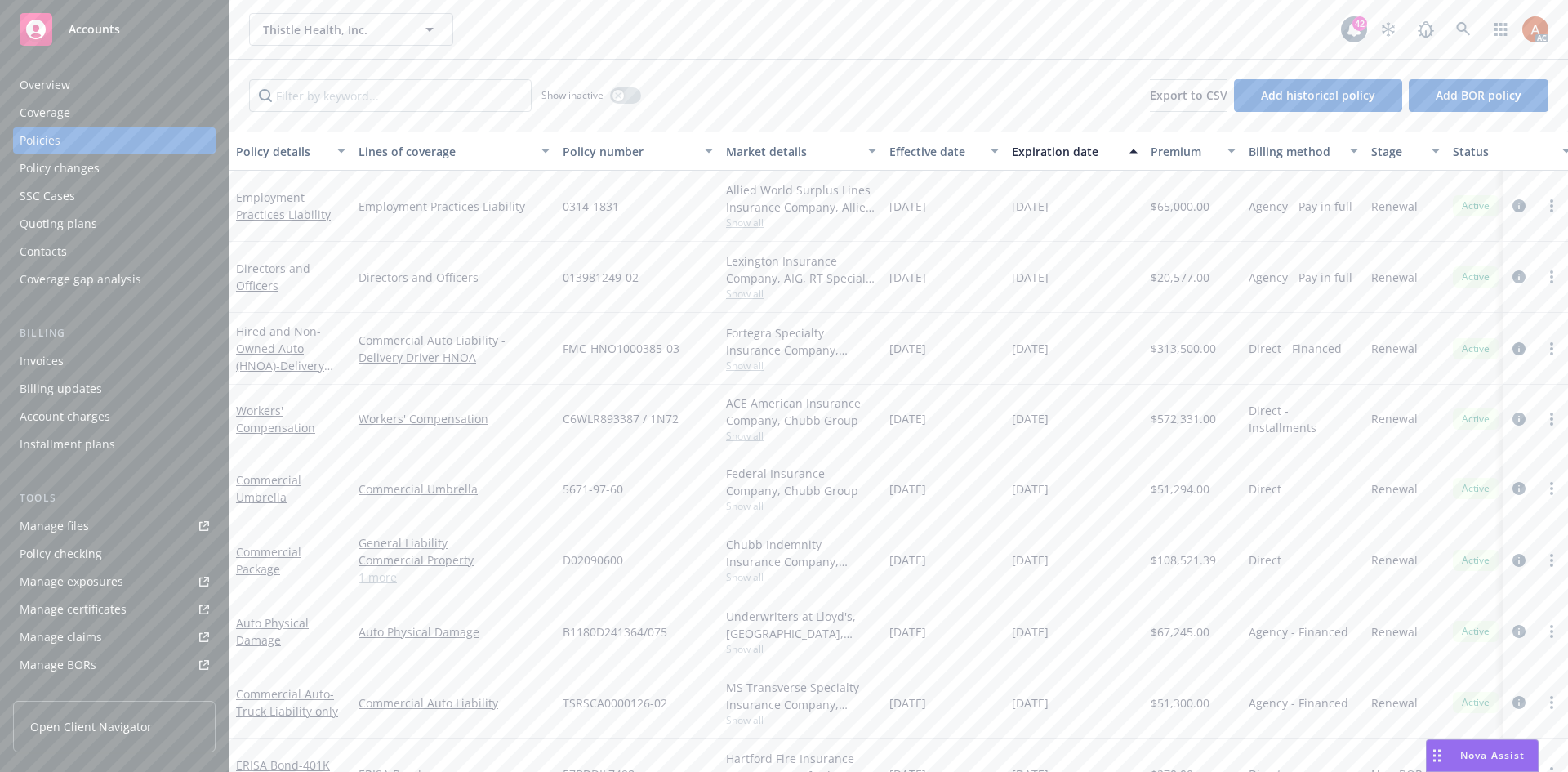
scroll to position [50, 0]
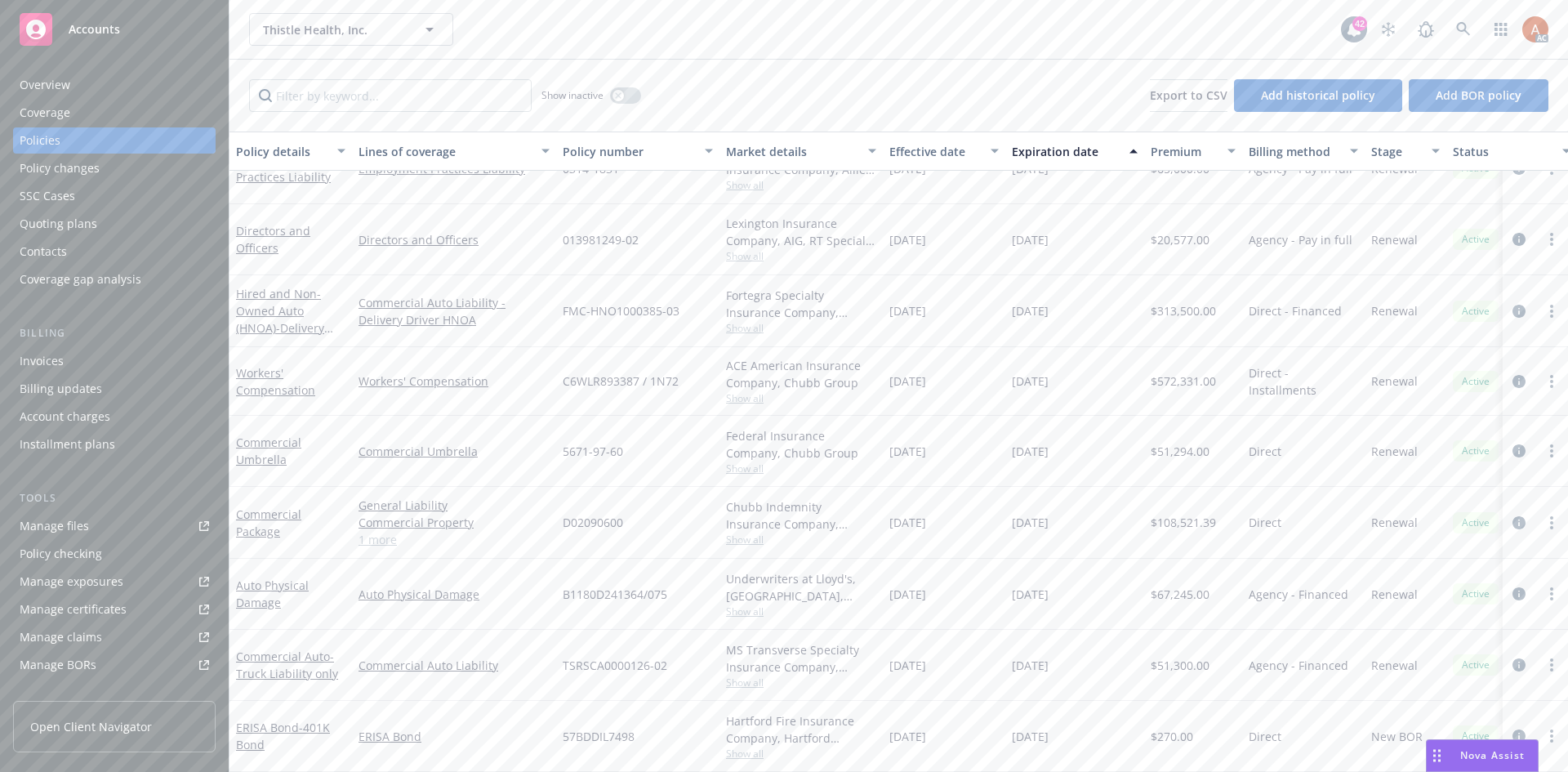
click at [749, 391] on span "Show all" at bounding box center [801, 398] width 151 height 14
click at [749, 391] on span "Show all" at bounding box center [801, 398] width 151 height 14
click at [1513, 375] on icon "circleInformation" at bounding box center [1520, 381] width 13 height 13
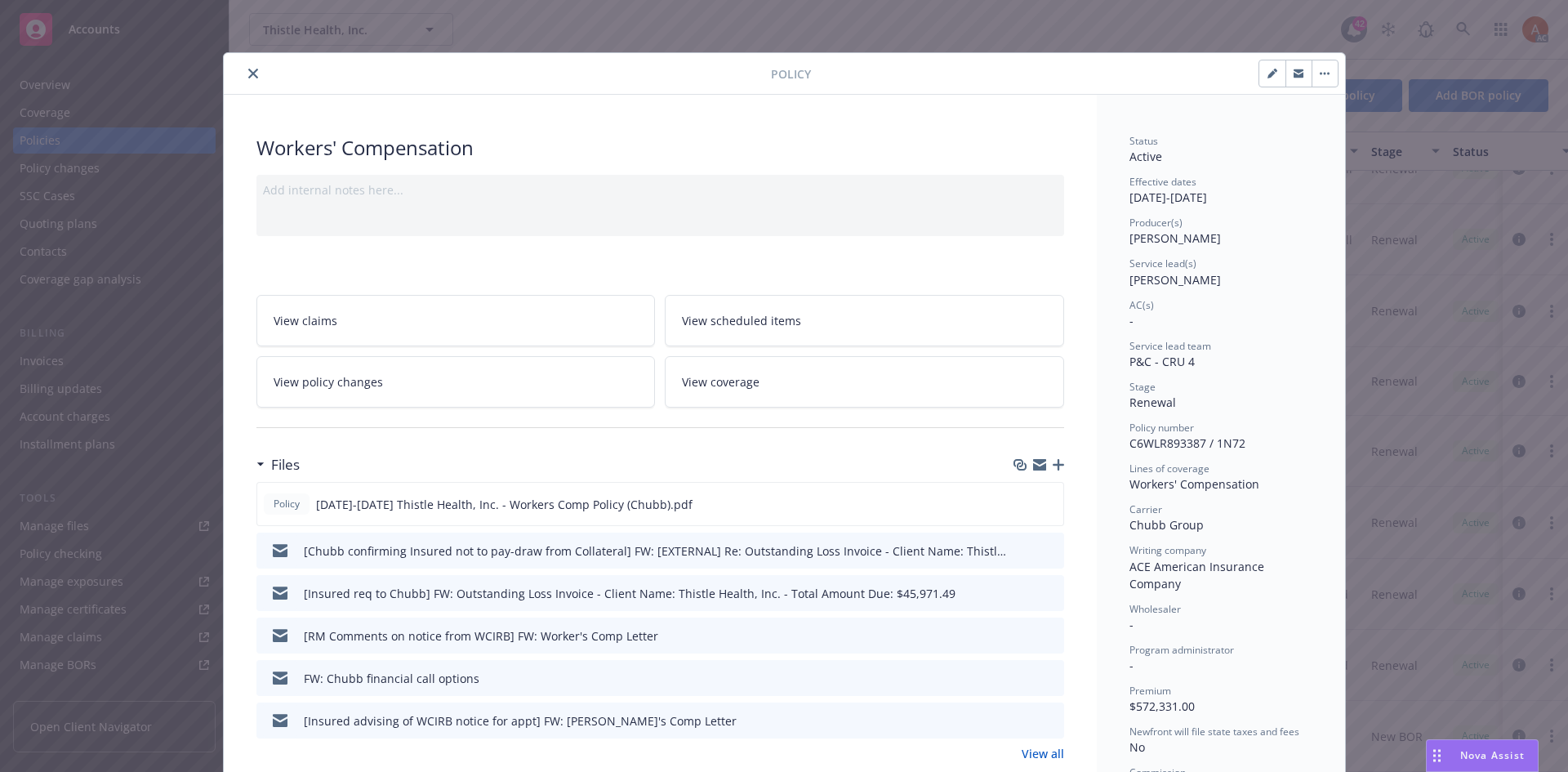
click at [351, 385] on span "View policy changes" at bounding box center [328, 381] width 109 height 17
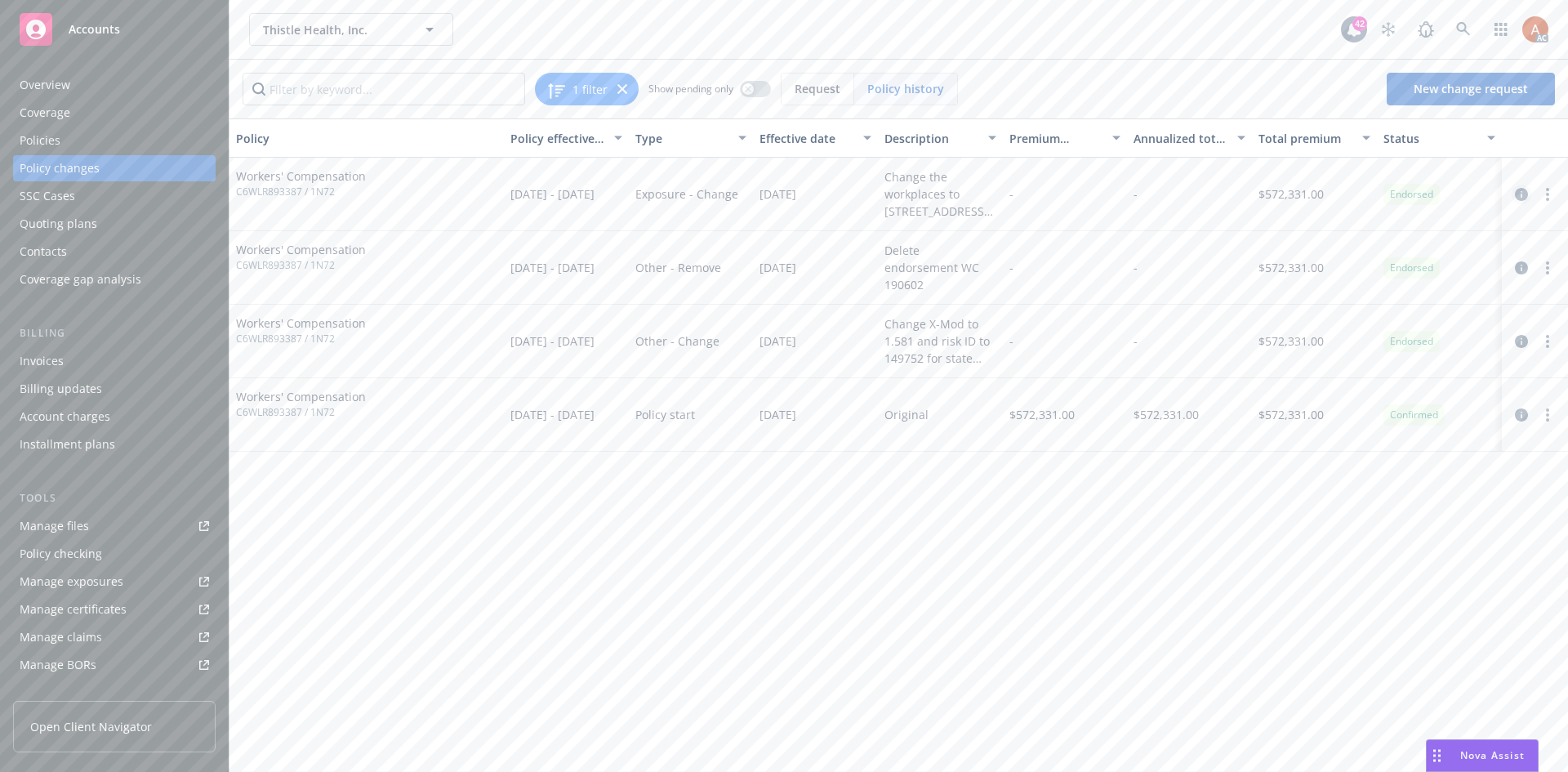
click at [1524, 193] on icon "circleInformation" at bounding box center [1522, 195] width 13 height 13
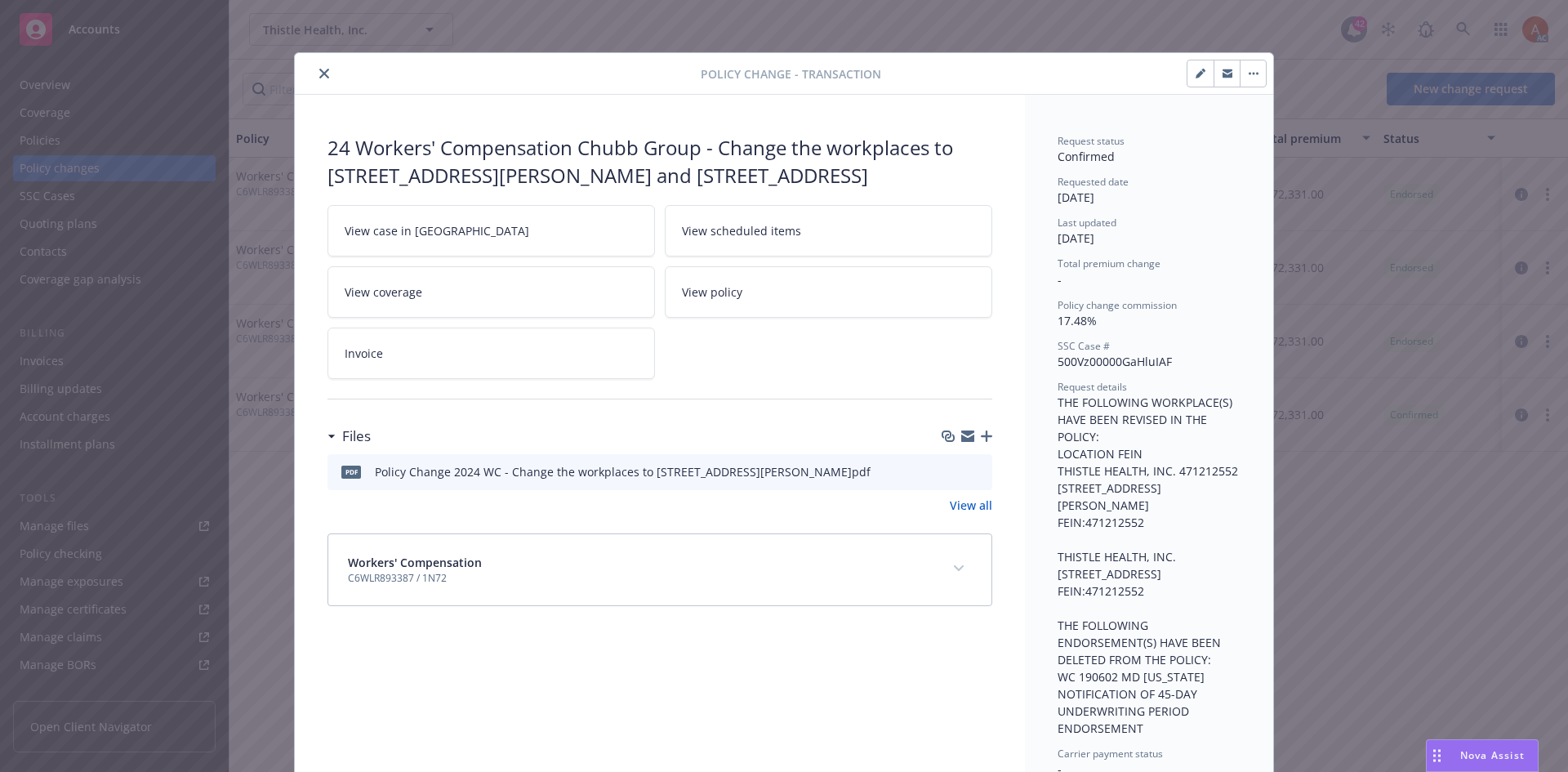
scroll to position [49, 0]
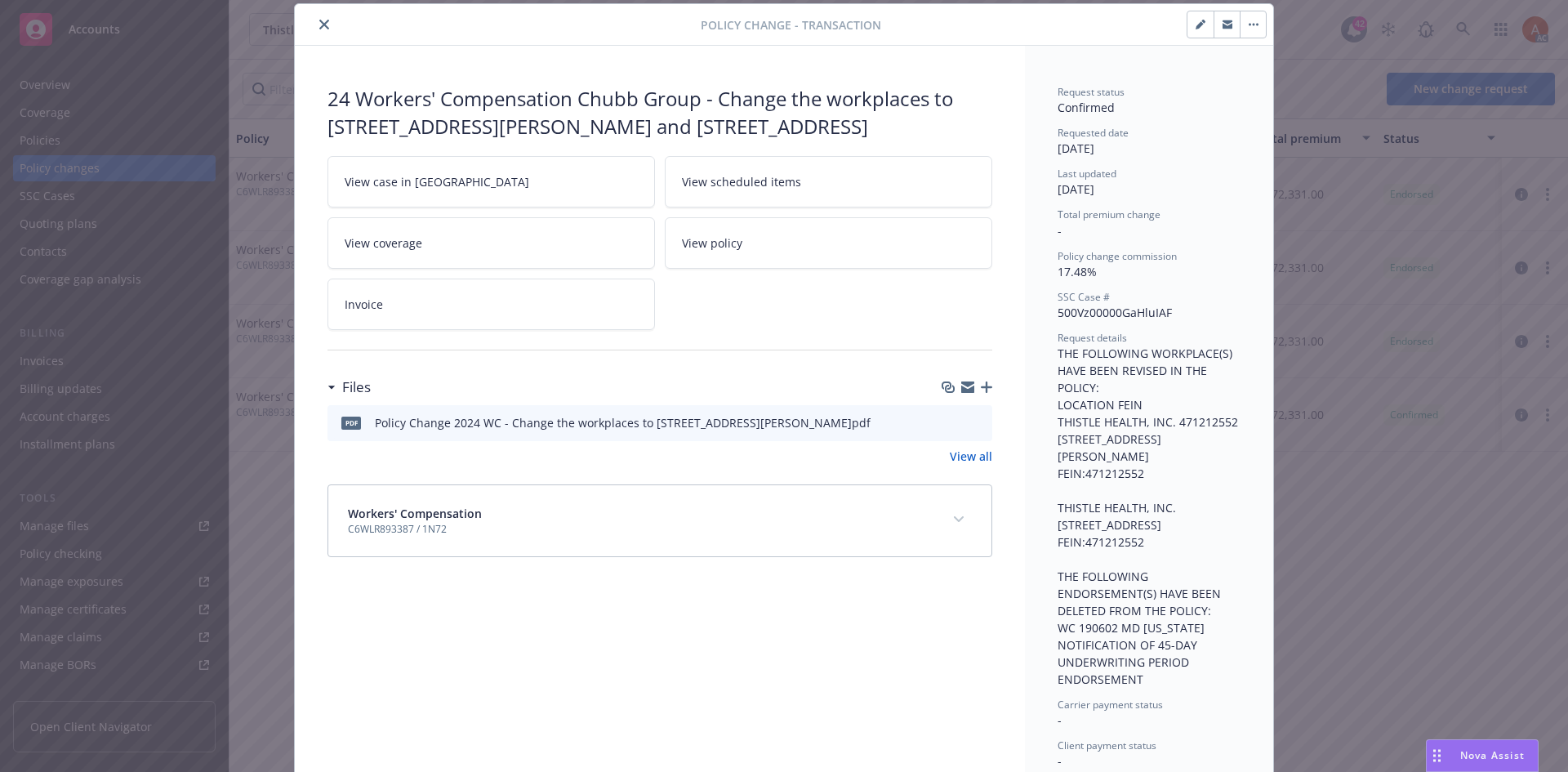
click at [382, 184] on span "View case in [GEOGRAPHIC_DATA]" at bounding box center [437, 182] width 185 height 17
click at [315, 22] on button "close" at bounding box center [325, 25] width 20 height 20
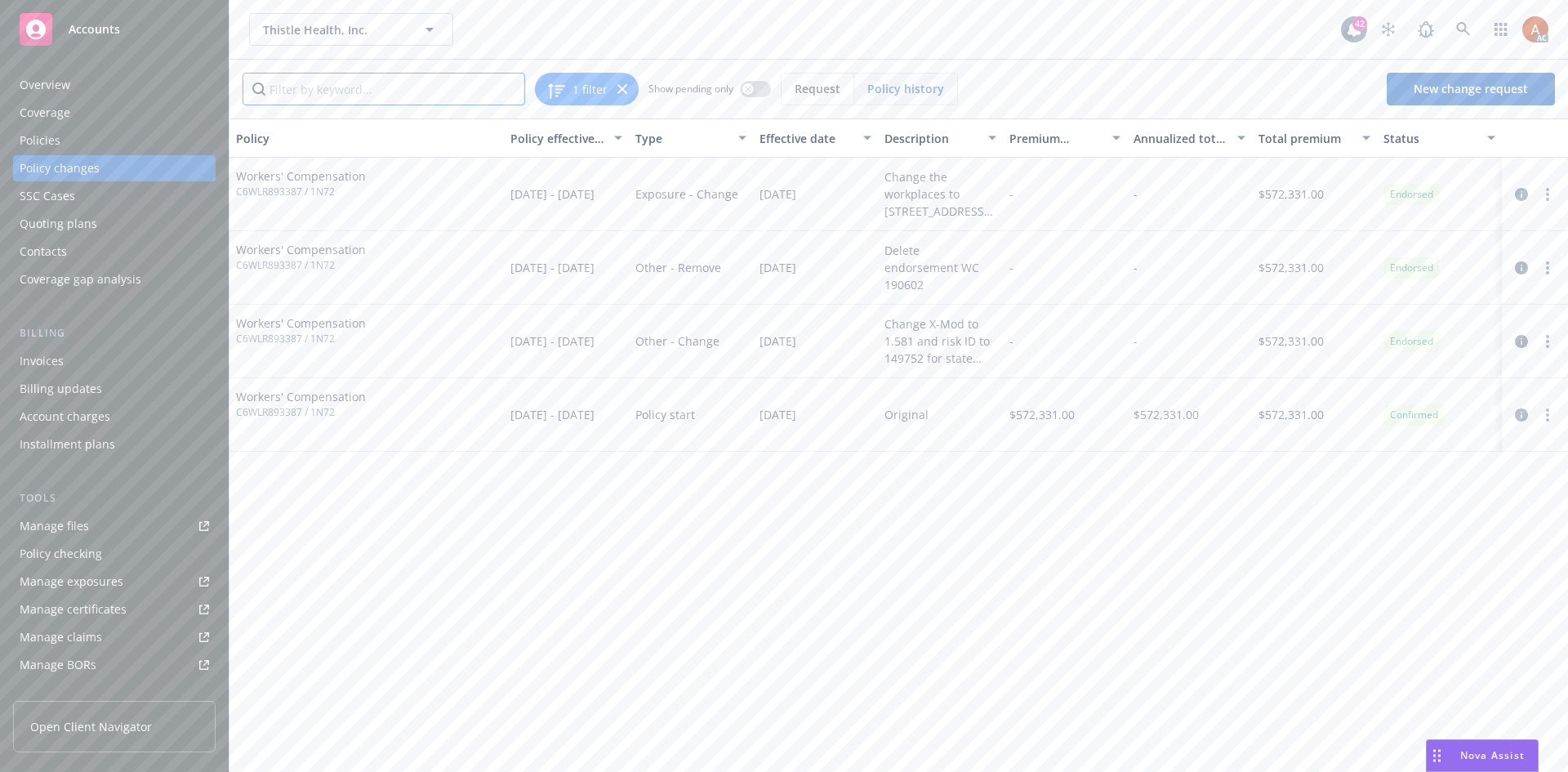
click at [313, 90] on input "Filter by keyword..." at bounding box center [383, 88] width 282 height 32
click at [57, 83] on div "Overview" at bounding box center [45, 84] width 51 height 26
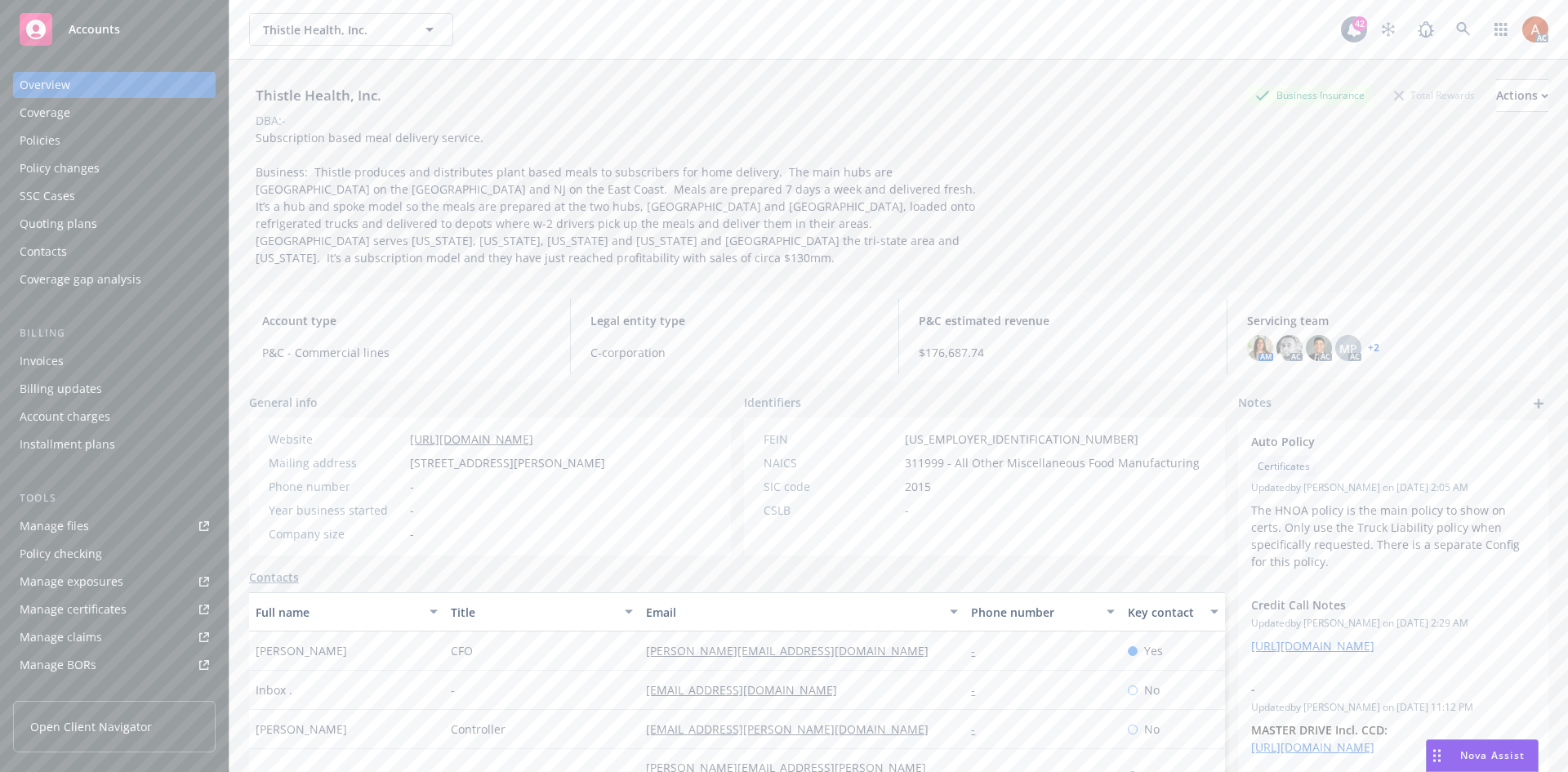
click at [43, 138] on div "Policies" at bounding box center [40, 140] width 41 height 26
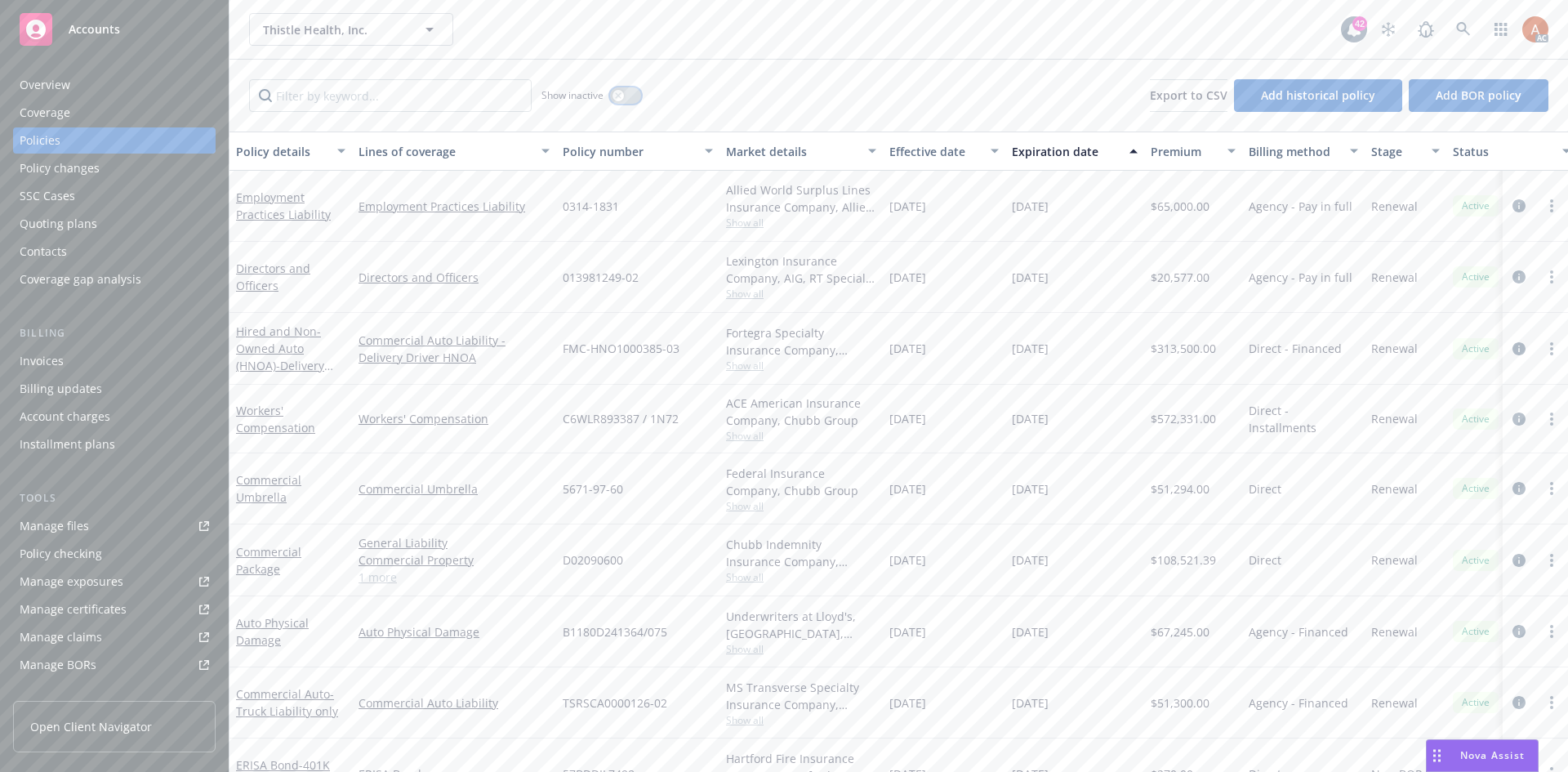
click at [625, 95] on button "button" at bounding box center [625, 96] width 31 height 17
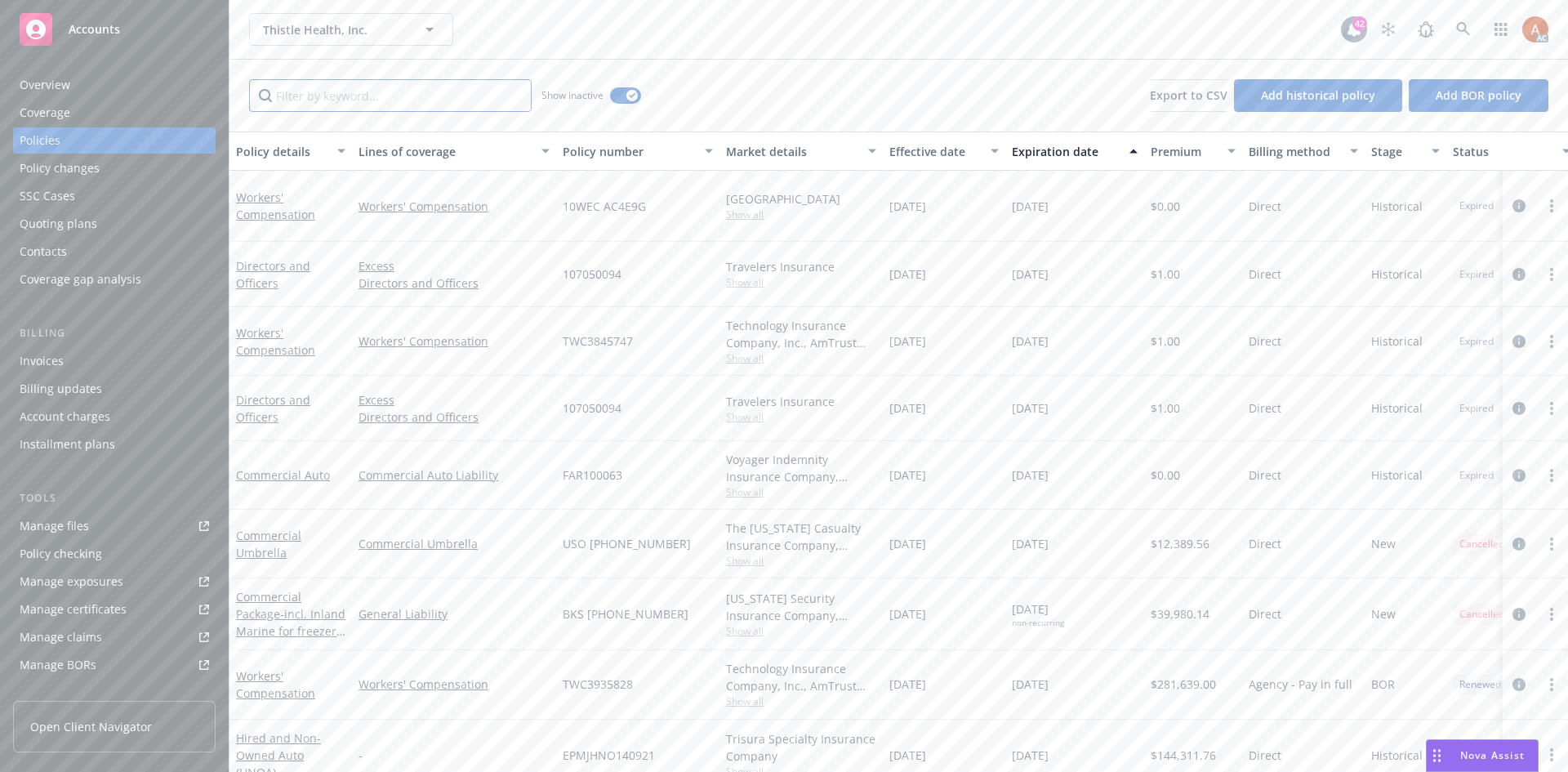
click at [432, 105] on input "Filter by keyword..." at bounding box center [390, 95] width 282 height 32
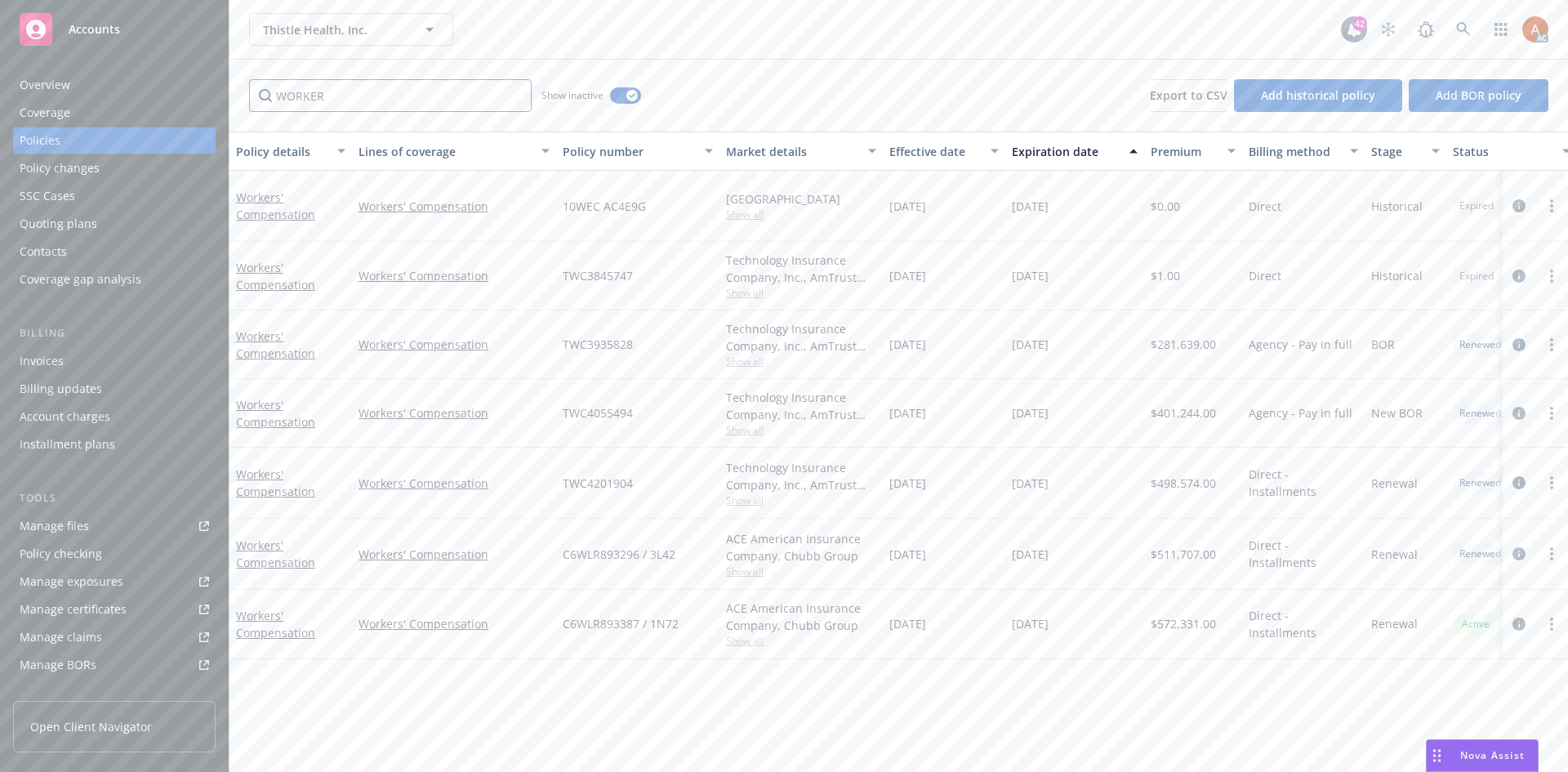
type input "WORKER"
click at [918, 154] on div "Effective date" at bounding box center [935, 152] width 92 height 17
click at [746, 220] on span "Show all" at bounding box center [801, 222] width 151 height 14
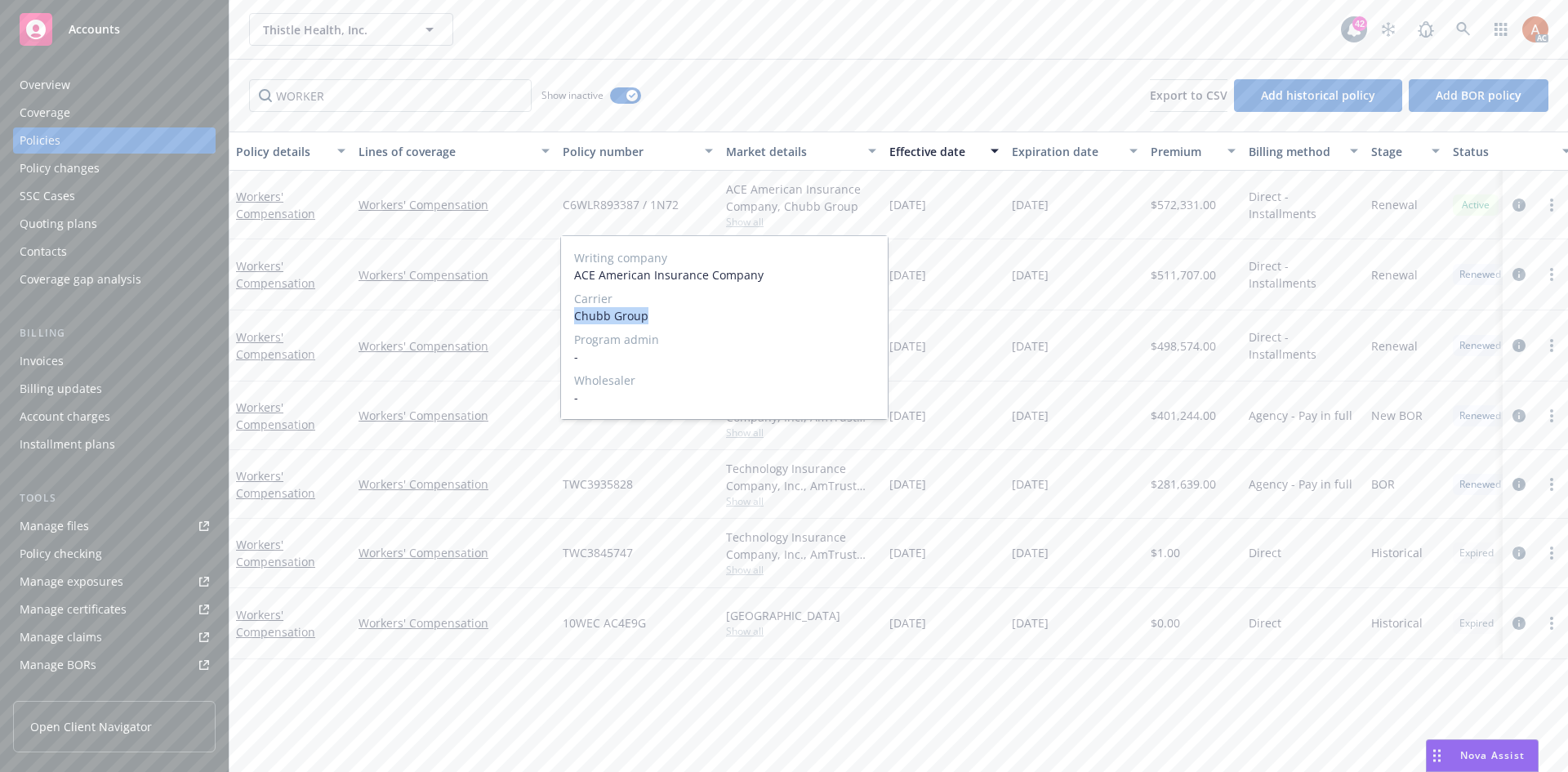
drag, startPoint x: 586, startPoint y: 321, endPoint x: 661, endPoint y: 321, distance: 75.0
click at [661, 321] on span "Chubb Group" at bounding box center [724, 316] width 301 height 17
copy span "Chubb Group"
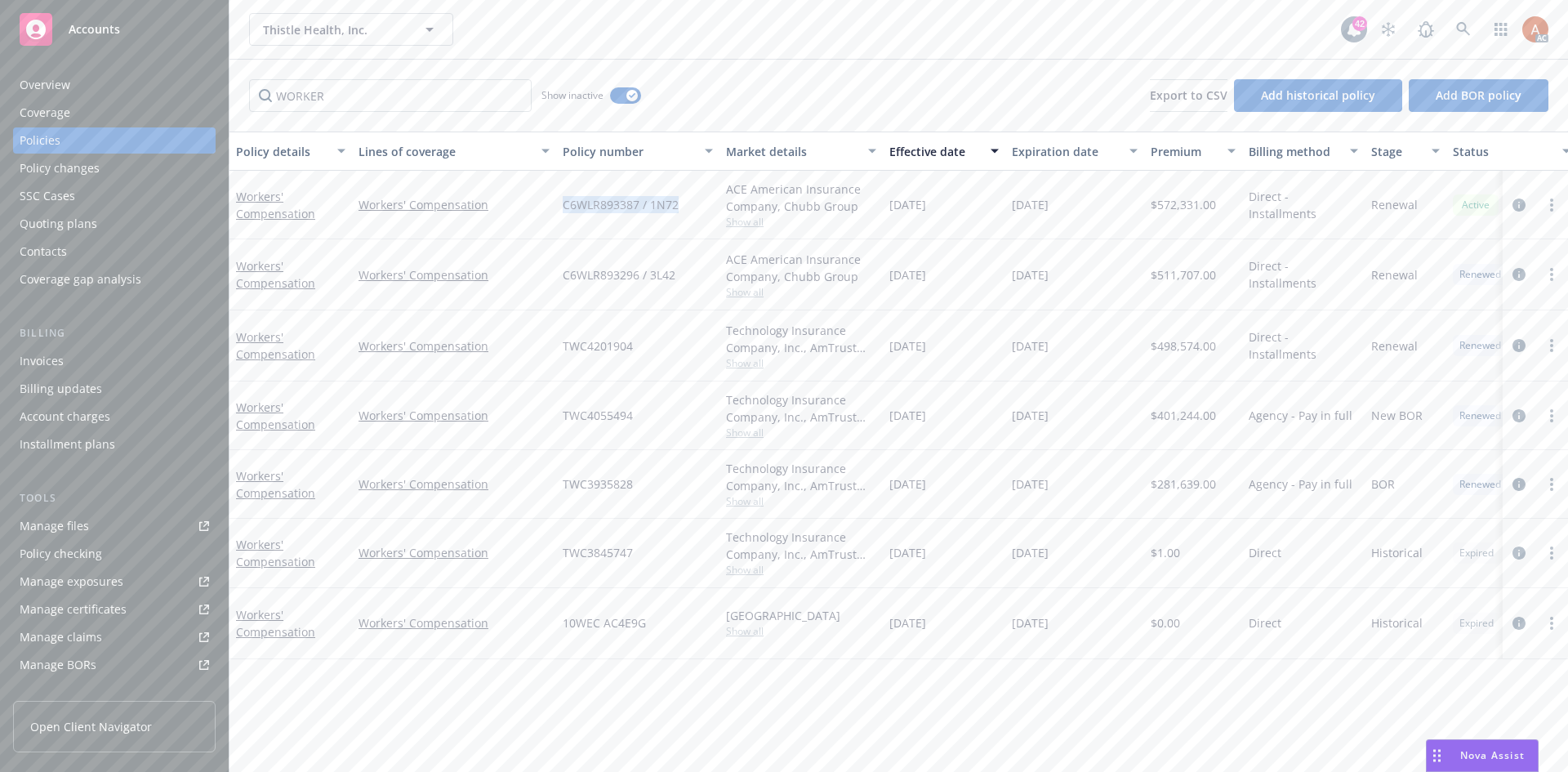
drag, startPoint x: 562, startPoint y: 204, endPoint x: 684, endPoint y: 207, distance: 122.0
click at [684, 207] on div "C6WLR893387 / 1N72" at bounding box center [638, 205] width 163 height 68
copy span "C6WLR893387 / 1N72"
click at [1190, 202] on span "$572,331.00" at bounding box center [1183, 204] width 65 height 17
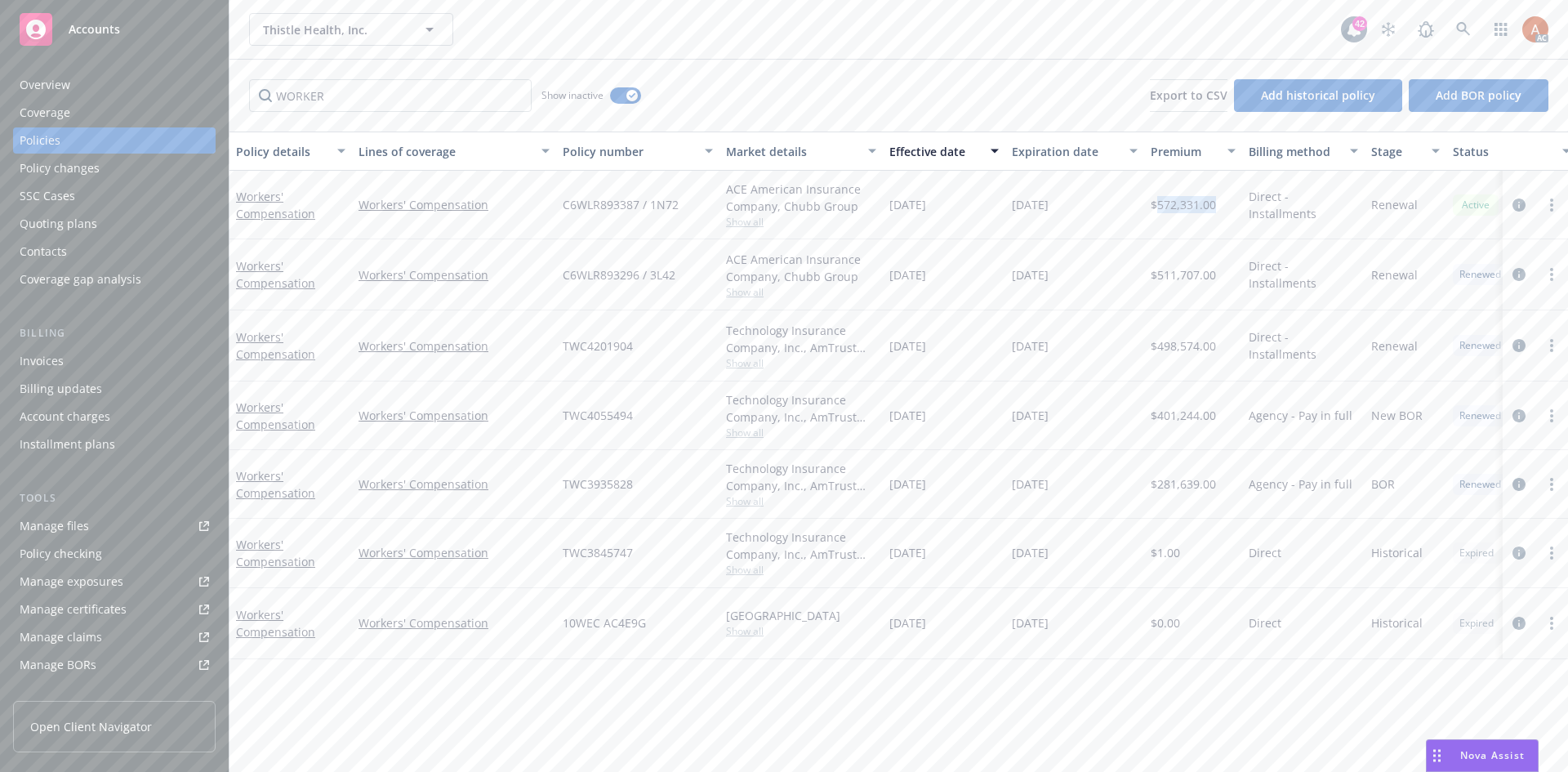
copy span "572,331.00"
click at [728, 296] on span "Show all" at bounding box center [801, 291] width 151 height 14
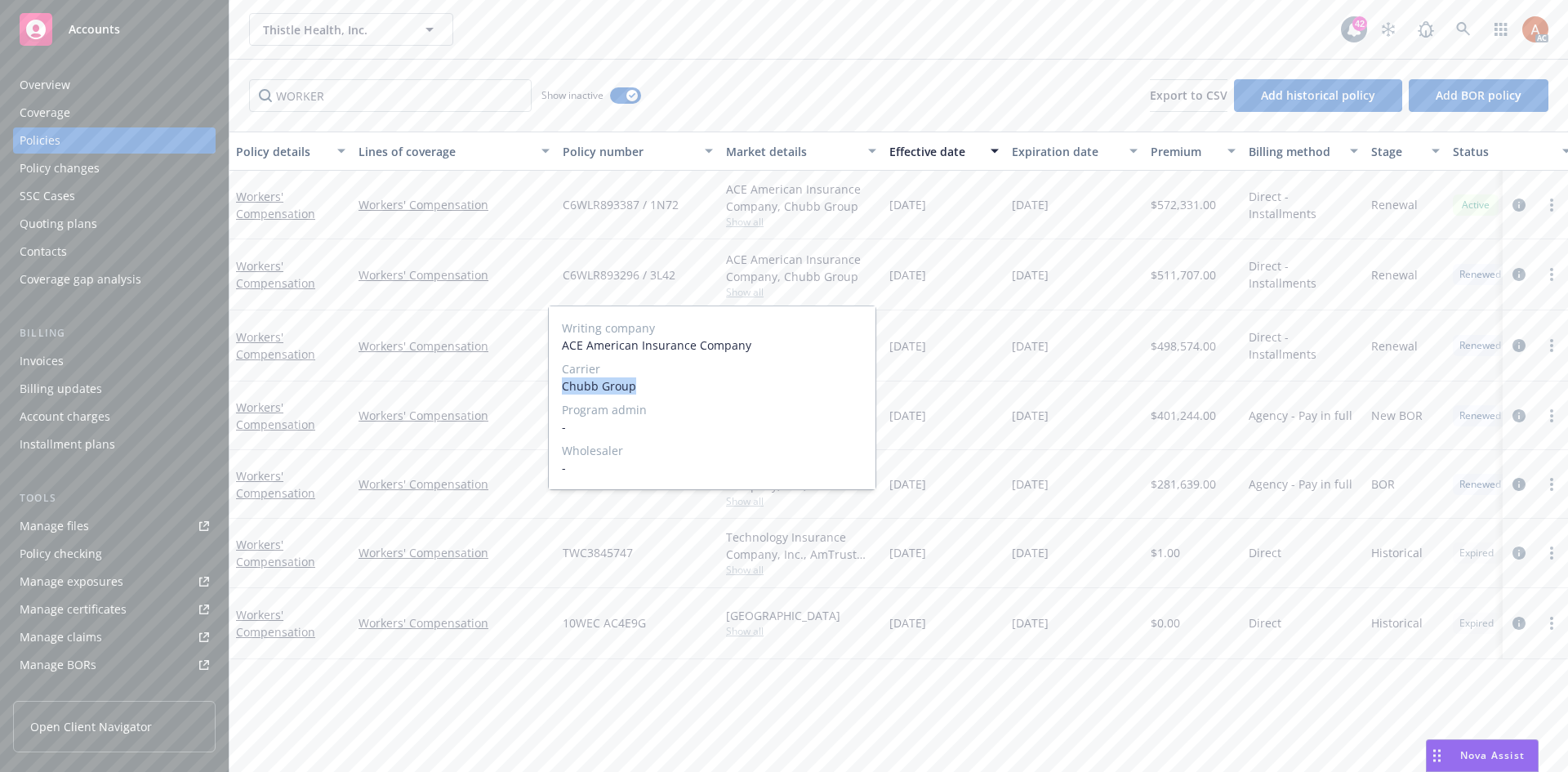
drag, startPoint x: 559, startPoint y: 389, endPoint x: 660, endPoint y: 387, distance: 101.0
click at [656, 389] on div "Writing company ACE American Insurance Company Carrier Chubb Group Program admi…" at bounding box center [712, 398] width 326 height 183
copy span "Chubb Group"
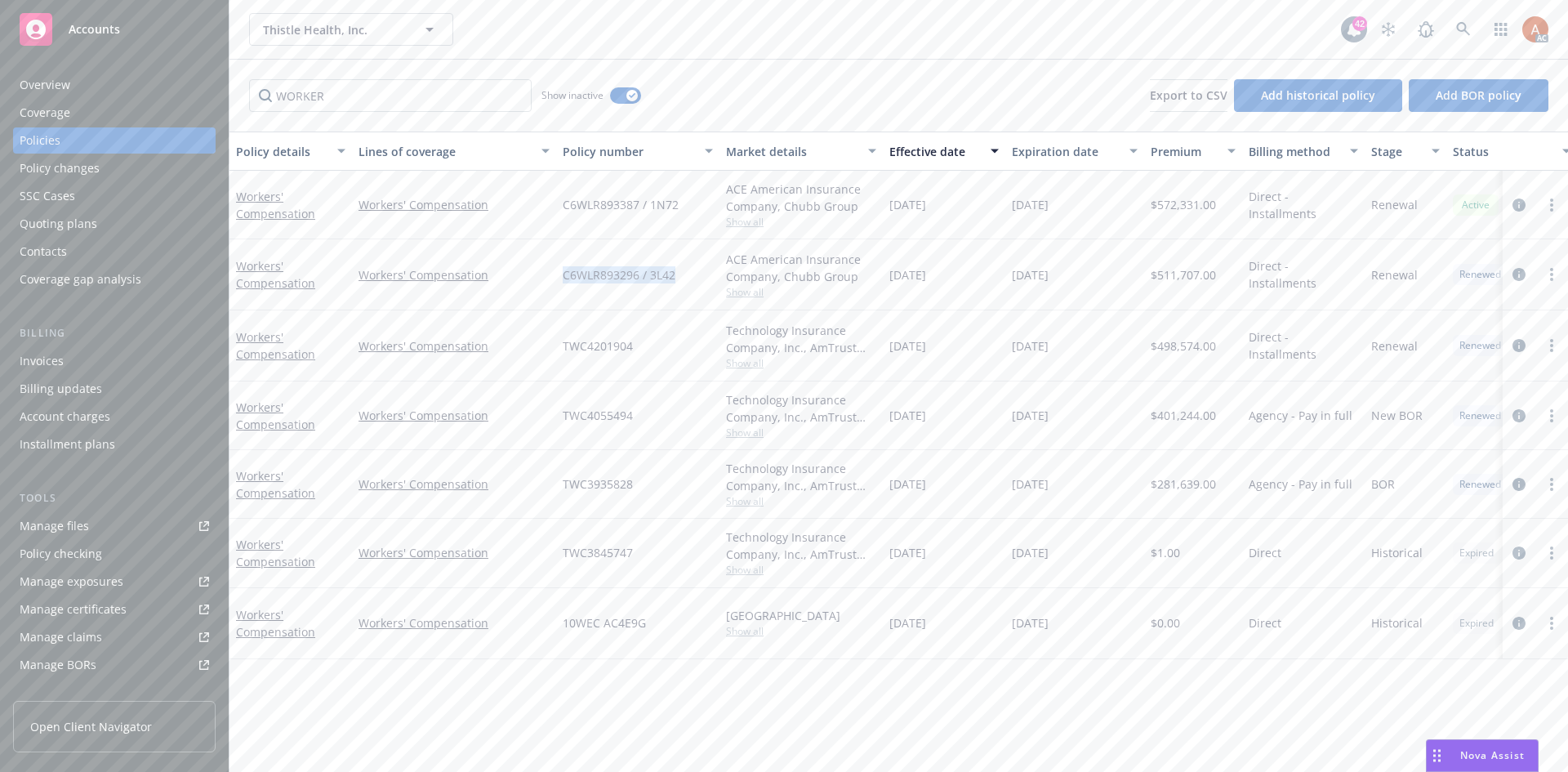
drag, startPoint x: 562, startPoint y: 272, endPoint x: 686, endPoint y: 277, distance: 124.1
click at [686, 277] on div "C6WLR893296 / 3L42" at bounding box center [638, 274] width 163 height 71
copy span "C6WLR893296 / 3L42"
click at [1193, 276] on span "$511,707.00" at bounding box center [1183, 275] width 65 height 17
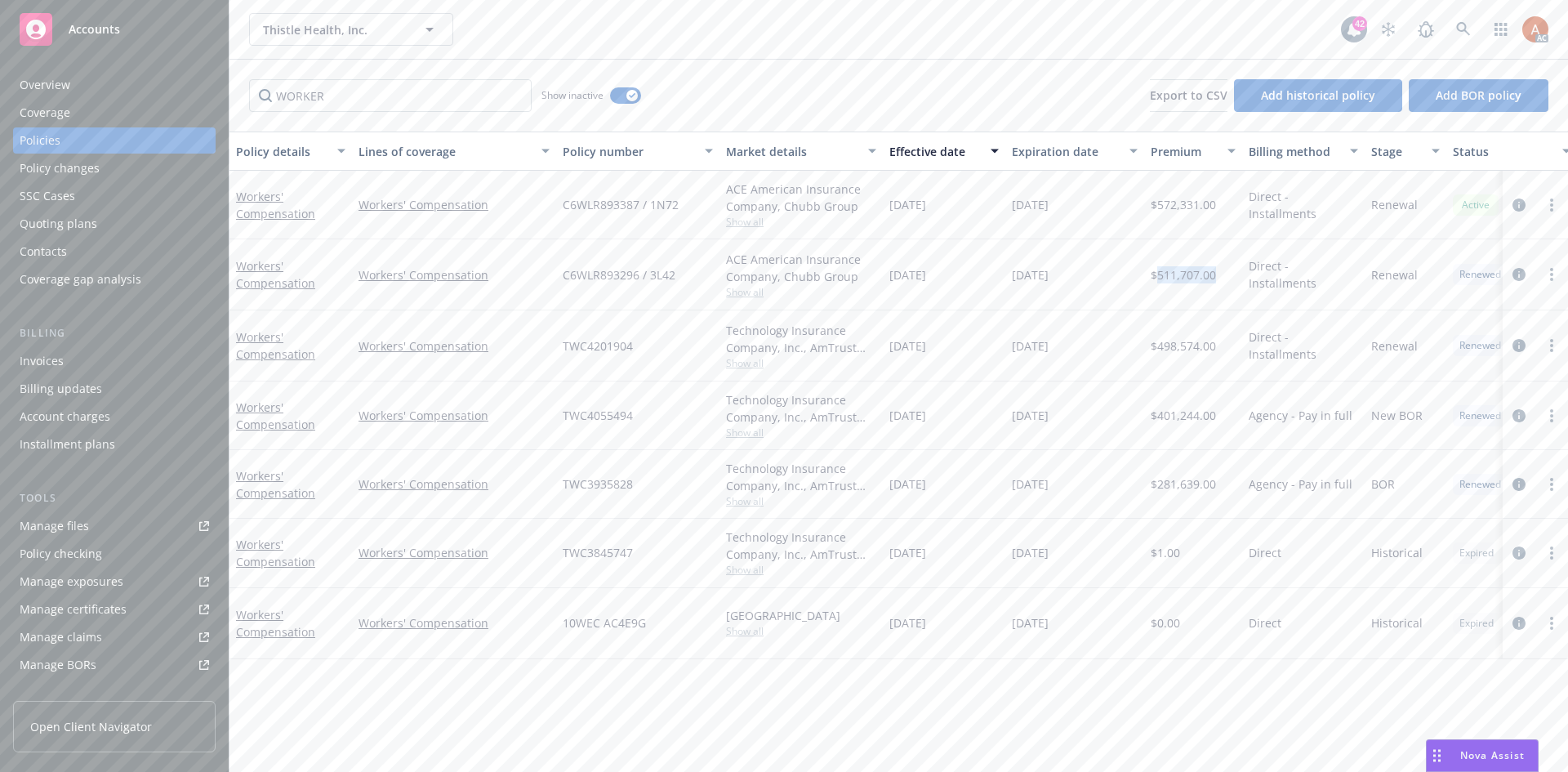
copy span "511,707.00"
click at [749, 365] on span "Show all" at bounding box center [801, 363] width 151 height 14
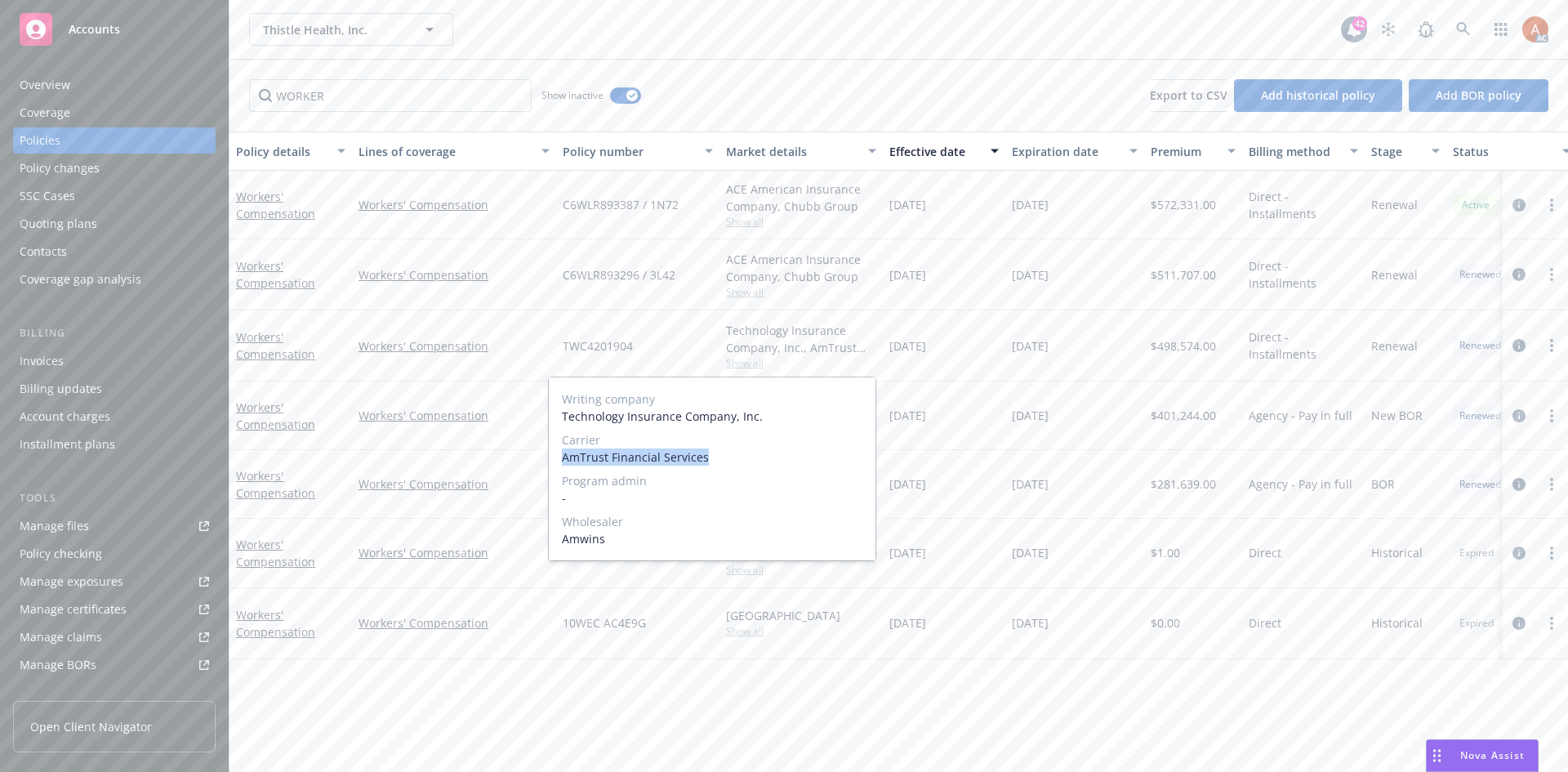
drag, startPoint x: 553, startPoint y: 454, endPoint x: 905, endPoint y: 440, distance: 352.3
click at [749, 458] on div "Writing company Technology Insurance Company, Inc. Carrier AmTrust Financial Se…" at bounding box center [712, 469] width 326 height 183
copy span "AmTrust Financial Services"
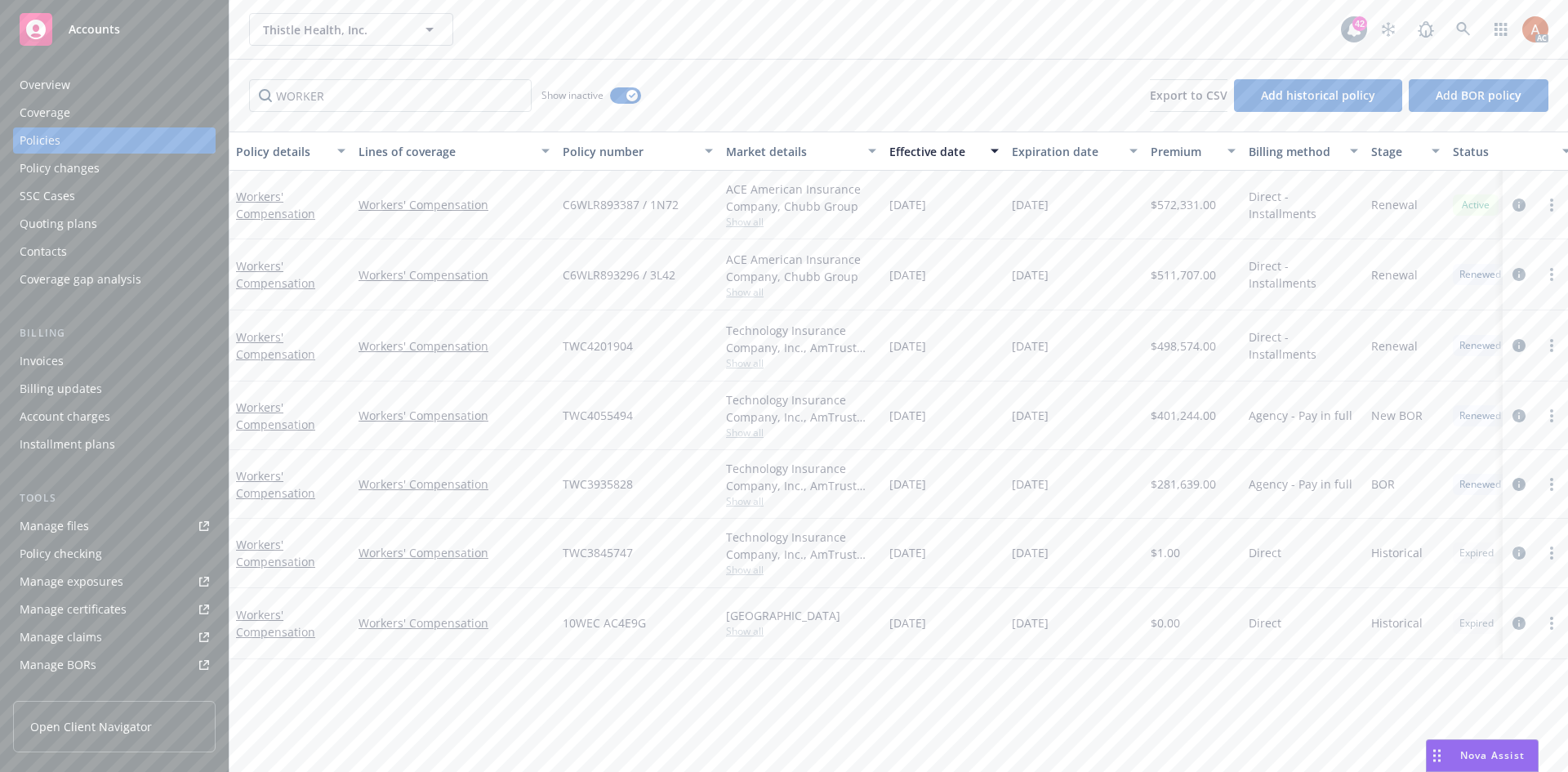
click at [874, 323] on div "Technology Insurance Company, Inc., AmTrust Financial Services, Amwins" at bounding box center [801, 339] width 151 height 34
click at [592, 344] on span "TWC4201904" at bounding box center [598, 346] width 70 height 17
copy span "TWC4201904"
click at [1186, 349] on span "$498,574.00" at bounding box center [1183, 346] width 65 height 17
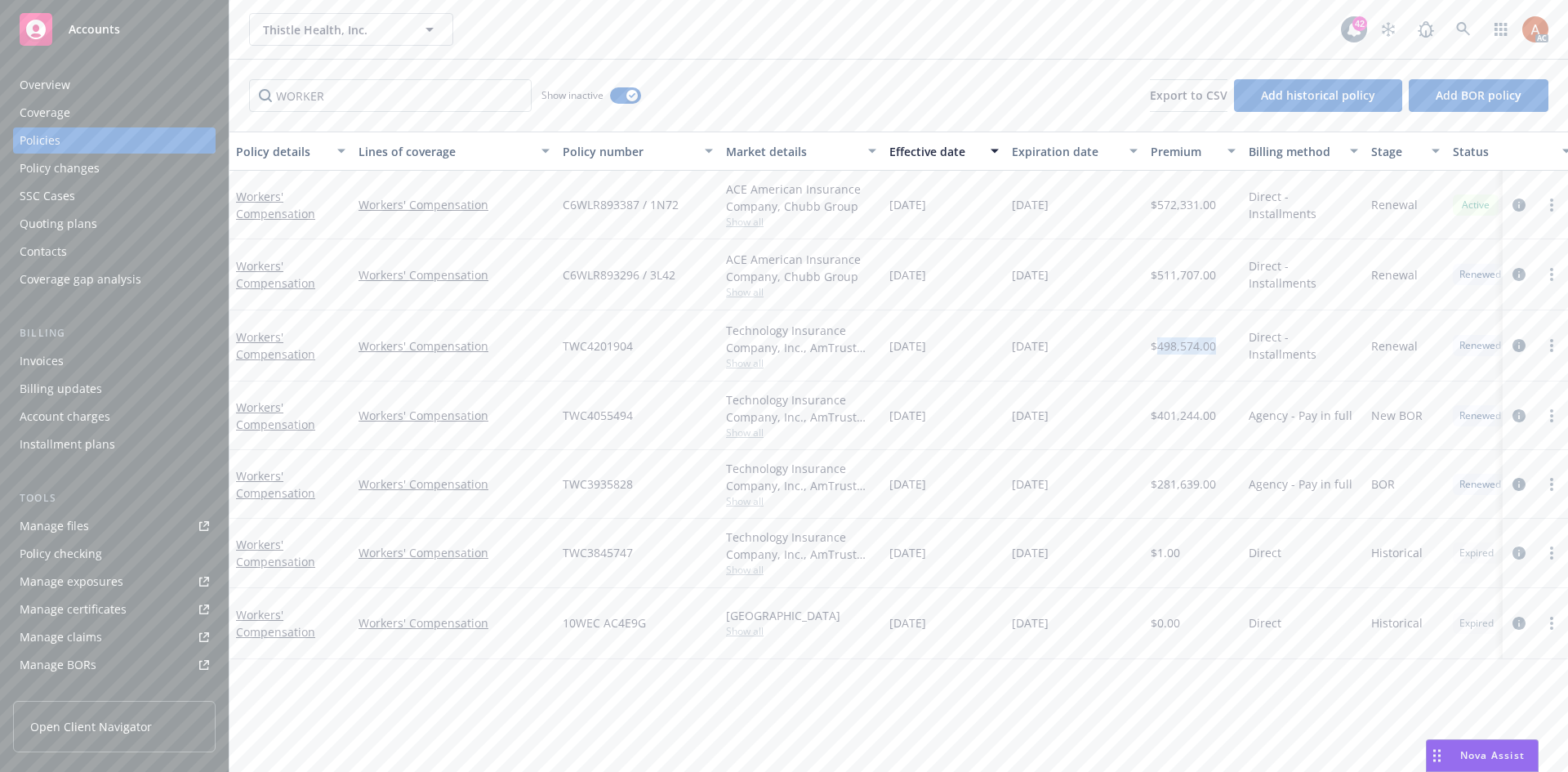
click at [1186, 349] on span "$498,574.00" at bounding box center [1183, 346] width 65 height 17
copy span "498,574.00"
click at [749, 430] on span "Show all" at bounding box center [801, 432] width 151 height 14
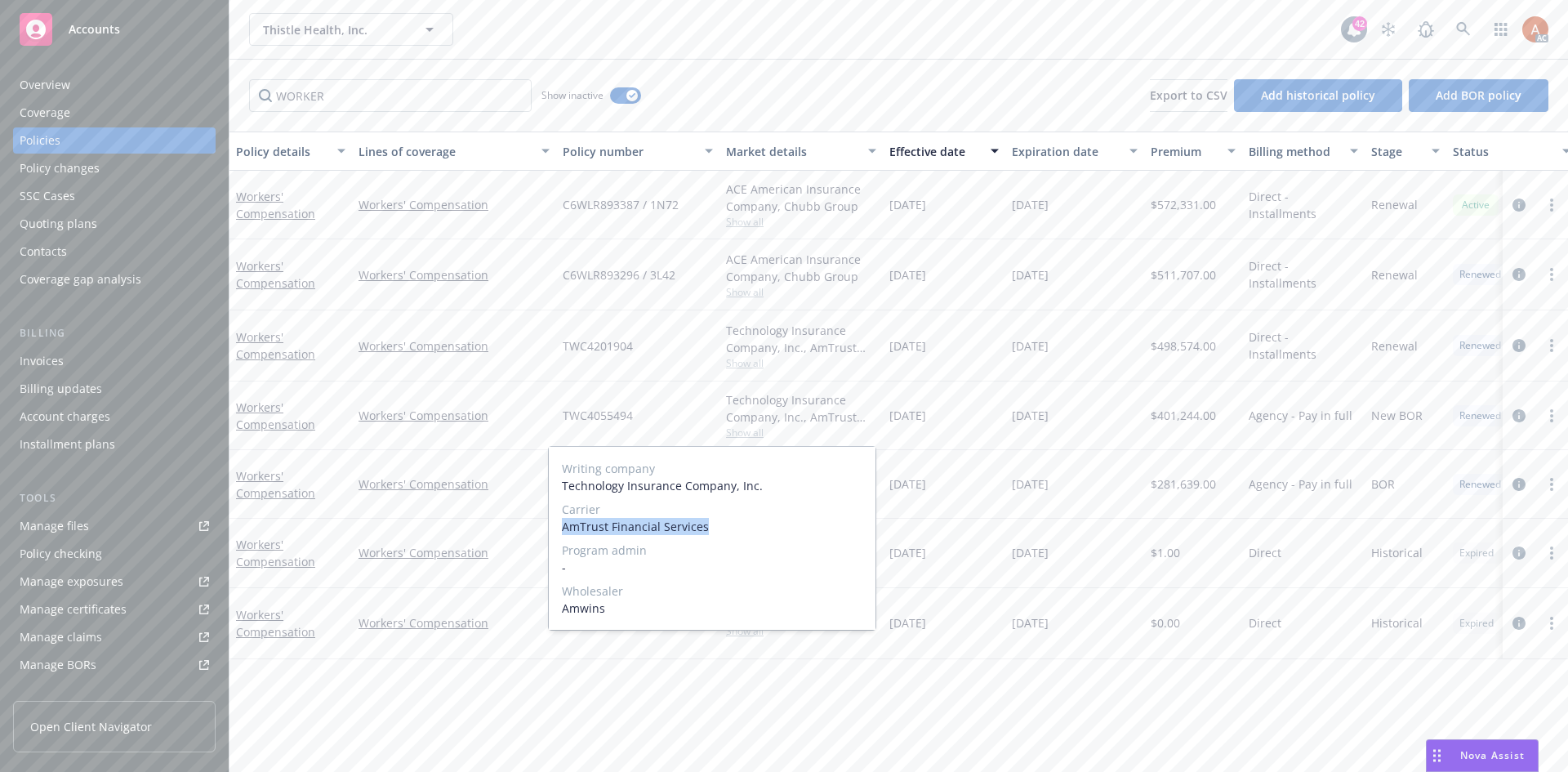
drag, startPoint x: 561, startPoint y: 527, endPoint x: 725, endPoint y: 527, distance: 164.0
click at [725, 527] on div "Writing company Technology Insurance Company, Inc. Carrier AmTrust Financial Se…" at bounding box center [712, 539] width 326 height 183
copy span "AmTrust Financial Services"
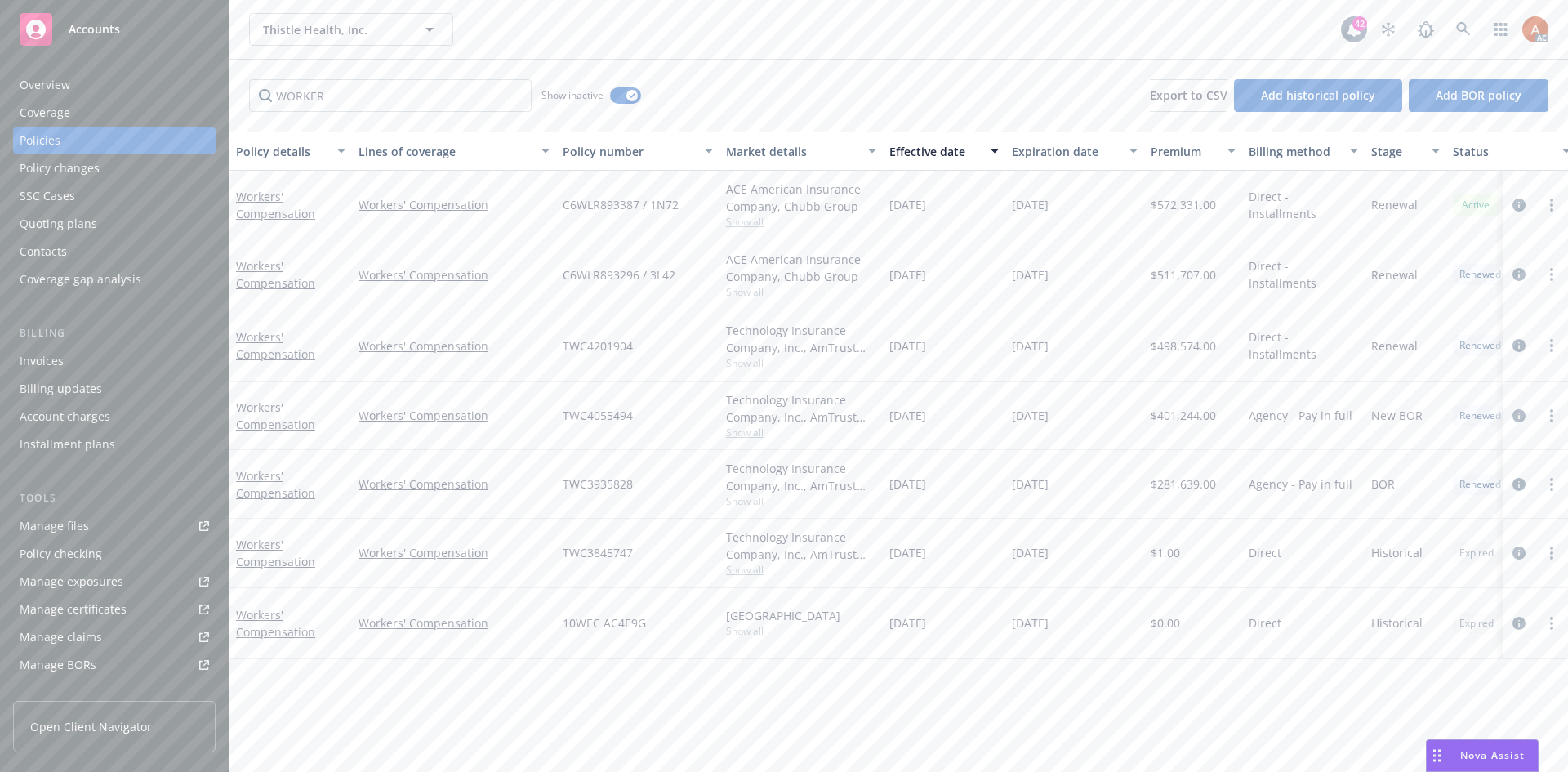
click at [895, 395] on div "[DATE]" at bounding box center [943, 416] width 122 height 68
click at [592, 416] on span "TWC4055494" at bounding box center [598, 416] width 70 height 17
click at [1209, 421] on span "$401,244.00" at bounding box center [1183, 416] width 65 height 17
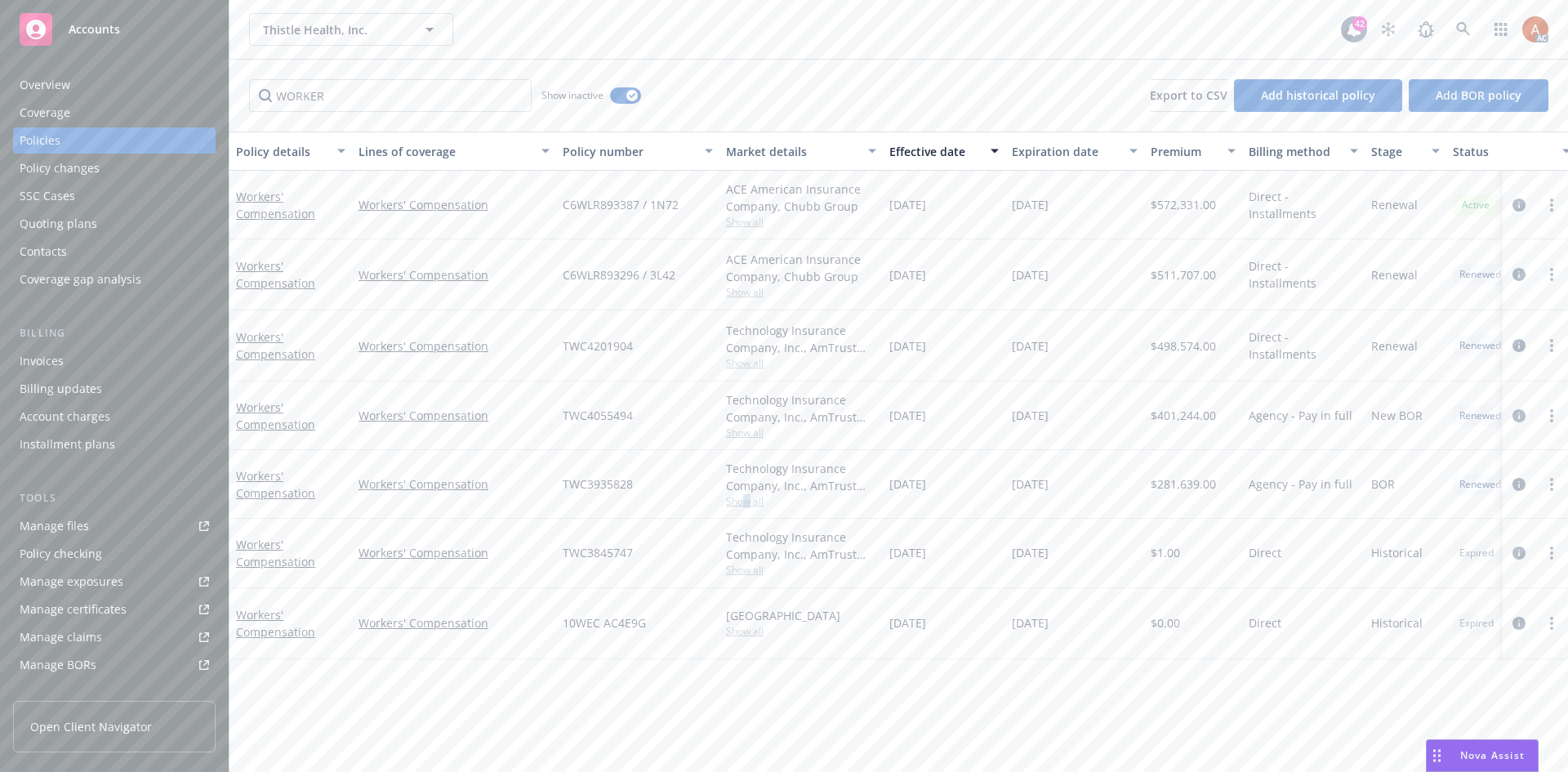
click at [747, 501] on span "Show all" at bounding box center [801, 501] width 151 height 14
drag, startPoint x: 565, startPoint y: 597, endPoint x: 732, endPoint y: 600, distance: 167.0
click at [732, 600] on span "AmTrust Financial Services" at bounding box center [712, 595] width 301 height 17
drag, startPoint x: 688, startPoint y: 480, endPoint x: 674, endPoint y: 486, distance: 15.2
click at [688, 480] on div "TWC3935828" at bounding box center [638, 485] width 163 height 68
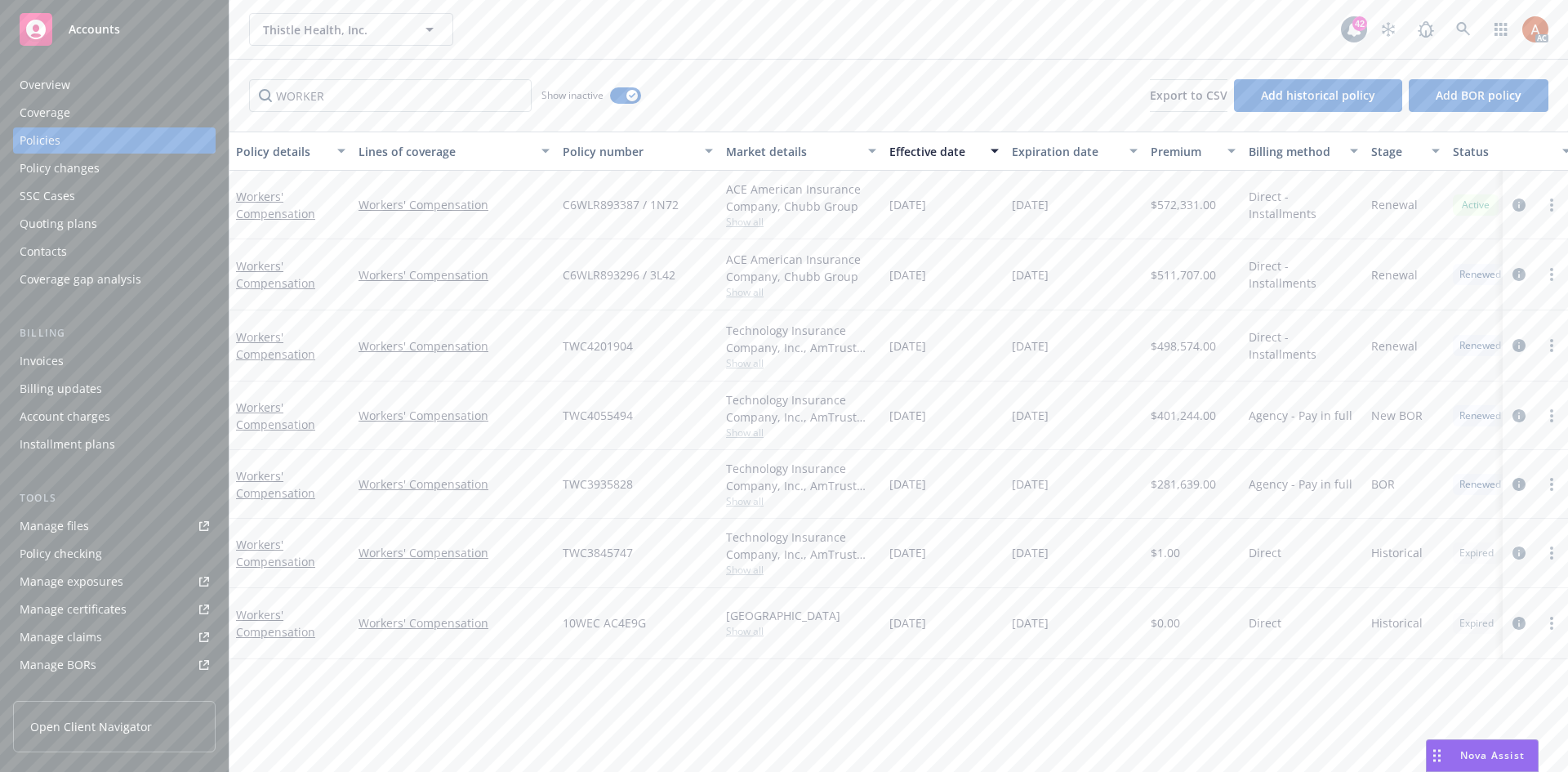
click at [559, 486] on div "TWC3935828" at bounding box center [638, 485] width 163 height 68
click at [1201, 483] on span "$281,639.00" at bounding box center [1183, 484] width 65 height 17
click at [57, 89] on div "Overview" at bounding box center [45, 84] width 51 height 26
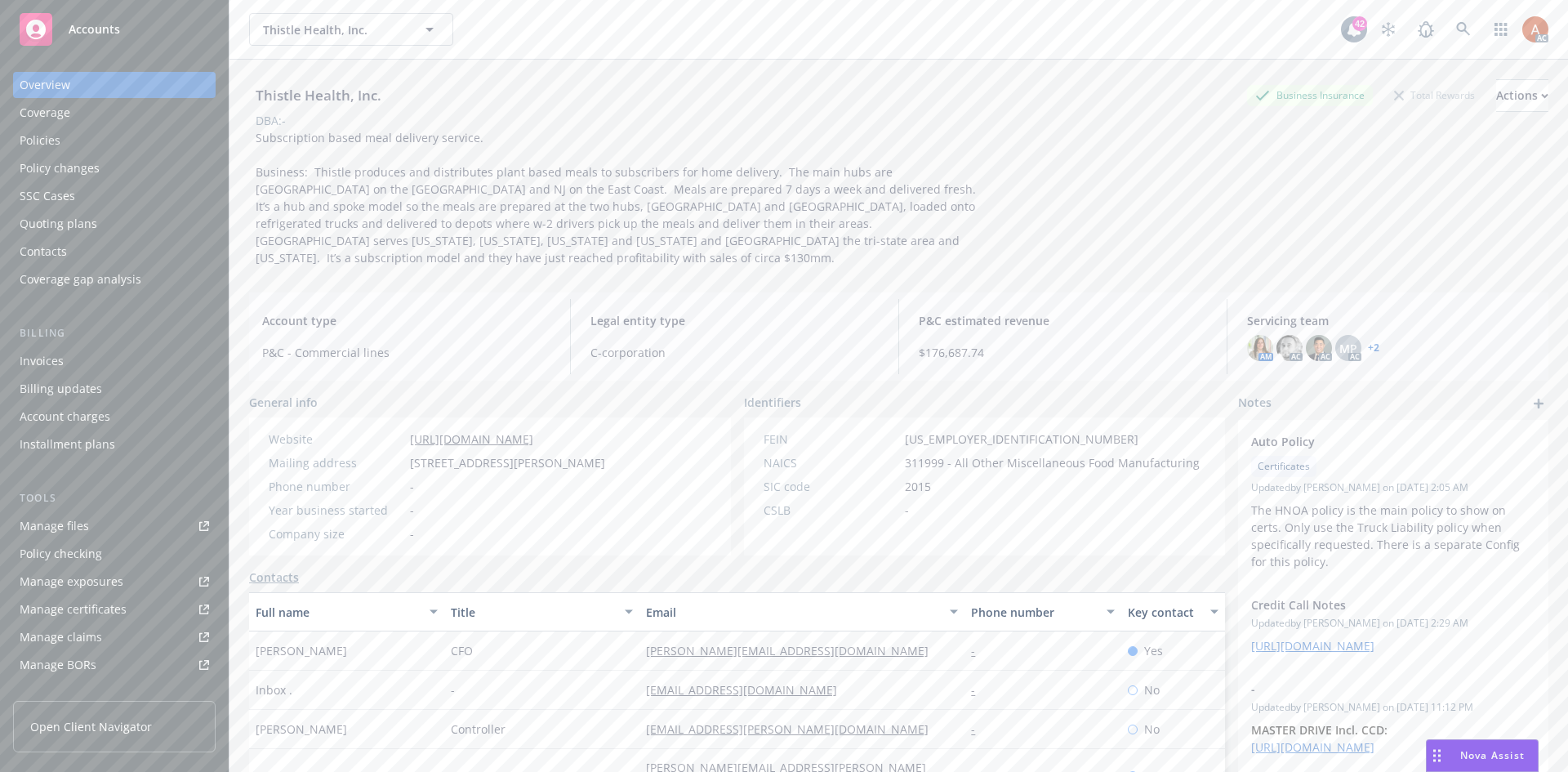
click at [928, 454] on span "311999 - All Other Miscellaneous Food Manufacturing" at bounding box center [1053, 462] width 295 height 17
